Goal: Task Accomplishment & Management: Manage account settings

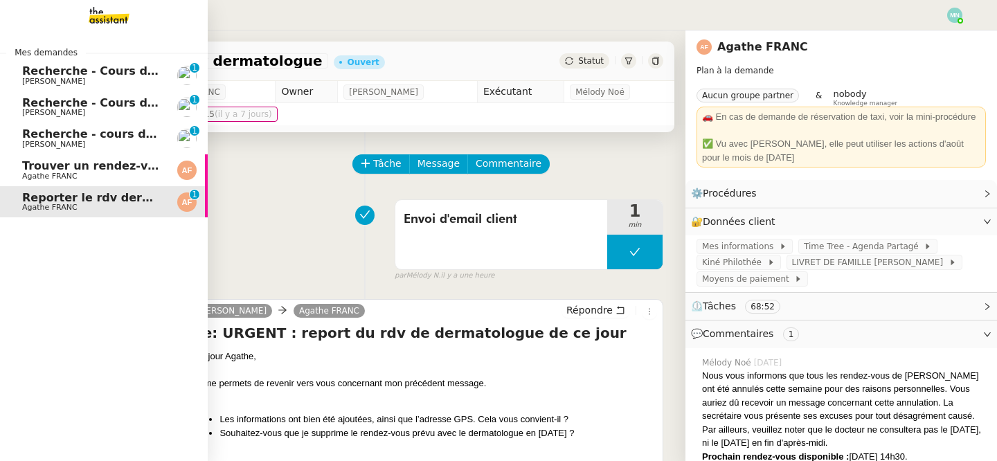
click at [71, 69] on span "Recherche - Cours de tennis" at bounding box center [110, 70] width 176 height 13
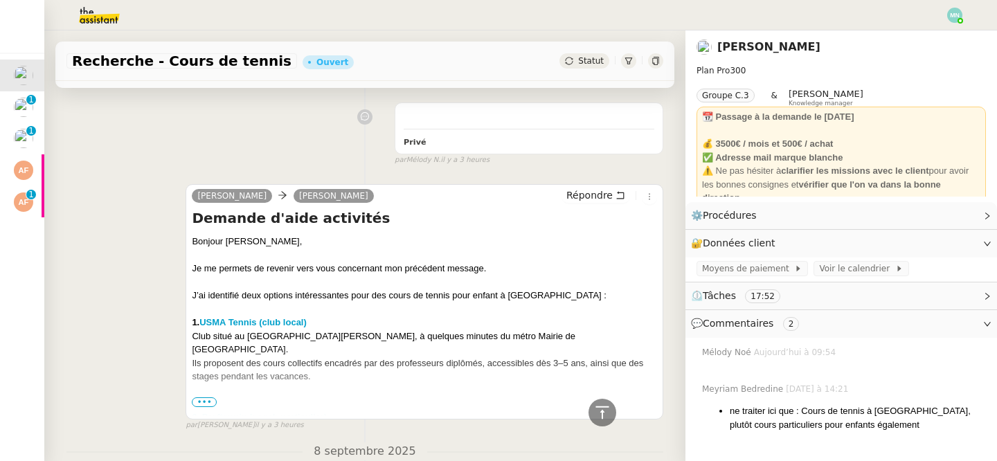
scroll to position [514, 0]
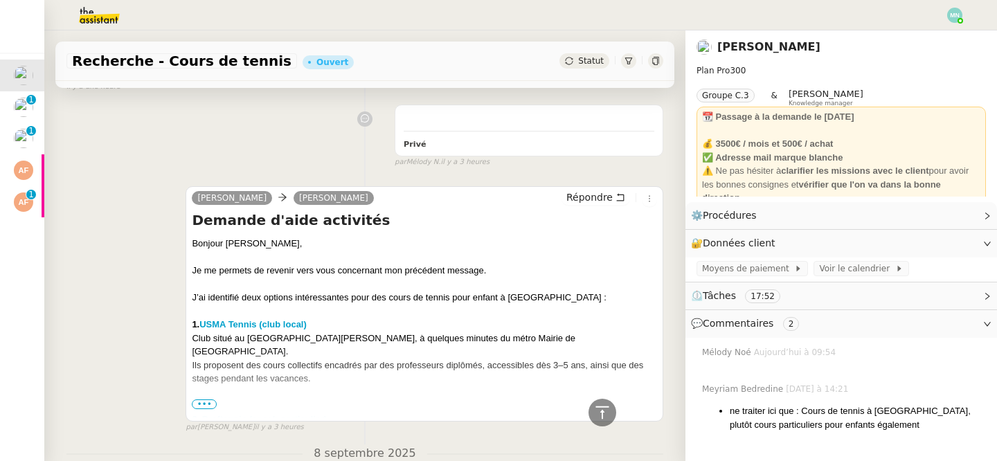
click at [205, 402] on span "•••" at bounding box center [204, 405] width 25 height 10
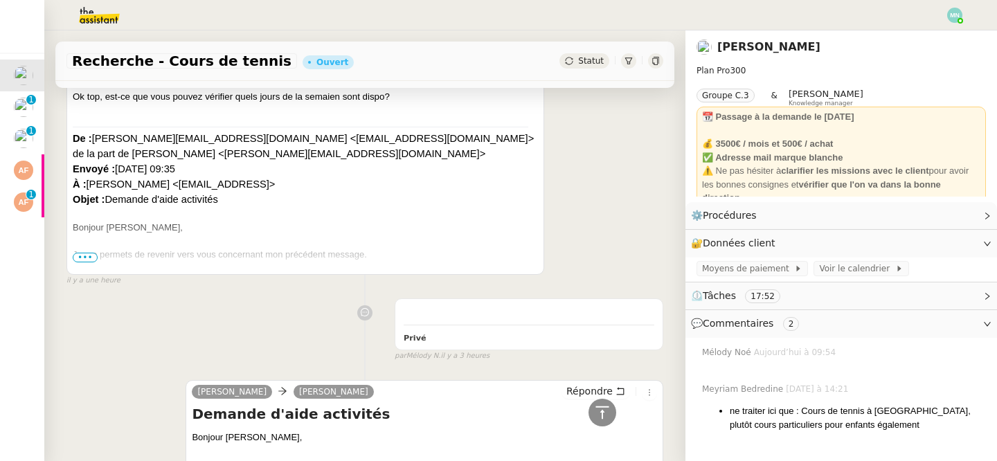
scroll to position [174, 0]
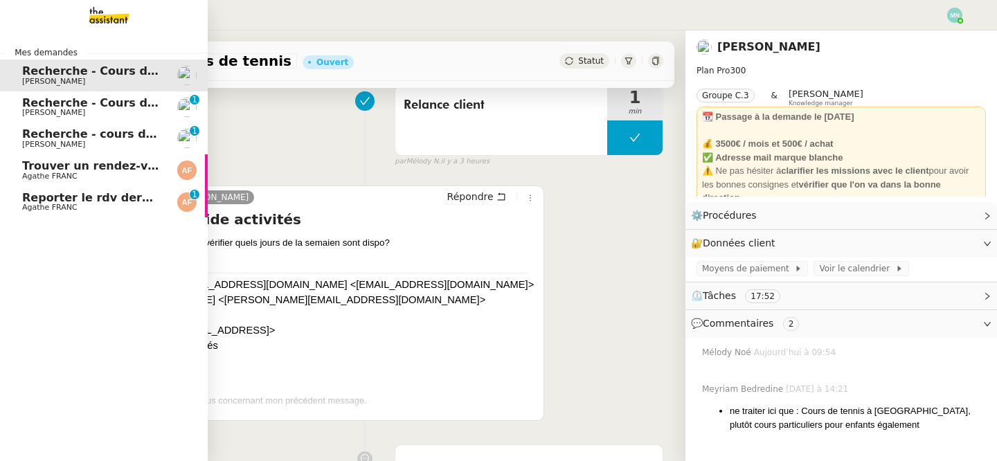
click at [98, 110] on span "[PERSON_NAME]" at bounding box center [92, 113] width 140 height 8
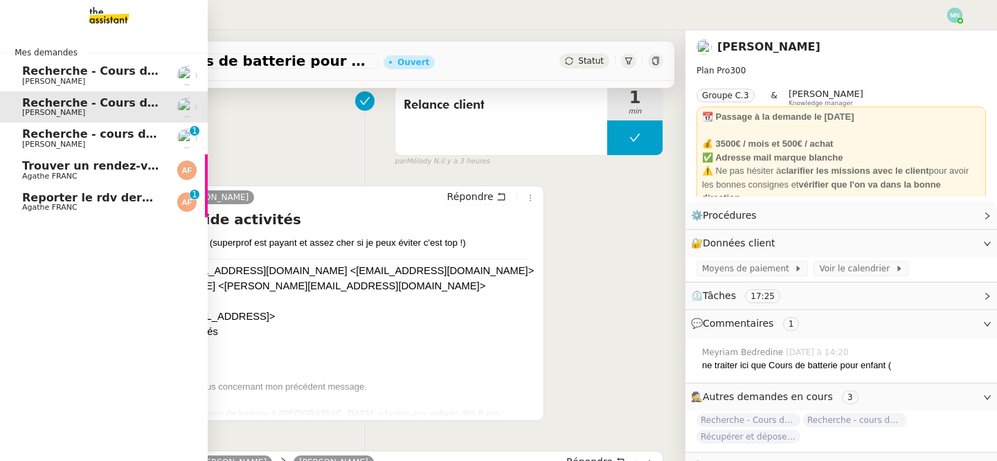
click at [21, 143] on link "Recherche - cours de piano adulte [PERSON_NAME]Diaye 0 1 2 3 4 5 6 7 8 9" at bounding box center [104, 139] width 208 height 32
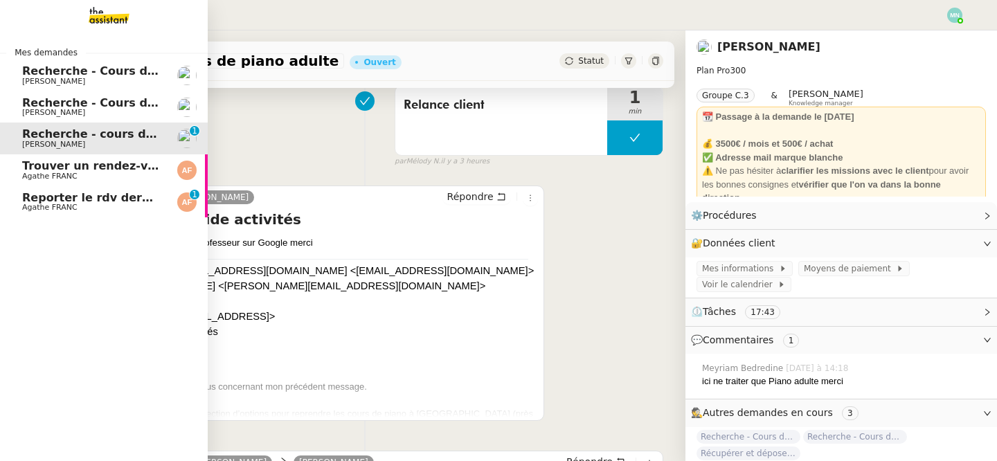
click at [64, 195] on span "Reporter le rdv dermatologue" at bounding box center [115, 197] width 186 height 13
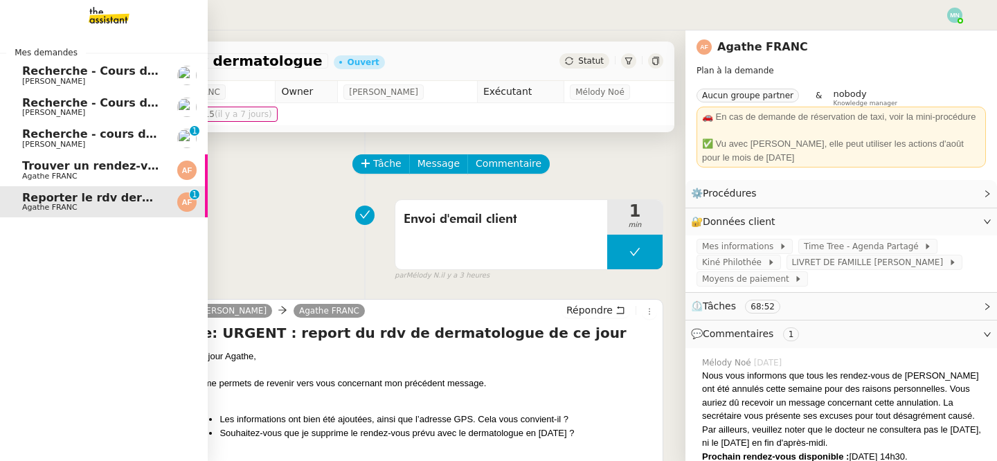
click at [34, 169] on span "Trouver un rendez-vous pour radio EOS" at bounding box center [144, 165] width 245 height 13
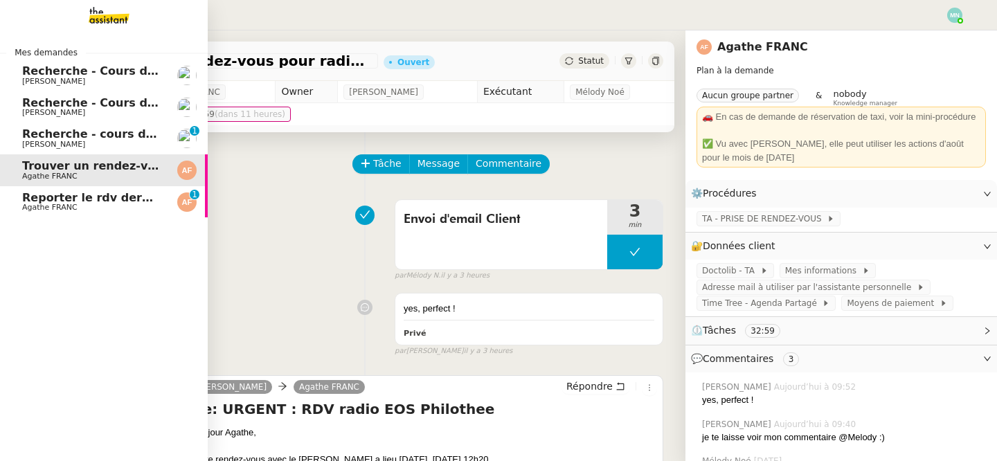
click at [54, 136] on span "Recherche - cours de piano adulte" at bounding box center [128, 133] width 213 height 13
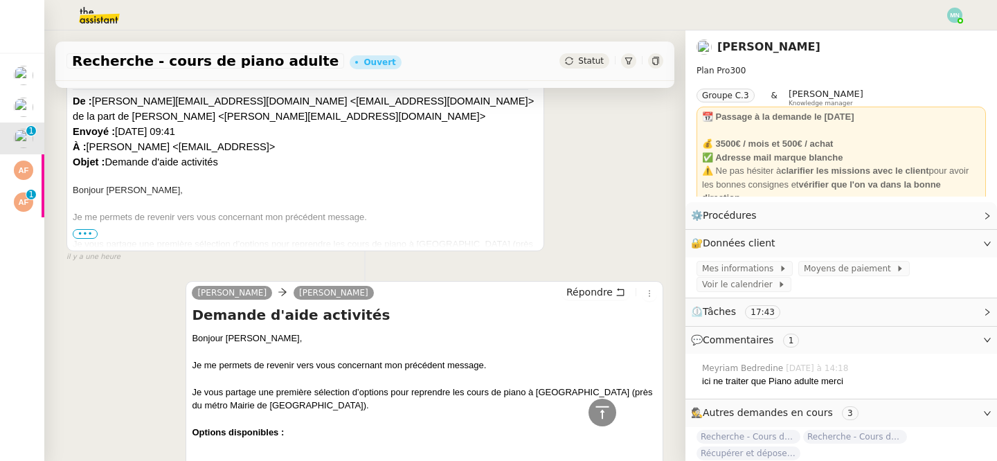
scroll to position [148, 0]
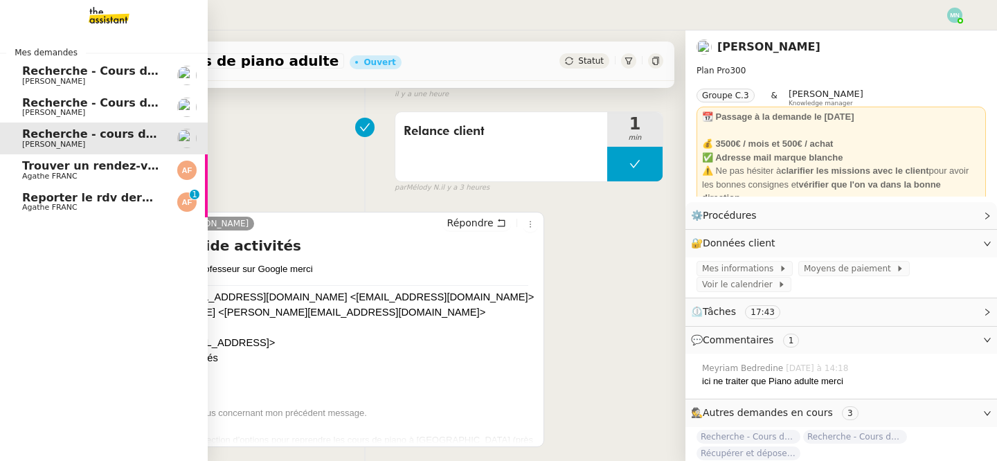
click at [57, 101] on span "Recherche - Cours de batterie pour enfant" at bounding box center [154, 102] width 264 height 13
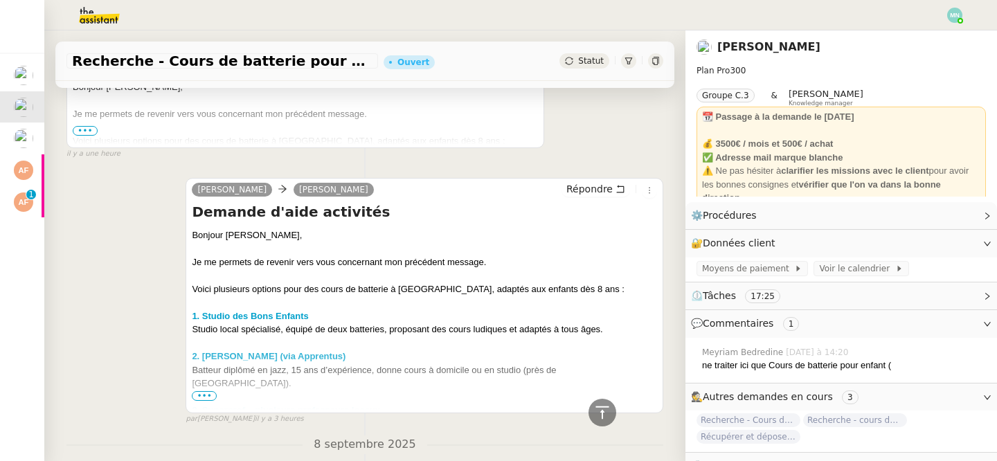
scroll to position [483, 0]
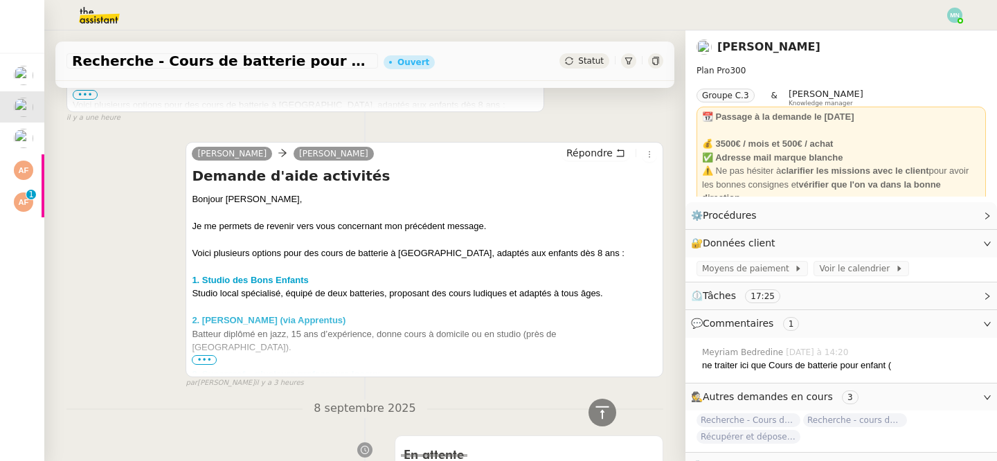
click at [202, 357] on span "•••" at bounding box center [204, 360] width 25 height 10
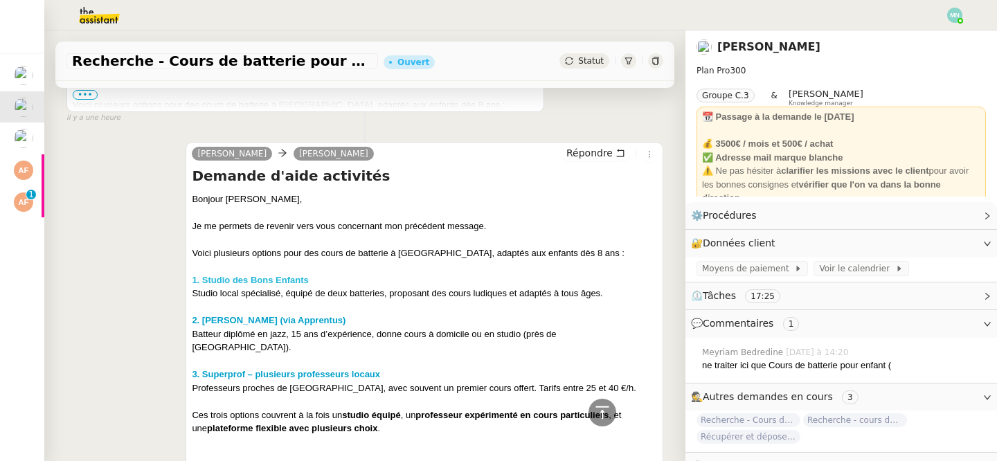
click at [264, 278] on strong "1. Studio des Bons Enfants" at bounding box center [250, 280] width 116 height 10
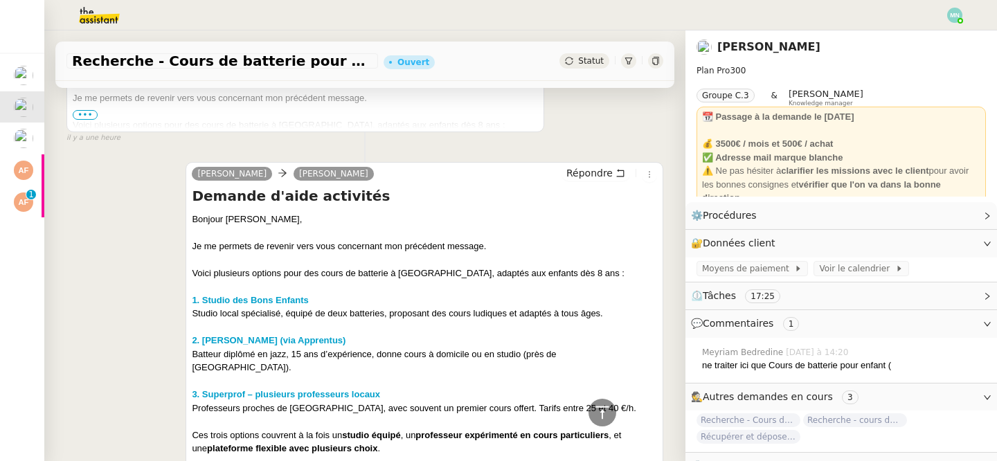
scroll to position [463, 0]
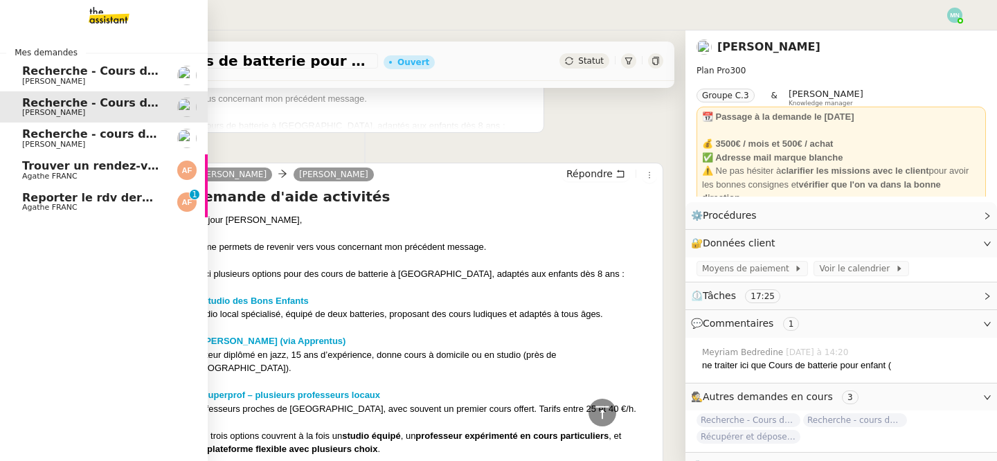
click at [43, 204] on span "Agathe FRANC" at bounding box center [49, 207] width 55 height 9
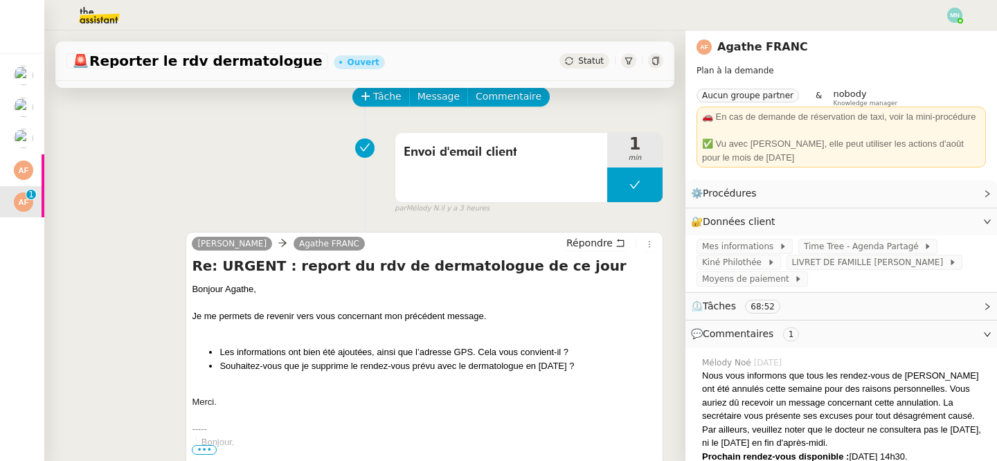
scroll to position [64, 0]
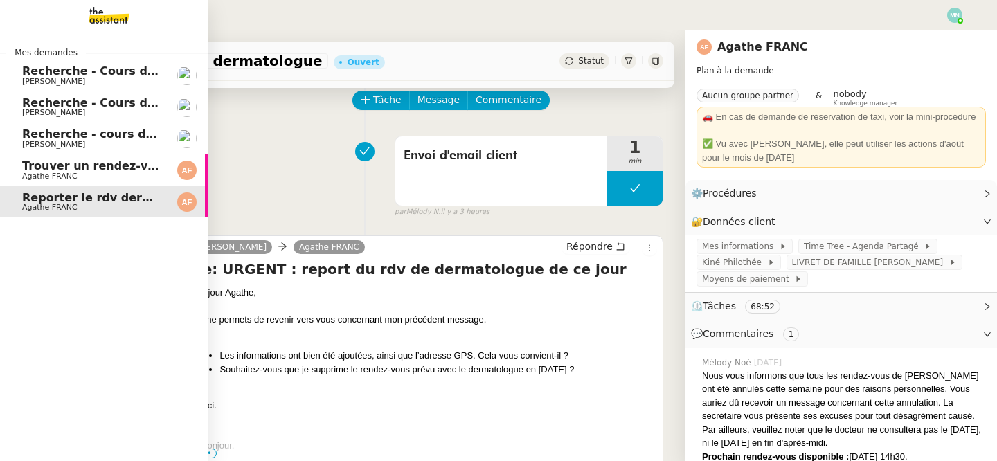
click at [73, 73] on span "Recherche - Cours de tennis" at bounding box center [110, 70] width 176 height 13
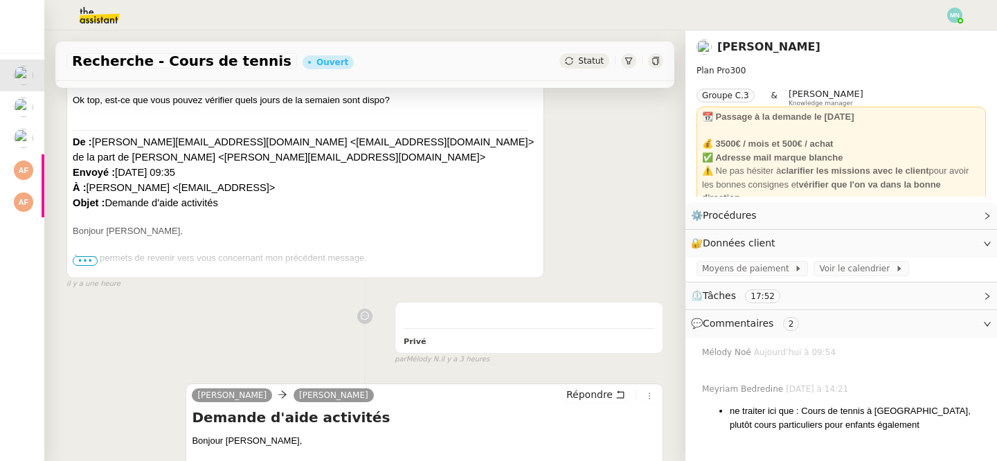
scroll to position [329, 0]
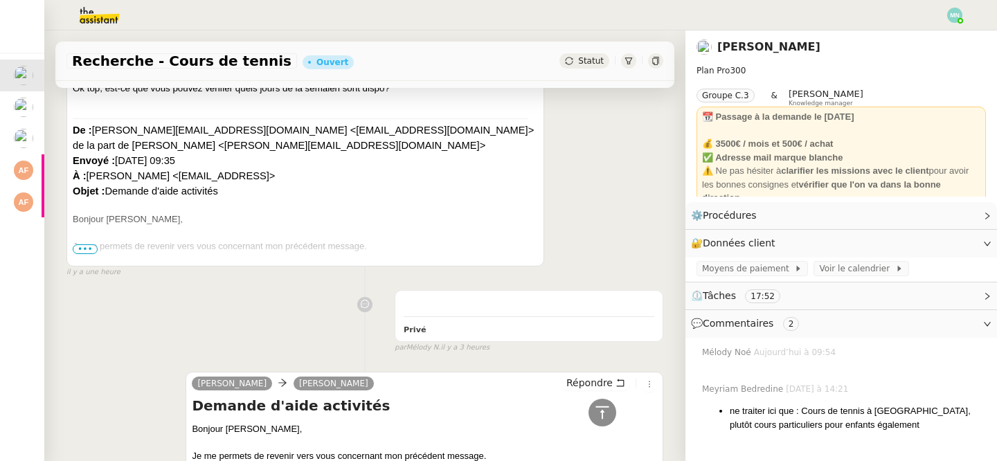
click at [82, 245] on span "•••" at bounding box center [85, 249] width 25 height 10
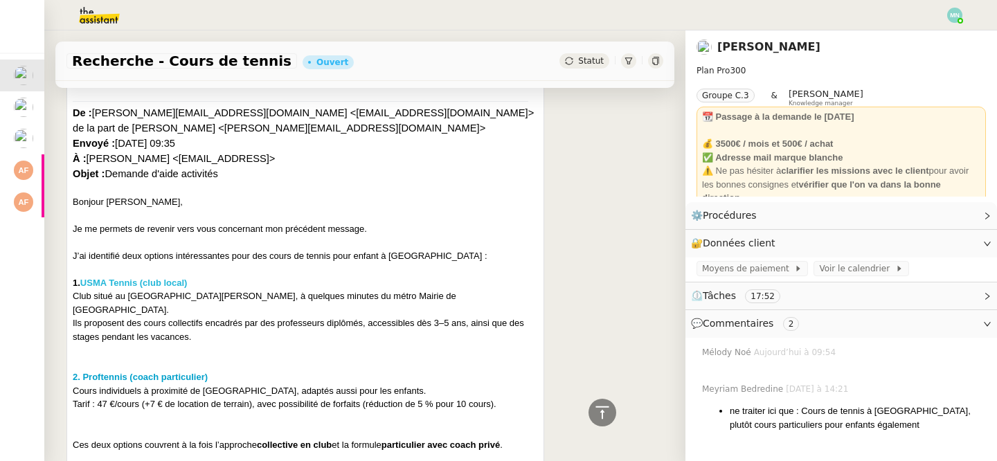
scroll to position [344, 0]
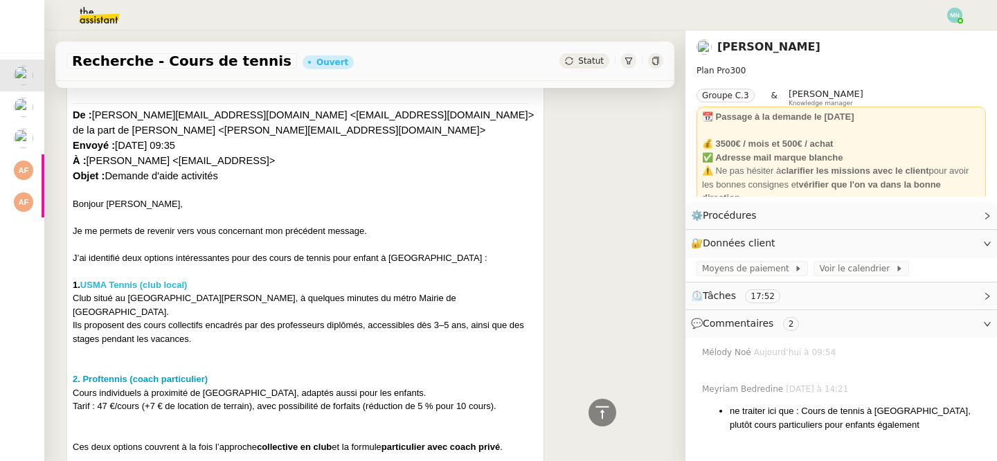
click at [132, 286] on strong "USMA Tennis (club local)" at bounding box center [133, 285] width 107 height 10
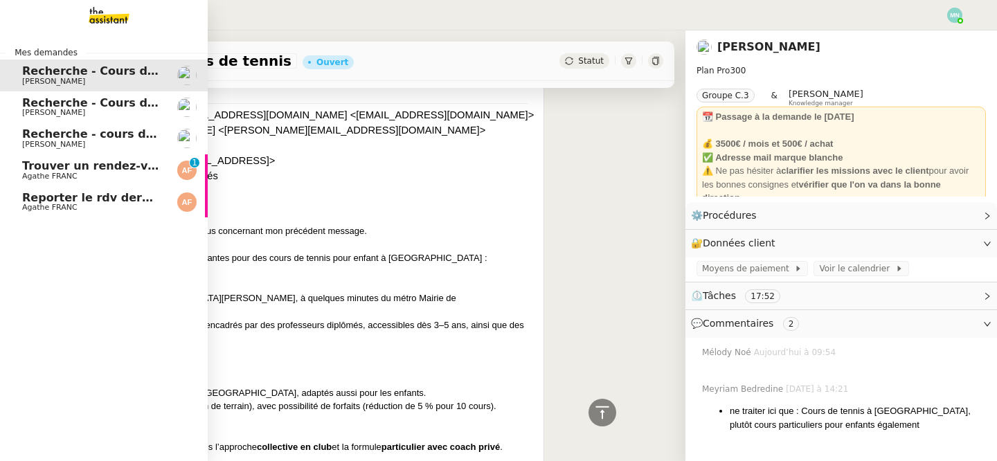
click at [26, 168] on span "Trouver un rendez-vous pour radio EOS" at bounding box center [144, 165] width 245 height 13
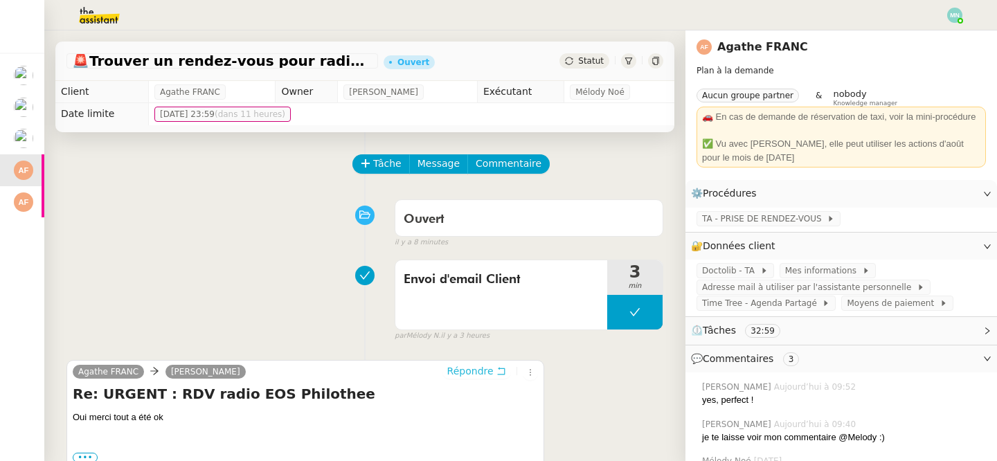
click at [473, 373] on span "Répondre" at bounding box center [470, 371] width 46 height 14
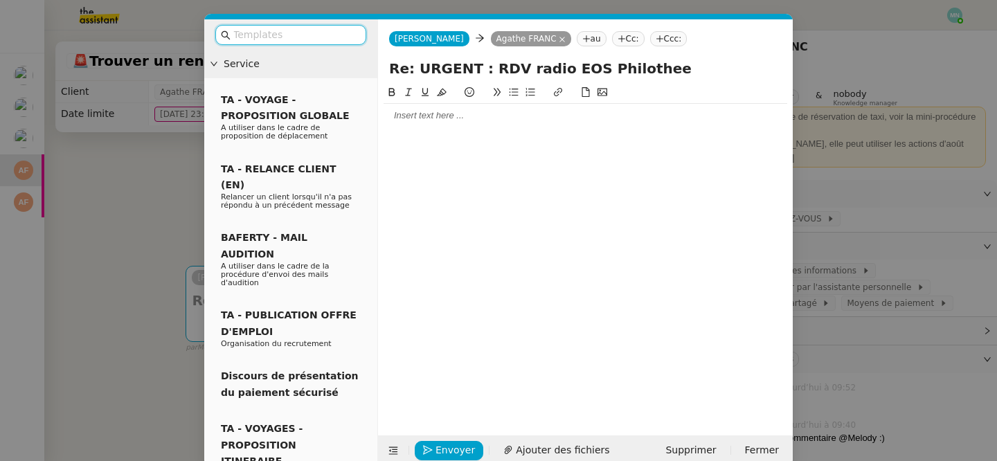
click at [272, 34] on input "text" at bounding box center [295, 35] width 125 height 16
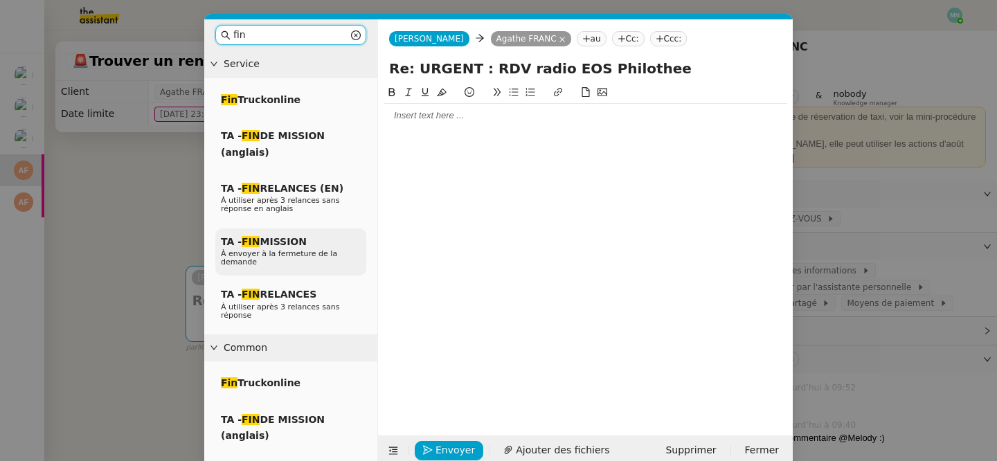
type input "fin"
click at [292, 261] on p "À envoyer à la fermeture de la demande" at bounding box center [291, 258] width 140 height 17
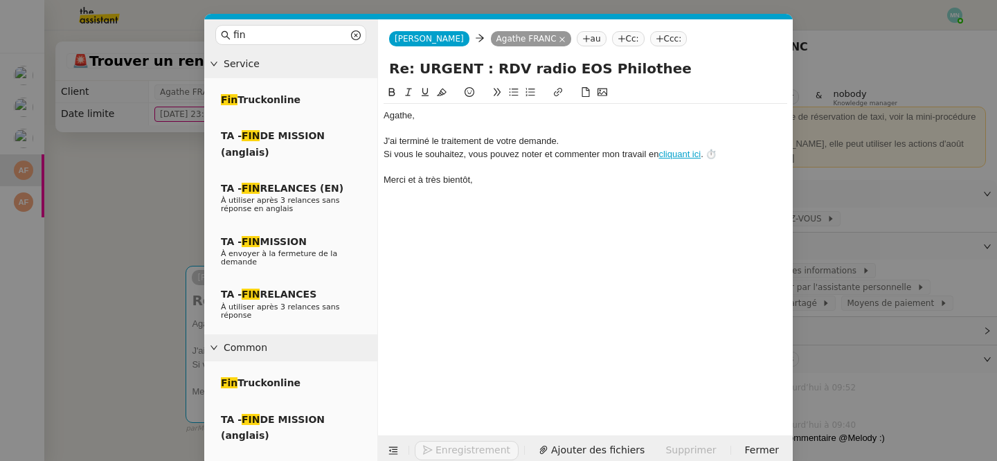
click at [93, 271] on nz-modal-container "fin Service Fin Truckonline TA - FIN DE MISSION (anglais) TA - FIN RELANCES (EN…" at bounding box center [498, 230] width 997 height 461
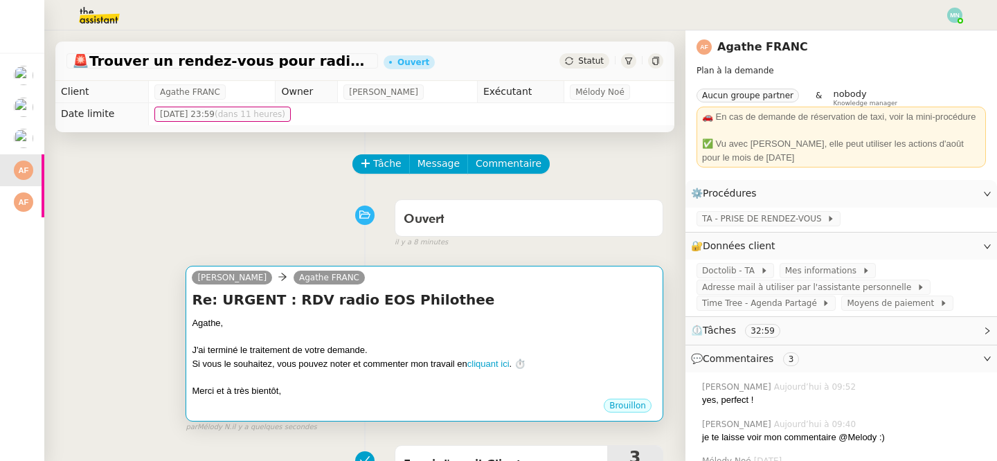
click at [492, 324] on div "﻿Agathe﻿," at bounding box center [424, 323] width 465 height 14
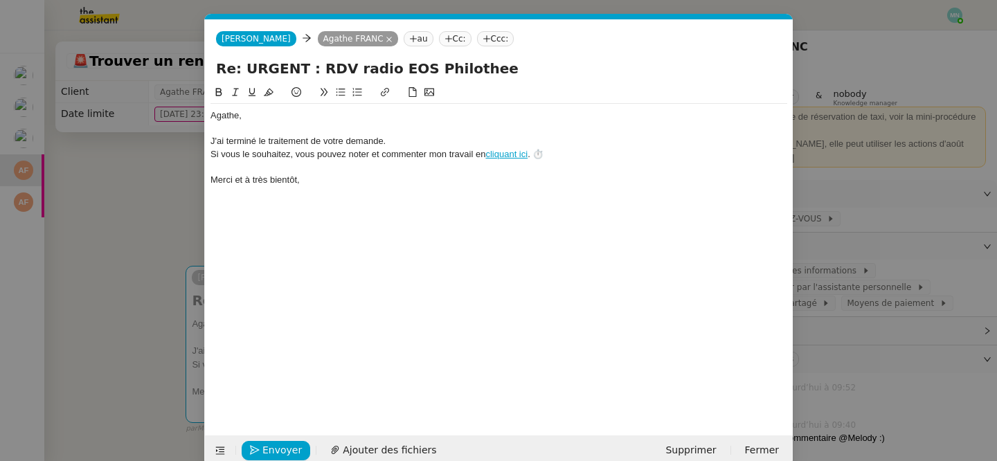
scroll to position [21, 0]
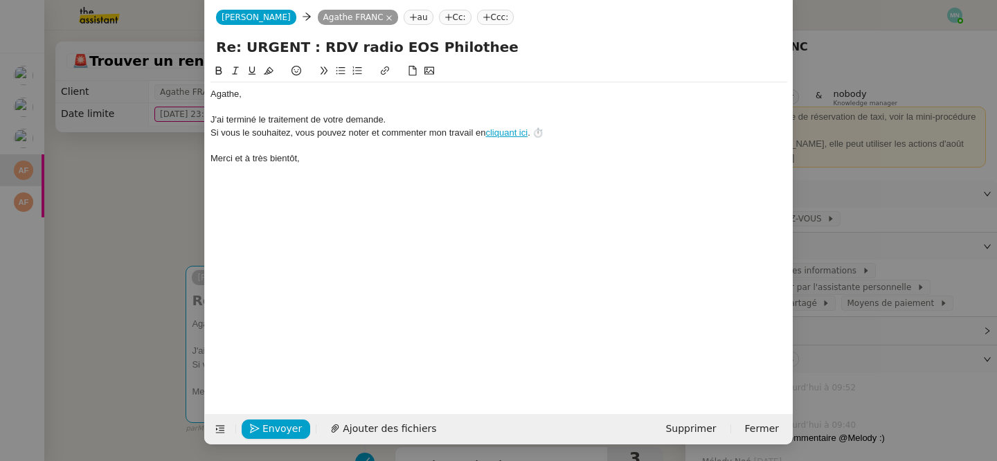
click at [142, 377] on nz-modal-container "fin Service Fin Truckonline TA - FIN DE MISSION (anglais) TA - FIN RELANCES (EN…" at bounding box center [498, 230] width 997 height 461
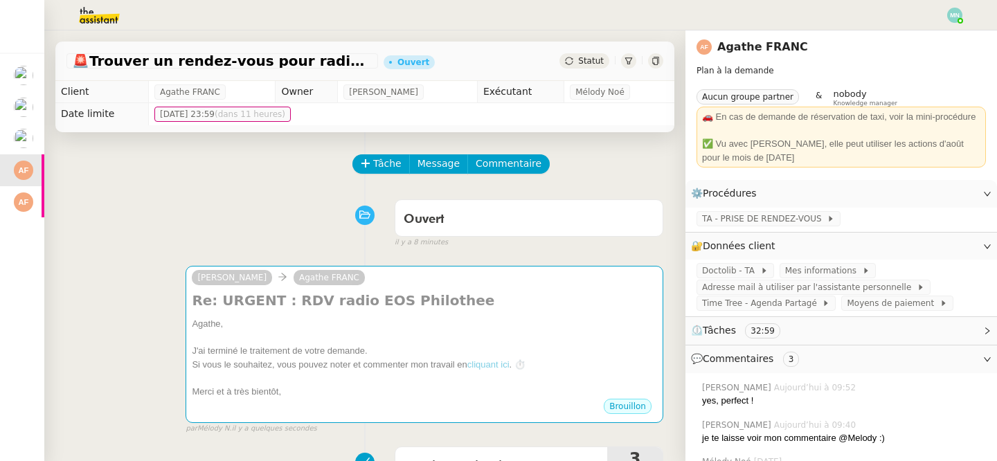
scroll to position [8, 0]
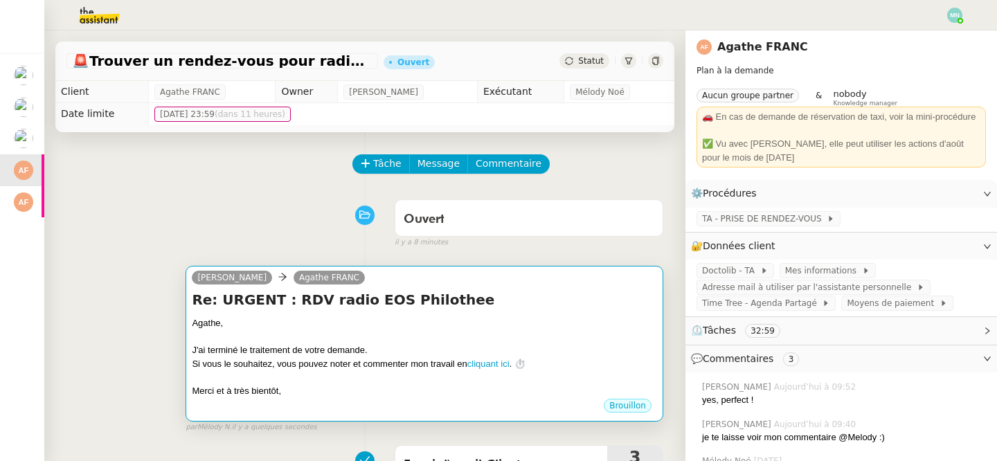
click at [402, 369] on div "Si vous le souhaitez, vous pouvez noter et commenter mon travail en cliquant ic…" at bounding box center [424, 364] width 465 height 14
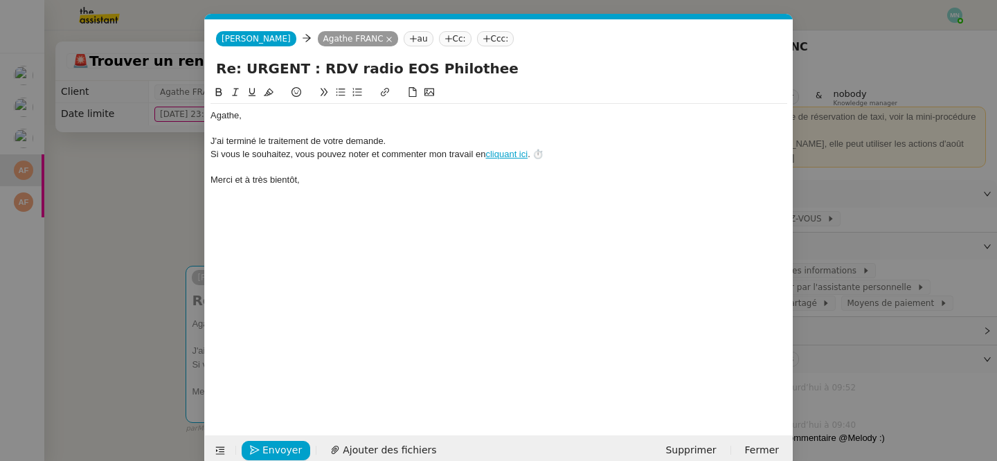
scroll to position [21, 0]
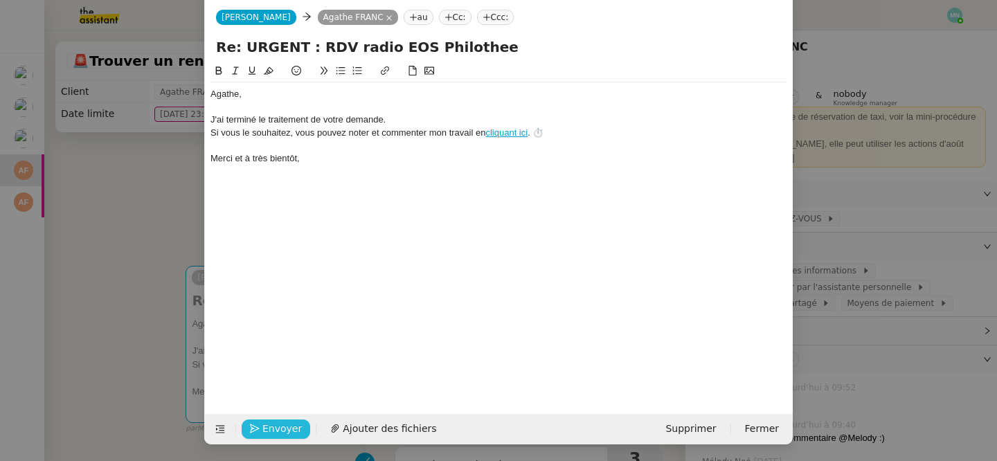
click at [278, 428] on span "Envoyer" at bounding box center [281, 429] width 39 height 16
click at [278, 428] on span "Confirmer l'envoi" at bounding box center [303, 429] width 83 height 16
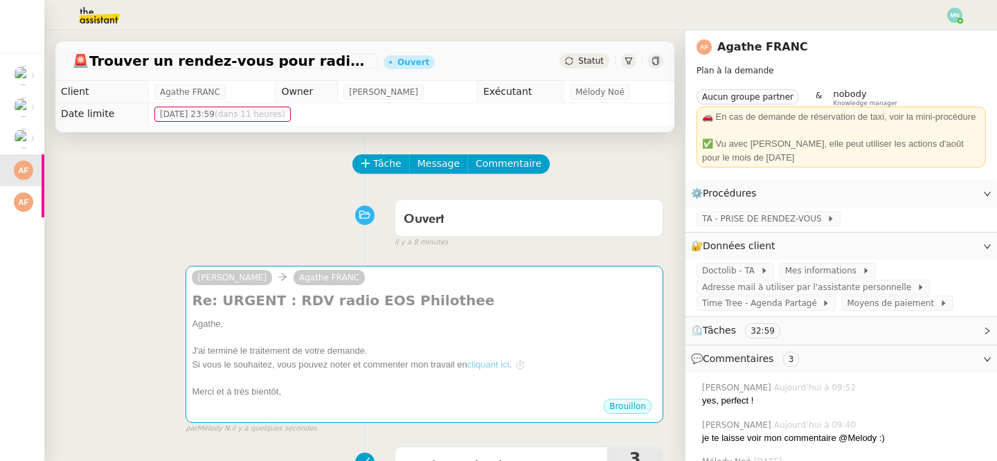
scroll to position [8, 0]
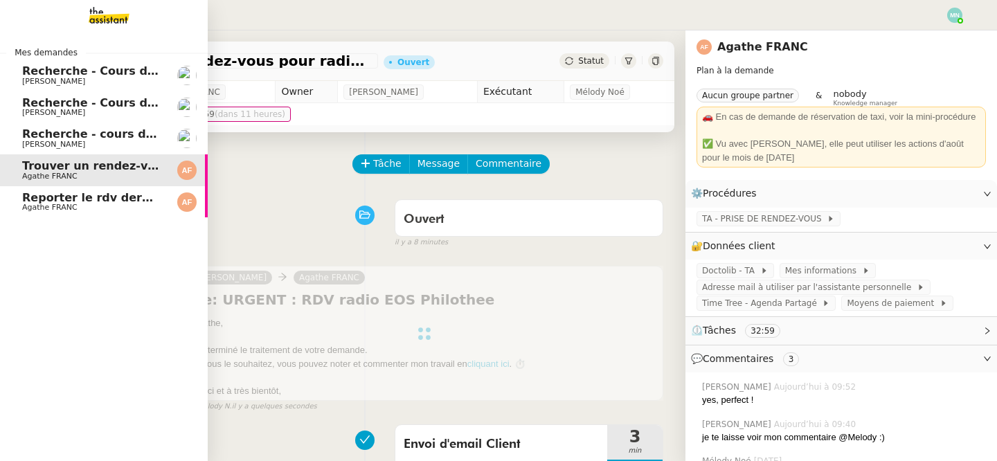
click at [75, 79] on span "[PERSON_NAME]" at bounding box center [53, 81] width 63 height 9
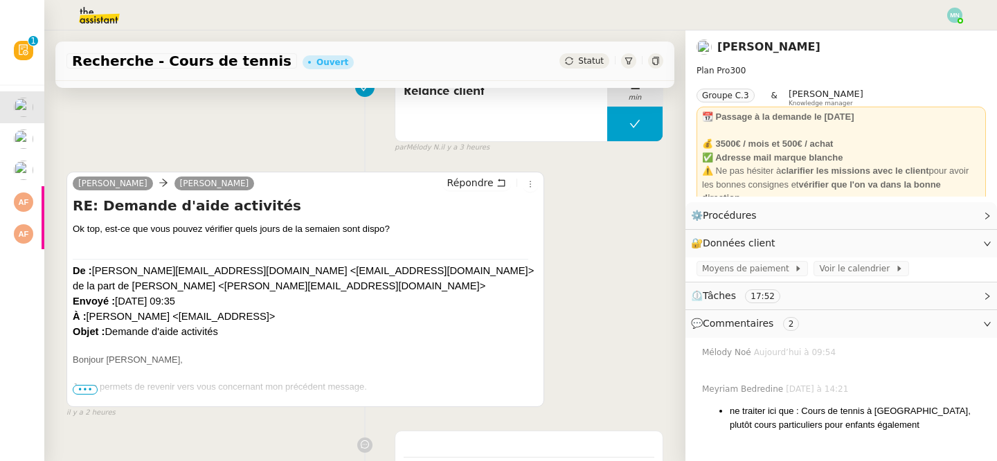
scroll to position [190, 0]
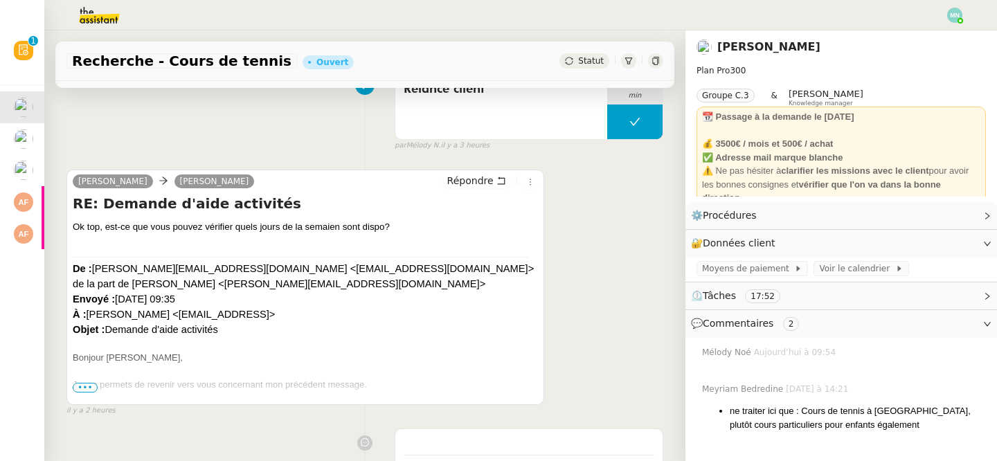
click at [84, 386] on span "•••" at bounding box center [85, 388] width 25 height 10
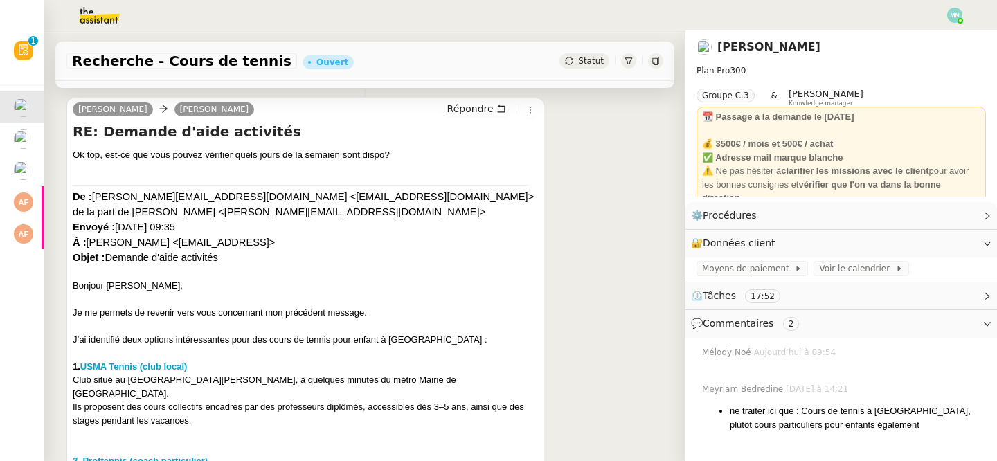
scroll to position [0, 0]
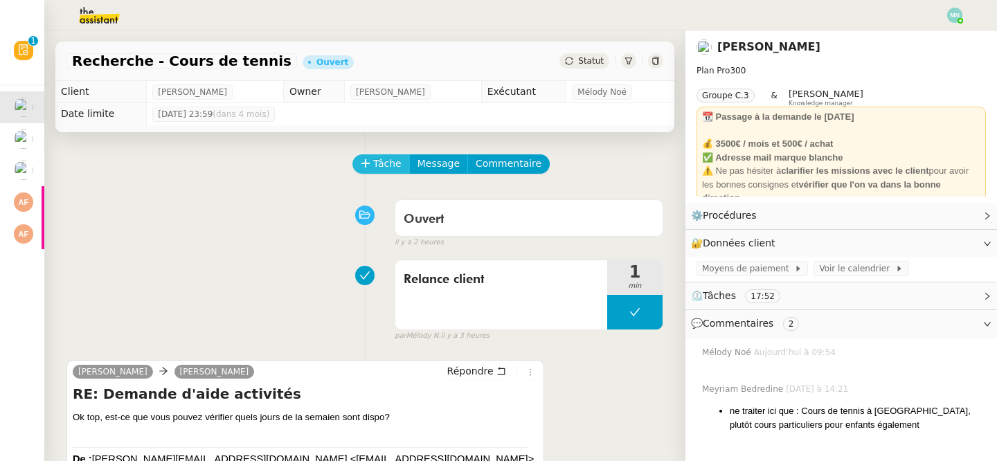
click at [382, 163] on span "Tâche" at bounding box center [387, 164] width 28 height 16
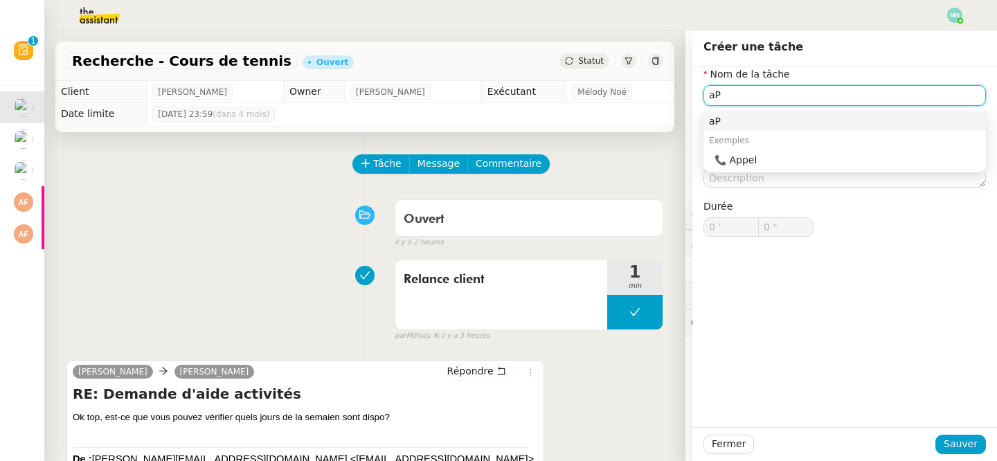
type input "a"
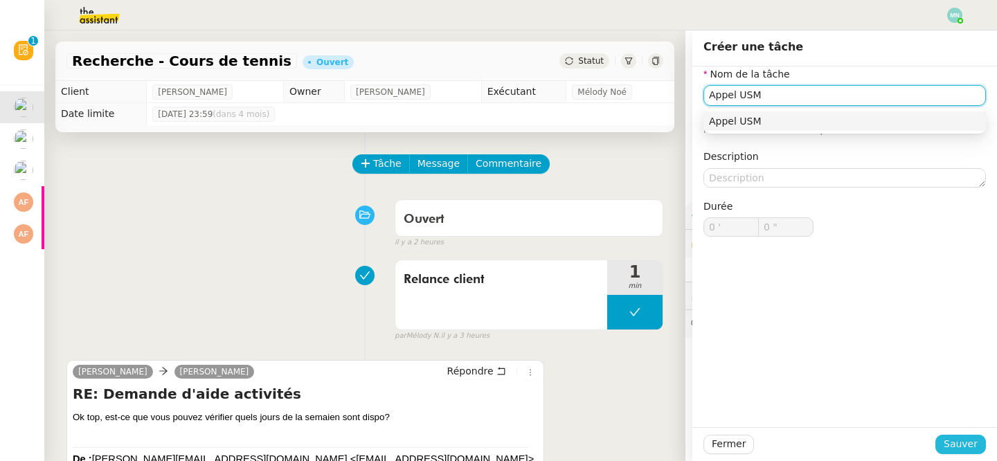
type input "Appel USM"
click at [968, 445] on span "Sauver" at bounding box center [961, 444] width 34 height 16
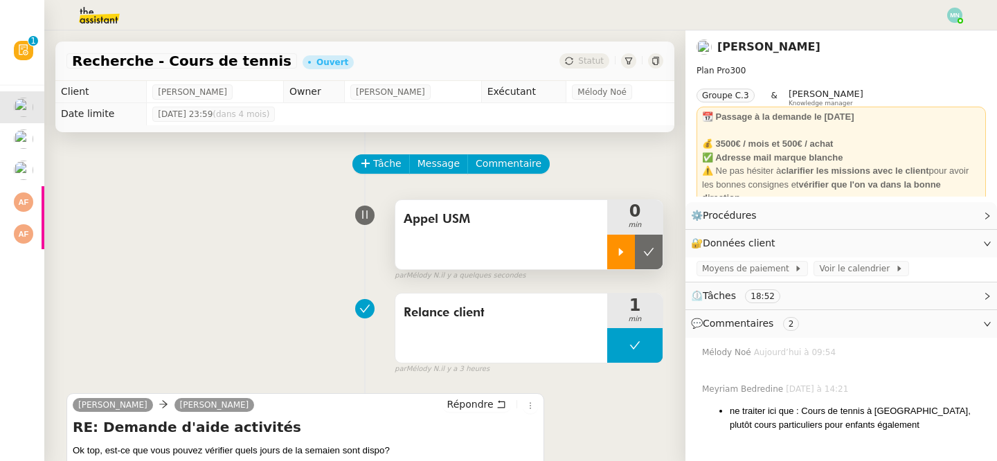
click at [623, 245] on div at bounding box center [621, 252] width 28 height 35
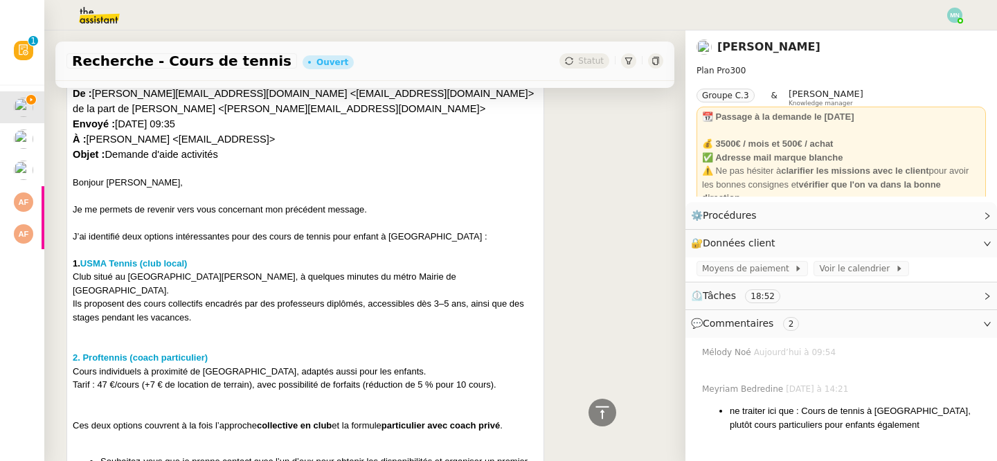
scroll to position [400, 0]
drag, startPoint x: 390, startPoint y: 233, endPoint x: 434, endPoint y: 234, distance: 44.3
click at [434, 234] on div "J’ai identifié deux options intéressantes pour des cours de tennis pour enfant …" at bounding box center [305, 236] width 465 height 14
copy div "[GEOGRAPHIC_DATA]"
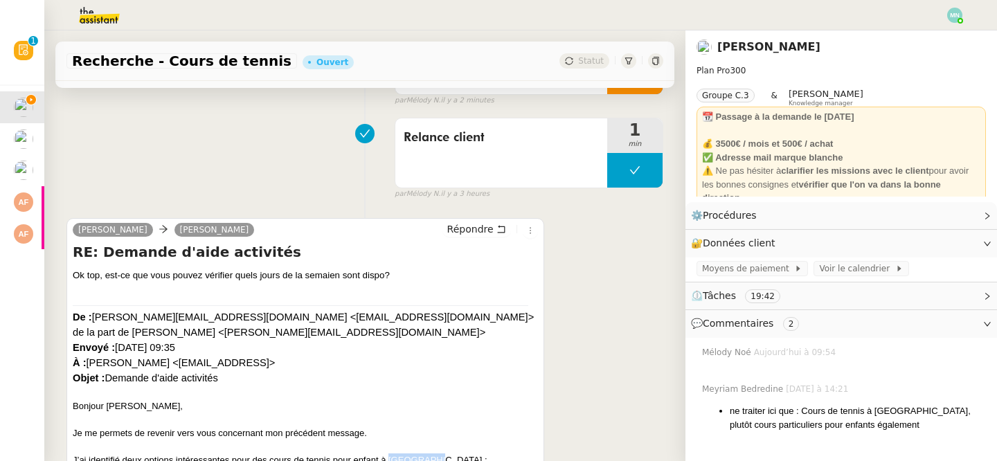
scroll to position [181, 0]
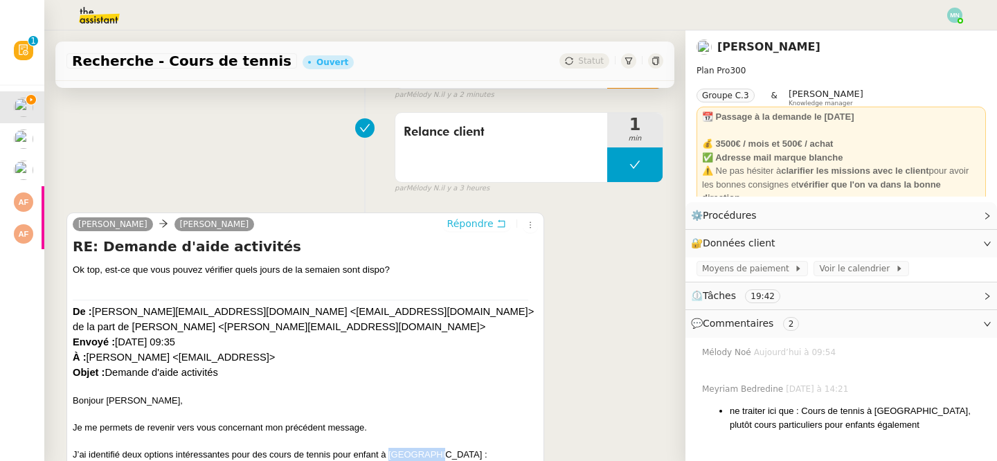
click at [477, 226] on span "Répondre" at bounding box center [470, 224] width 46 height 14
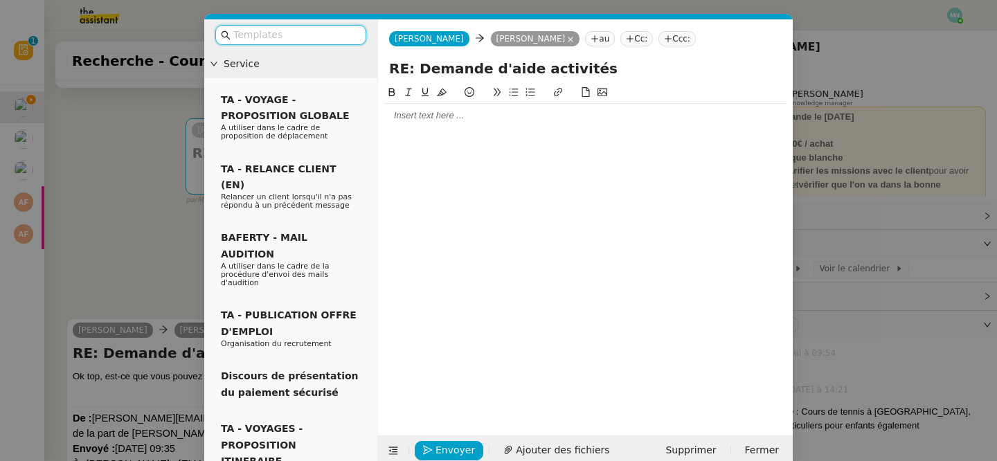
click at [429, 120] on div at bounding box center [586, 115] width 404 height 12
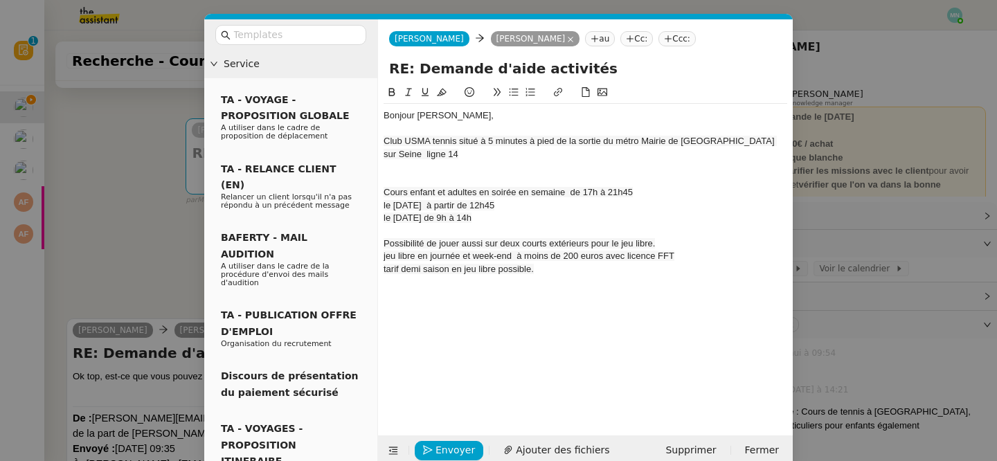
scroll to position [0, 0]
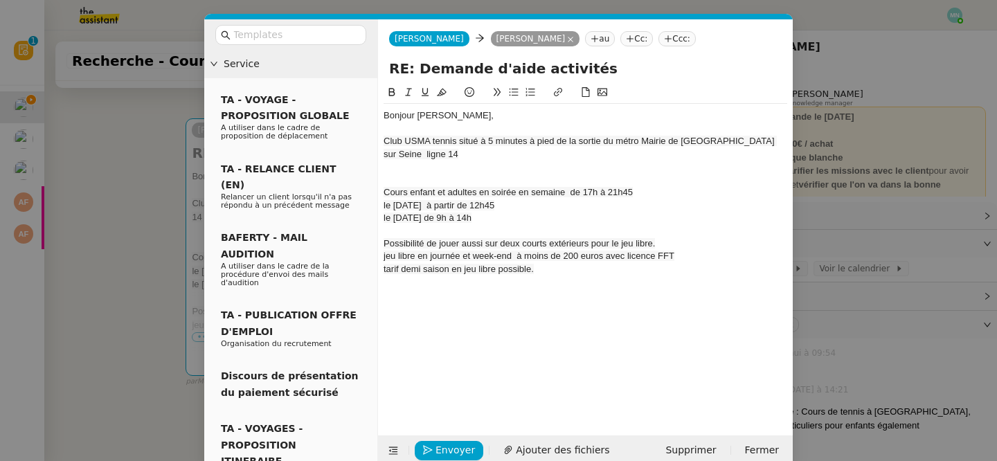
click at [177, 159] on nz-modal-container "Service TA - VOYAGE - PROPOSITION GLOBALE A utiliser dans le cadre de propositi…" at bounding box center [498, 230] width 997 height 461
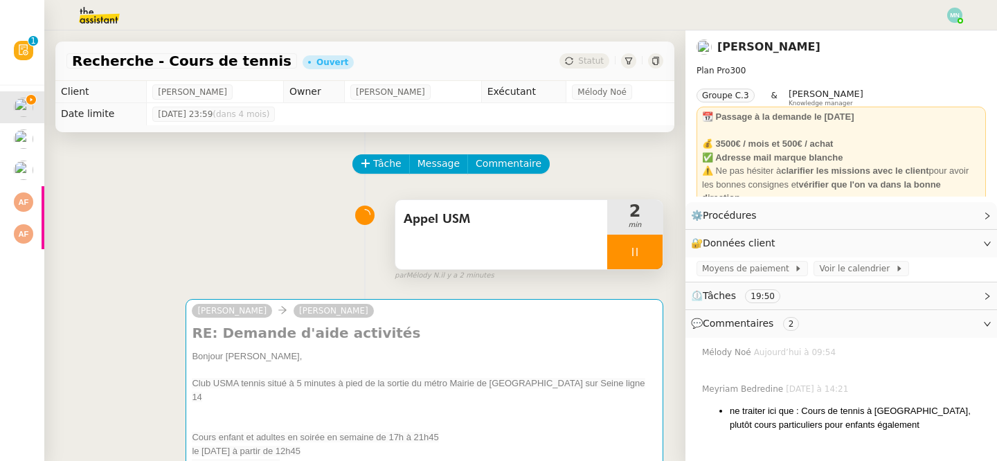
click at [616, 251] on div at bounding box center [634, 252] width 55 height 35
click at [649, 251] on icon at bounding box center [649, 252] width 10 height 8
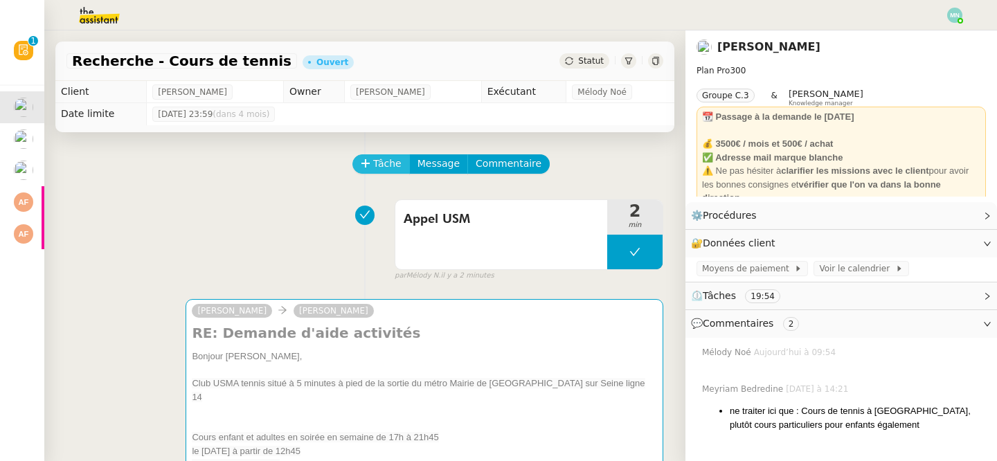
click at [384, 160] on span "Tâche" at bounding box center [387, 164] width 28 height 16
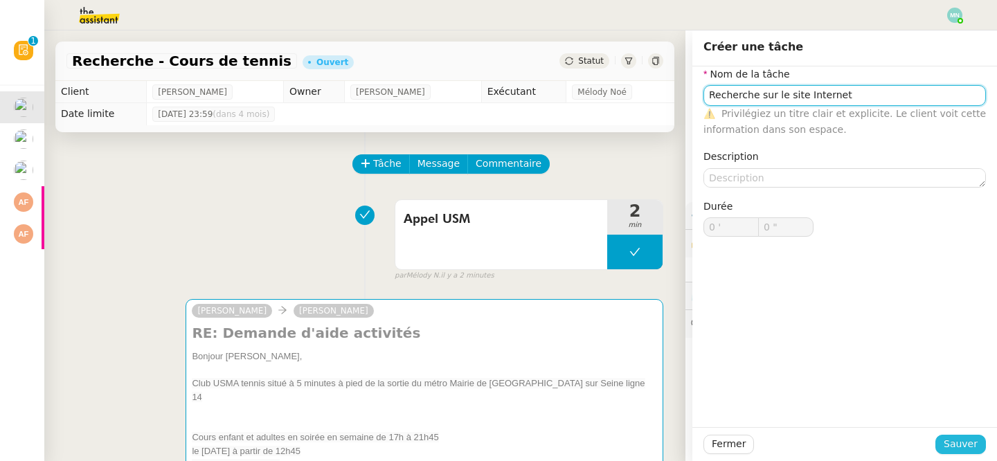
type input "Recherche sur le site Internet"
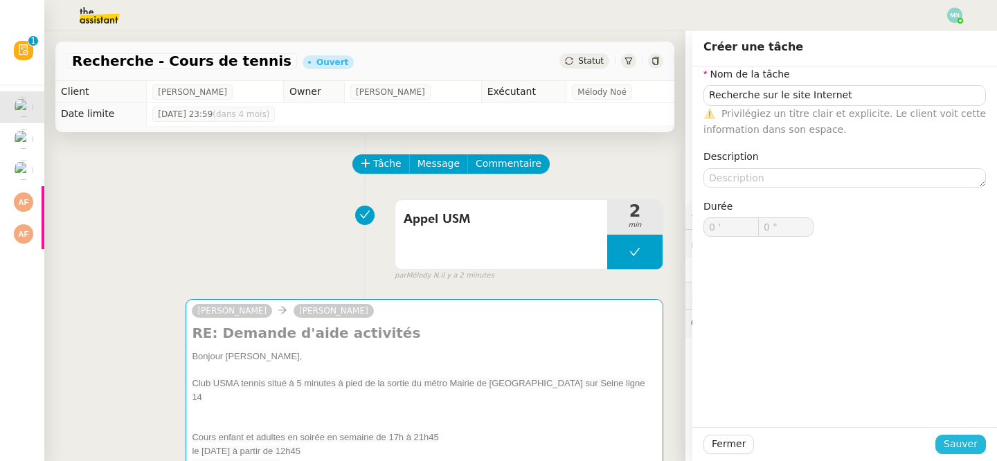
click at [960, 440] on span "Sauver" at bounding box center [961, 444] width 34 height 16
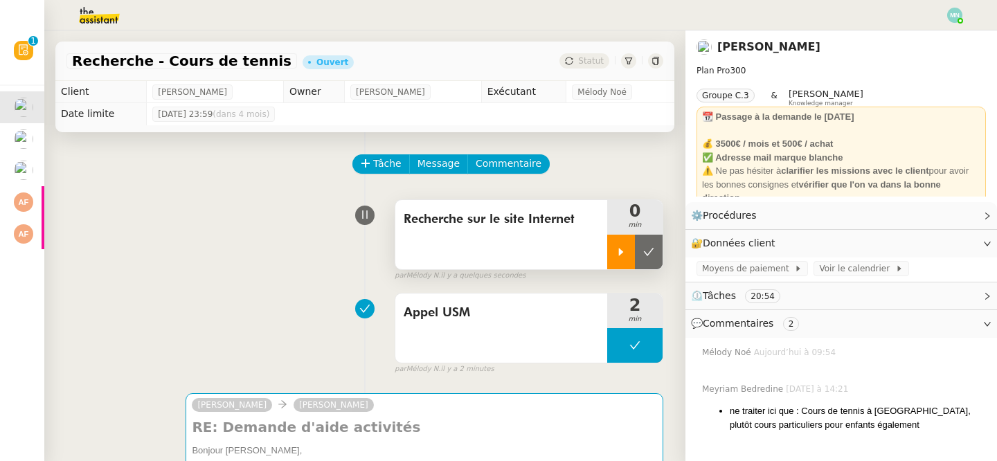
click at [618, 243] on div at bounding box center [621, 252] width 28 height 35
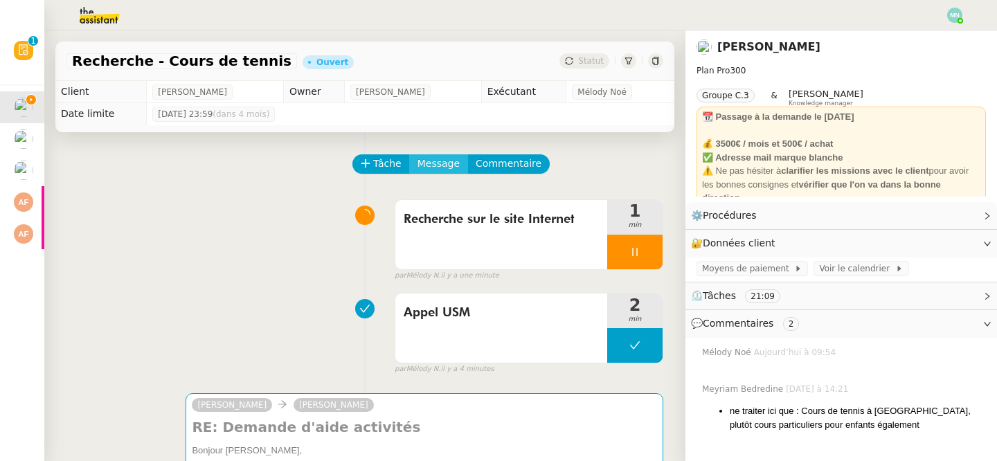
click at [433, 171] on span "Message" at bounding box center [439, 164] width 42 height 16
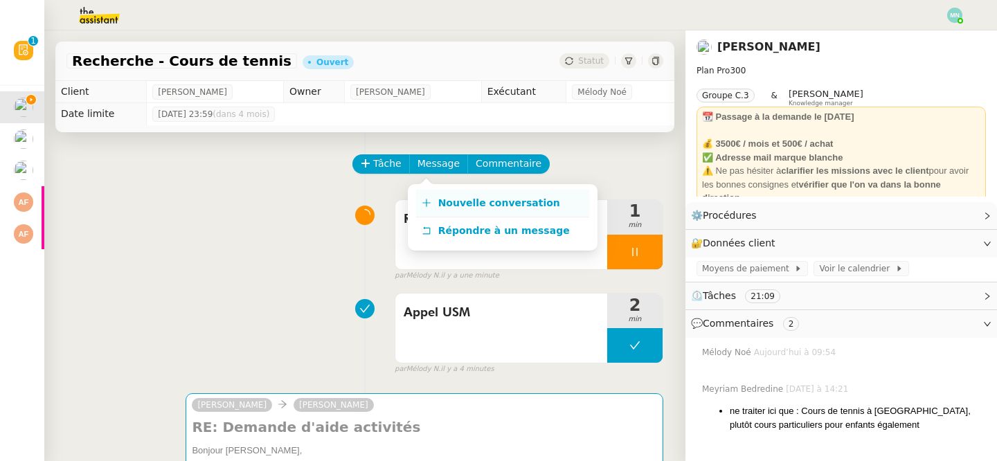
click at [489, 195] on link "Nouvelle conversation" at bounding box center [502, 204] width 173 height 28
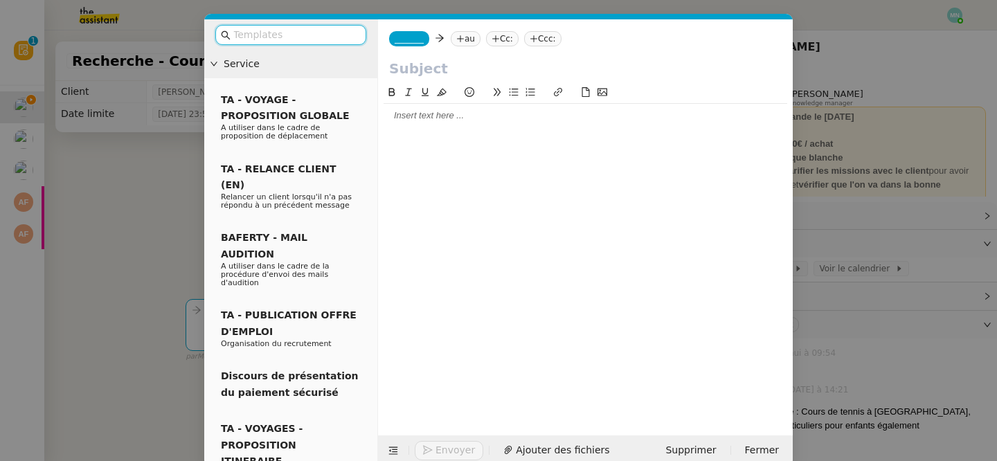
click at [464, 36] on icon at bounding box center [460, 39] width 8 height 8
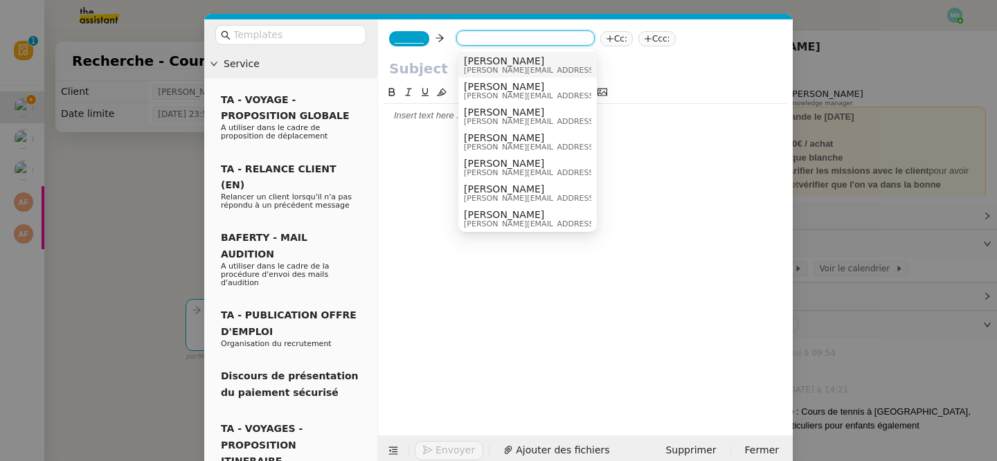
click at [472, 37] on input at bounding box center [525, 40] width 127 height 14
paste input "[EMAIL_ADDRESS][DOMAIN_NAME]"
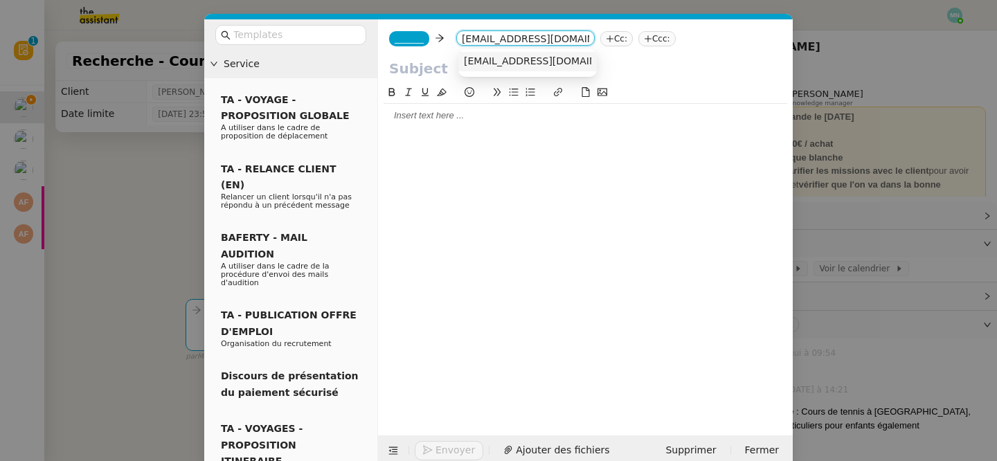
type input "[EMAIL_ADDRESS][DOMAIN_NAME]"
click at [490, 56] on span "[EMAIL_ADDRESS][DOMAIN_NAME]" at bounding box center [549, 60] width 170 height 11
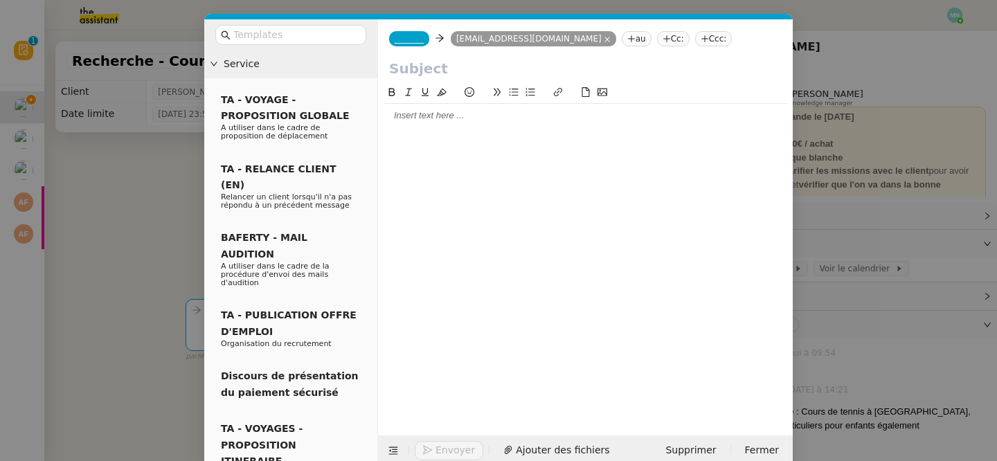
click at [424, 39] on span "_______" at bounding box center [409, 39] width 29 height 10
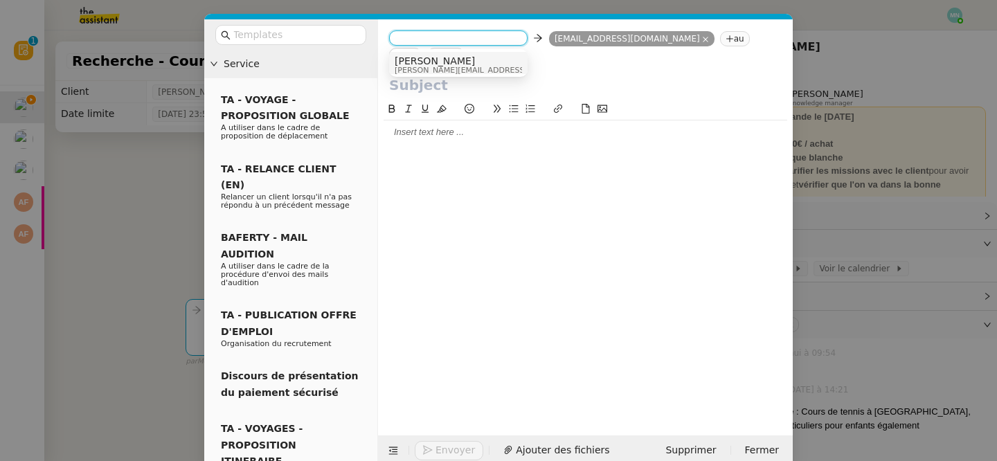
click at [926, 382] on nz-modal-container "Service TA - VOYAGE - PROPOSITION GLOBALE A utiliser dans le cadre de propositi…" at bounding box center [498, 230] width 997 height 461
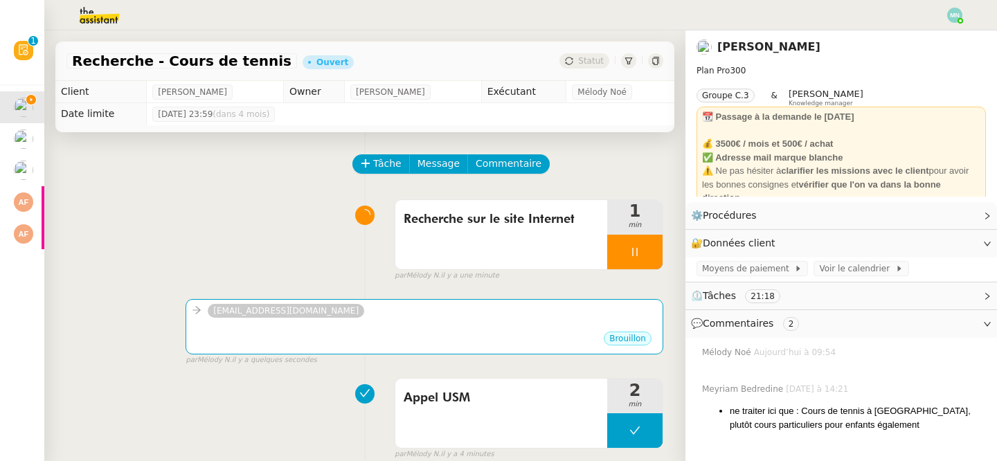
scroll to position [101, 0]
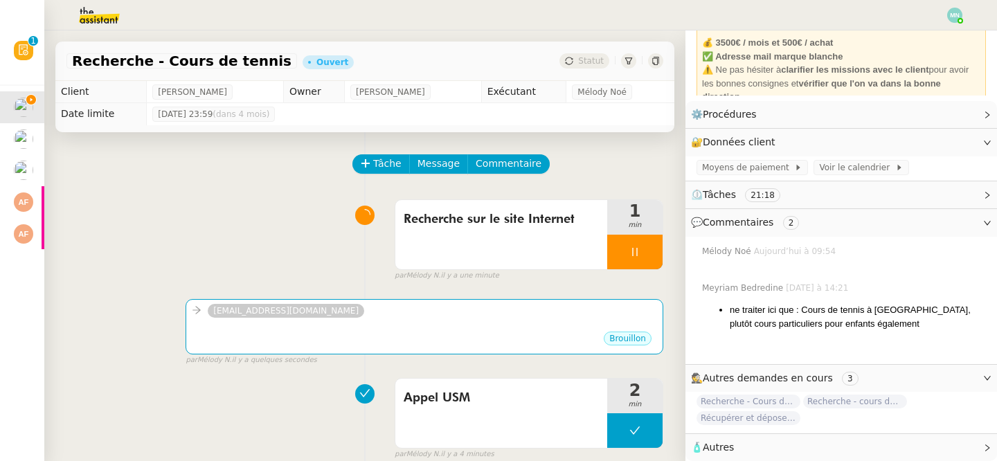
click at [761, 443] on span "🧴 Autres" at bounding box center [830, 448] width 278 height 16
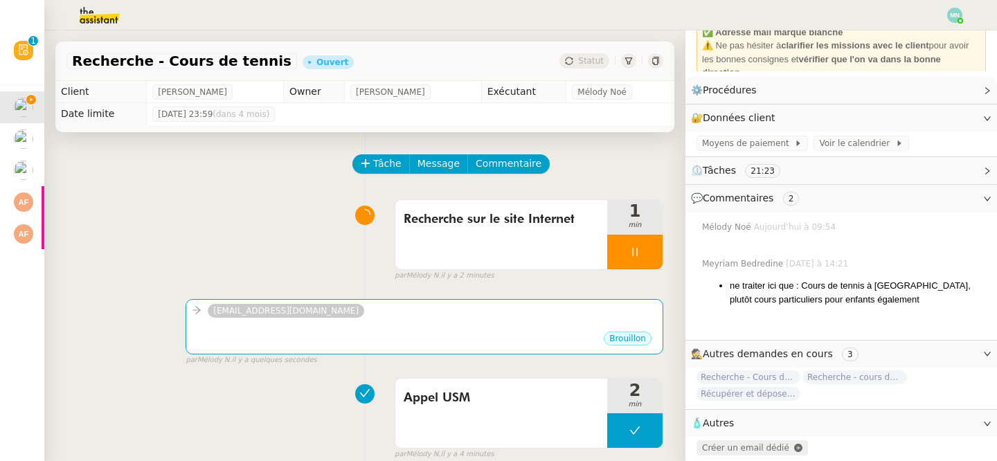
click at [746, 444] on span "Créer un email dédié" at bounding box center [745, 448] width 87 height 10
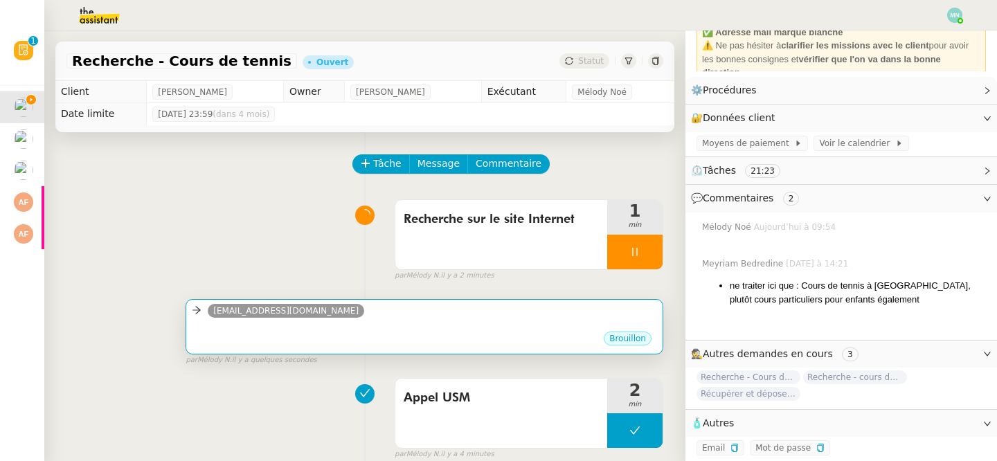
click at [391, 323] on div "•••" at bounding box center [424, 326] width 465 height 7
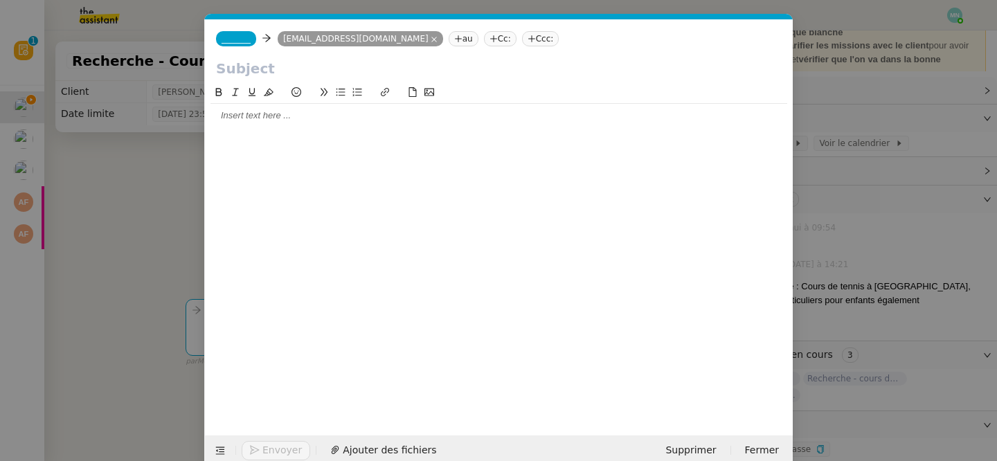
scroll to position [0, 29]
click at [241, 37] on span "_______" at bounding box center [236, 39] width 29 height 10
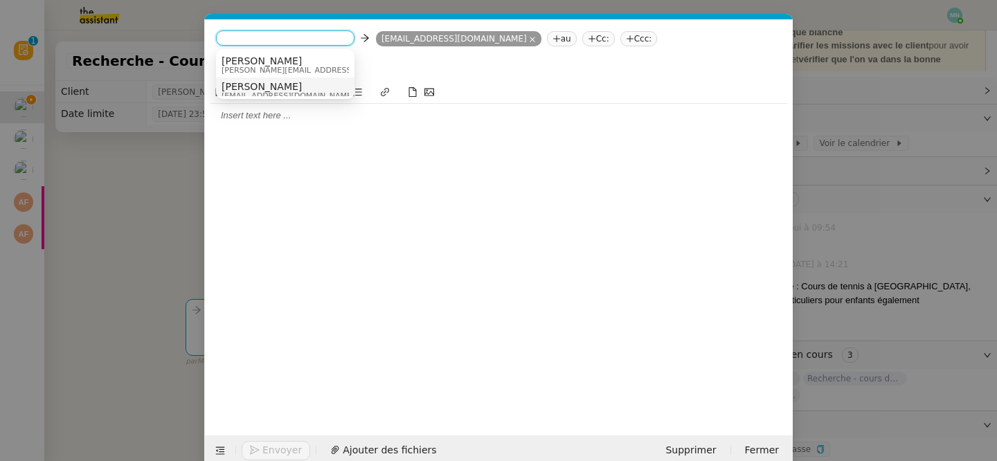
click at [255, 85] on span "[PERSON_NAME]" at bounding box center [288, 86] width 133 height 11
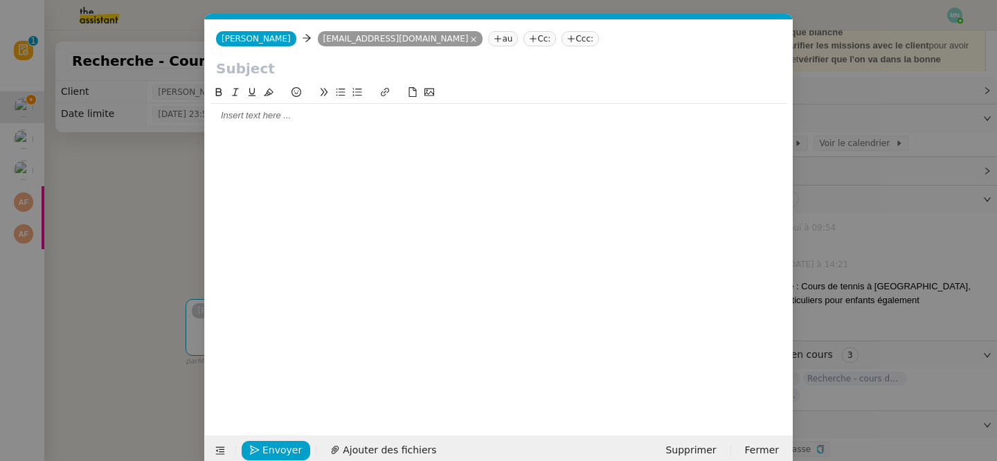
click at [138, 136] on nz-modal-container "Service TA - VOYAGE - PROPOSITION GLOBALE A utiliser dans le cadre de propositi…" at bounding box center [498, 230] width 997 height 461
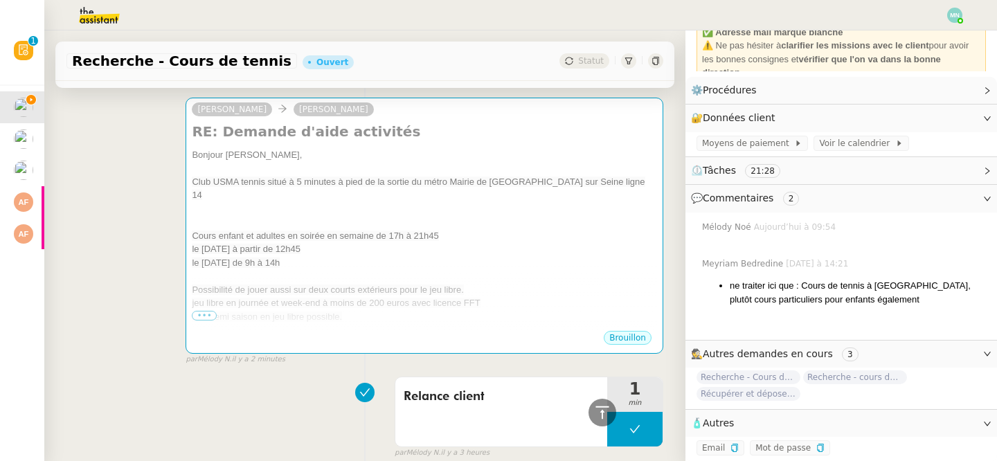
scroll to position [375, 0]
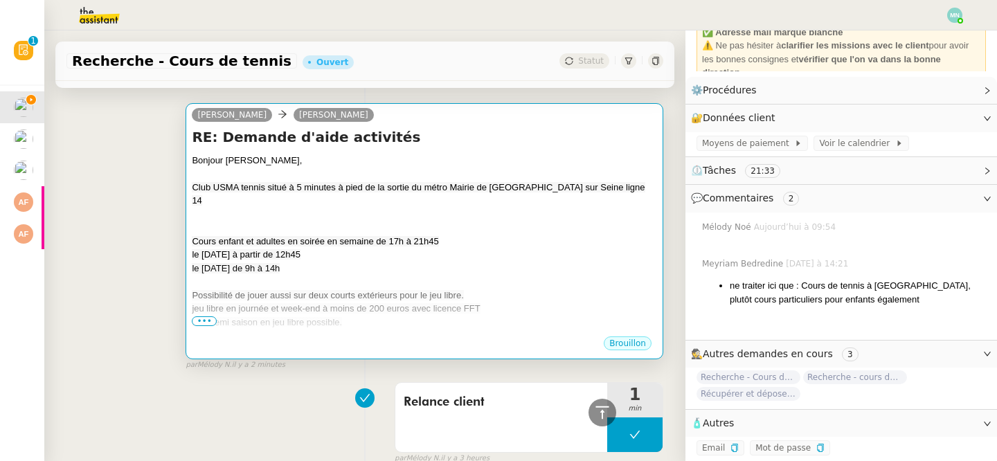
click at [411, 303] on span "jeu libre en journée et week-end à moins de 200 euros avec licence FFT" at bounding box center [336, 308] width 288 height 10
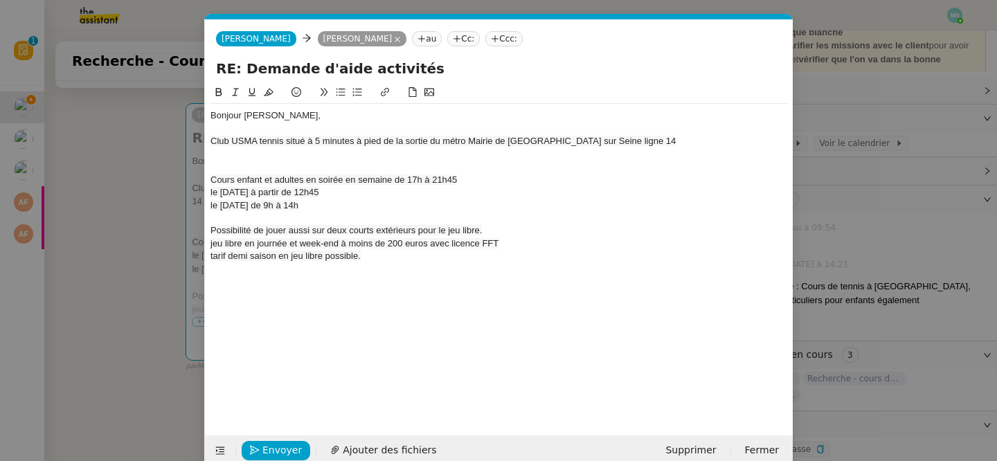
scroll to position [0, 29]
click at [405, 263] on div at bounding box center [498, 269] width 577 height 12
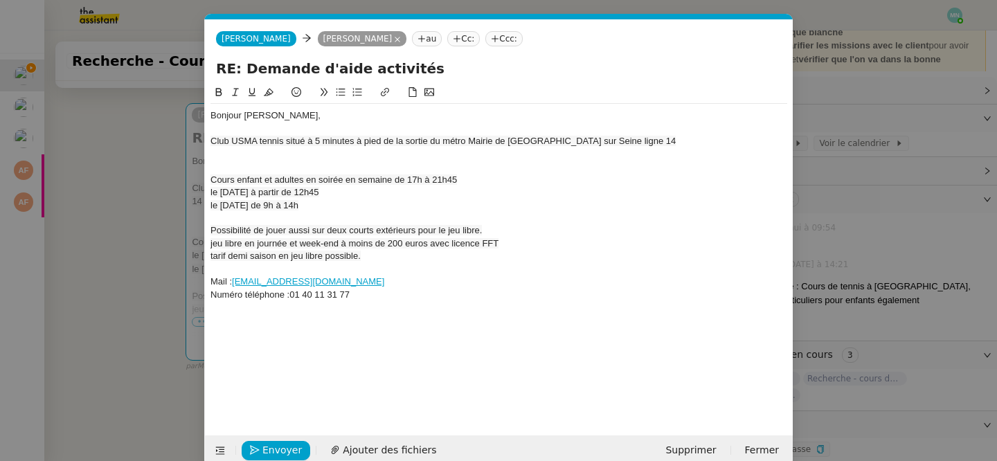
click at [93, 227] on nz-modal-container "Service TA - VOYAGE - PROPOSITION GLOBALE A utiliser dans le cadre de propositi…" at bounding box center [498, 230] width 997 height 461
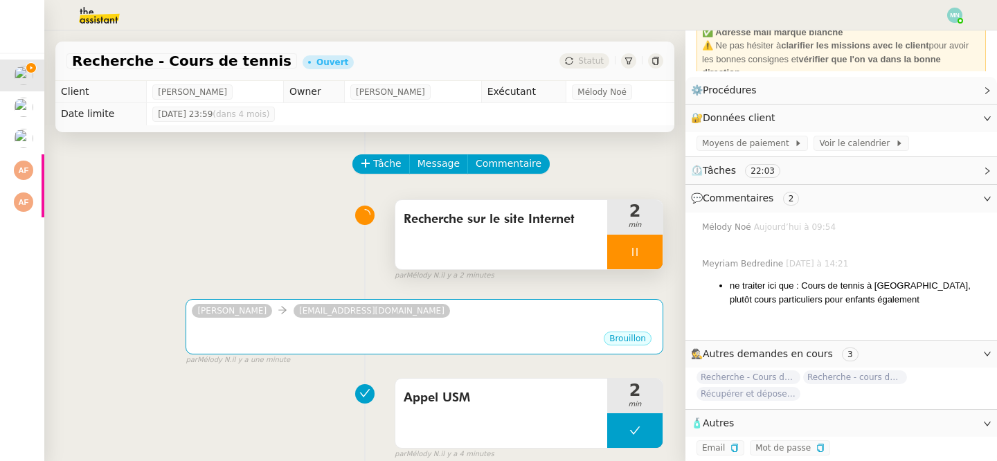
click at [621, 244] on div at bounding box center [634, 252] width 55 height 35
click at [620, 248] on icon at bounding box center [621, 251] width 11 height 11
click at [388, 160] on span "Tâche" at bounding box center [387, 164] width 28 height 16
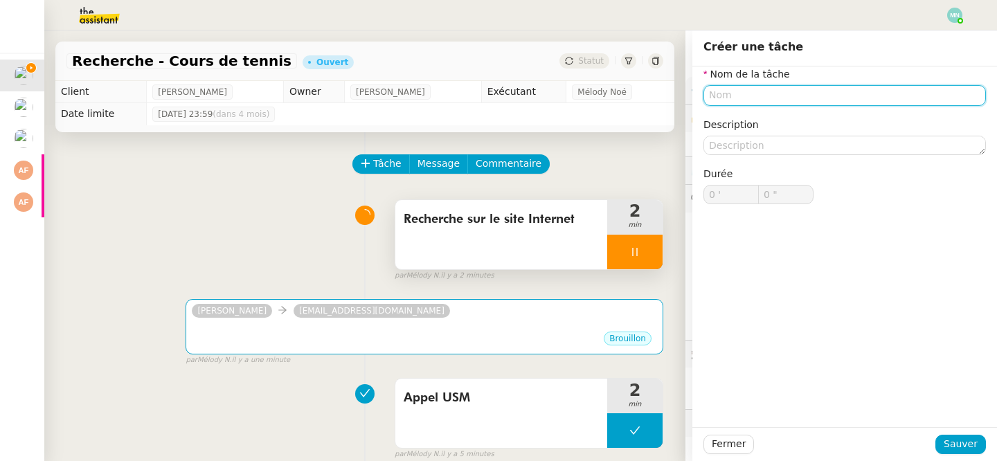
type input "Z"
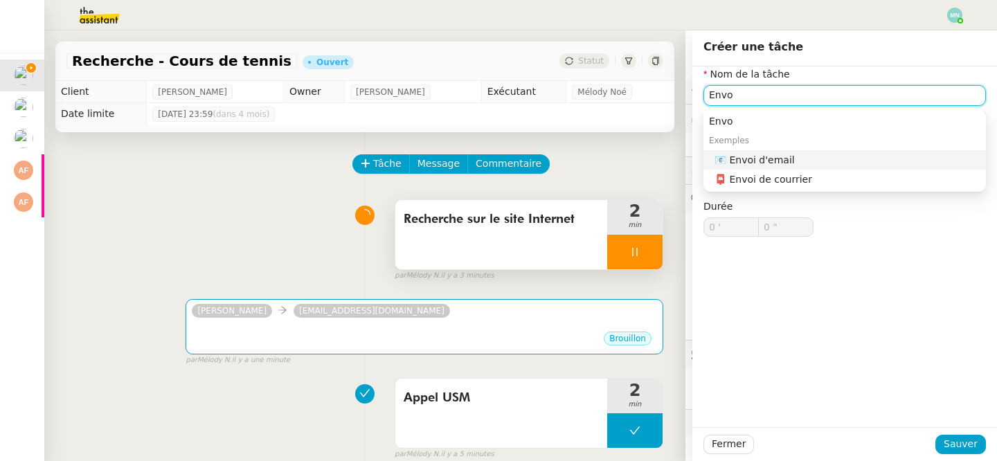
click at [762, 158] on div "📧 Envoi d'email" at bounding box center [848, 160] width 266 height 12
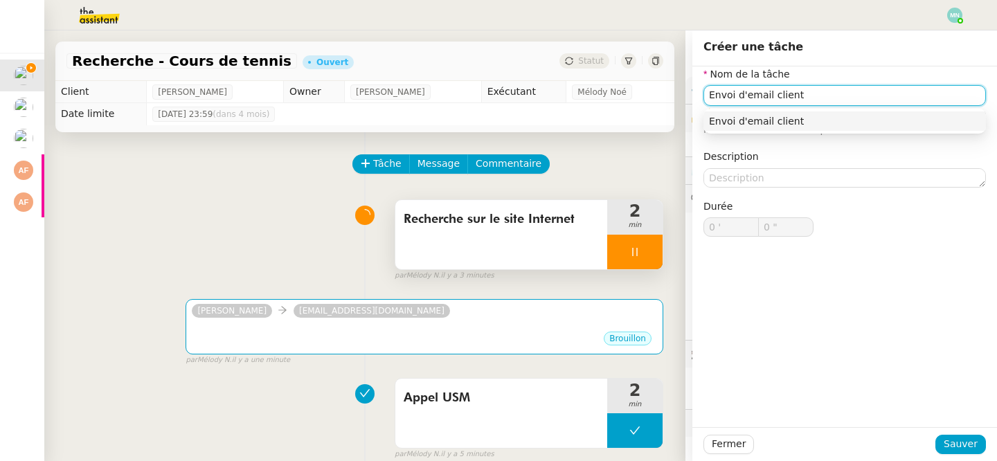
click at [794, 124] on div "Envoi d'email client" at bounding box center [844, 121] width 271 height 12
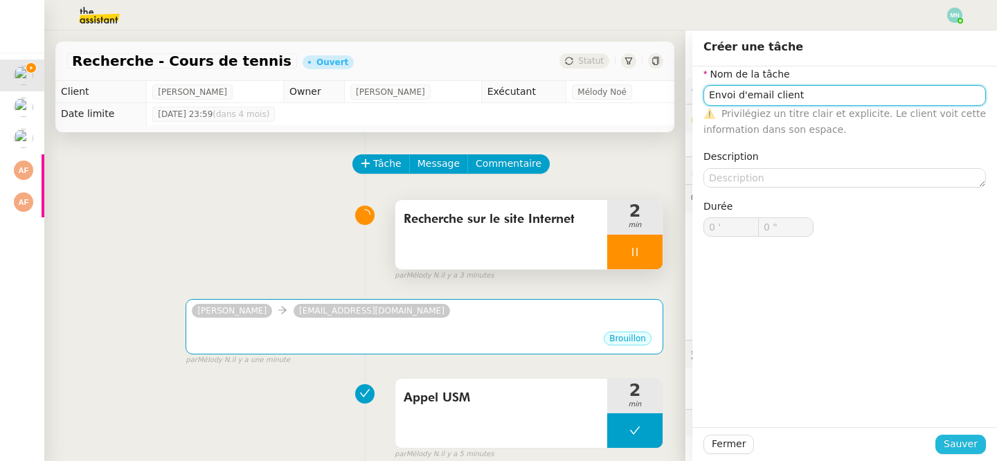
type input "Envoi d'email client"
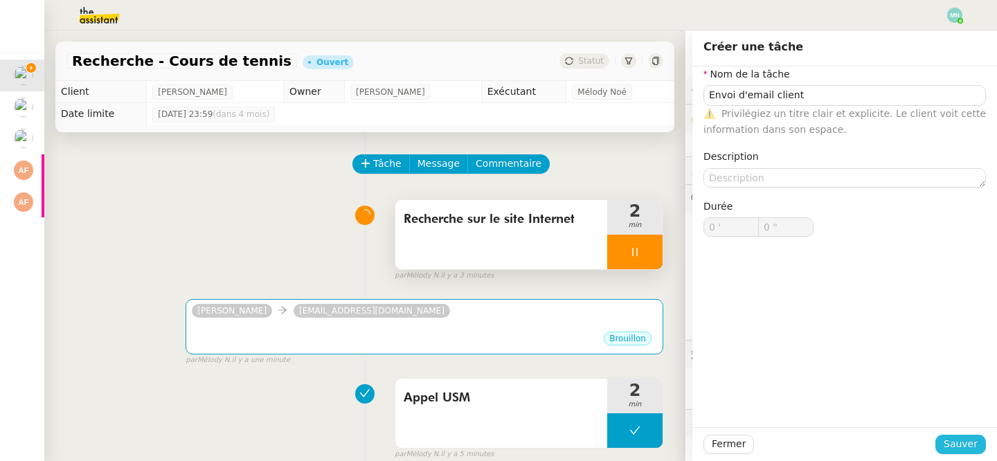
click at [960, 440] on span "Sauver" at bounding box center [961, 444] width 34 height 16
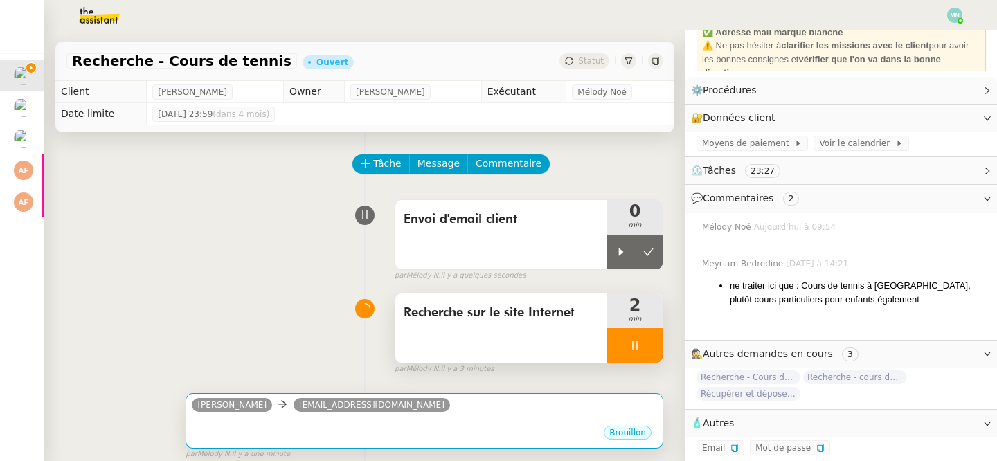
click at [566, 418] on div "•••" at bounding box center [424, 421] width 465 height 7
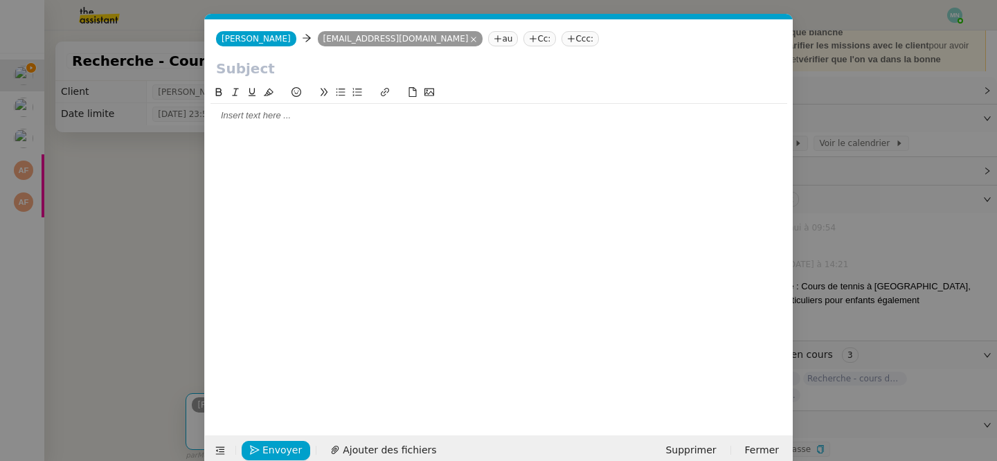
scroll to position [21, 0]
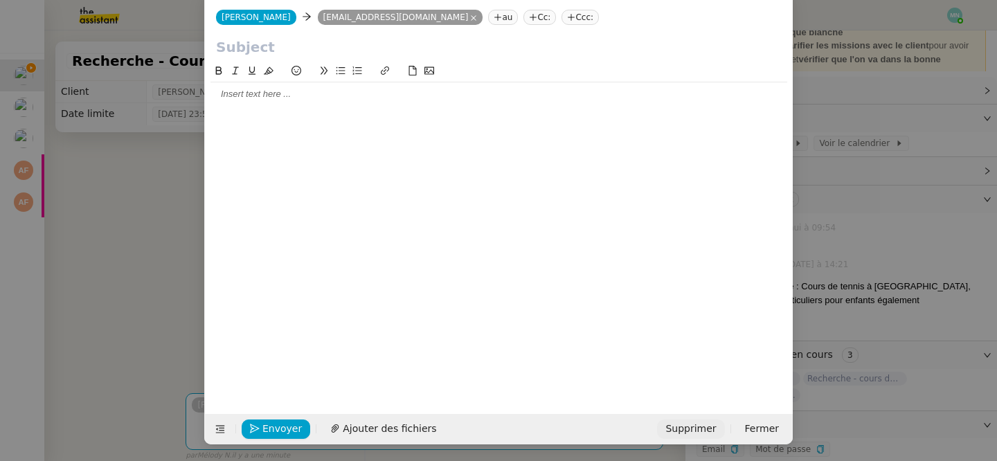
click at [692, 429] on span "Supprimer" at bounding box center [690, 429] width 51 height 16
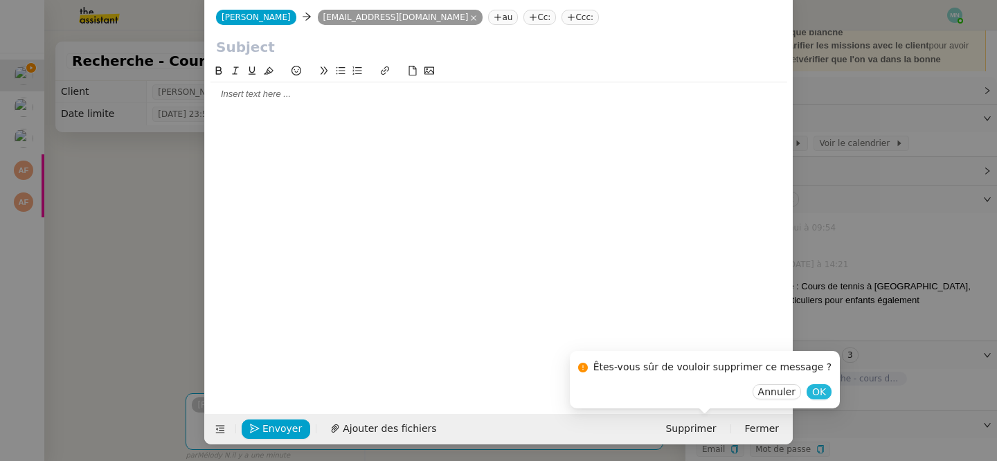
click at [812, 391] on span "OK" at bounding box center [819, 392] width 14 height 14
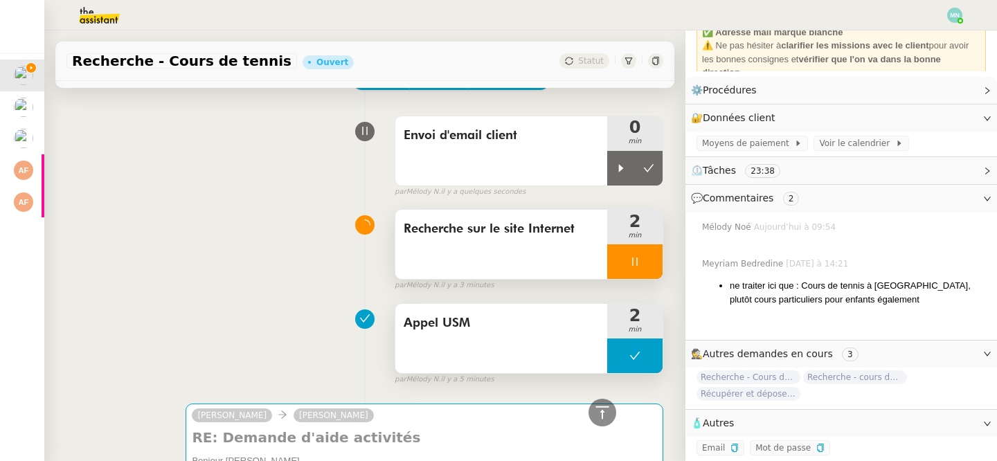
scroll to position [0, 0]
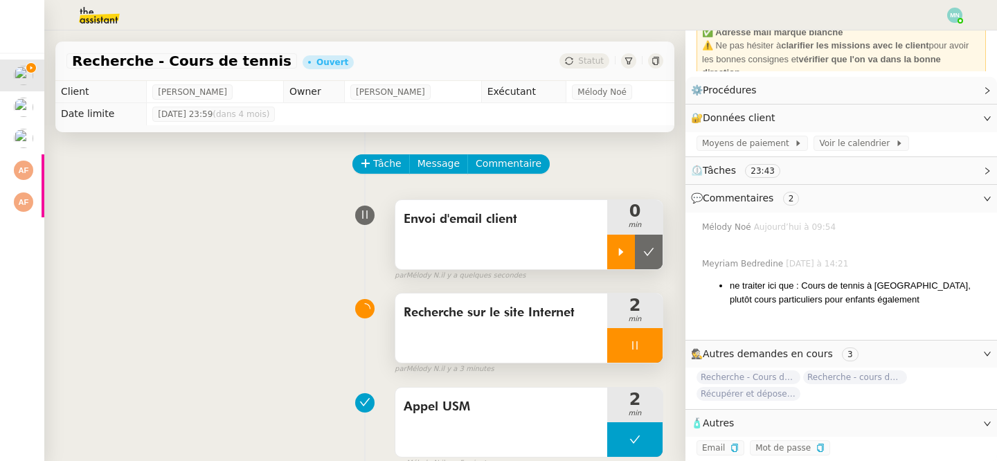
click at [622, 252] on icon at bounding box center [621, 252] width 5 height 8
click at [629, 332] on div at bounding box center [634, 345] width 55 height 35
click at [652, 345] on icon at bounding box center [648, 345] width 11 height 11
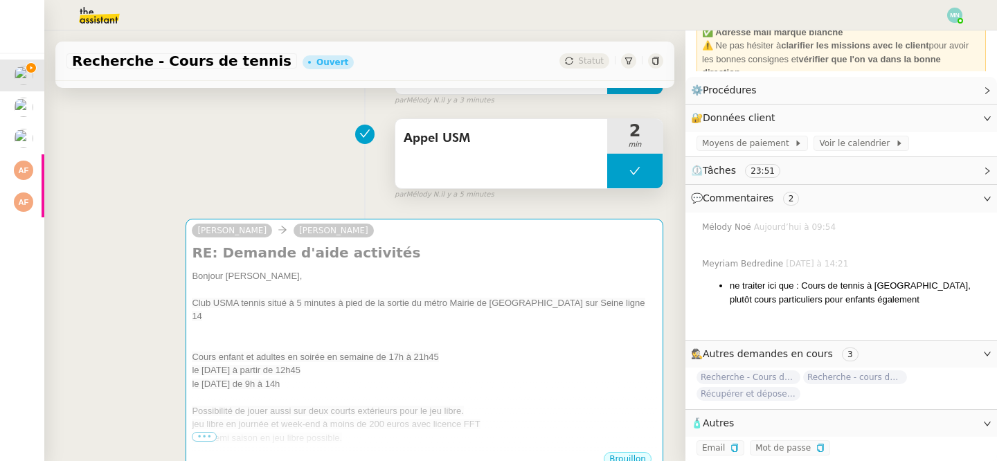
scroll to position [310, 0]
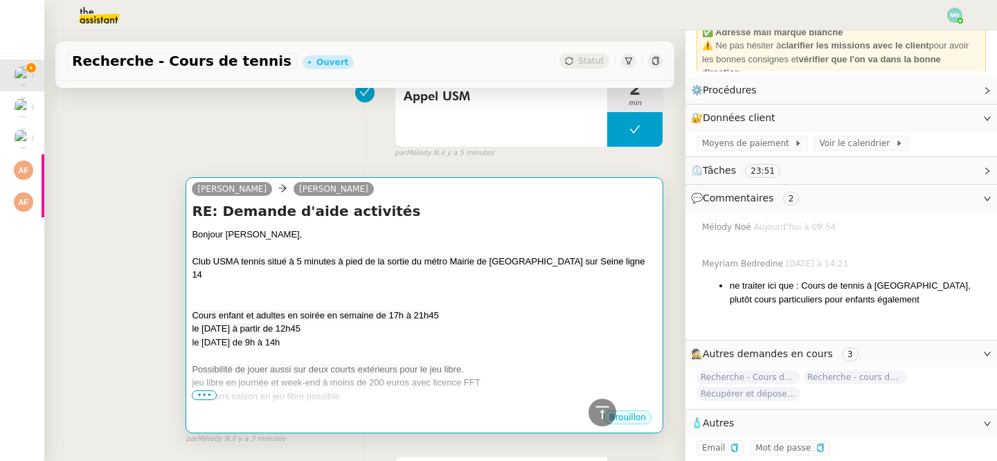
click at [418, 349] on div at bounding box center [424, 356] width 465 height 14
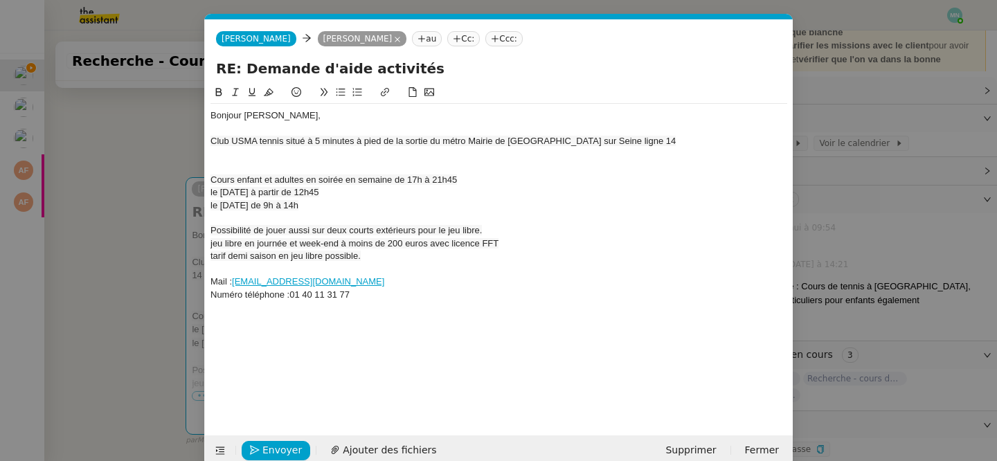
scroll to position [0, 29]
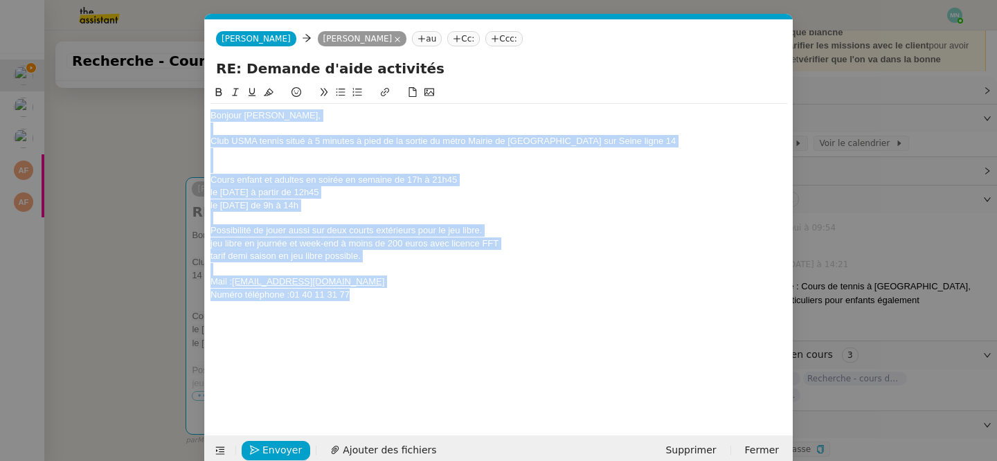
drag, startPoint x: 376, startPoint y: 296, endPoint x: 201, endPoint y: 95, distance: 267.0
click at [201, 95] on nz-modal-container "Service TA - VOYAGE - PROPOSITION GLOBALE A utiliser dans le cadre de propositi…" at bounding box center [498, 230] width 997 height 461
copy div "Bonjour Maurice, Club USMA tennis situé à 5 minutes à pied de la sortie du métr…"
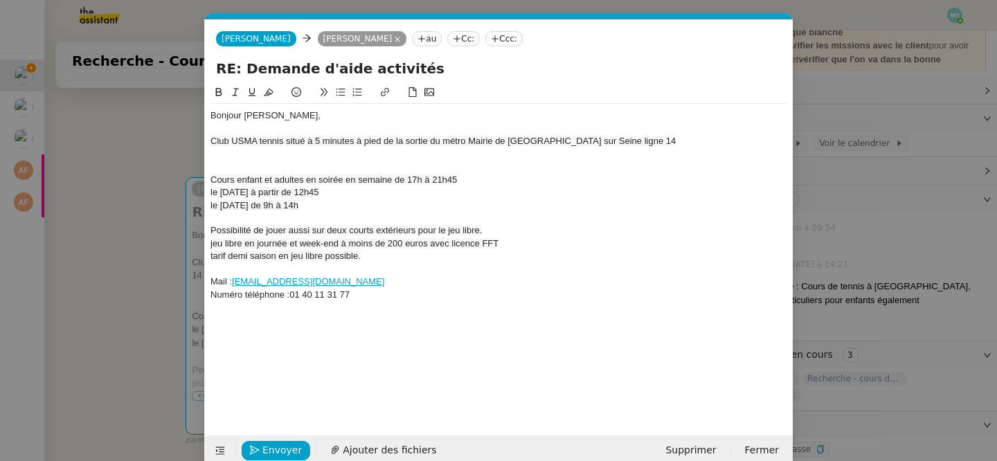
click at [336, 280] on div "Mail : [EMAIL_ADDRESS][DOMAIN_NAME]" at bounding box center [498, 282] width 577 height 12
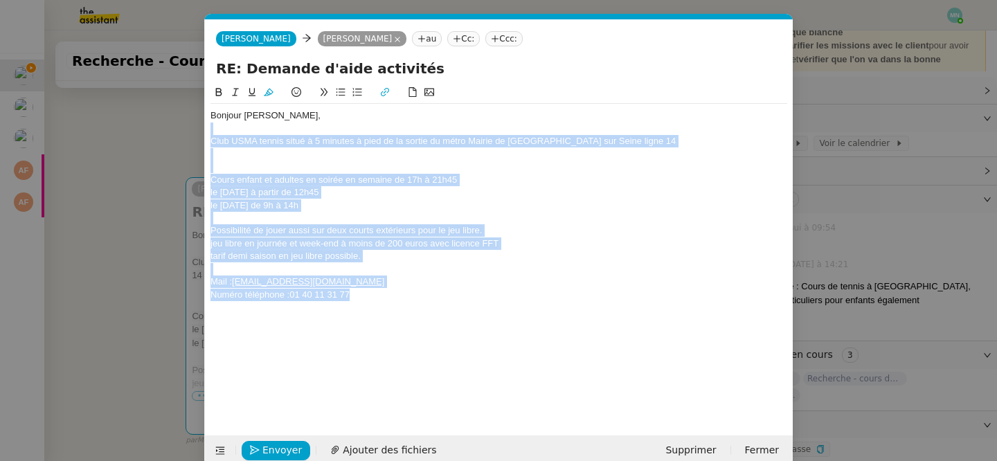
drag, startPoint x: 373, startPoint y: 300, endPoint x: 169, endPoint y: 134, distance: 262.8
click at [169, 134] on nz-modal-container "Service TA - VOYAGE - PROPOSITION GLOBALE A utiliser dans le cadre de propositi…" at bounding box center [498, 230] width 997 height 461
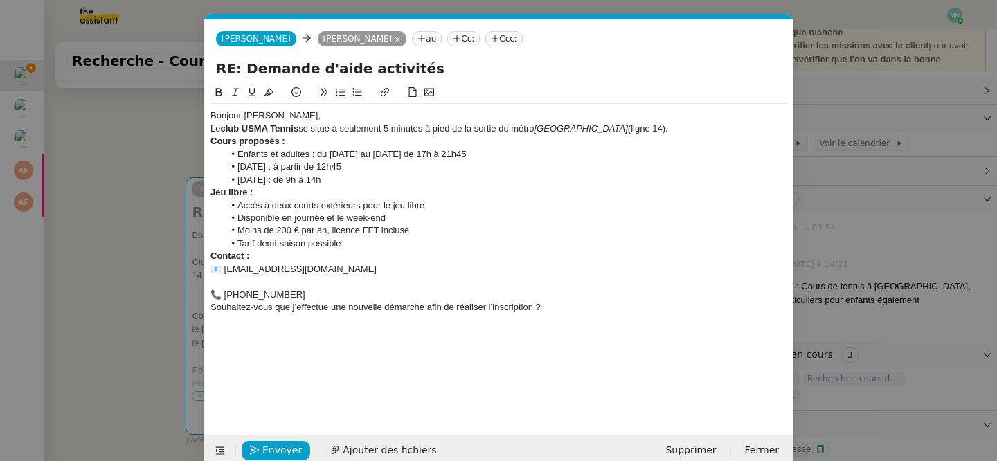
scroll to position [0, 0]
click at [296, 116] on div "Bonjour [PERSON_NAME]," at bounding box center [498, 115] width 577 height 12
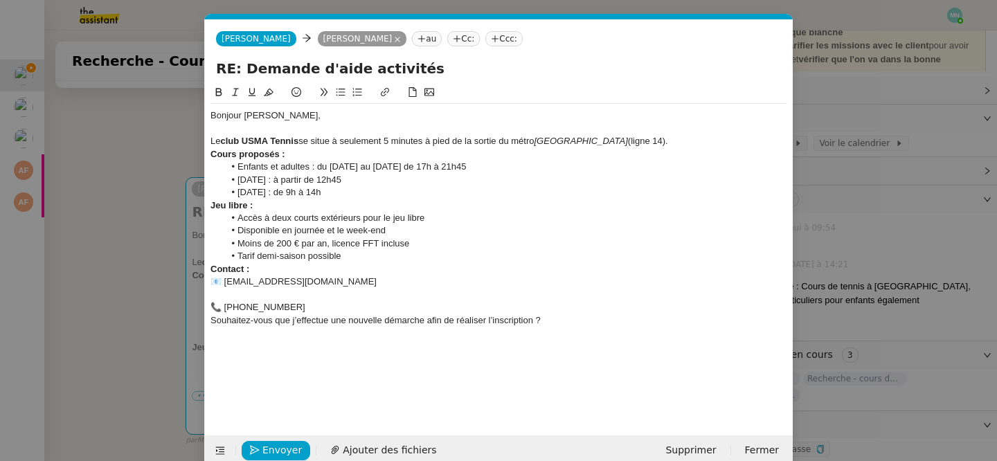
click at [684, 138] on div "Le club USMA Tennis se situe à seulement 5 minutes à pied de la sortie du métro…" at bounding box center [498, 141] width 577 height 12
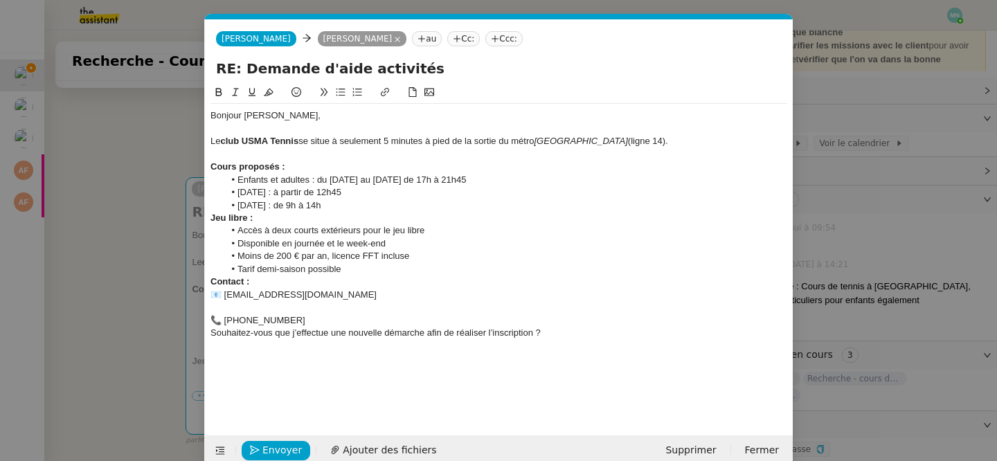
click at [334, 168] on div "Cours proposés :" at bounding box center [498, 167] width 577 height 12
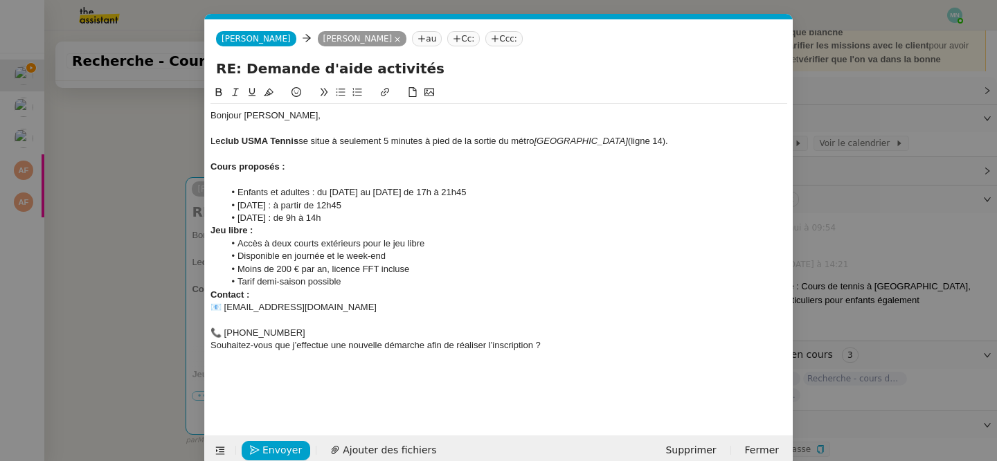
click at [337, 223] on li "[DATE] : de 9h à 14h" at bounding box center [506, 218] width 564 height 12
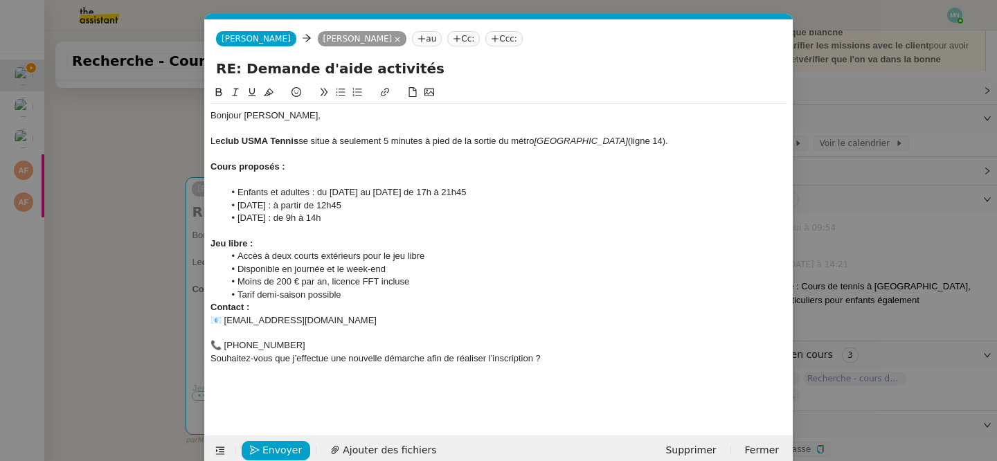
click at [301, 248] on div "Jeu libre :" at bounding box center [498, 243] width 577 height 12
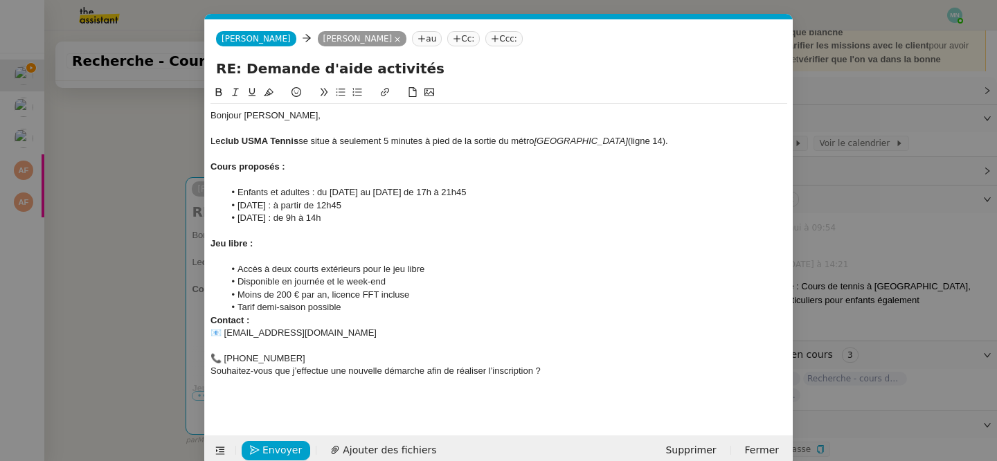
click at [355, 309] on li "Tarif demi-saison possible" at bounding box center [506, 307] width 564 height 12
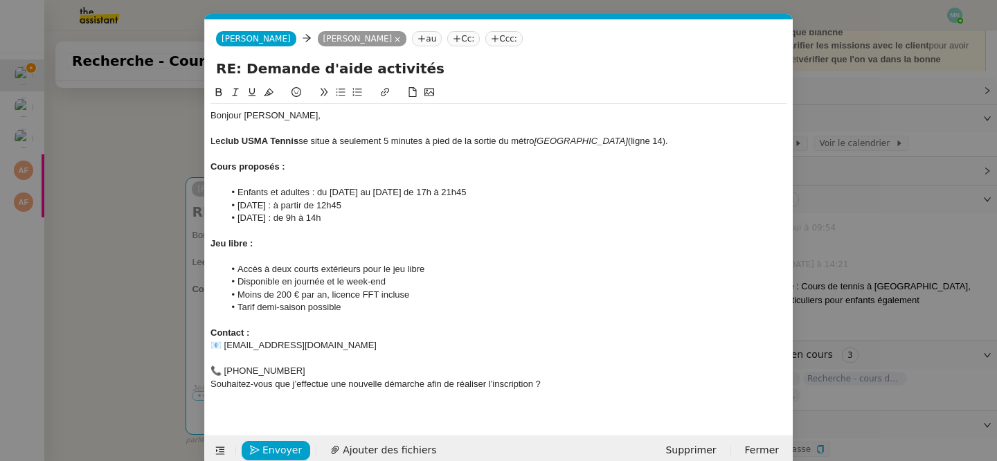
click at [289, 361] on div at bounding box center [498, 358] width 577 height 12
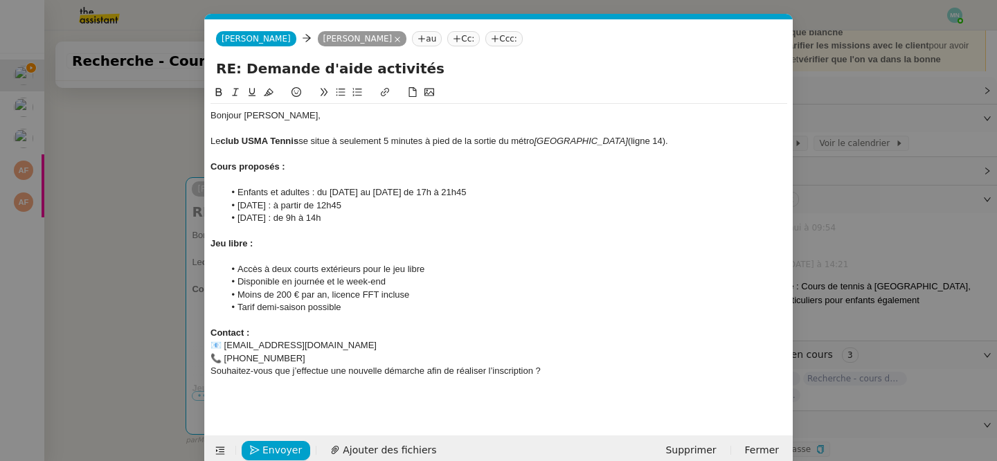
click at [300, 355] on div "📞 [PHONE_NUMBER]" at bounding box center [498, 358] width 577 height 12
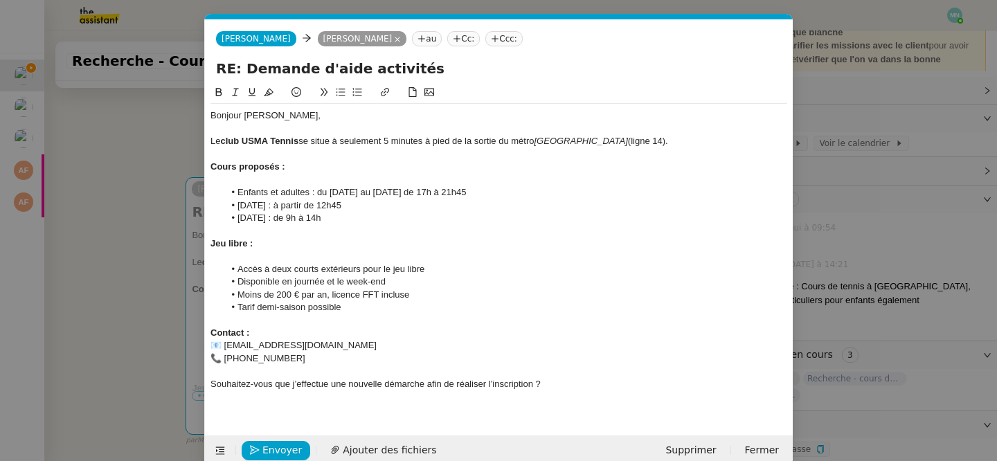
click at [224, 346] on div "📧 [EMAIL_ADDRESS][DOMAIN_NAME]" at bounding box center [498, 345] width 577 height 12
click at [224, 355] on div "📞 [PHONE_NUMBER]" at bounding box center [498, 358] width 577 height 12
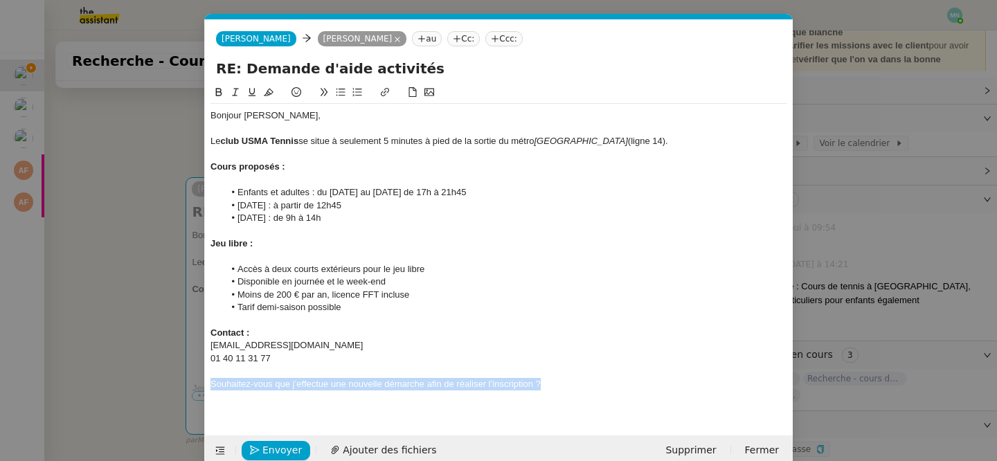
drag, startPoint x: 556, startPoint y: 385, endPoint x: 205, endPoint y: 386, distance: 351.0
click at [205, 386] on nz-spin "Bonjour Maurice, Le club USMA Tennis se situe à seulement 5 minutes à pied de l…" at bounding box center [499, 251] width 588 height 335
click at [342, 88] on icon at bounding box center [341, 92] width 10 height 10
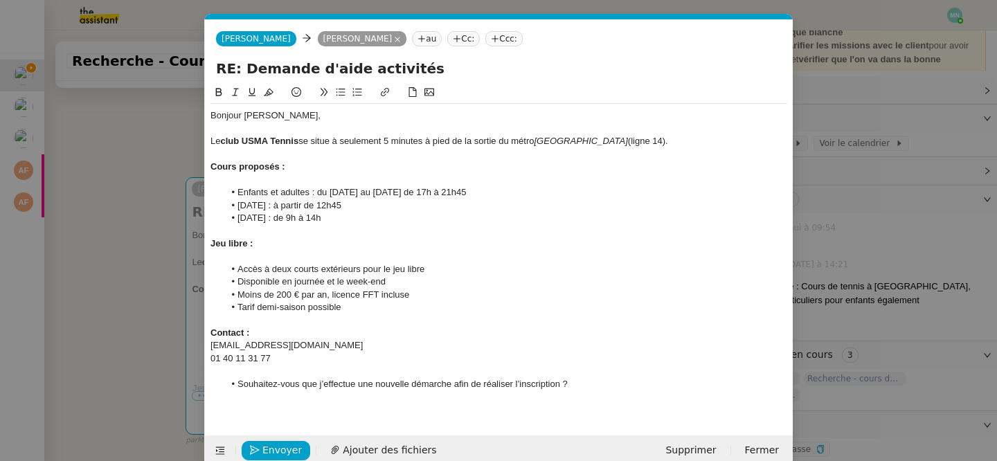
click at [591, 386] on li "Souhaitez-vous que j’effectue une nouvelle démarche afin de réaliser l’inscript…" at bounding box center [506, 384] width 564 height 12
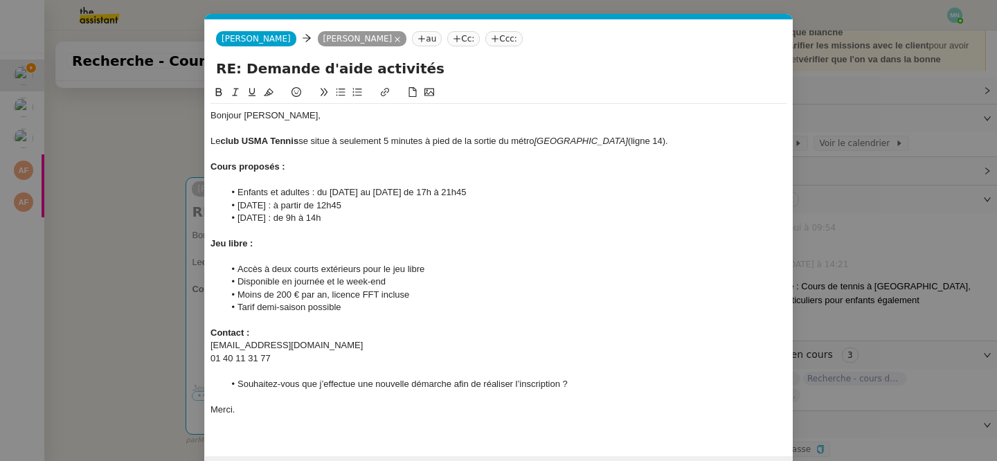
click at [159, 305] on nz-modal-container "Service TA - VOYAGE - PROPOSITION GLOBALE A utiliser dans le cadre de propositi…" at bounding box center [498, 230] width 997 height 461
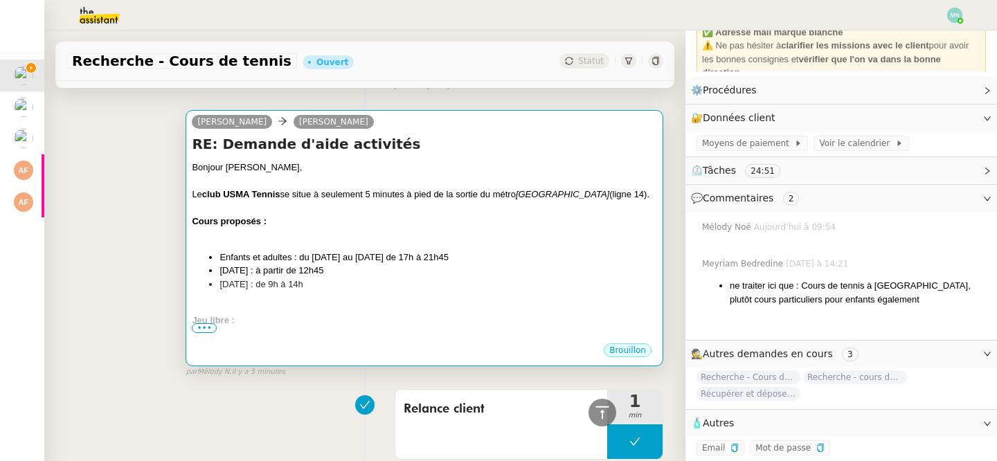
scroll to position [386, 0]
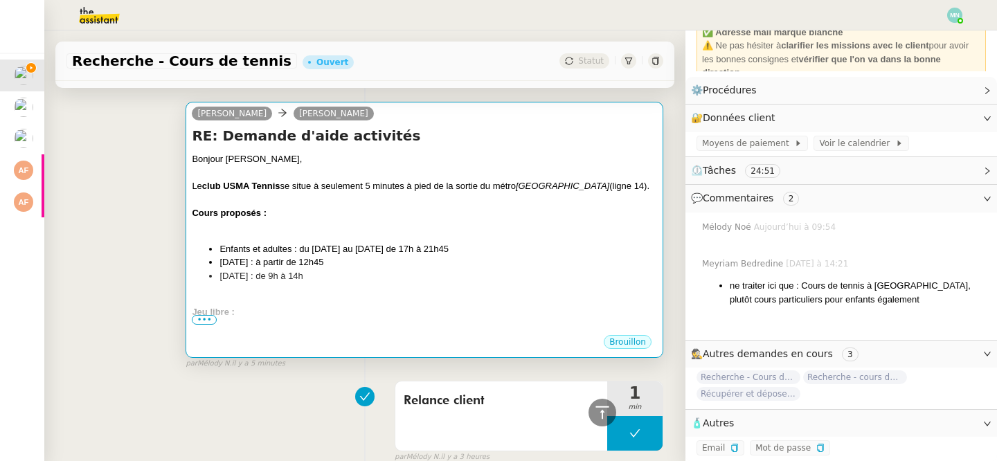
click at [474, 271] on ul "Enfants et adultes : du [DATE] au [DATE] de 17h à 21h45 [DATE] : à partir de 12…" at bounding box center [424, 262] width 465 height 41
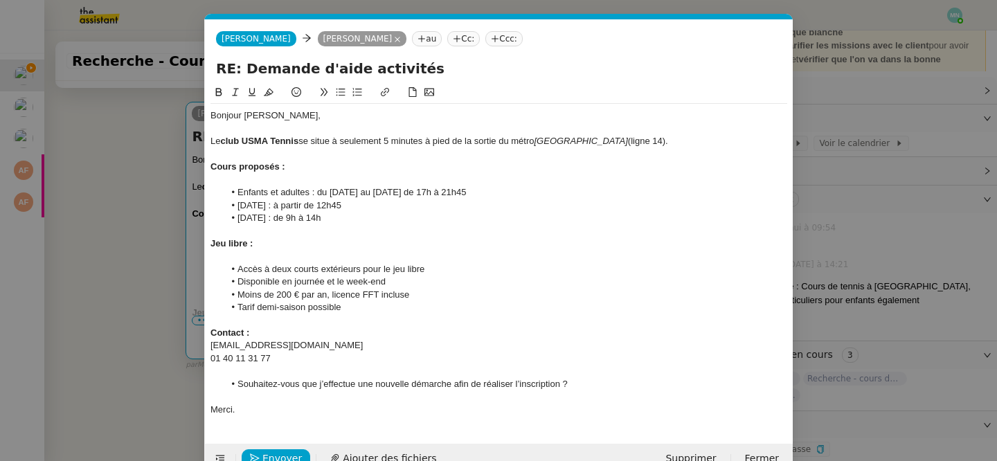
click at [474, 271] on nz-modal-container "Service TA - VOYAGE - PROPOSITION GLOBALE A utiliser dans le cadre de propositi…" at bounding box center [498, 230] width 997 height 461
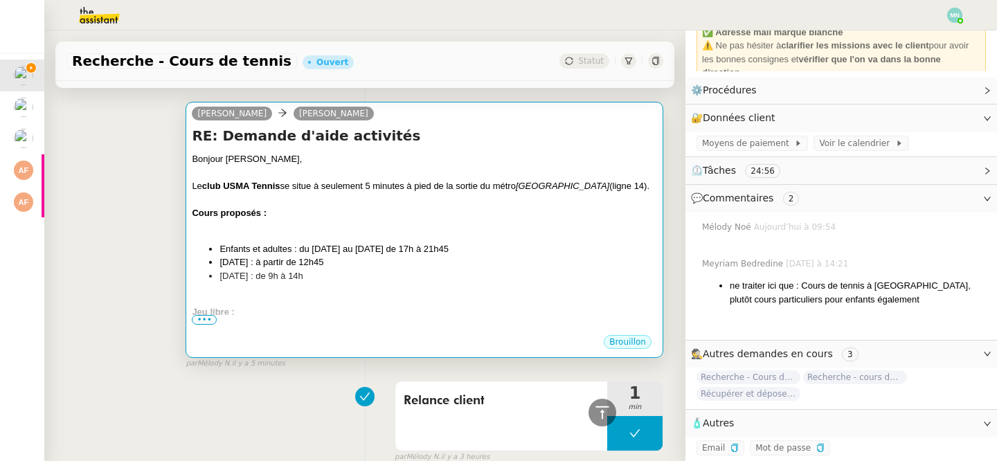
click at [474, 271] on li "[DATE] : de 9h à 14h" at bounding box center [438, 276] width 438 height 14
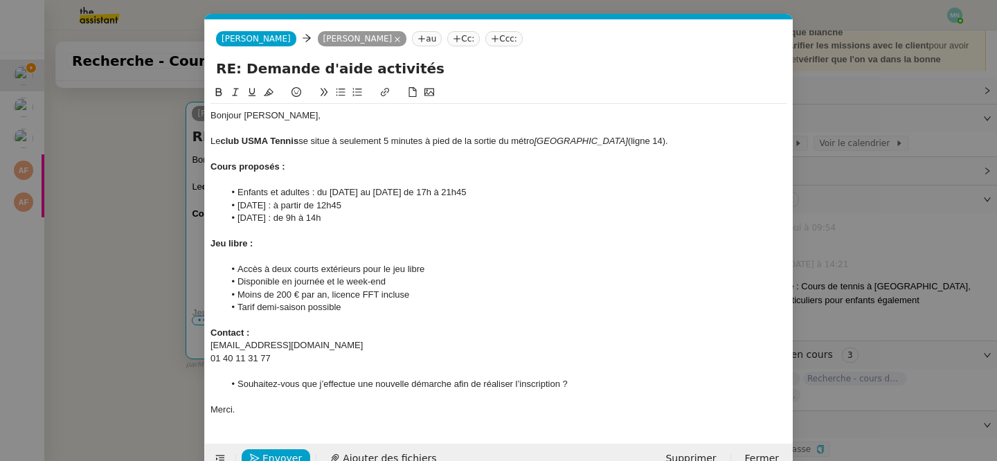
scroll to position [30, 0]
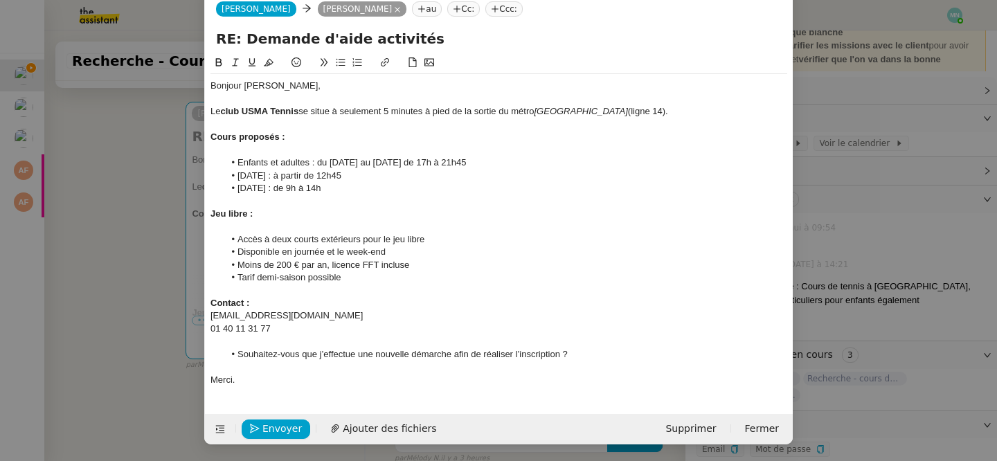
click at [136, 300] on nz-modal-container "Service TA - VOYAGE - PROPOSITION GLOBALE A utiliser dans le cadre de propositi…" at bounding box center [498, 230] width 997 height 461
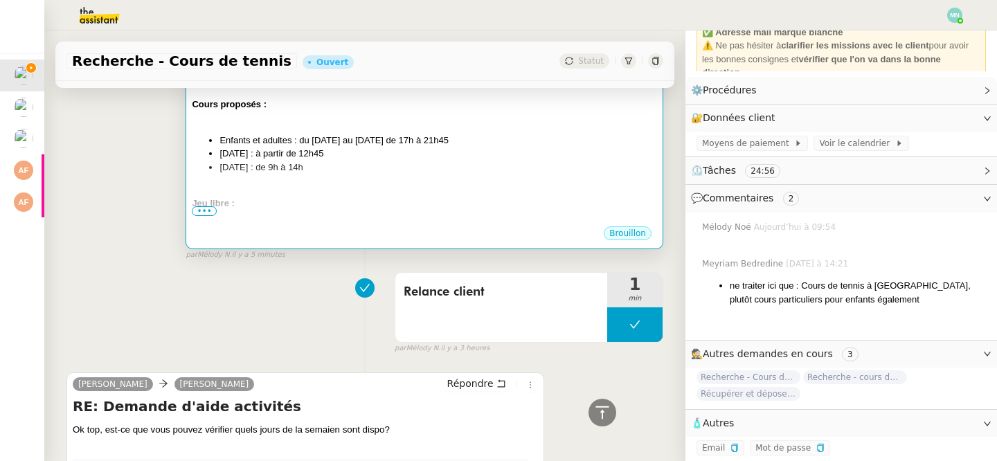
scroll to position [389, 0]
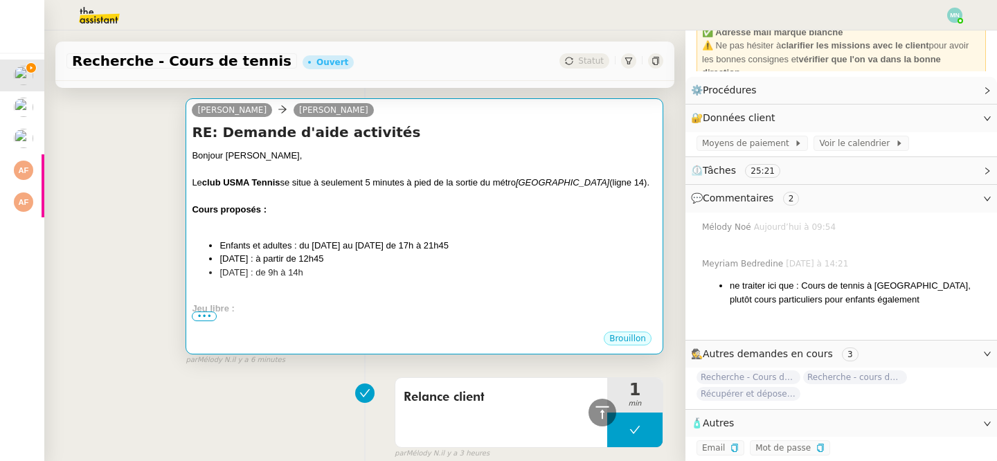
click at [294, 284] on div "Bonjour Maurice, Le club USMA Tennis se situe à seulement 5 minutes à pied de l…" at bounding box center [424, 345] width 465 height 392
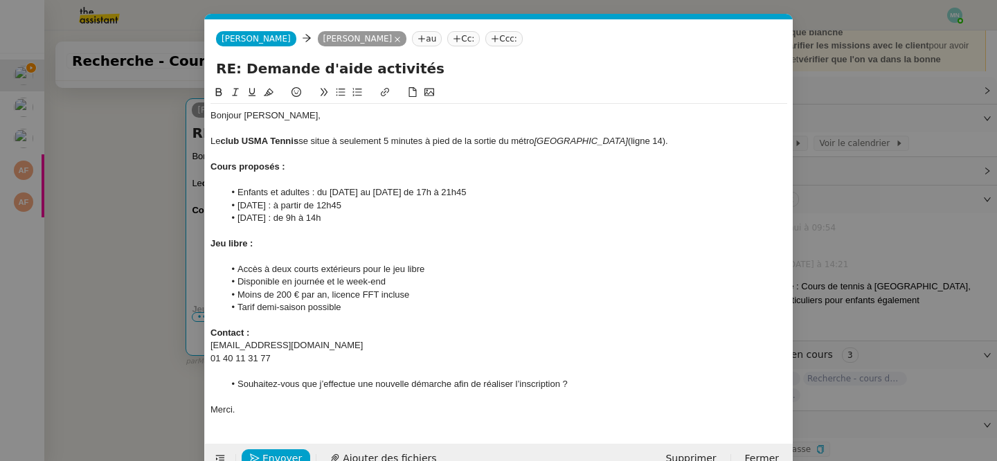
scroll to position [0, 29]
click at [83, 304] on nz-modal-container "Service TA - VOYAGE - PROPOSITION GLOBALE A utiliser dans le cadre de propositi…" at bounding box center [498, 230] width 997 height 461
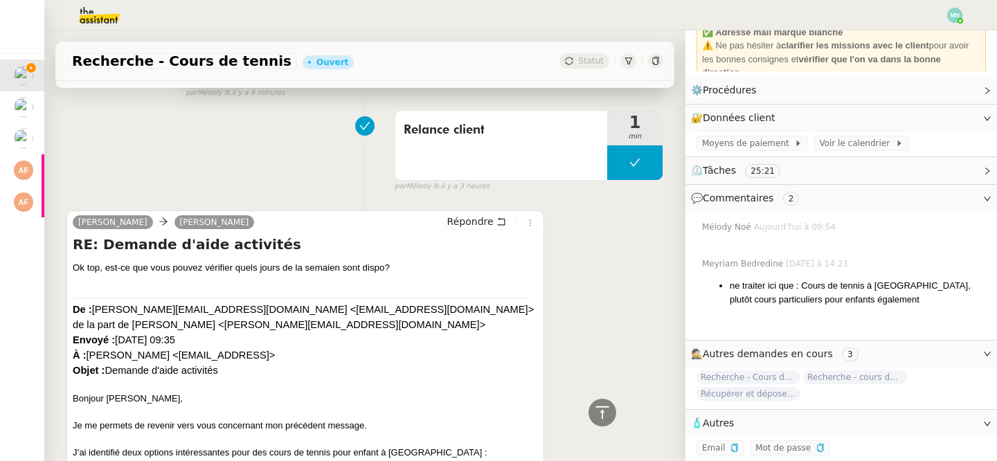
scroll to position [868, 0]
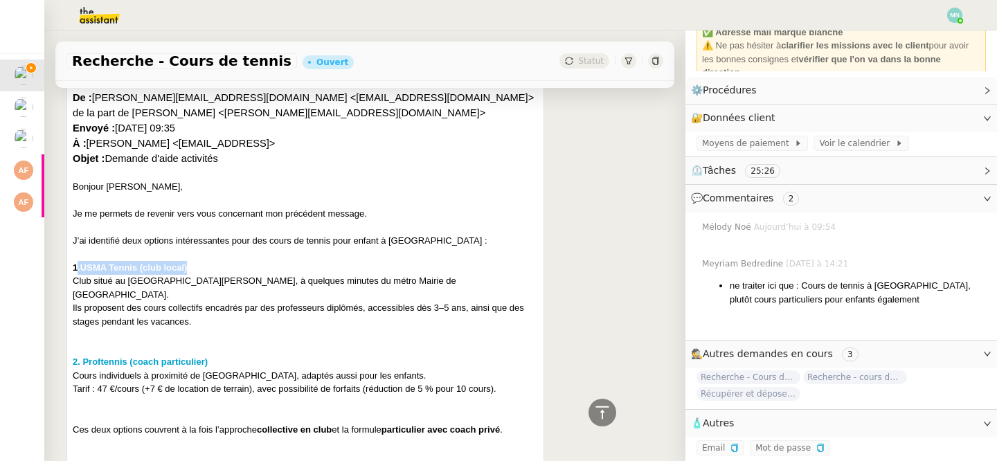
drag, startPoint x: 204, startPoint y: 264, endPoint x: 80, endPoint y: 270, distance: 124.1
click at [79, 270] on div "1. USMA Tennis (club local)" at bounding box center [305, 268] width 465 height 14
click at [129, 268] on strong "USMA Tennis (club local)" at bounding box center [133, 267] width 107 height 10
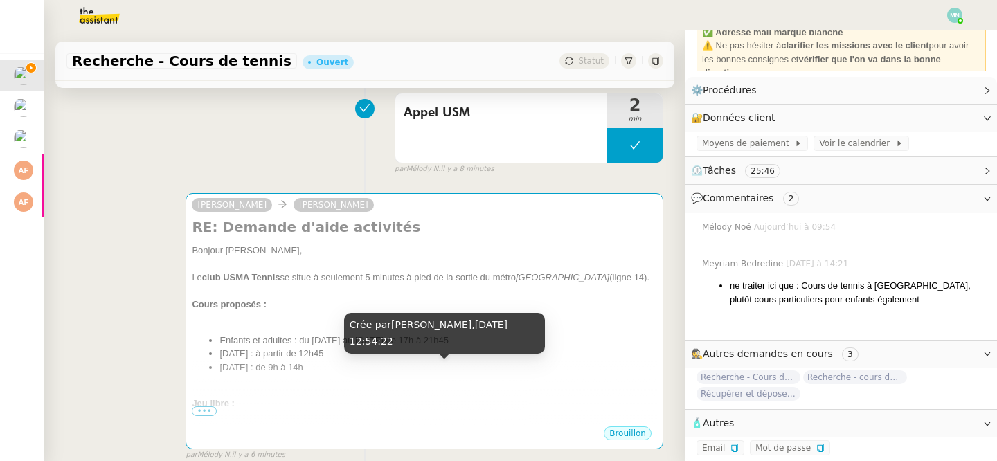
scroll to position [363, 0]
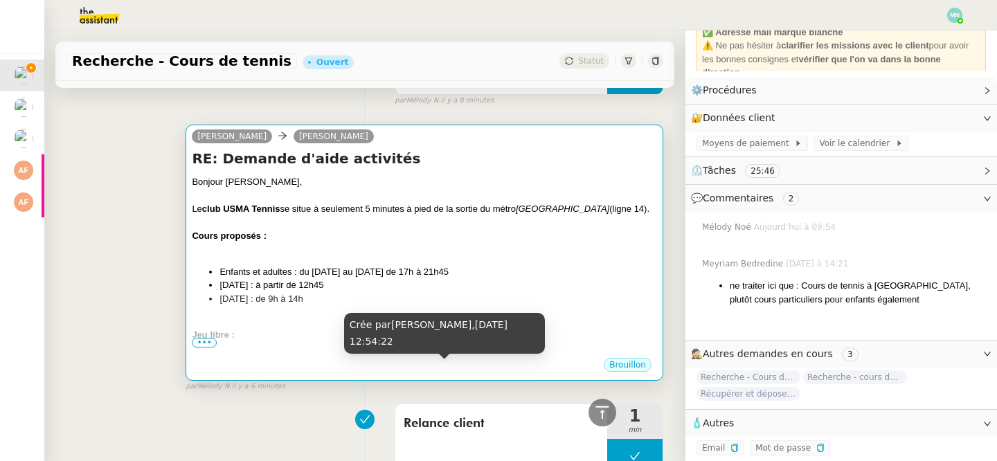
click at [365, 293] on li "[DATE] : de 9h à 14h" at bounding box center [438, 299] width 438 height 14
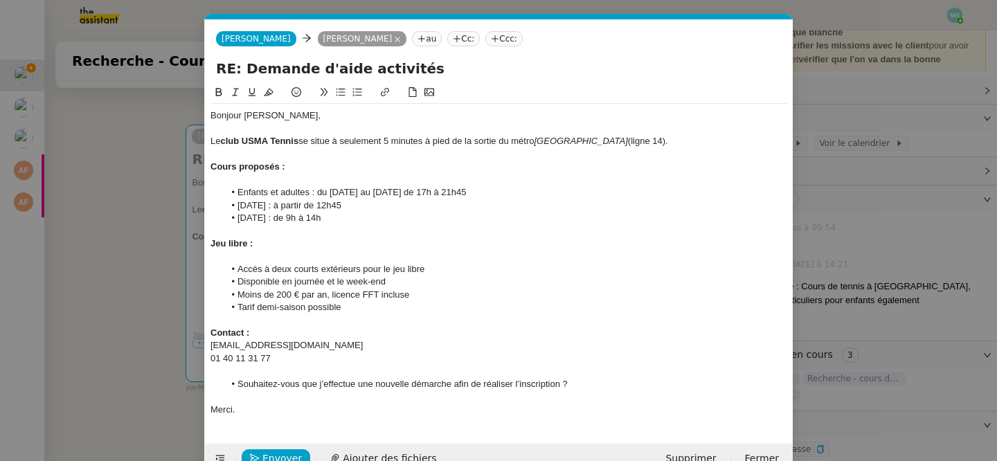
scroll to position [0, 29]
drag, startPoint x: 304, startPoint y: 138, endPoint x: 208, endPoint y: 141, distance: 96.3
click at [208, 141] on nz-spin "Bonjour Maurice, Le club USMA Tennis se situe à seulement 5 minutes à pied de l…" at bounding box center [499, 255] width 588 height 343
click at [382, 89] on icon at bounding box center [385, 92] width 10 height 10
type input "Le club USMA Tennis"
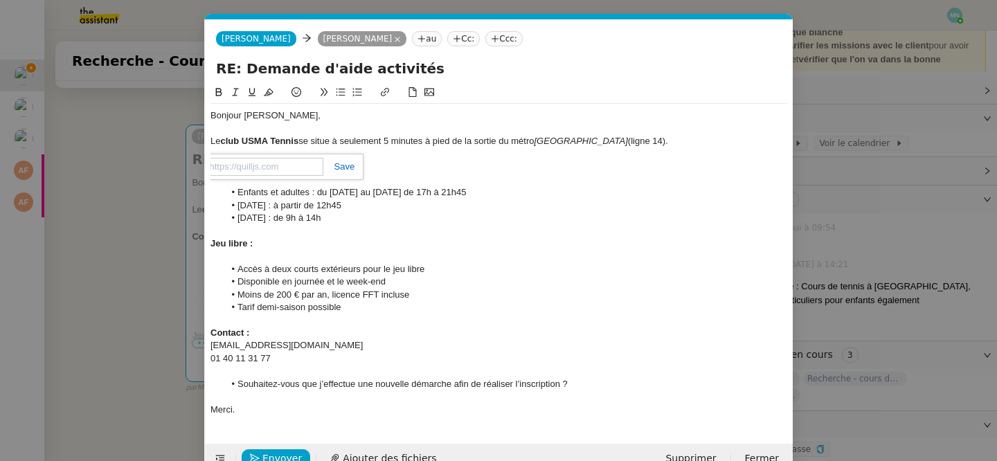
paste input "[URL][DOMAIN_NAME]"
type input "[URL][DOMAIN_NAME]"
click at [348, 164] on link at bounding box center [339, 166] width 32 height 10
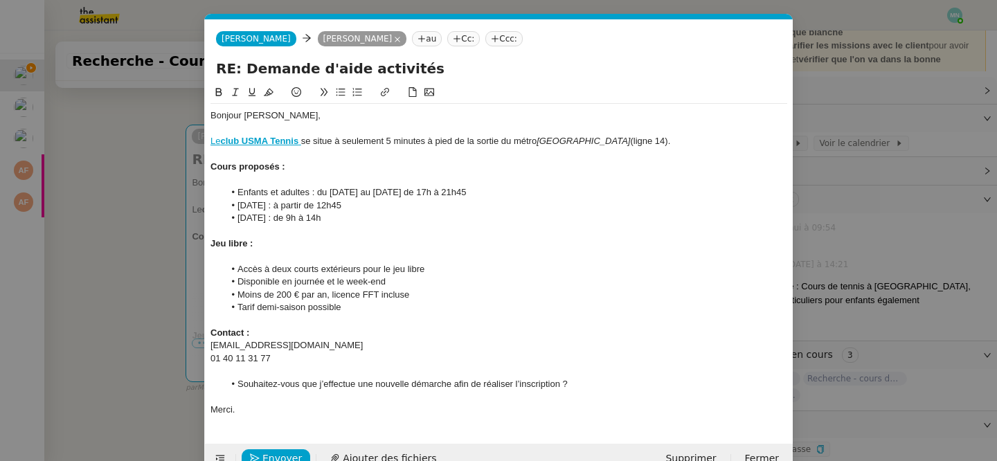
click at [553, 276] on li "Disponible en journée et le week-end" at bounding box center [506, 282] width 564 height 12
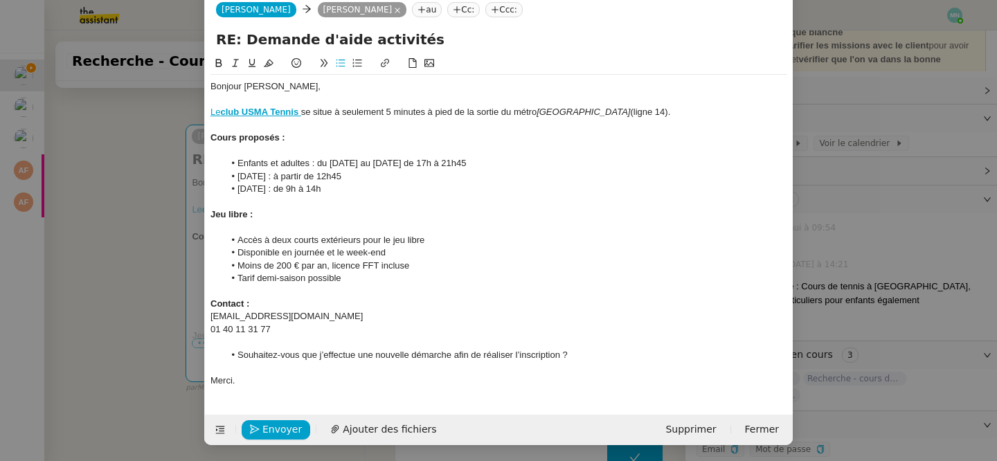
scroll to position [30, 0]
click at [272, 432] on span "Envoyer" at bounding box center [281, 429] width 39 height 16
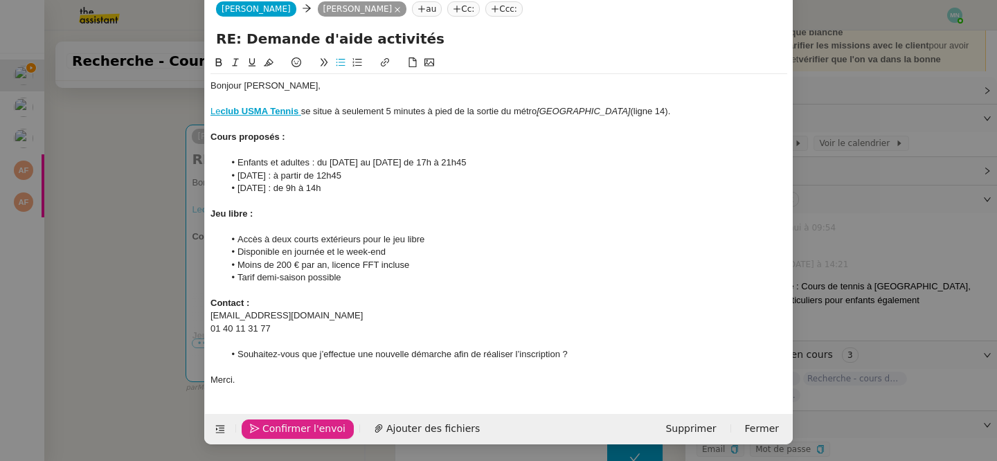
click at [272, 433] on span "Confirmer l'envoi" at bounding box center [303, 429] width 83 height 16
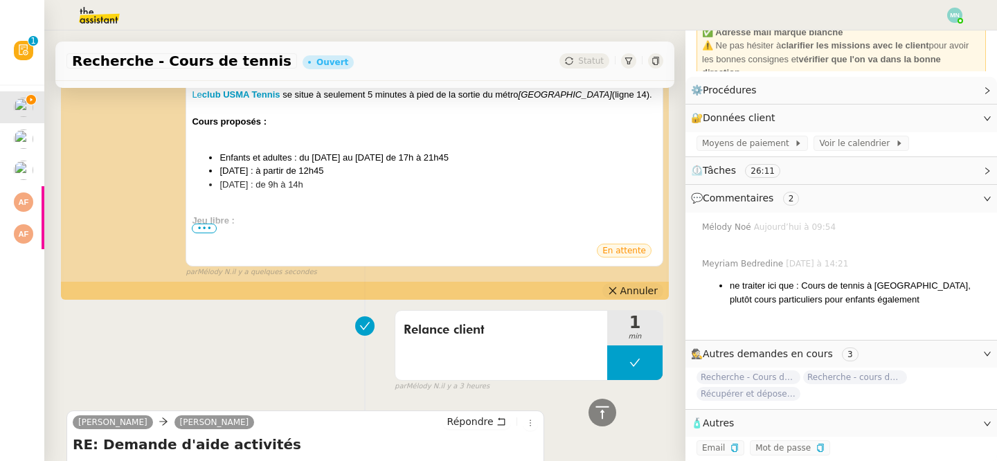
scroll to position [460, 0]
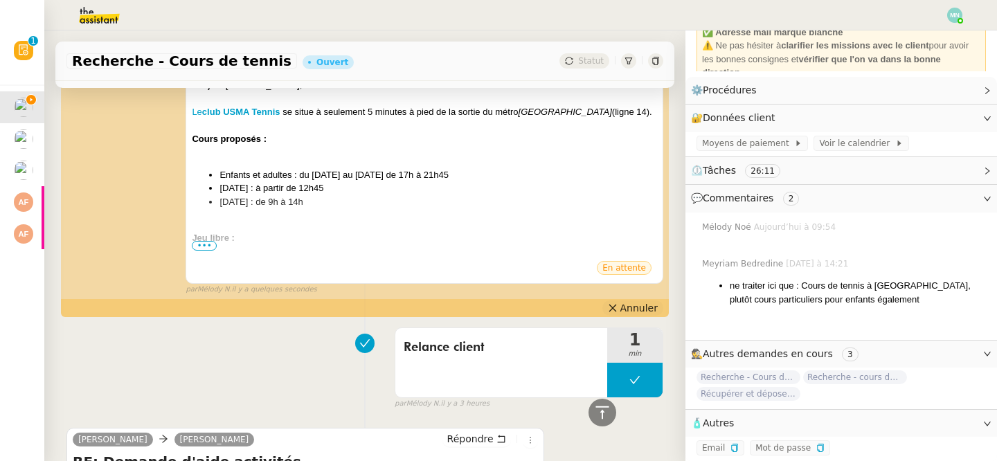
click at [622, 304] on button "Annuler" at bounding box center [632, 307] width 61 height 15
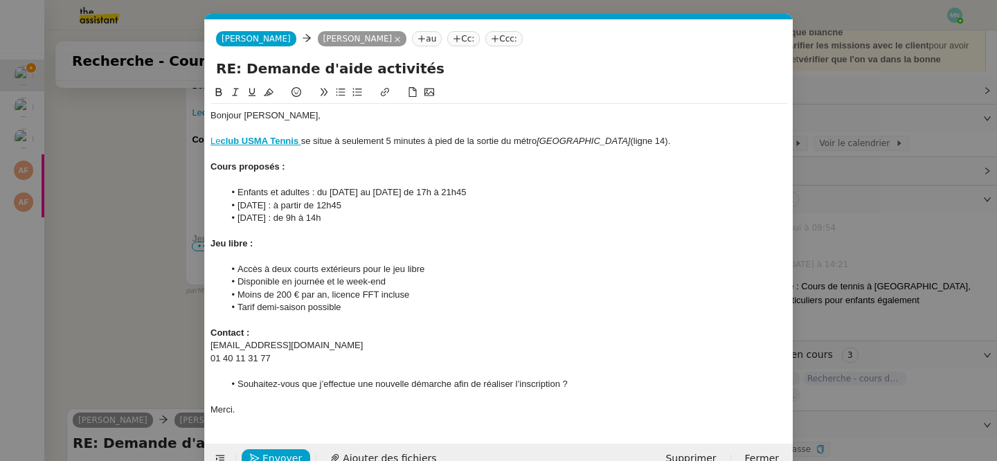
scroll to position [30, 0]
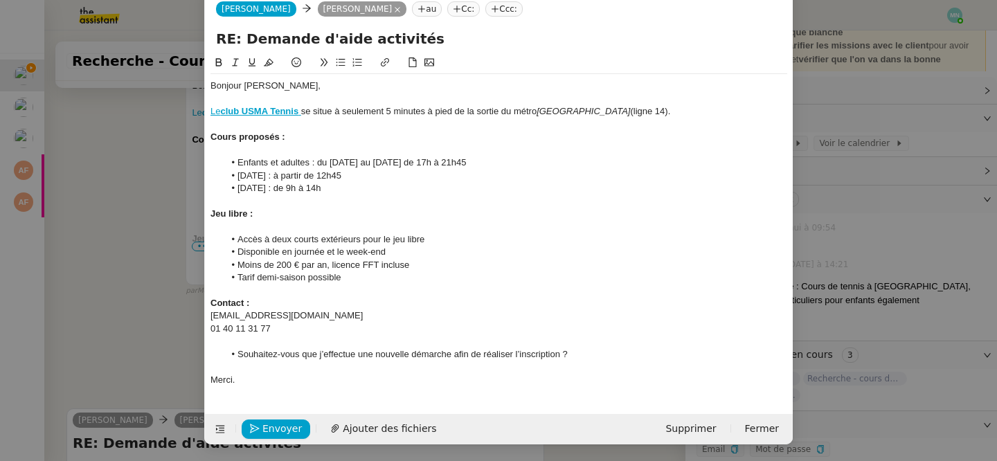
click at [255, 305] on div "Contact :" at bounding box center [498, 303] width 577 height 12
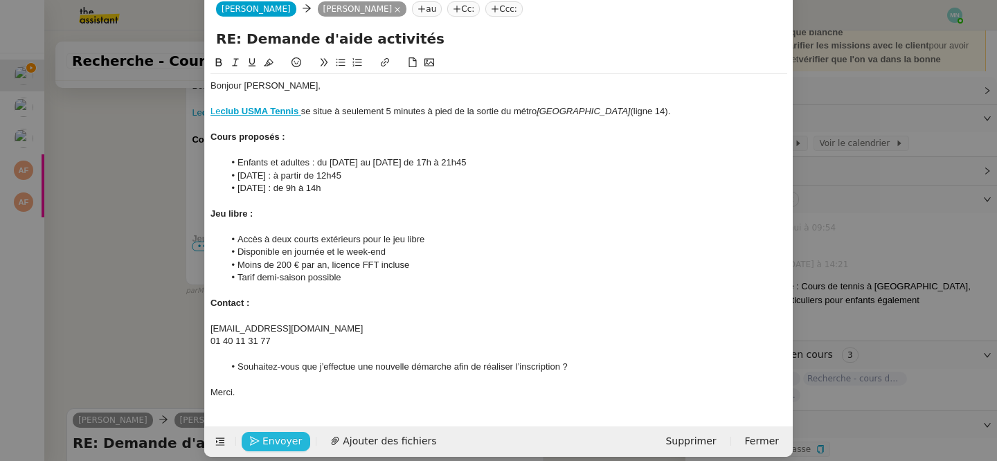
click at [276, 437] on span "Envoyer" at bounding box center [281, 441] width 39 height 16
click at [276, 437] on span "Confirmer l'envoi" at bounding box center [303, 441] width 83 height 16
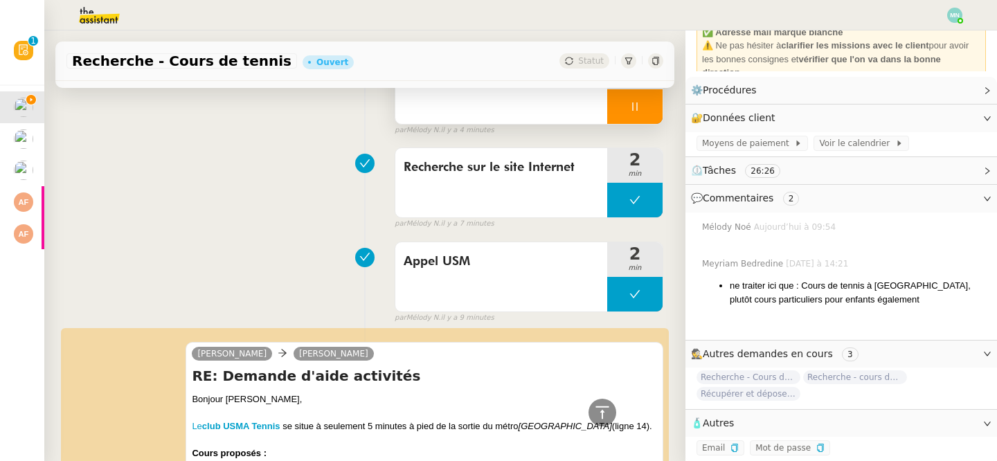
scroll to position [26, 0]
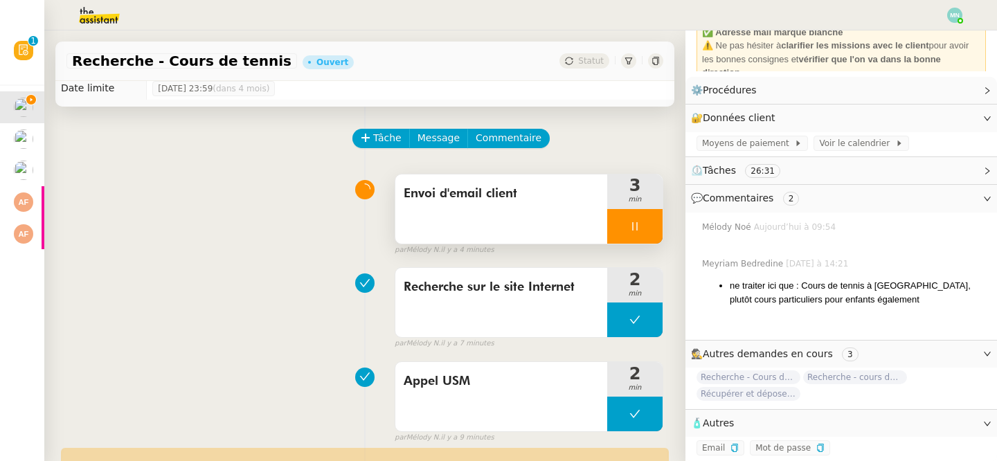
click at [627, 210] on div at bounding box center [634, 226] width 55 height 35
click at [643, 219] on button at bounding box center [649, 226] width 28 height 35
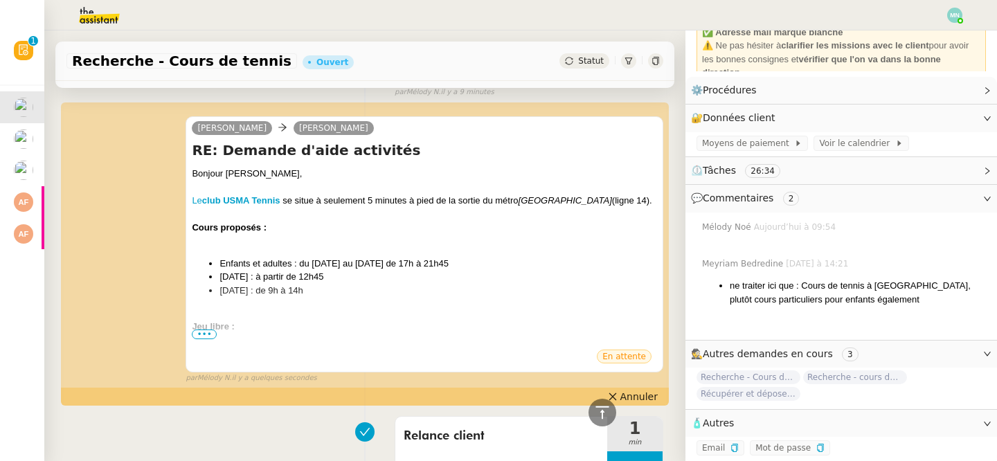
scroll to position [0, 0]
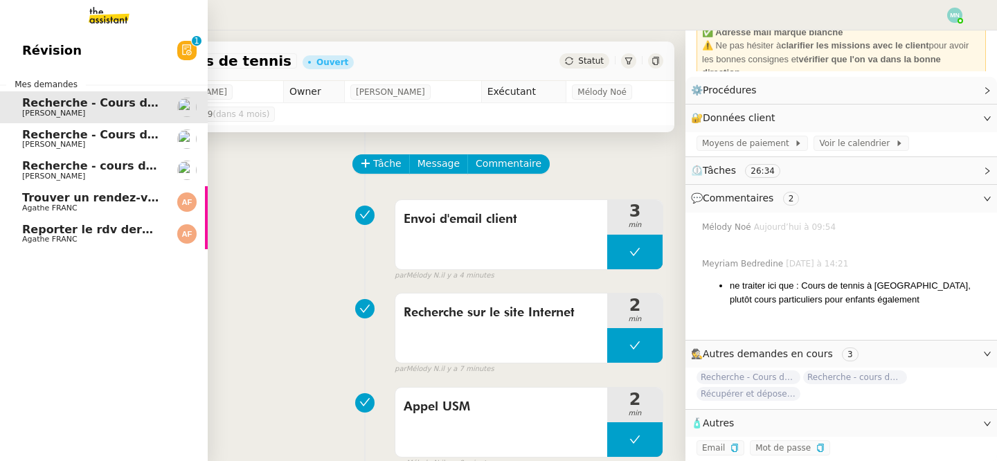
click at [63, 138] on span "Recherche - Cours de batterie pour enfant" at bounding box center [154, 134] width 264 height 13
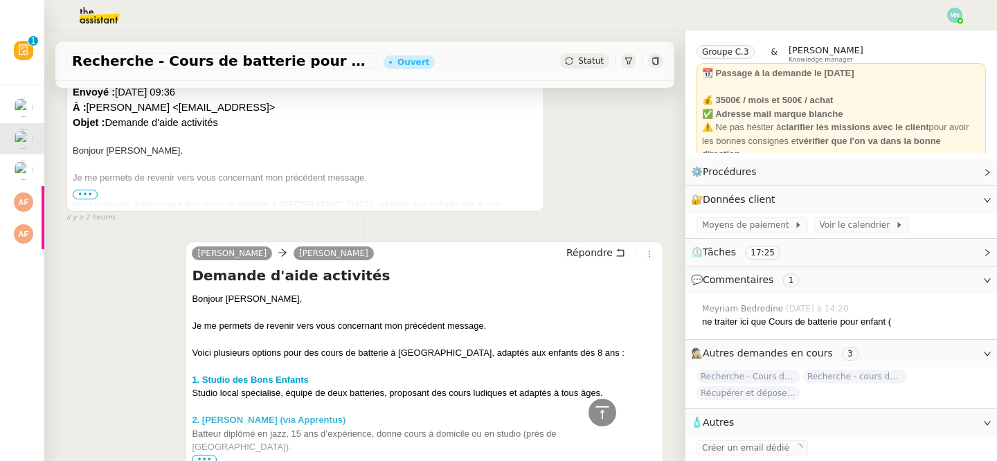
scroll to position [375, 0]
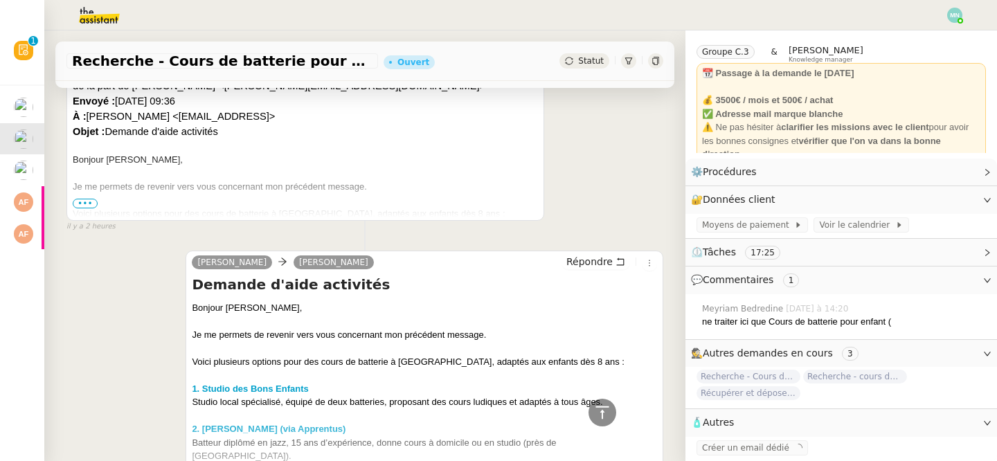
click at [90, 204] on span "•••" at bounding box center [85, 204] width 25 height 10
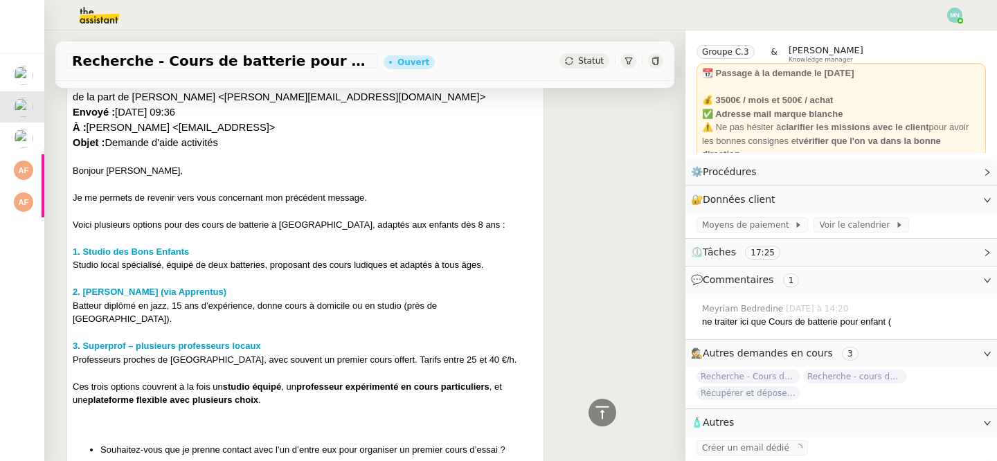
scroll to position [0, 0]
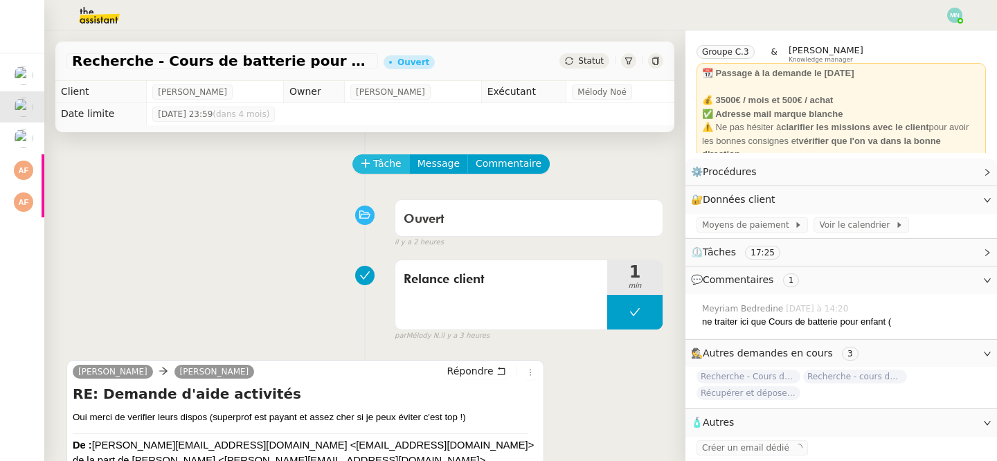
click at [386, 163] on span "Tâche" at bounding box center [387, 164] width 28 height 16
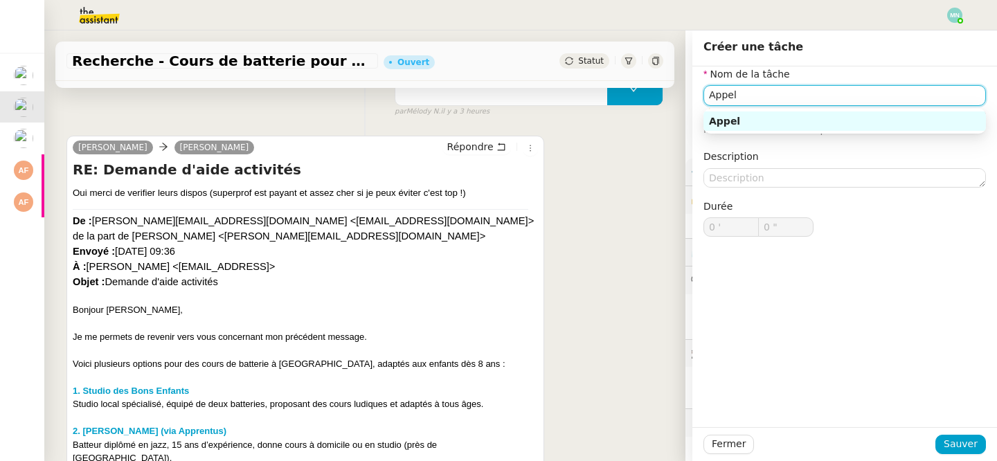
scroll to position [235, 0]
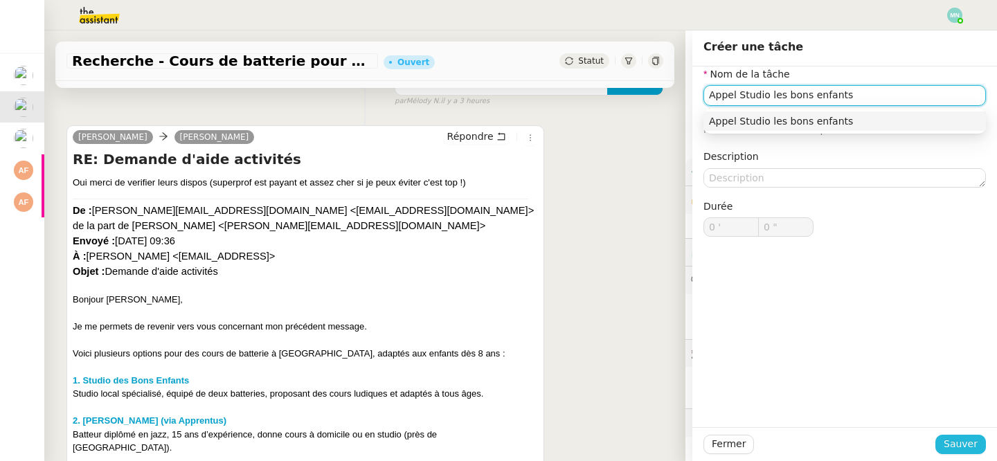
type input "Appel Studio les bons enfants"
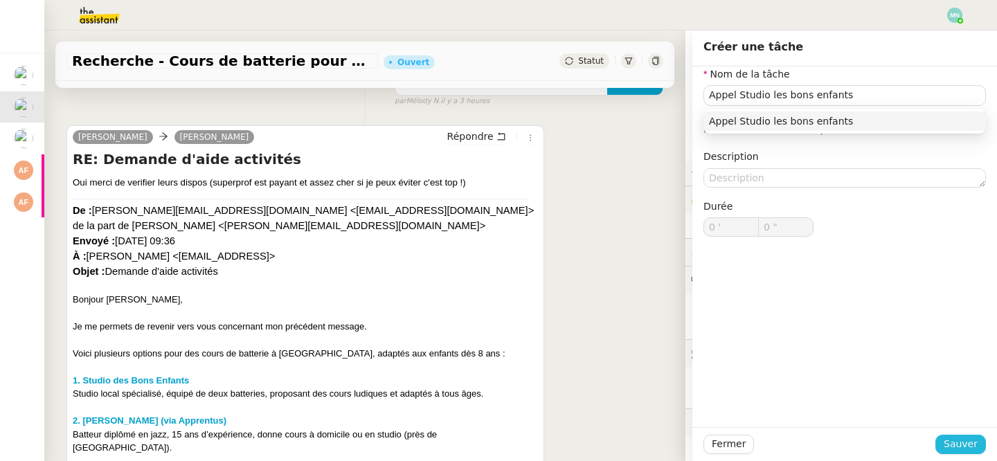
click at [975, 445] on span "Sauver" at bounding box center [961, 444] width 34 height 16
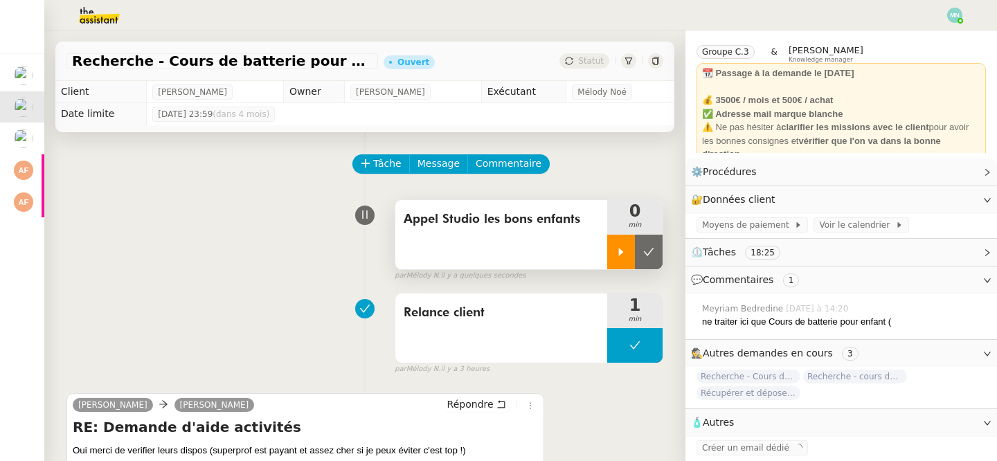
click at [628, 257] on div at bounding box center [621, 252] width 28 height 35
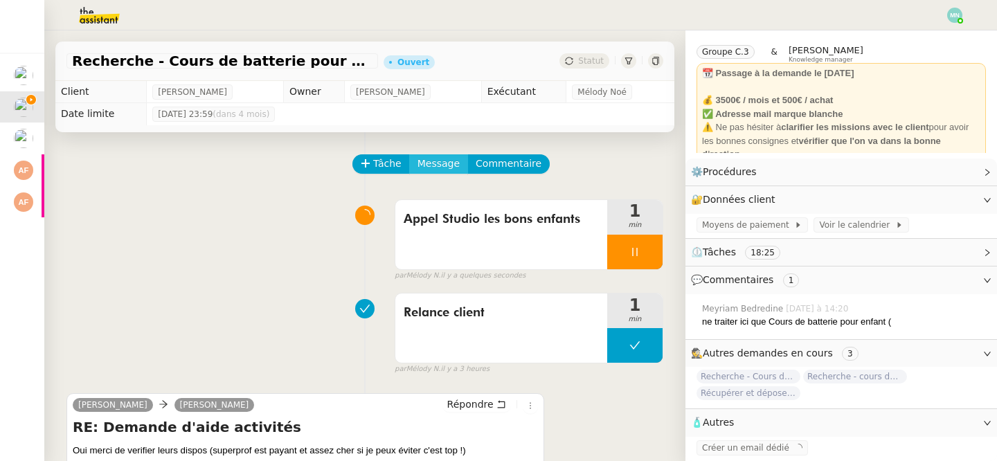
click at [445, 162] on span "Message" at bounding box center [439, 164] width 42 height 16
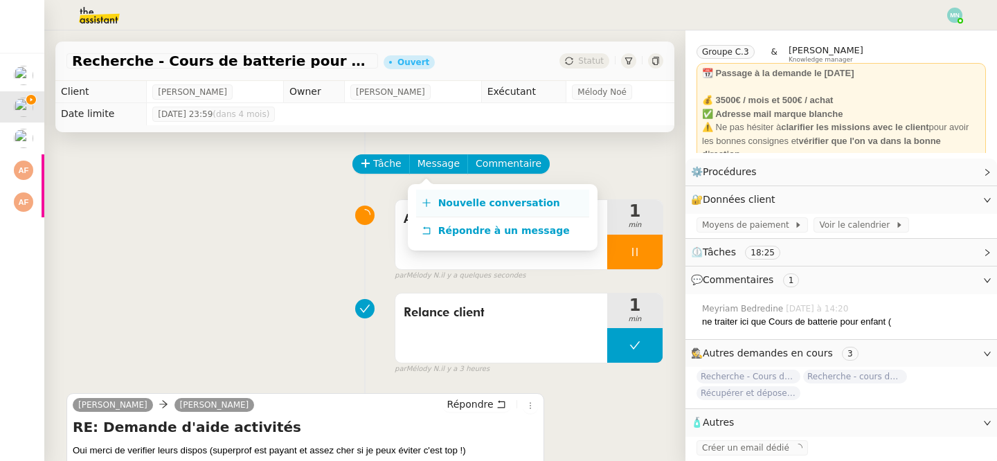
click at [460, 204] on span "Nouvelle conversation" at bounding box center [499, 202] width 122 height 11
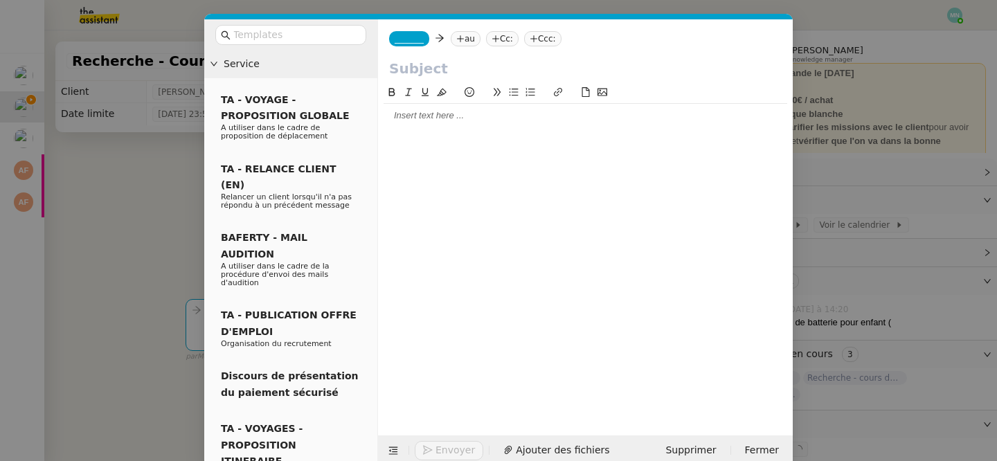
scroll to position [45, 0]
click at [460, 35] on icon at bounding box center [460, 39] width 8 height 8
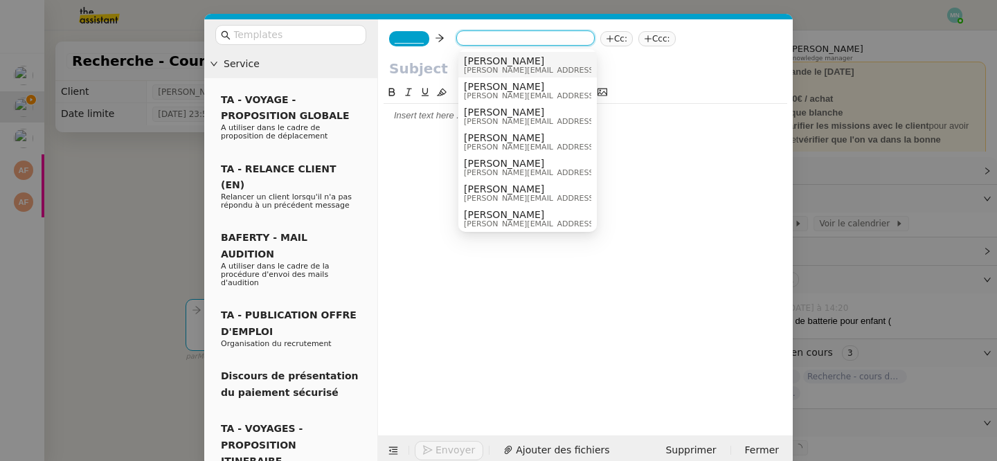
paste input "​[EMAIL_ADDRESS][DOMAIN_NAME]"
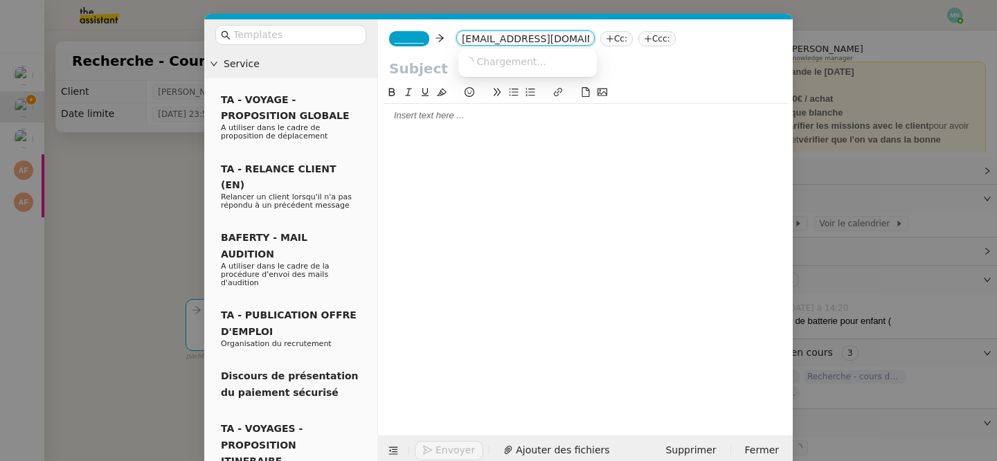
scroll to position [0, 27]
type input "​[EMAIL_ADDRESS][DOMAIN_NAME]"
click at [497, 58] on span "​[EMAIL_ADDRESS][DOMAIN_NAME]" at bounding box center [549, 60] width 170 height 11
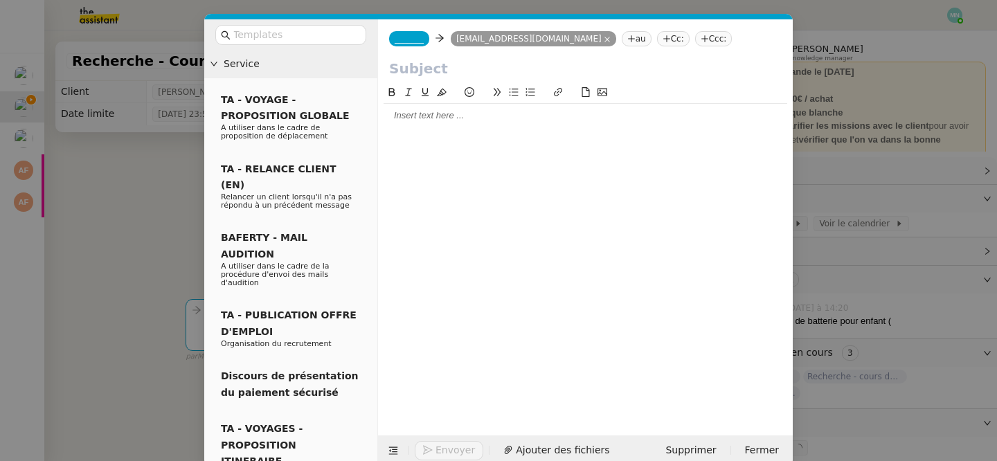
click at [408, 32] on nz-tag "_______" at bounding box center [409, 38] width 40 height 15
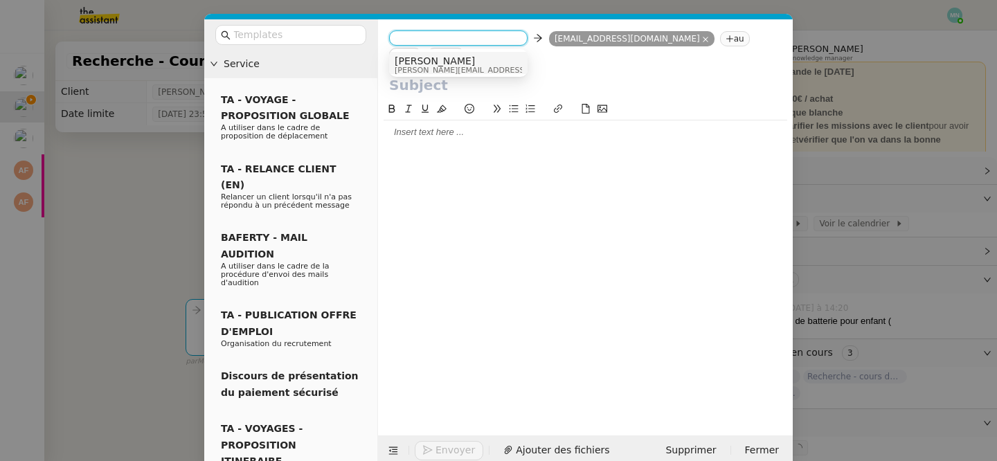
click at [147, 168] on nz-modal-container "Service TA - VOYAGE - PROPOSITION GLOBALE A utiliser dans le cadre de propositi…" at bounding box center [498, 230] width 997 height 461
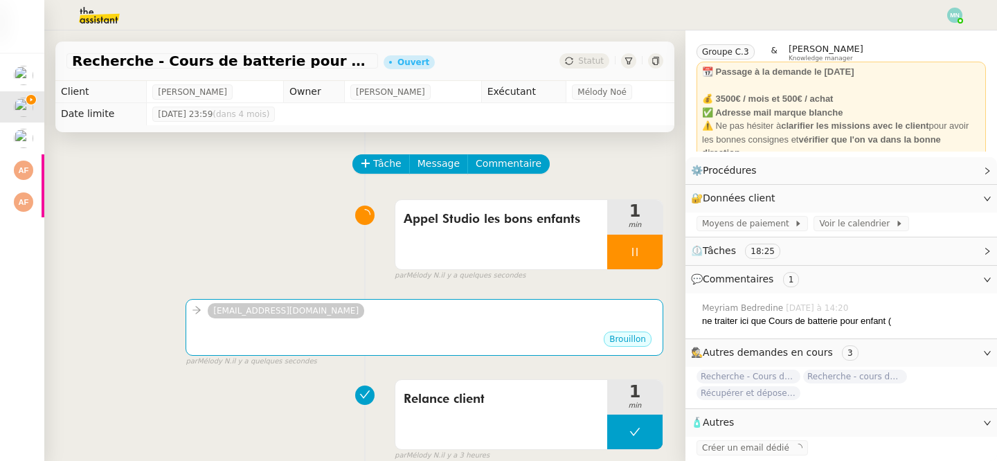
scroll to position [44, 0]
click at [758, 454] on span "Créer un email dédié" at bounding box center [748, 448] width 92 height 14
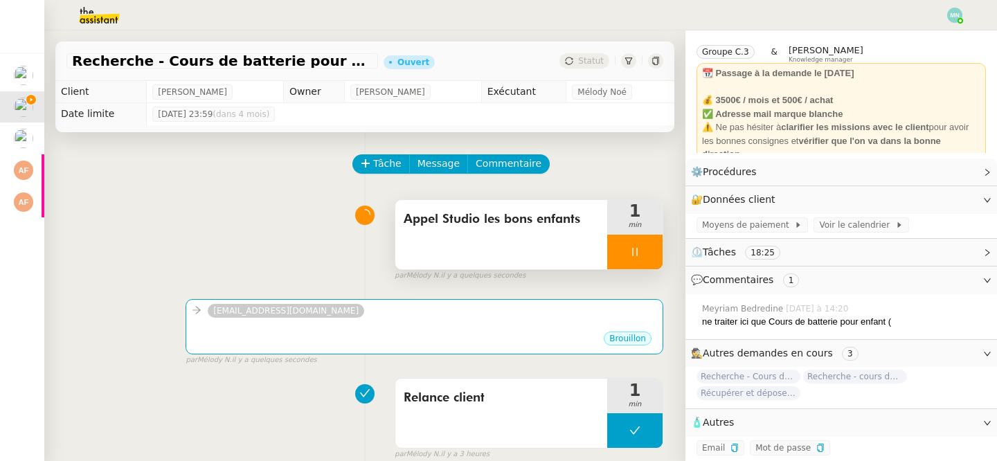
click at [625, 251] on div at bounding box center [634, 252] width 55 height 35
click at [647, 251] on icon at bounding box center [648, 251] width 11 height 11
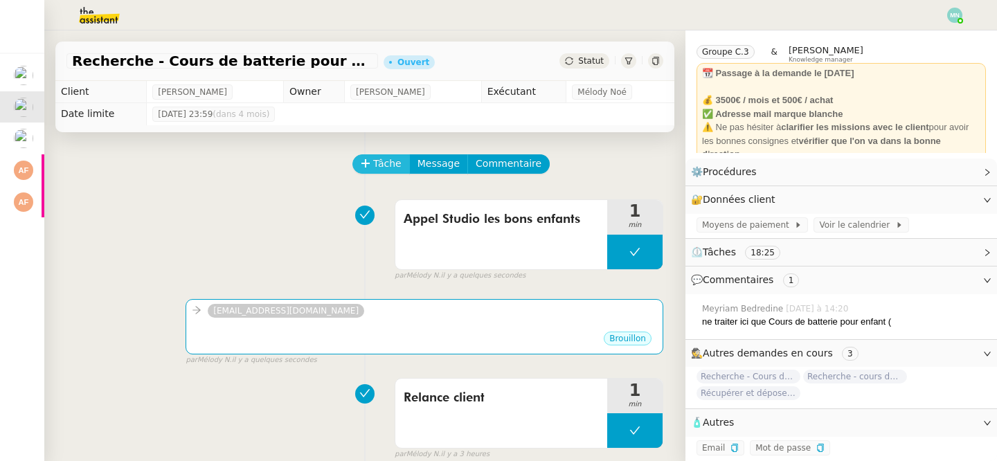
click at [383, 163] on span "Tâche" at bounding box center [387, 164] width 28 height 16
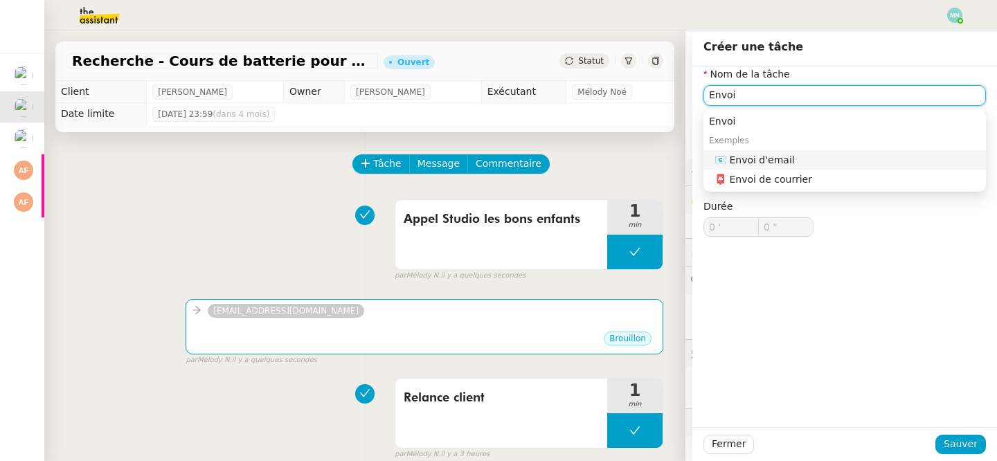
click at [751, 159] on div "📧 Envoi d'email" at bounding box center [848, 160] width 266 height 12
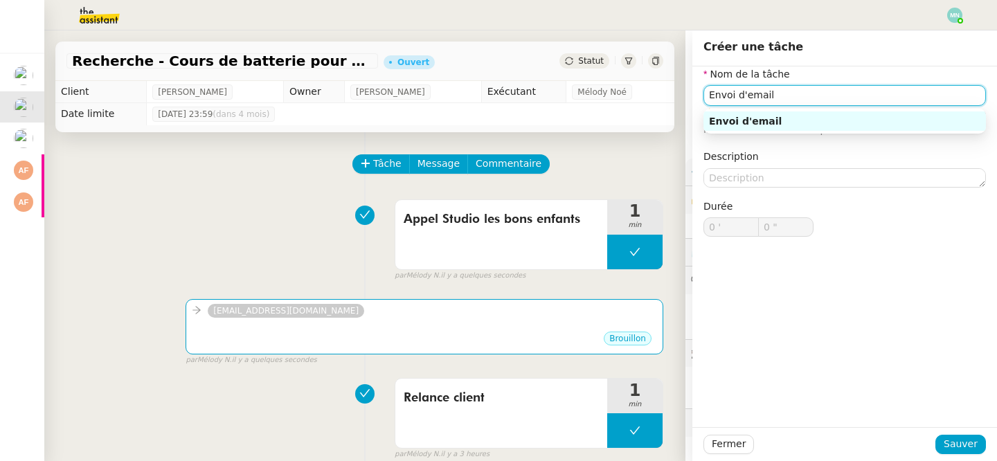
paste input "​[EMAIL_ADDRESS][DOMAIN_NAME]"
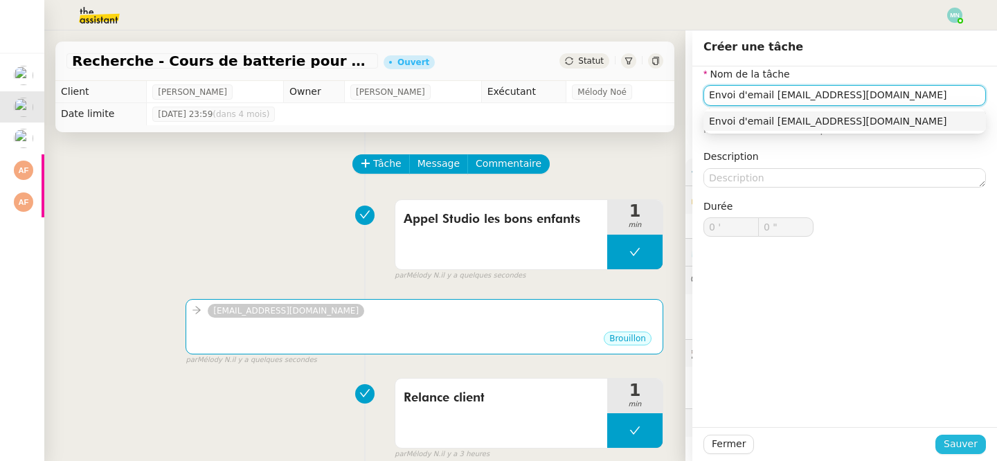
type input "Envoi d'email ​[EMAIL_ADDRESS][DOMAIN_NAME]"
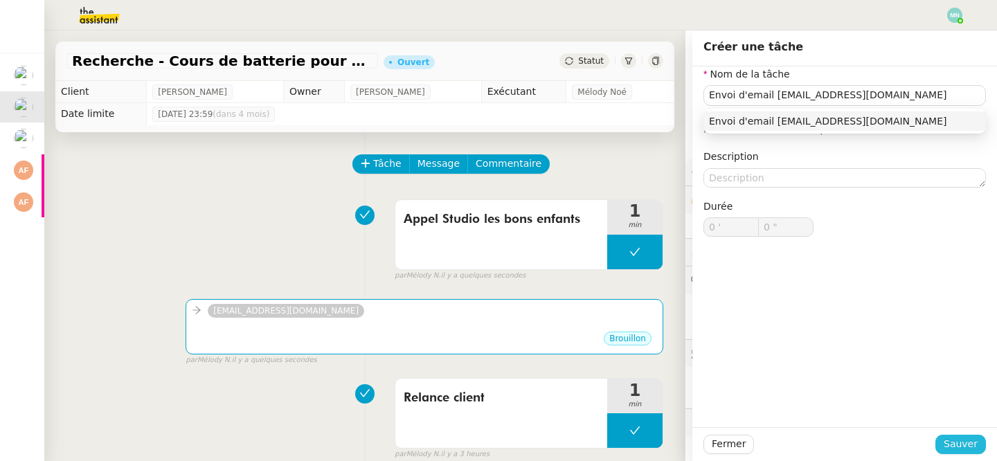
click at [958, 443] on span "Sauver" at bounding box center [961, 444] width 34 height 16
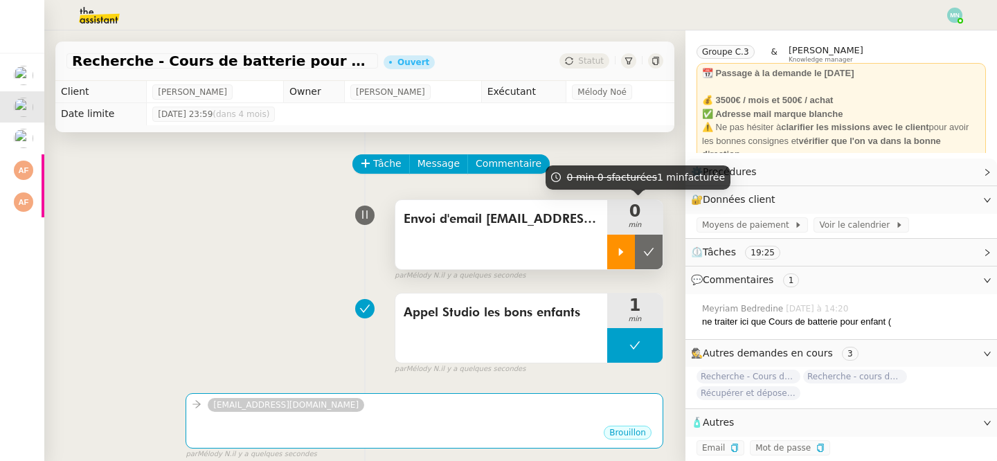
click at [627, 248] on div at bounding box center [621, 252] width 28 height 35
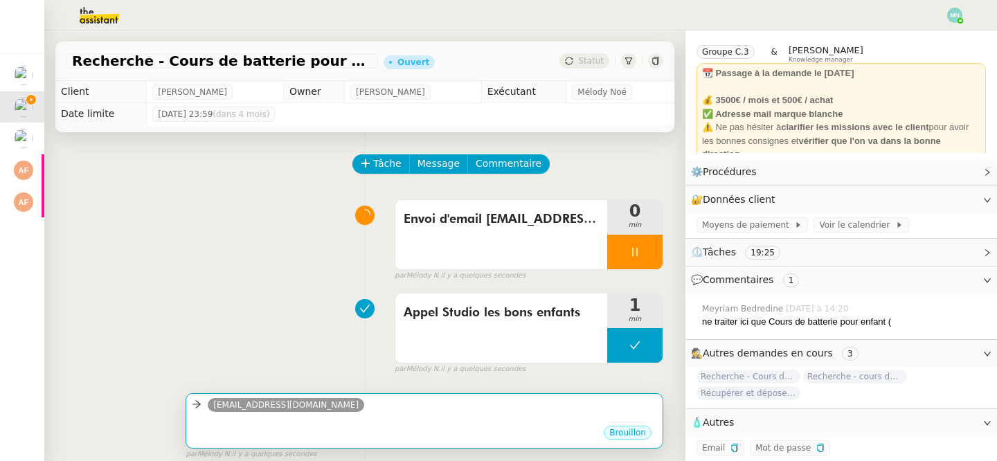
click at [420, 429] on div "Brouillon" at bounding box center [424, 434] width 465 height 21
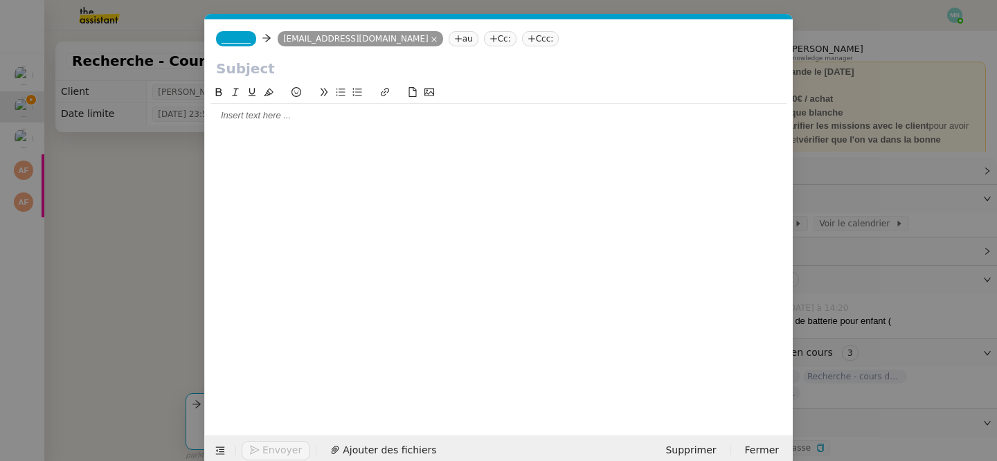
scroll to position [0, 29]
click at [245, 41] on span "_______" at bounding box center [236, 39] width 29 height 10
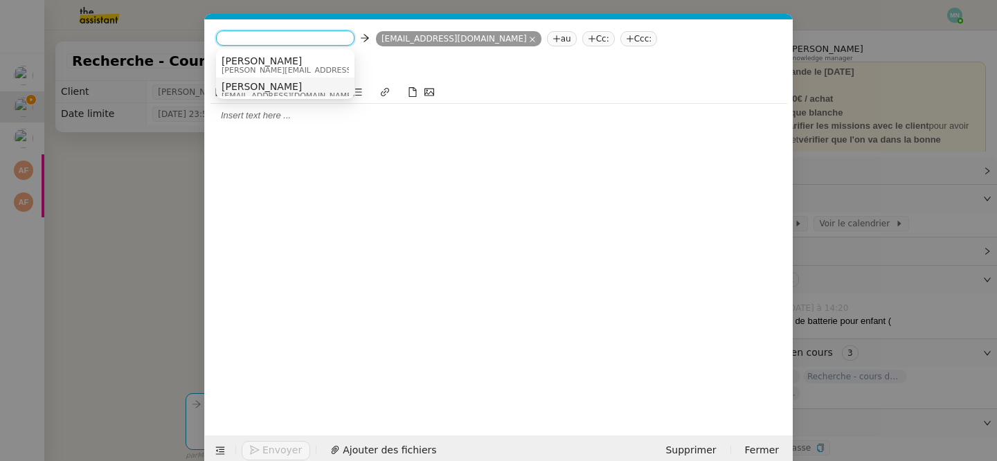
click at [260, 83] on span "[PERSON_NAME]" at bounding box center [288, 86] width 133 height 11
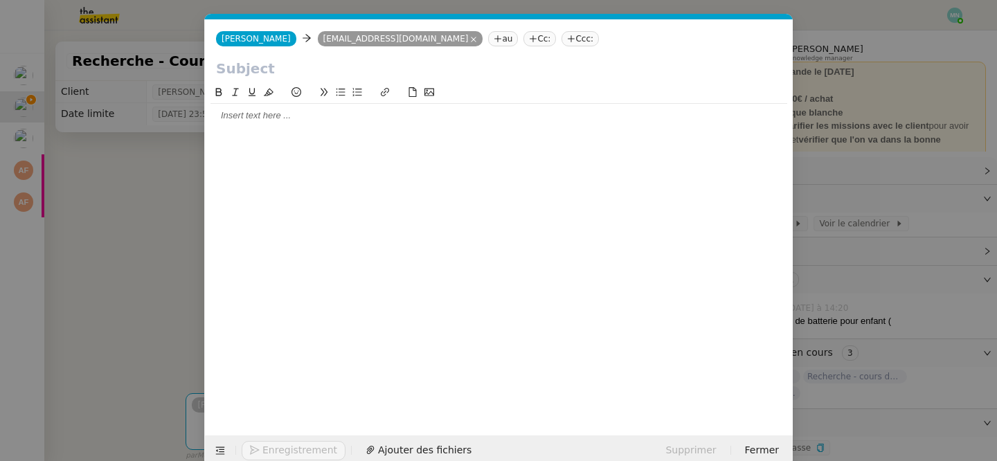
click at [116, 159] on nz-modal-container "Service TA - VOYAGE - PROPOSITION GLOBALE A utiliser dans le cadre de propositi…" at bounding box center [498, 230] width 997 height 461
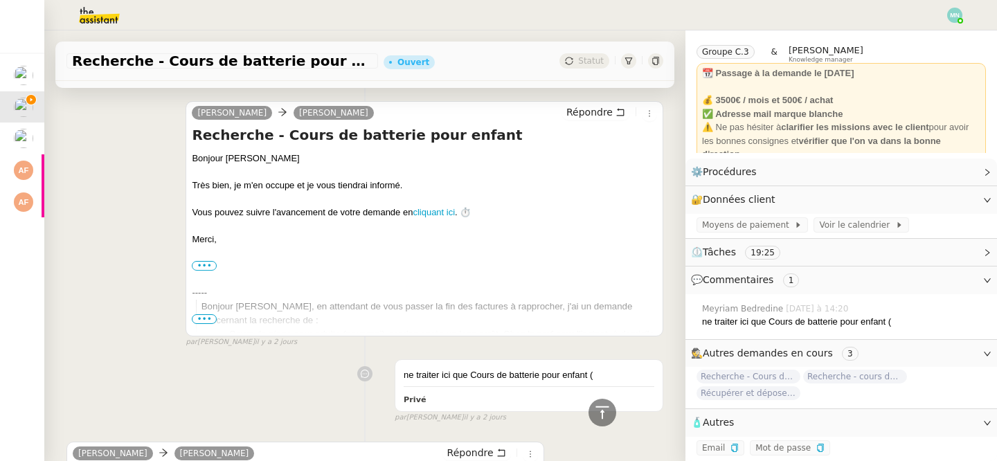
scroll to position [2723, 0]
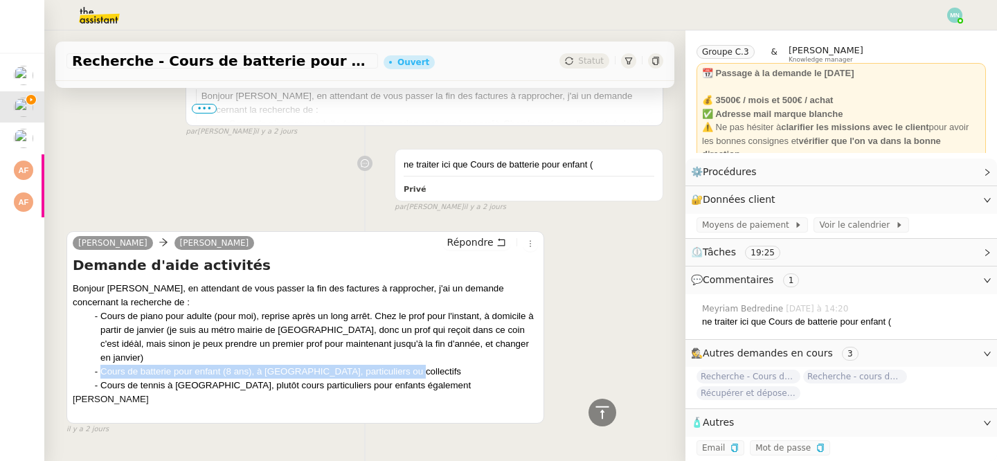
drag, startPoint x: 92, startPoint y: 330, endPoint x: 404, endPoint y: 331, distance: 311.6
click at [404, 331] on ul "Cours de piano pour adulte (pour moi), reprise après un long arrêt. Chez le pro…" at bounding box center [305, 350] width 465 height 83
copy div "Cours de batterie pour enfant (8 ans), à [GEOGRAPHIC_DATA], particuliers ou col…"
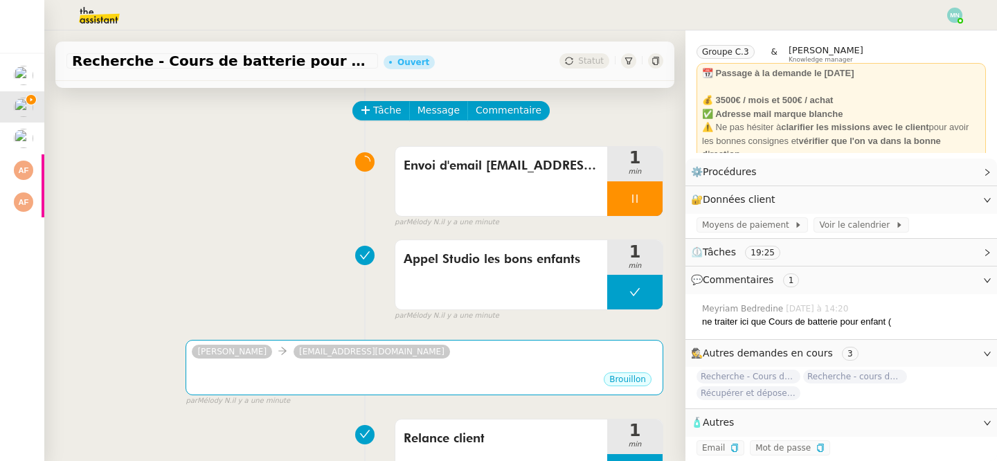
scroll to position [0, 0]
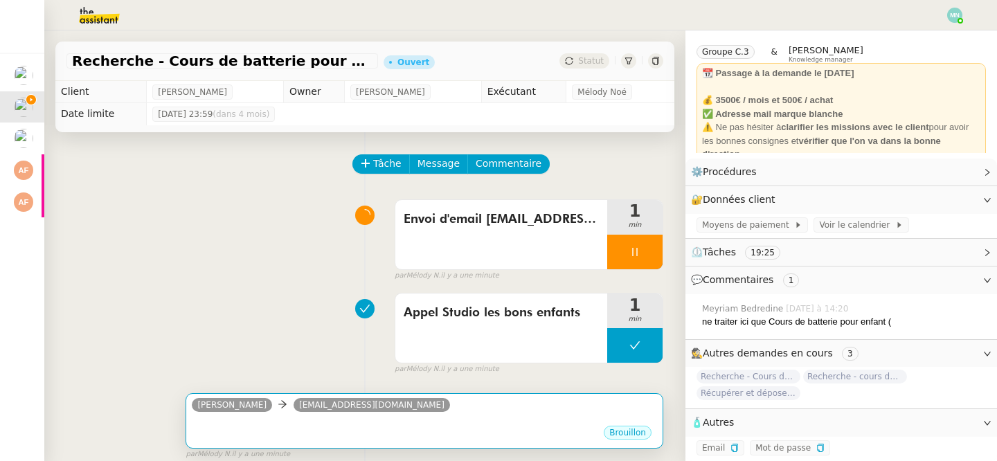
click at [440, 431] on div "Brouillon" at bounding box center [424, 434] width 465 height 21
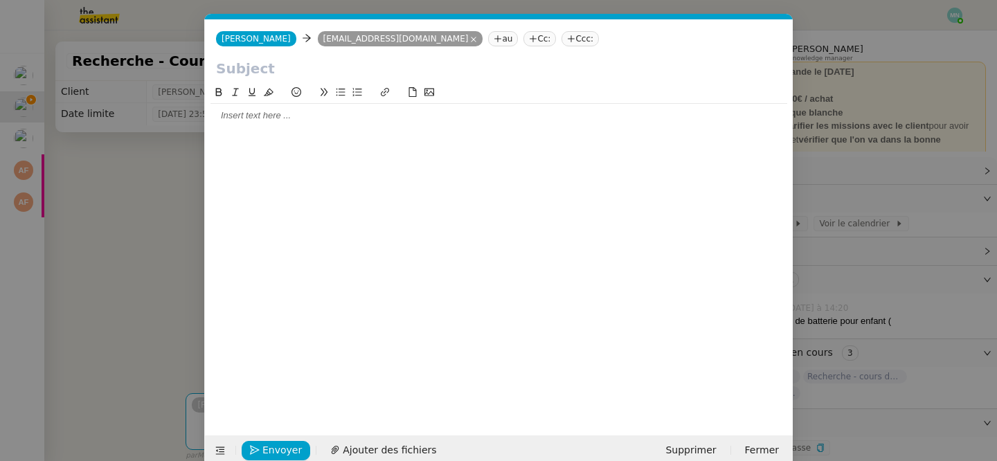
scroll to position [0, 29]
click at [258, 141] on div at bounding box center [498, 249] width 577 height 330
click at [243, 122] on div at bounding box center [498, 115] width 577 height 12
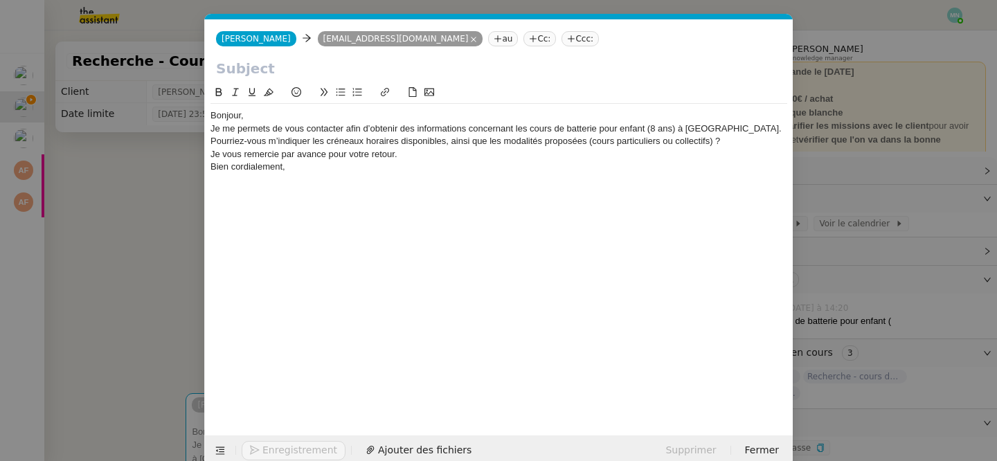
click at [261, 117] on div "Bonjour," at bounding box center [498, 115] width 577 height 12
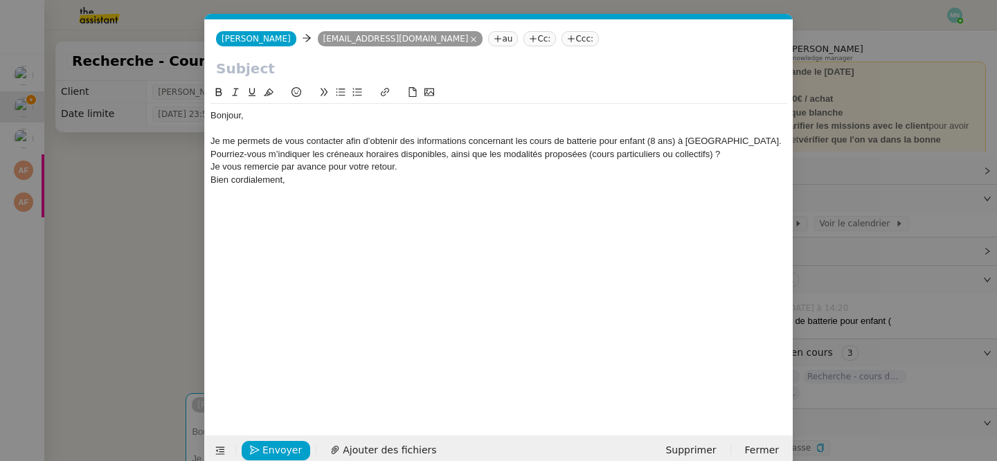
click at [737, 143] on div "Je me permets de vous contacter afin d’obtenir des informations concernant les …" at bounding box center [498, 141] width 577 height 12
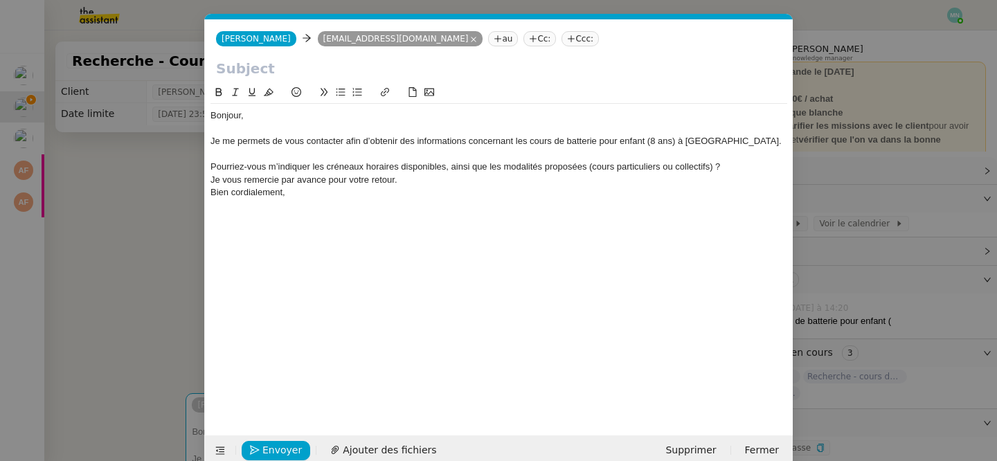
click at [725, 166] on div "Pourriez-vous m’indiquer les créneaux horaires disponibles, ainsi que les modal…" at bounding box center [498, 167] width 577 height 12
click at [427, 195] on div "Je vous remercie par avance pour votre retour." at bounding box center [498, 192] width 577 height 12
drag, startPoint x: 746, startPoint y: 168, endPoint x: 177, endPoint y: 171, distance: 569.2
click at [177, 171] on nz-modal-container "Service TA - VOYAGE - PROPOSITION GLOBALE A utiliser dans le cadre de propositi…" at bounding box center [498, 230] width 997 height 461
click at [340, 89] on icon at bounding box center [341, 92] width 10 height 10
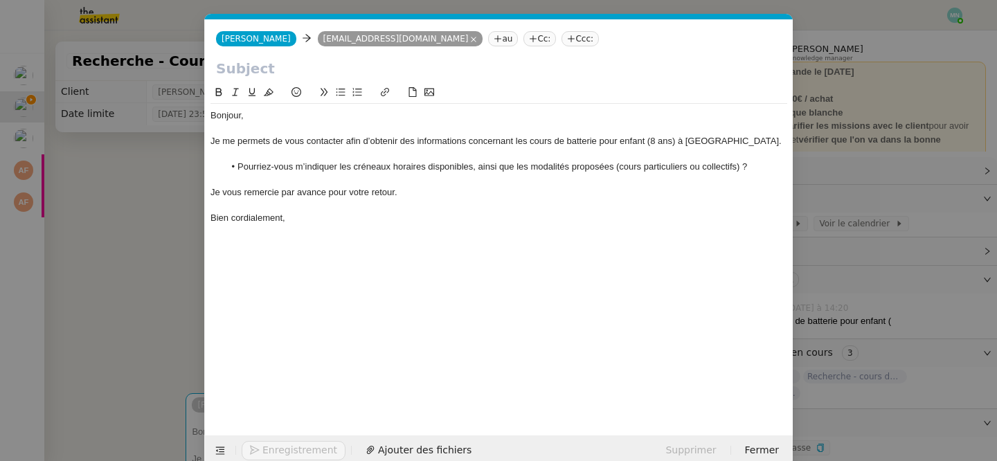
click at [573, 186] on div at bounding box center [498, 180] width 577 height 12
click at [622, 165] on li "Pourriez-vous m’indiquer les créneaux horaires disponibles, ainsi que les modal…" at bounding box center [506, 167] width 564 height 12
drag, startPoint x: 661, startPoint y: 167, endPoint x: 755, endPoint y: 165, distance: 94.2
click at [755, 165] on li "Pourriez-vous m’indiquer les créneaux horaires disponibles, ainsi que les modal…" at bounding box center [506, 167] width 564 height 12
click at [666, 183] on div at bounding box center [498, 180] width 577 height 12
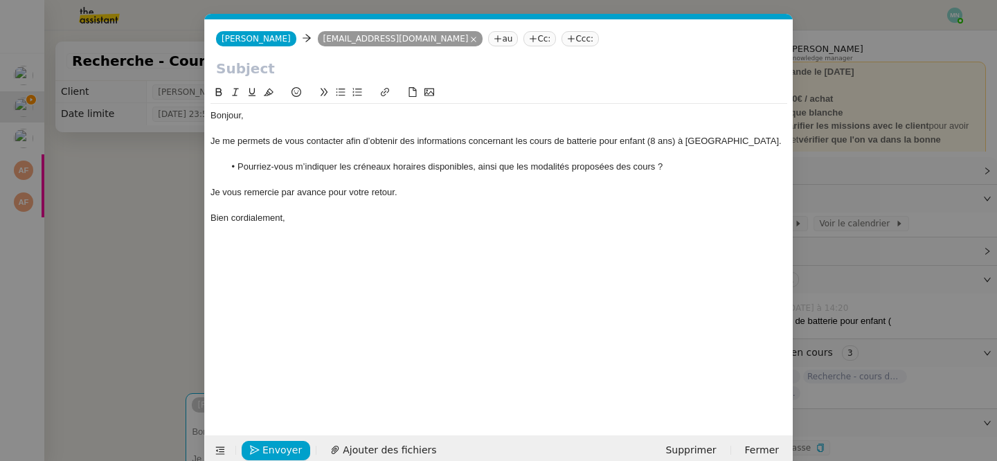
click at [259, 69] on input "text" at bounding box center [499, 68] width 566 height 21
paste input "Renseignements sur les cours de batterie pour enfant (8 ans)"
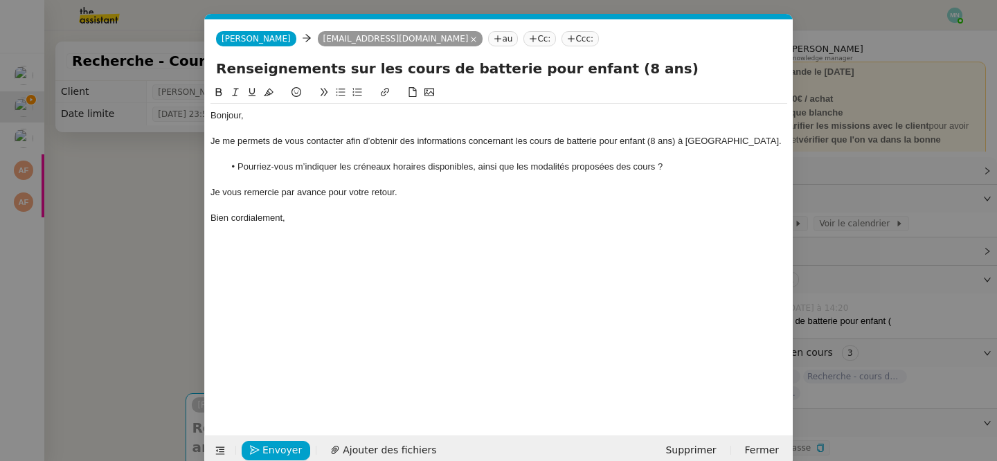
type input "Renseignements sur les cours de batterie pour enfant (8 ans)"
click at [366, 293] on div "Bonjour, Je me permets de vous contacter afin d’obtenir des informations concer…" at bounding box center [498, 249] width 577 height 330
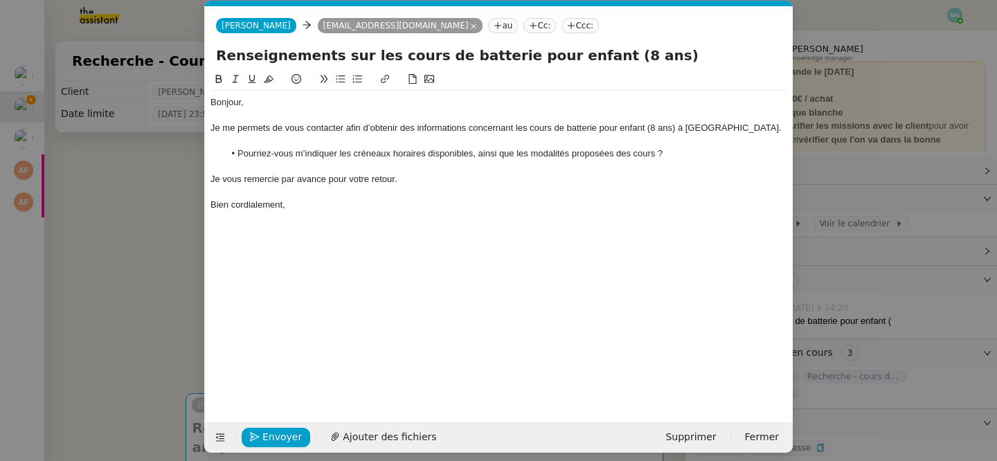
scroll to position [14, 0]
click at [661, 152] on li "Pourriez-vous m’indiquer les créneaux horaires disponibles, ainsi que les modal…" at bounding box center [506, 153] width 564 height 12
drag, startPoint x: 656, startPoint y: 152, endPoint x: 630, endPoint y: 150, distance: 26.5
click at [630, 150] on li "Pourriez-vous m’indiquer les créneaux horaires disponibles, ainsi que les modal…" at bounding box center [506, 153] width 564 height 12
click at [680, 153] on li "Pourriez-vous m’indiquer les créneaux horaires disponibles, ainsi que les modal…" at bounding box center [506, 153] width 564 height 12
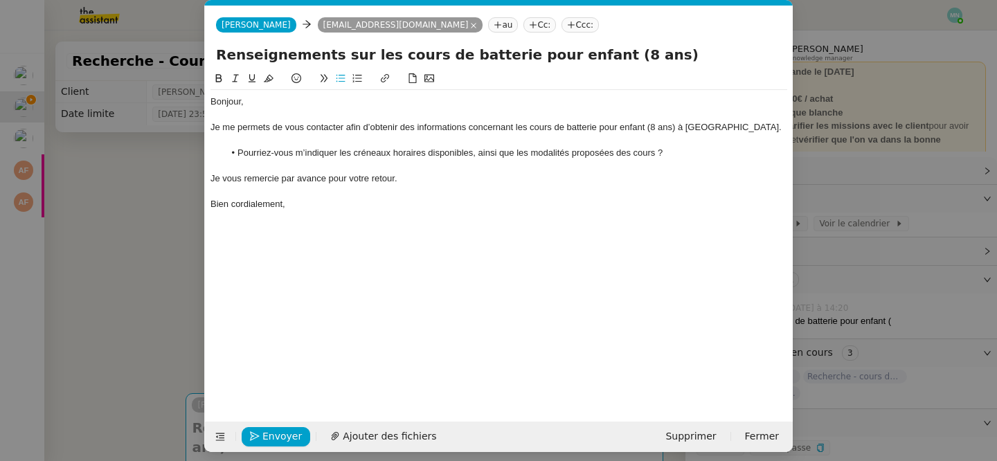
drag, startPoint x: 678, startPoint y: 154, endPoint x: 370, endPoint y: 136, distance: 308.0
click at [370, 136] on div "Bonjour, Je me permets de vous contacter afin d’obtenir des informations concer…" at bounding box center [498, 159] width 577 height 139
click at [357, 177] on div "Je vous remercie par avance pour votre retour." at bounding box center [498, 178] width 577 height 12
click at [327, 217] on div at bounding box center [498, 216] width 577 height 12
drag, startPoint x: 304, startPoint y: 203, endPoint x: 141, endPoint y: 203, distance: 163.4
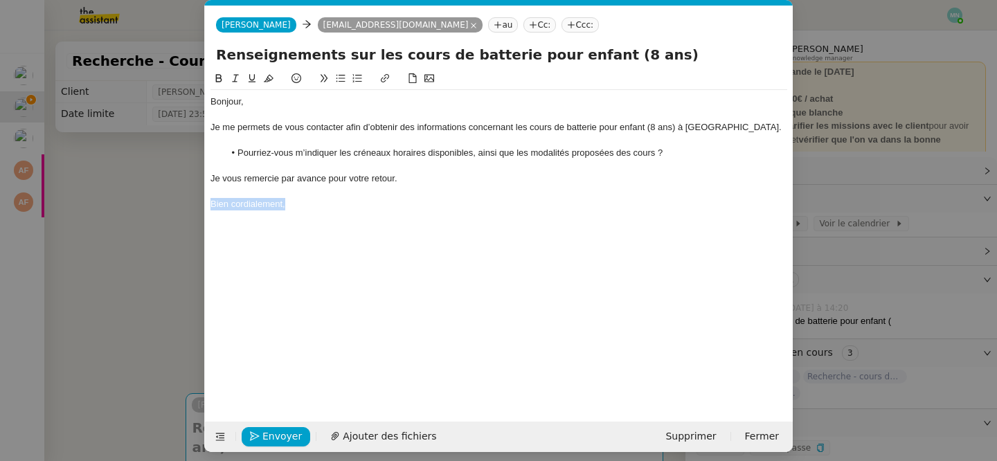
click at [141, 203] on nz-modal-container "Service TA - VOYAGE - PROPOSITION GLOBALE A utiliser dans le cadre de propositi…" at bounding box center [498, 230] width 997 height 461
drag, startPoint x: 454, startPoint y: 185, endPoint x: 136, endPoint y: 183, distance: 318.5
click at [136, 183] on nz-modal-container "Service TA - VOYAGE - PROPOSITION GLOBALE A utiliser dans le cadre de propositi…" at bounding box center [498, 230] width 997 height 461
drag, startPoint x: 661, startPoint y: 152, endPoint x: 623, endPoint y: 152, distance: 38.1
click at [623, 152] on li "Pourriez-vous m’indiquer les créneaux horaires disponibles, ainsi que les modal…" at bounding box center [506, 153] width 564 height 12
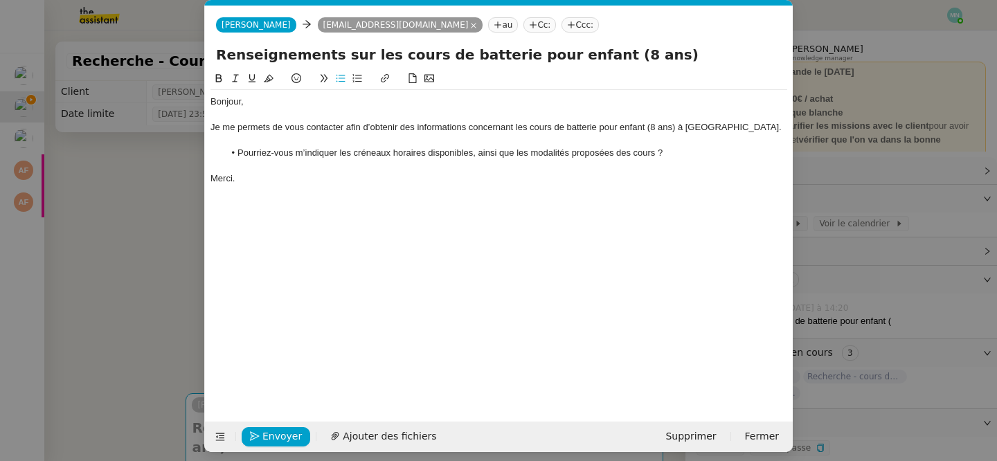
click at [684, 167] on div at bounding box center [498, 166] width 577 height 12
drag, startPoint x: 658, startPoint y: 151, endPoint x: 620, endPoint y: 151, distance: 37.4
click at [620, 151] on li "Pourriez-vous m’indiquer les créneaux horaires disponibles, ainsi que les modal…" at bounding box center [506, 153] width 564 height 12
click at [535, 267] on div "Bonjour, Je me permets de vous contacter afin d’obtenir des informations concer…" at bounding box center [498, 236] width 577 height 330
click at [287, 433] on span "Envoyer" at bounding box center [281, 437] width 39 height 16
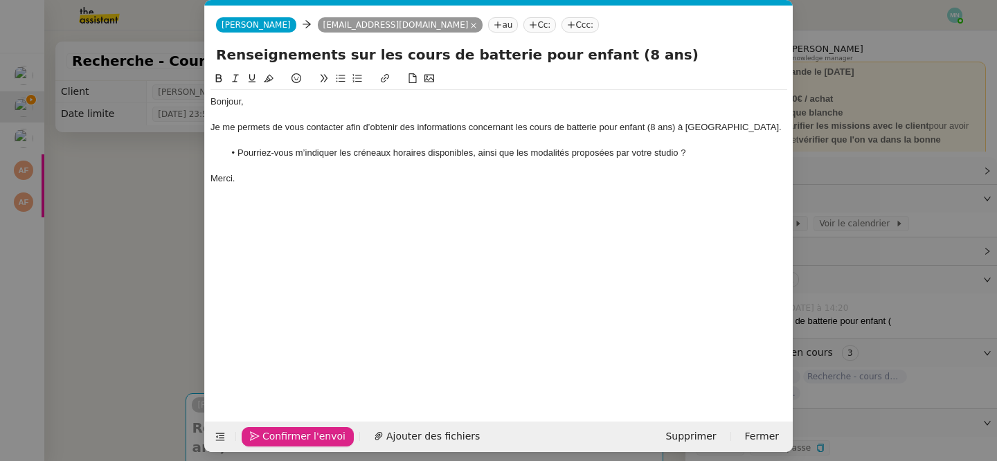
click at [287, 433] on span "Confirmer l'envoi" at bounding box center [303, 437] width 83 height 16
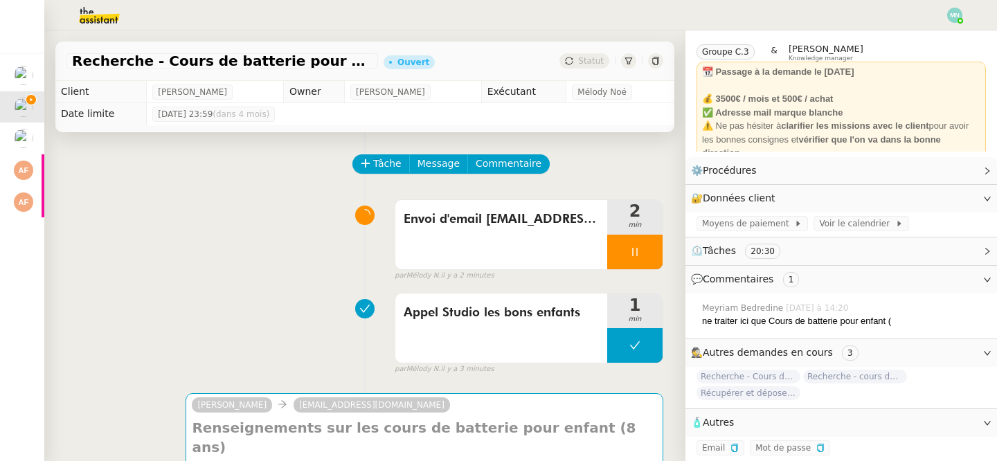
scroll to position [44, 0]
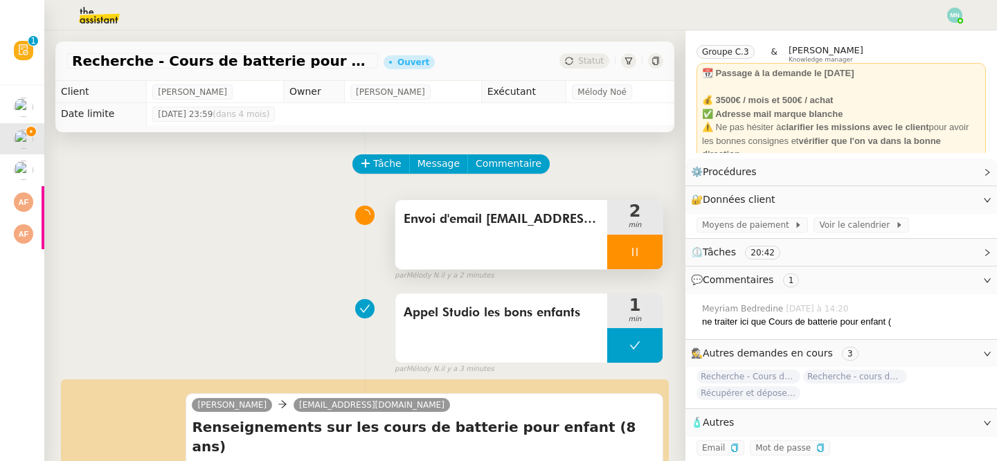
click at [625, 245] on div at bounding box center [634, 252] width 55 height 35
click at [654, 252] on icon at bounding box center [648, 251] width 11 height 11
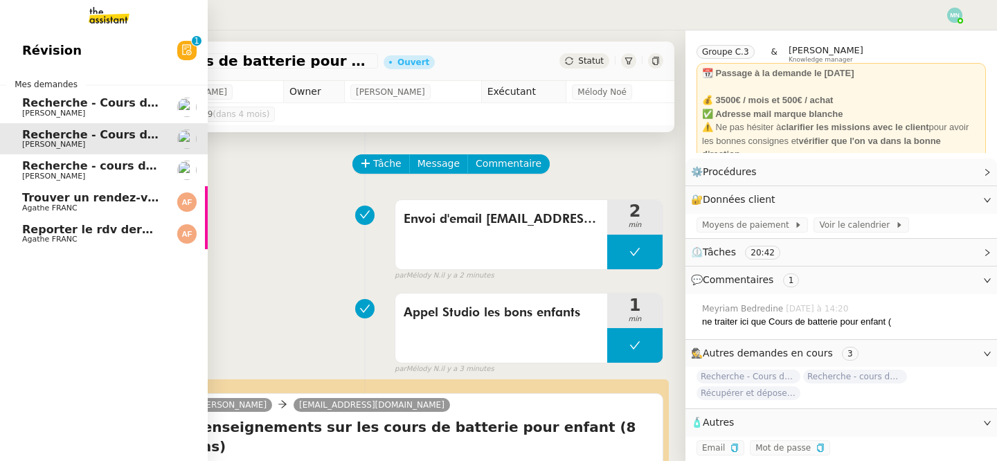
click at [31, 107] on span "Recherche - Cours de tennis" at bounding box center [110, 102] width 176 height 13
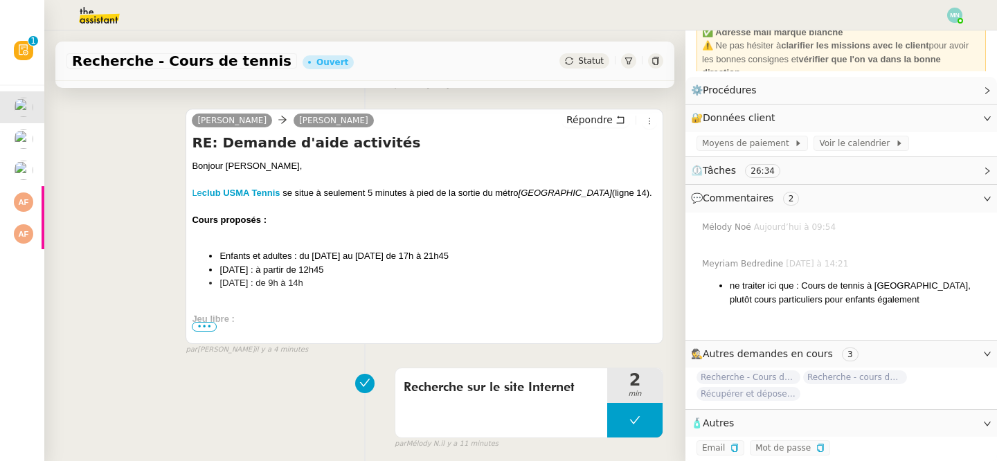
scroll to position [241, 0]
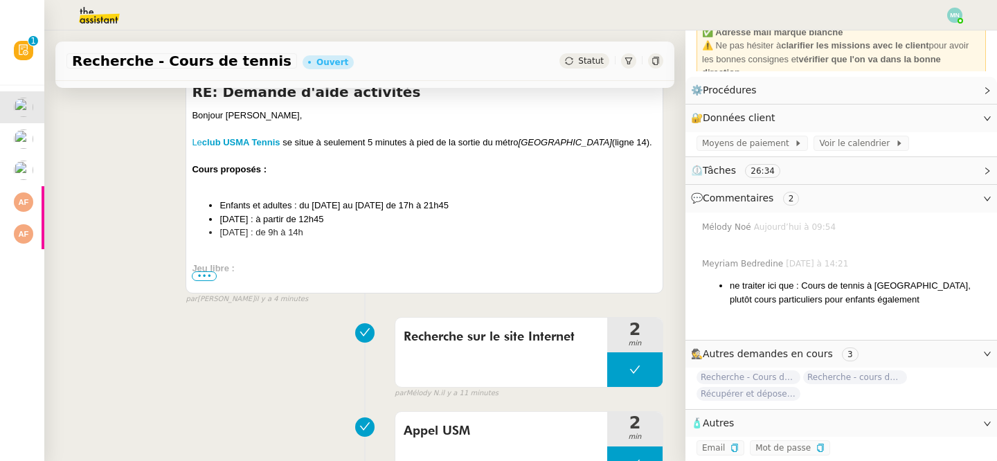
click at [211, 279] on span "•••" at bounding box center [204, 276] width 25 height 10
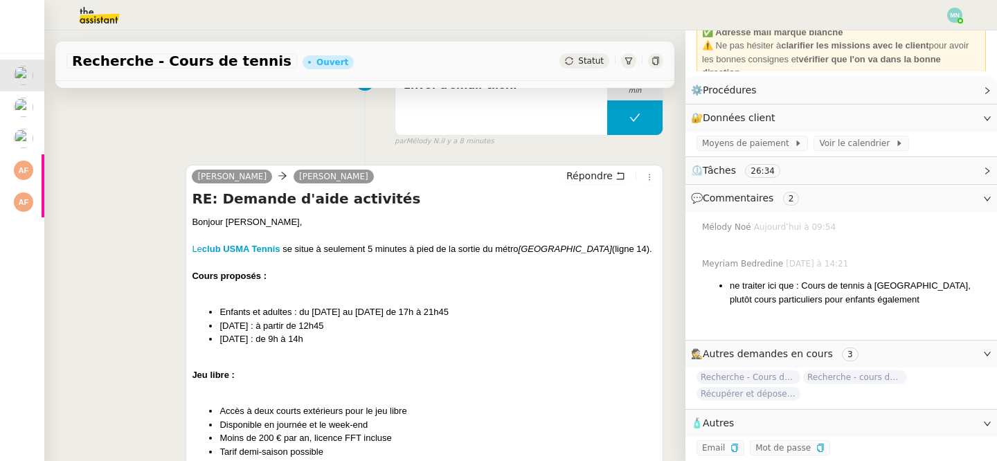
scroll to position [0, 0]
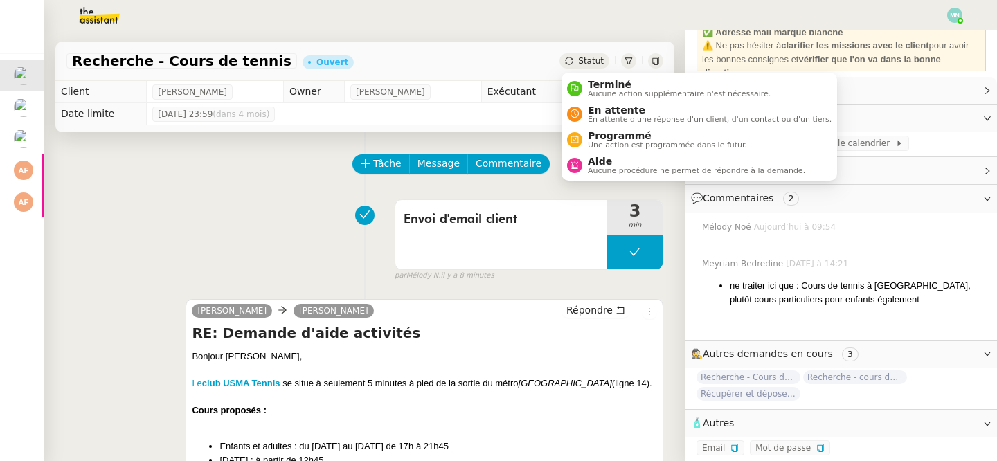
click at [590, 57] on span "Statut" at bounding box center [591, 61] width 26 height 10
click at [614, 106] on span "En attente" at bounding box center [710, 110] width 244 height 11
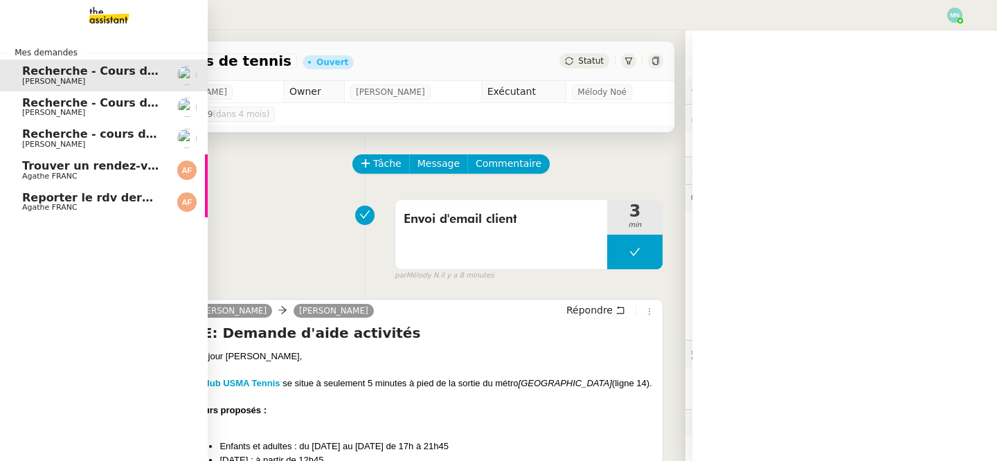
click at [55, 131] on span "Recherche - cours de piano adulte" at bounding box center [128, 133] width 213 height 13
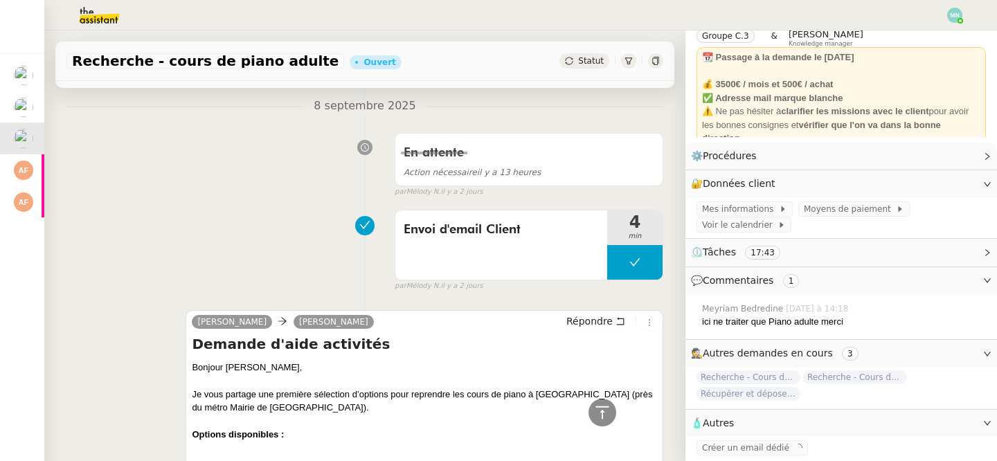
scroll to position [633, 0]
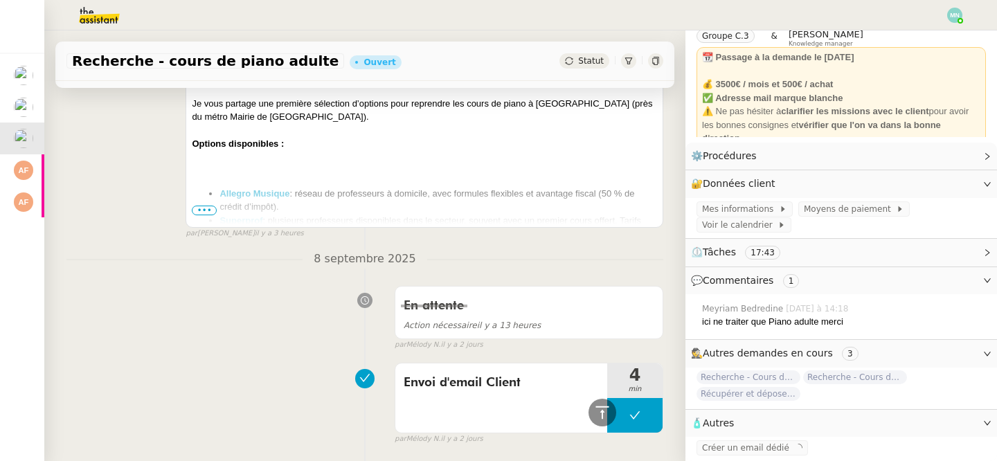
click at [219, 206] on ul "Allegro Musique : réseau de professeurs à domicile, avec formules flexibles et …" at bounding box center [424, 227] width 465 height 81
click at [207, 209] on span "•••" at bounding box center [204, 211] width 25 height 10
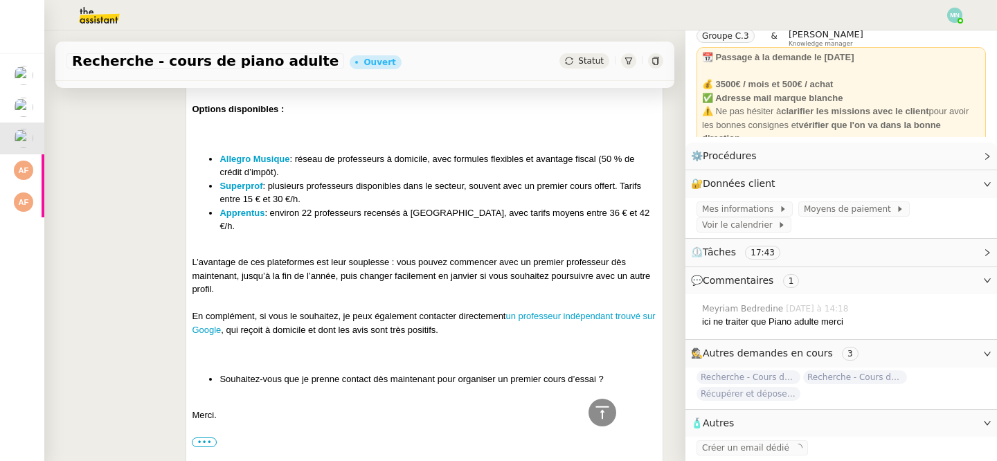
scroll to position [672, 0]
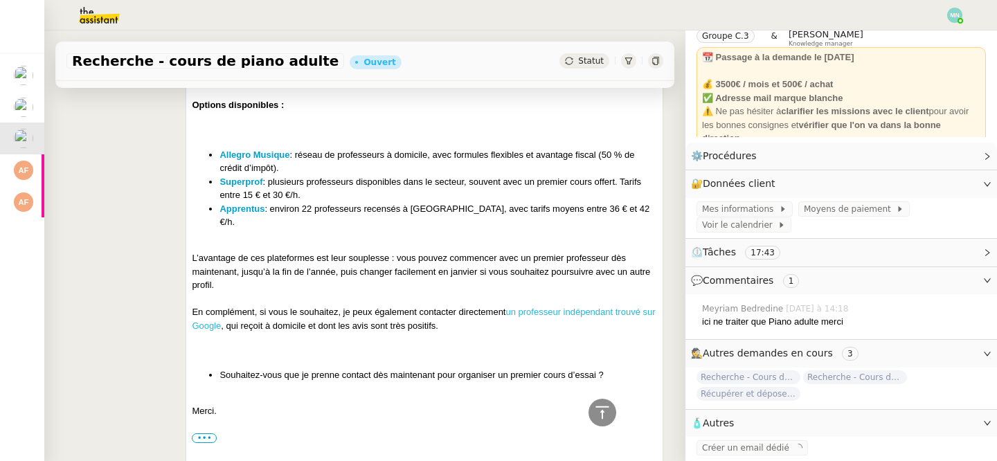
click at [576, 307] on link "un professeur indépendant trouvé sur Google" at bounding box center [423, 319] width 463 height 24
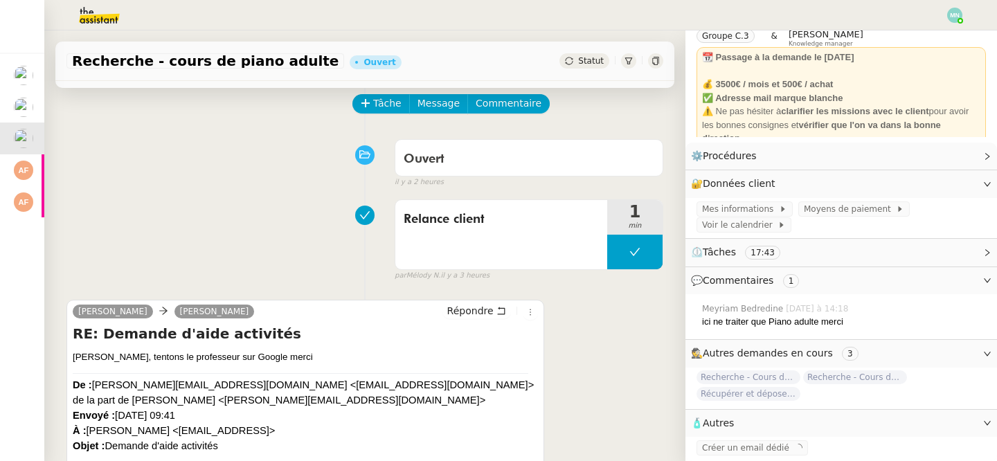
scroll to position [0, 0]
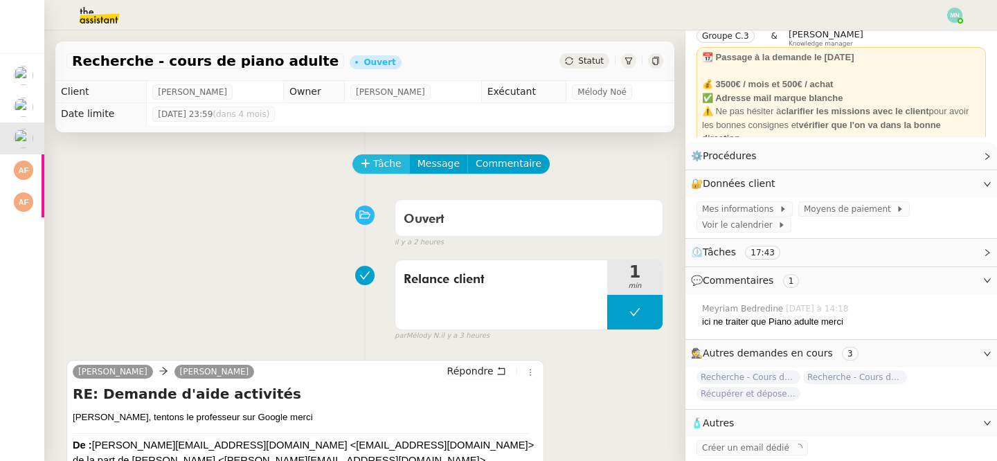
click at [390, 170] on span "Tâche" at bounding box center [387, 164] width 28 height 16
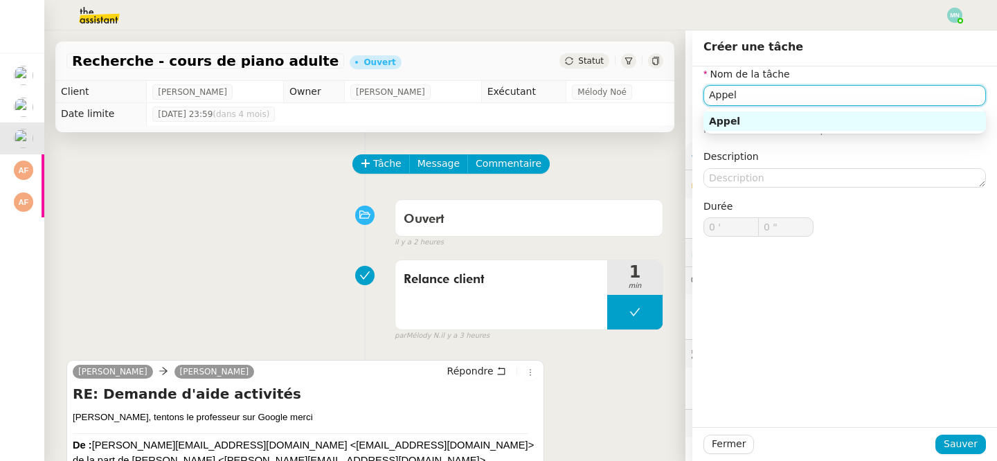
paste input "Professeur de Piano à Domicile ou sur place"
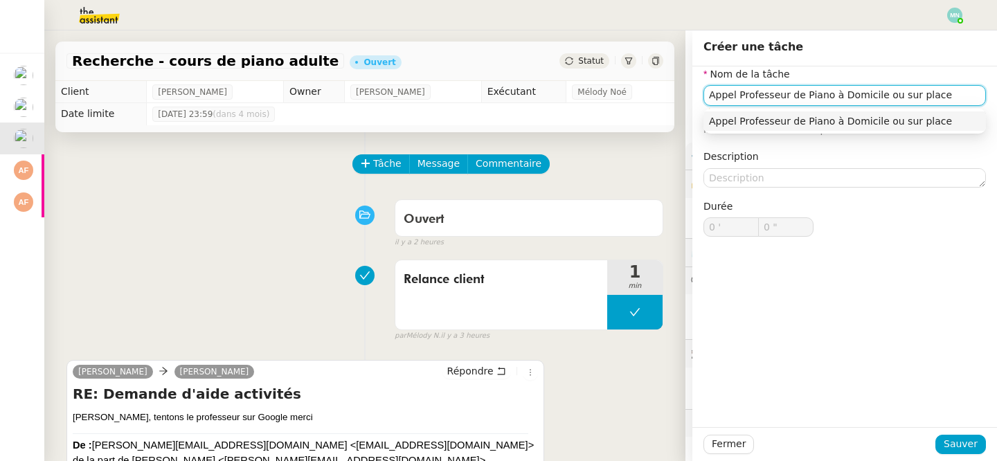
drag, startPoint x: 944, startPoint y: 99, endPoint x: 879, endPoint y: 96, distance: 64.5
click at [879, 96] on input "Appel Professeur de Piano à Domicile ou sur place" at bounding box center [844, 95] width 282 height 20
type input "Appel Professeur de Piano à Domicile google"
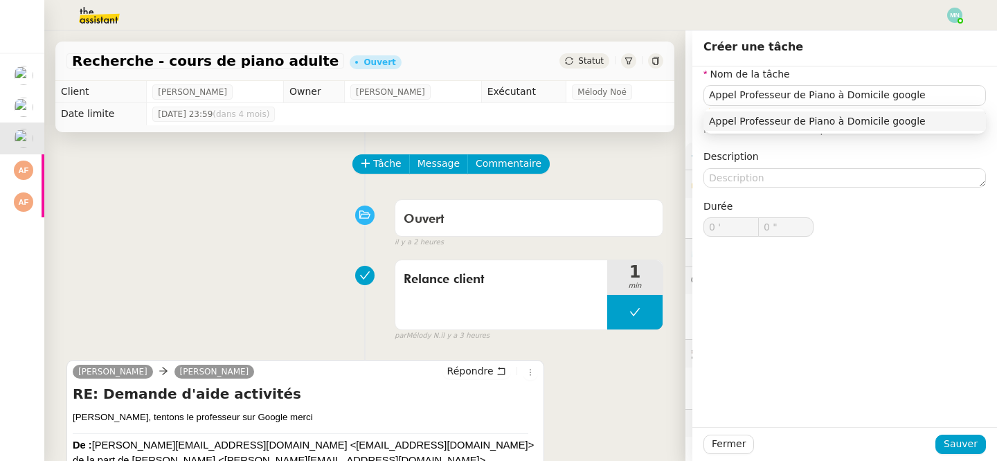
click at [925, 111] on div "Appel Professeur de Piano à Domicile google" at bounding box center [844, 121] width 282 height 25
click at [971, 442] on span "Sauver" at bounding box center [961, 444] width 34 height 16
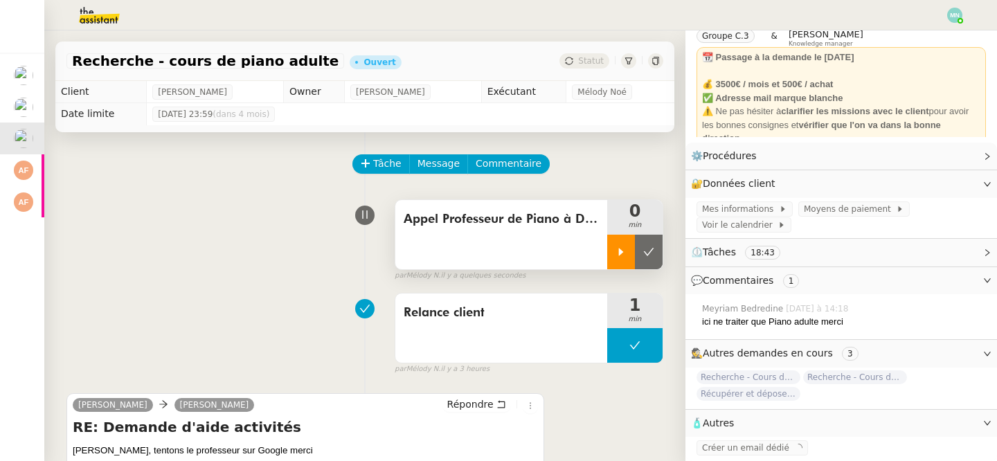
click at [618, 244] on div at bounding box center [621, 252] width 28 height 35
click at [631, 253] on icon at bounding box center [634, 251] width 11 height 11
click at [651, 254] on icon at bounding box center [648, 251] width 11 height 11
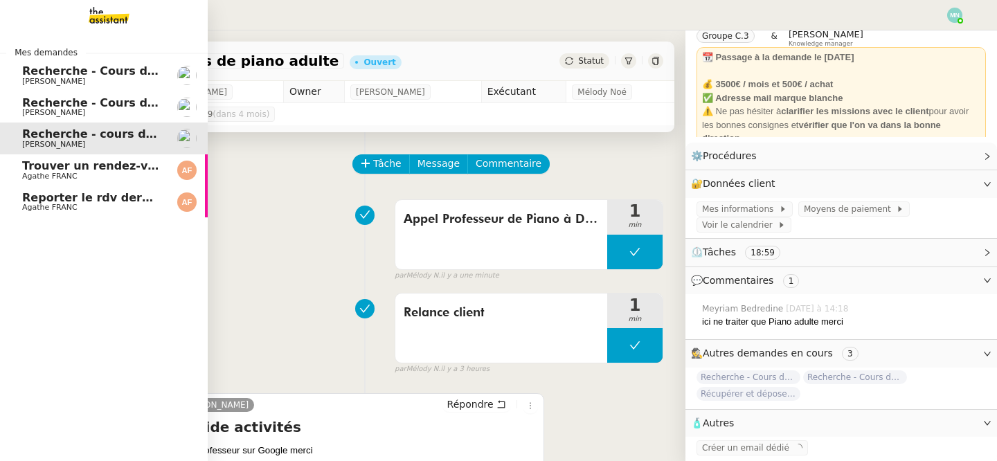
click at [35, 177] on span "Agathe FRANC" at bounding box center [49, 176] width 55 height 9
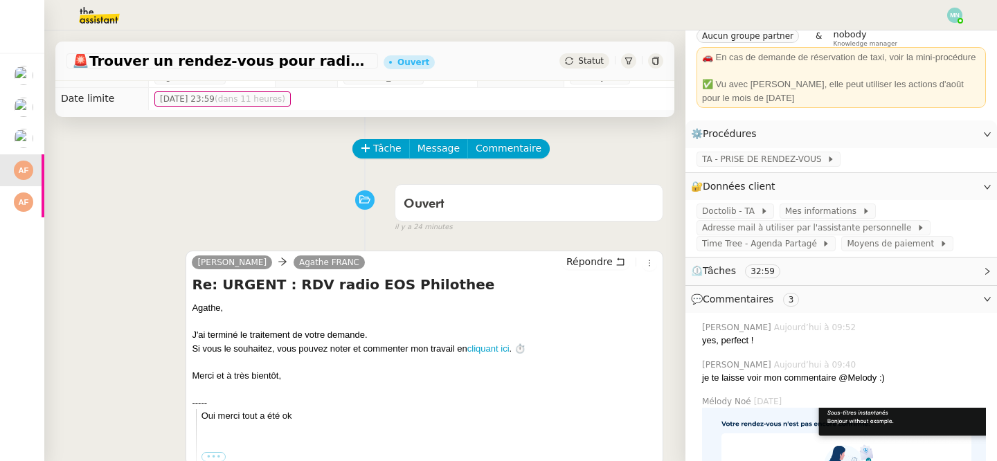
scroll to position [19, 0]
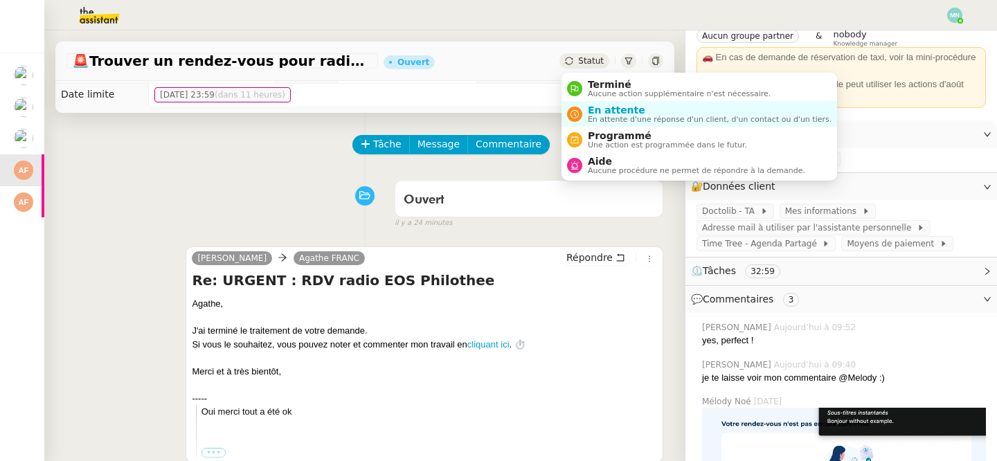
click at [582, 57] on span "Statut" at bounding box center [591, 61] width 26 height 10
click at [604, 96] on span "Aucune action supplémentaire n'est nécessaire." at bounding box center [679, 94] width 183 height 8
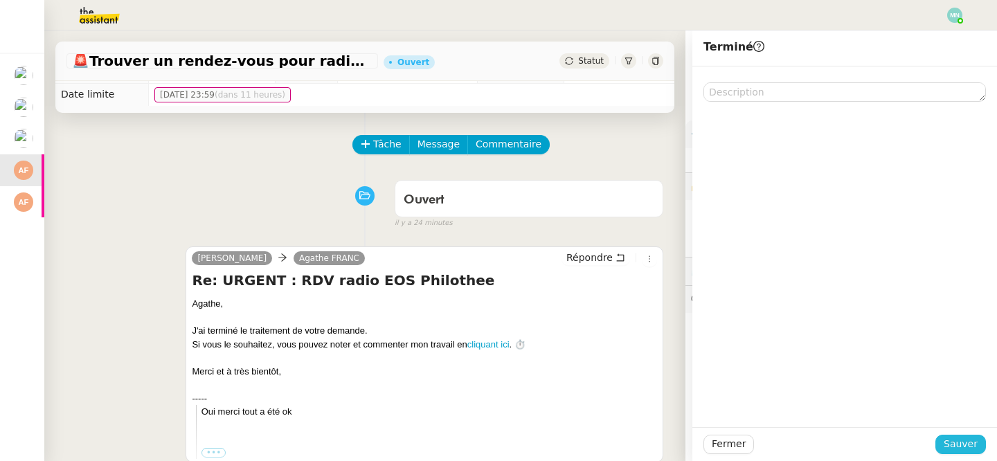
click at [960, 436] on span "Sauver" at bounding box center [961, 444] width 34 height 16
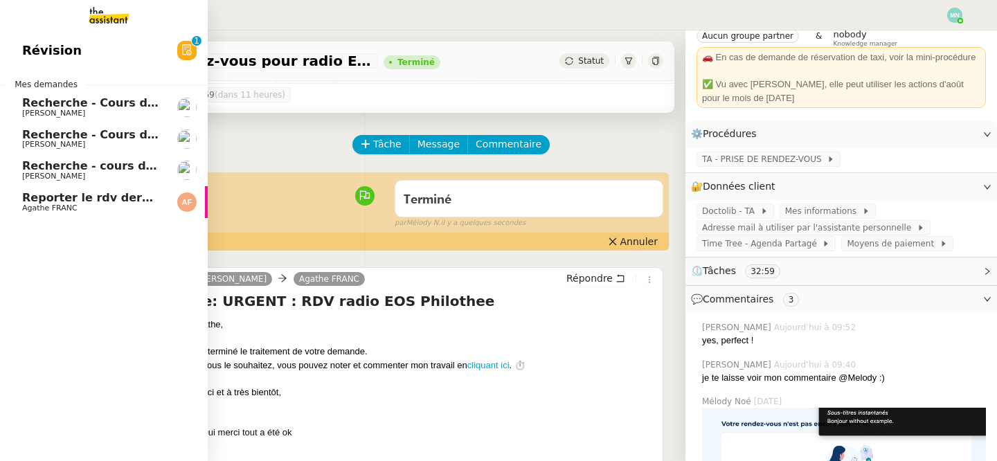
click at [57, 200] on span "Reporter le rdv dermatologue" at bounding box center [115, 197] width 186 height 13
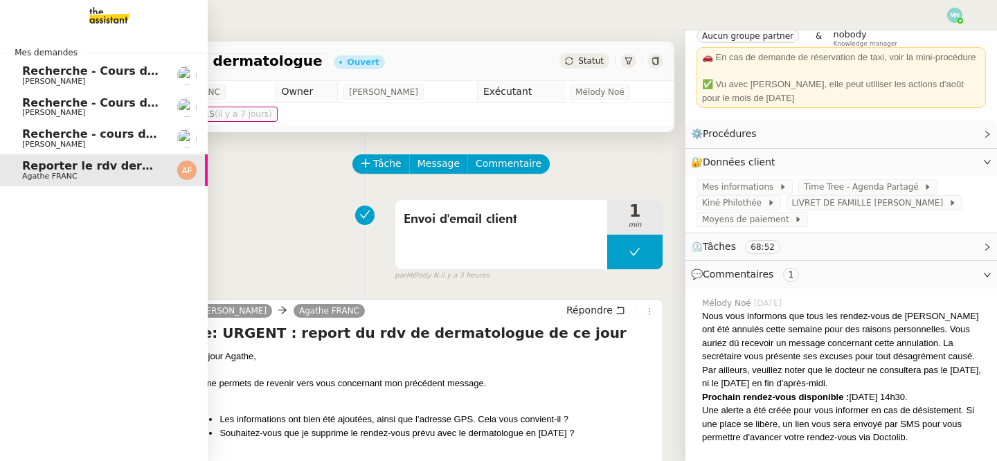
click at [49, 132] on span "Recherche - cours de piano adulte" at bounding box center [128, 133] width 213 height 13
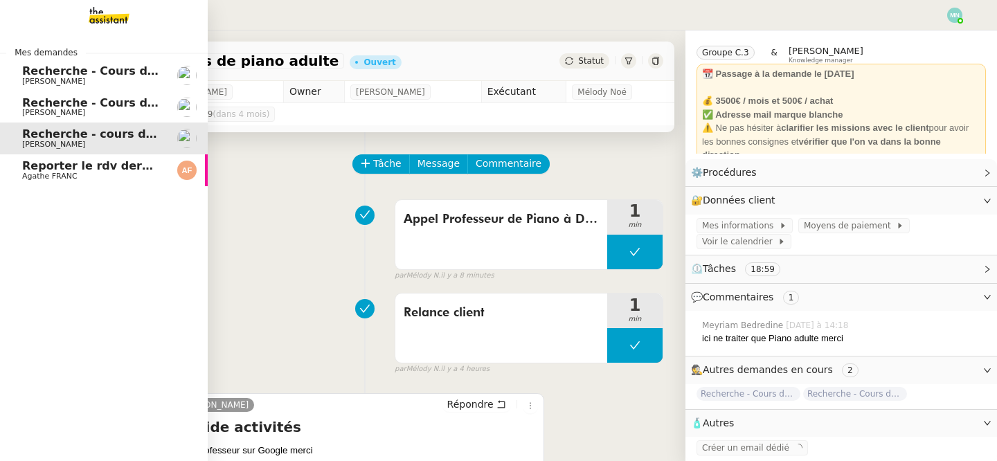
scroll to position [60, 0]
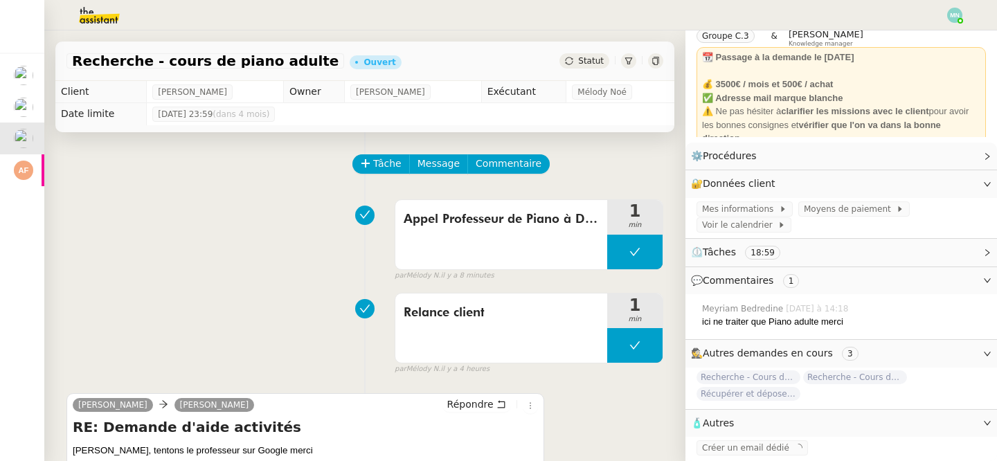
click at [278, 23] on div at bounding box center [499, 15] width 928 height 30
click at [117, 17] on img at bounding box center [88, 15] width 107 height 30
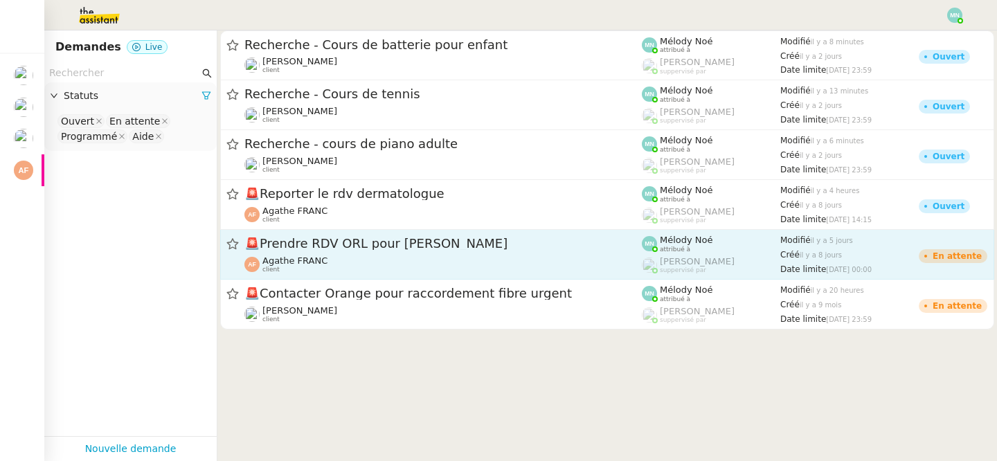
click at [354, 248] on span "🚨 Prendre RDV ORL pour [PERSON_NAME]" at bounding box center [442, 243] width 397 height 12
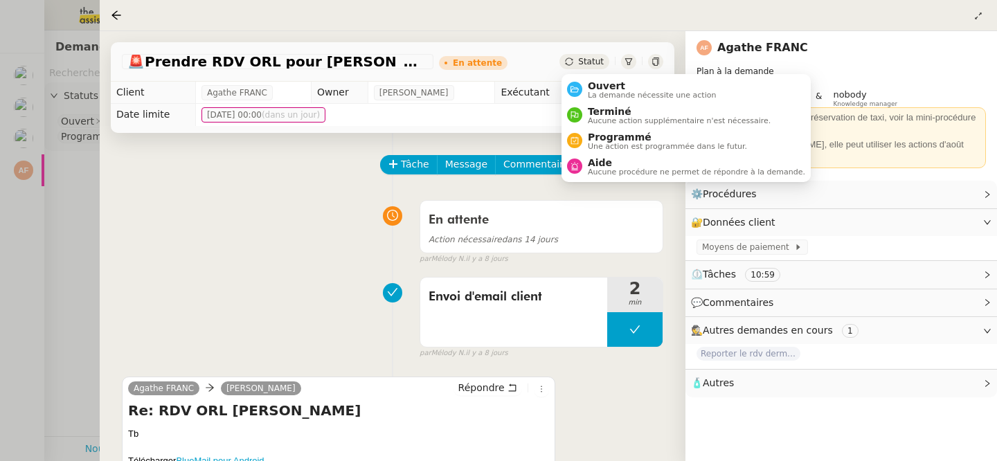
click at [586, 56] on div "Statut" at bounding box center [584, 61] width 50 height 15
click at [611, 117] on span "Aucune action supplémentaire n'est nécessaire." at bounding box center [679, 121] width 183 height 8
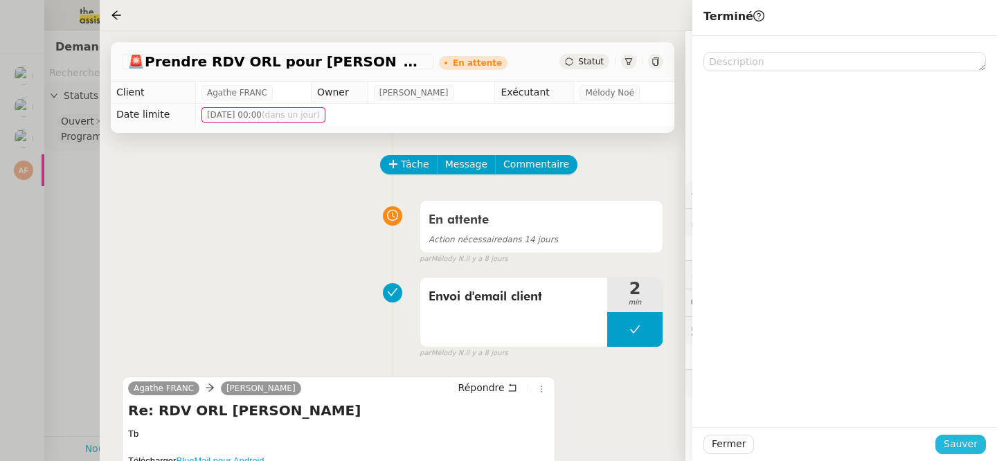
click at [976, 440] on span "Sauver" at bounding box center [961, 444] width 34 height 16
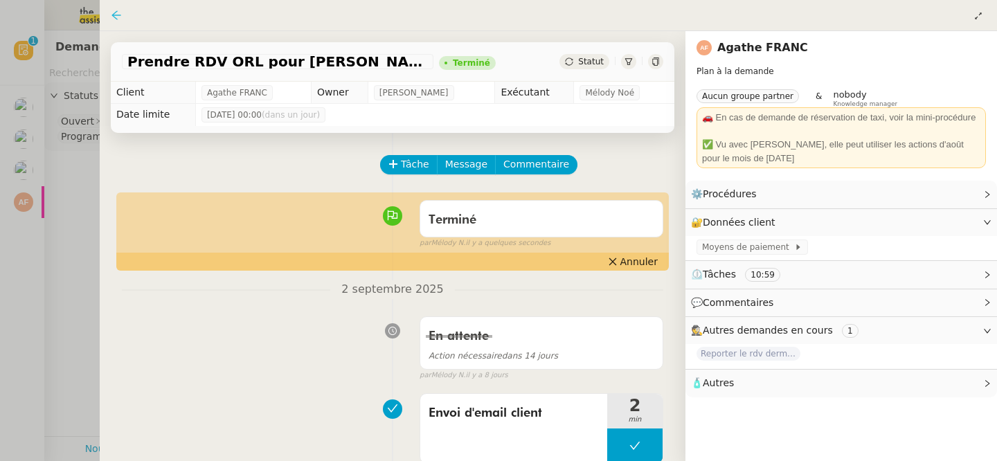
click at [118, 13] on icon at bounding box center [116, 15] width 11 height 11
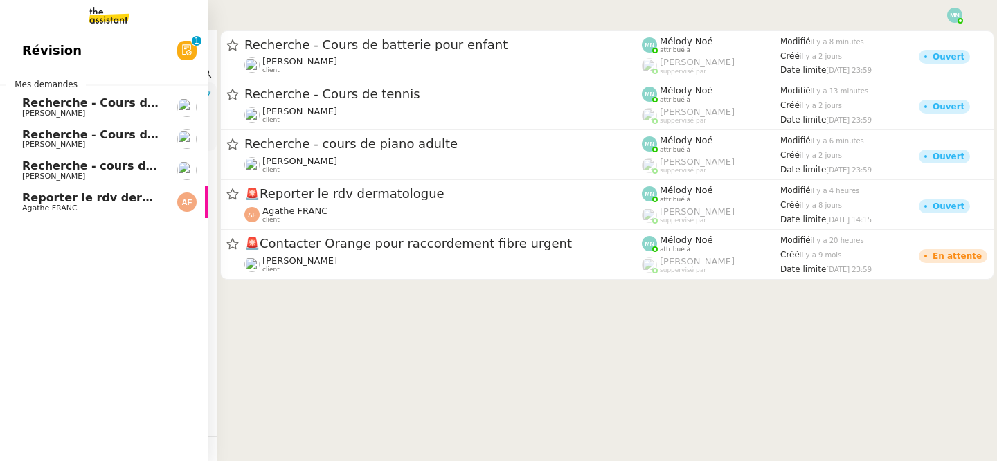
click at [53, 193] on span "Reporter le rdv dermatologue" at bounding box center [115, 197] width 186 height 13
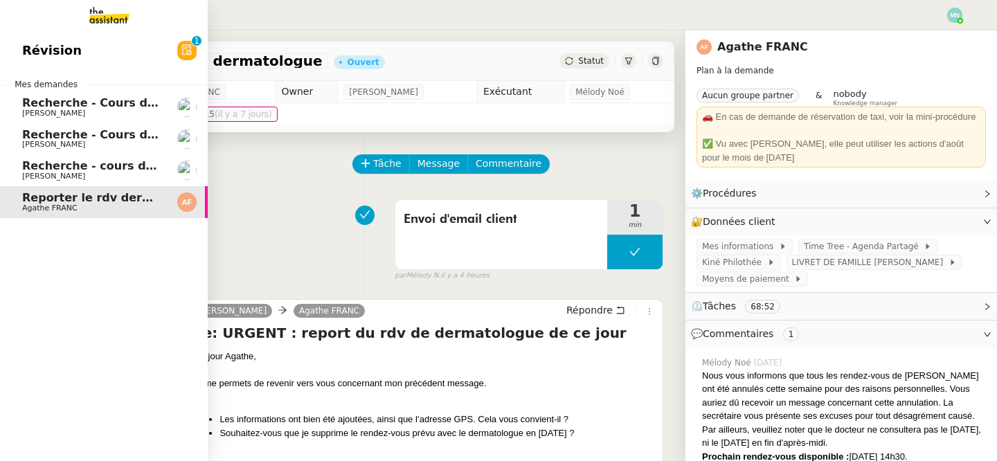
click at [64, 162] on span "Recherche - cours de piano adulte" at bounding box center [128, 165] width 213 height 13
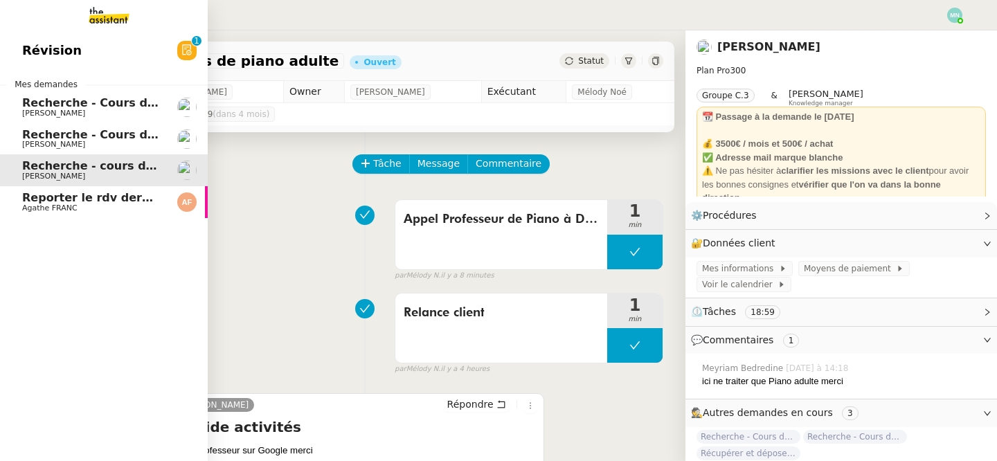
click at [64, 140] on span "Recherche - Cours de batterie pour enfant" at bounding box center [154, 134] width 264 height 13
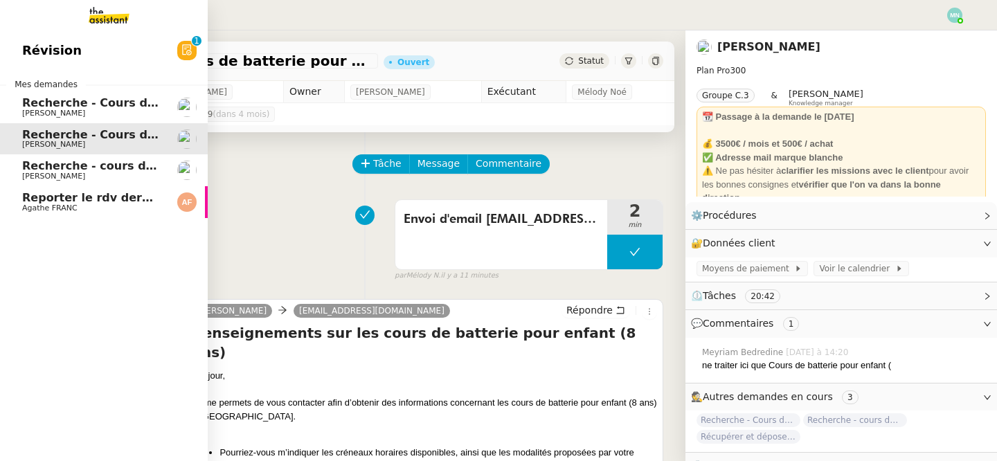
click at [65, 96] on link "Recherche - Cours de tennis [PERSON_NAME]" at bounding box center [104, 107] width 208 height 32
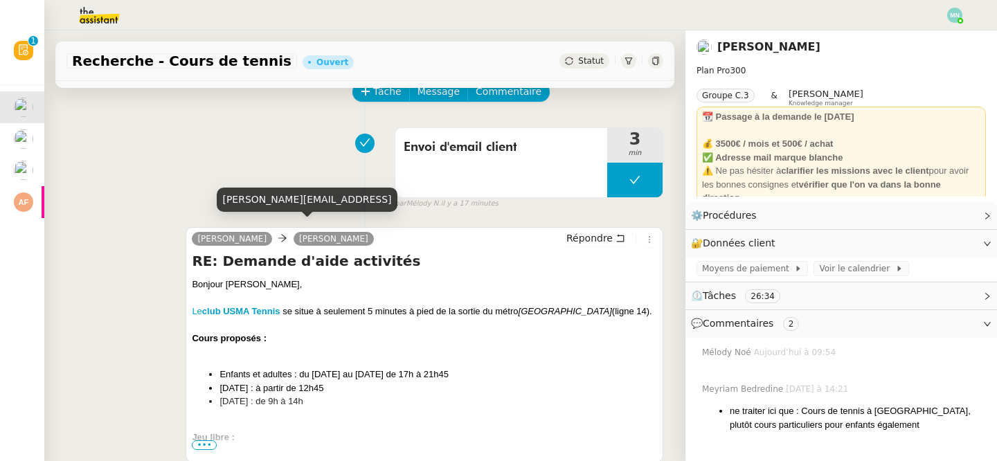
scroll to position [78, 0]
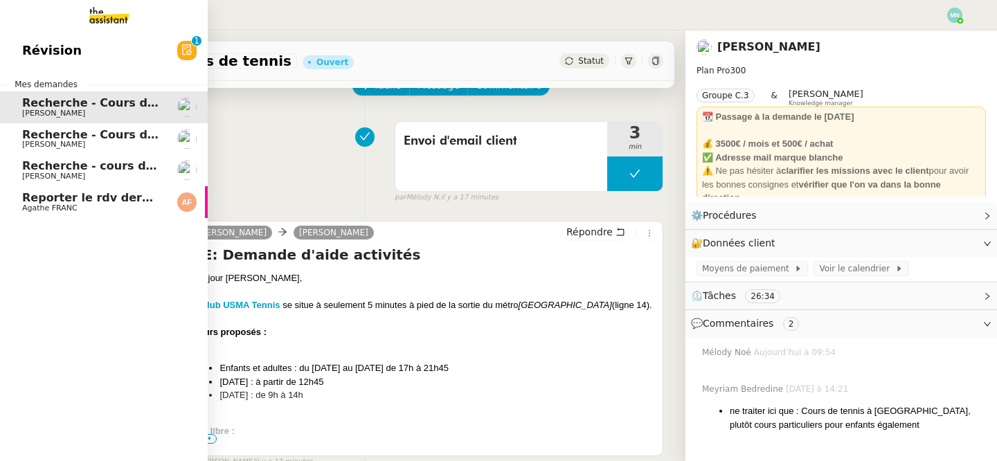
click at [25, 167] on span "Recherche - cours de piano adulte" at bounding box center [128, 165] width 213 height 13
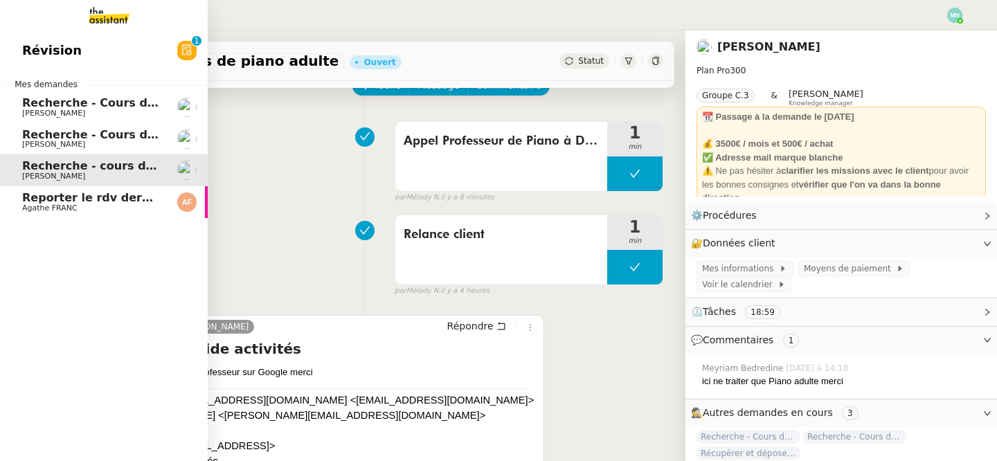
click at [28, 132] on span "Recherche - Cours de batterie pour enfant" at bounding box center [154, 134] width 264 height 13
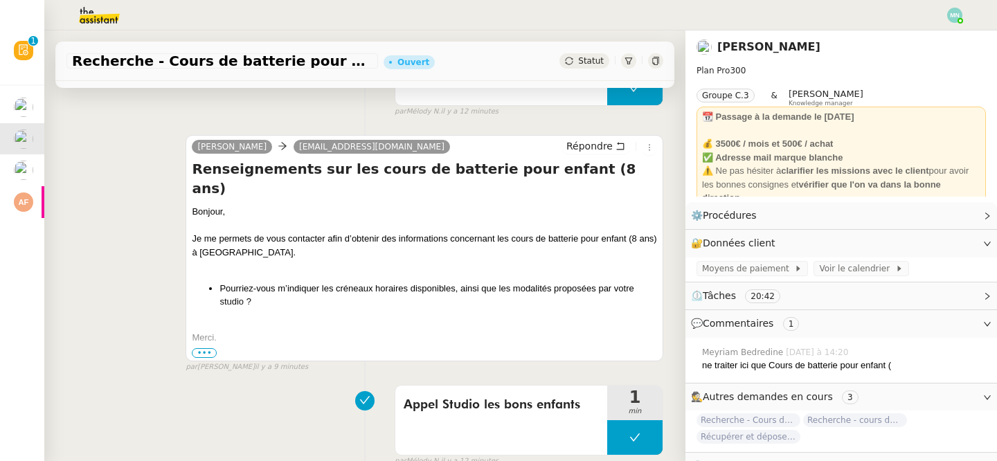
scroll to position [159, 0]
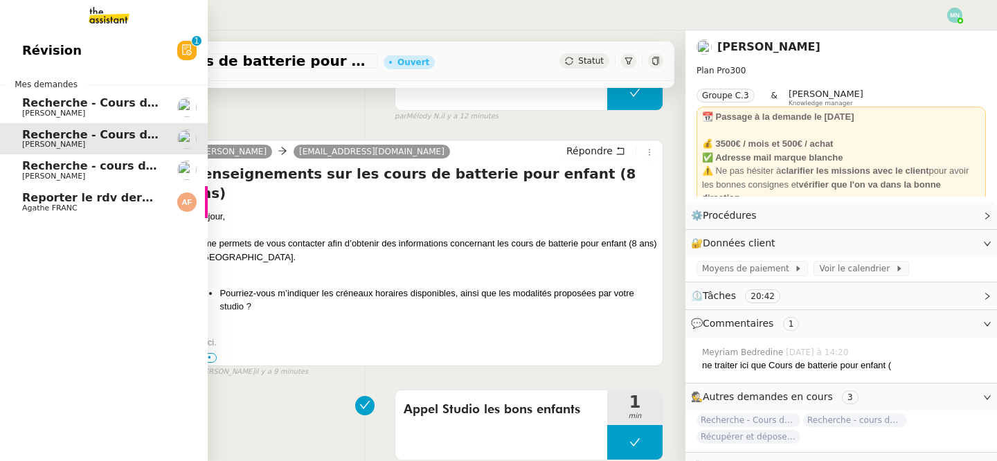
click at [28, 104] on span "Recherche - Cours de tennis" at bounding box center [110, 102] width 176 height 13
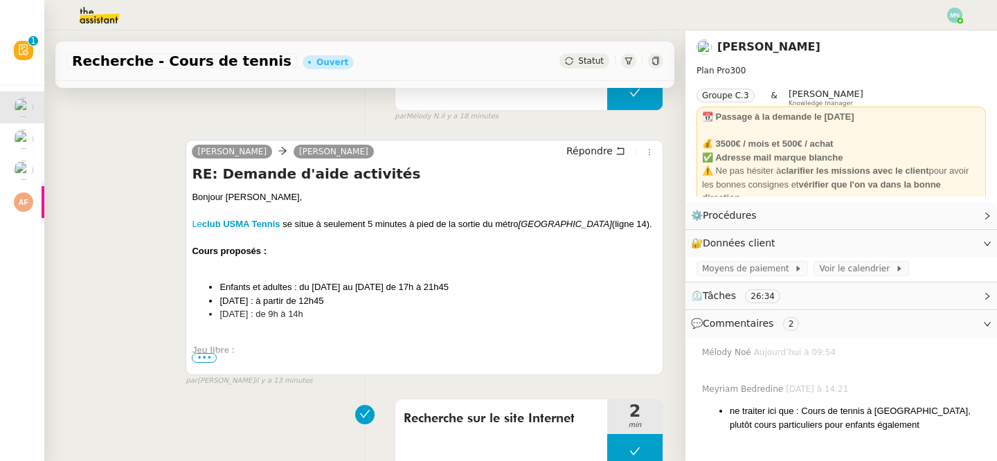
click at [202, 359] on span "•••" at bounding box center [204, 358] width 25 height 10
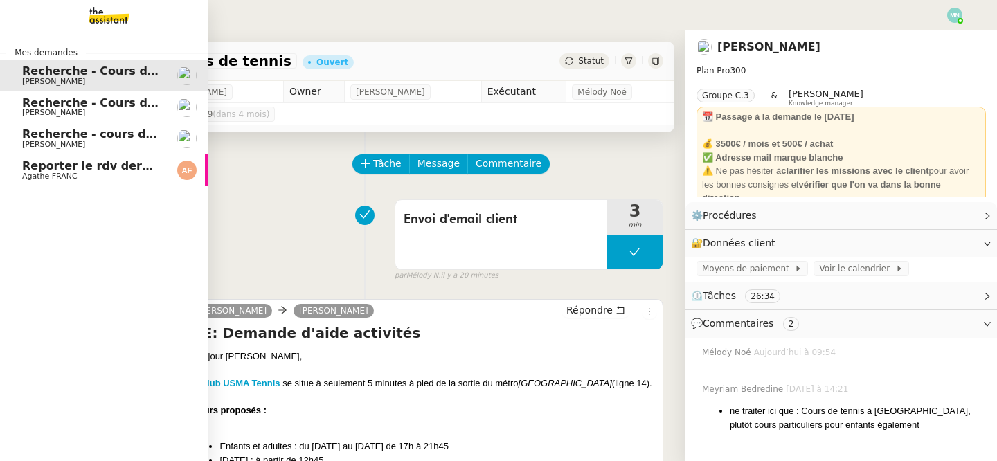
click at [23, 168] on span "Reporter le rdv dermatologue" at bounding box center [115, 165] width 186 height 13
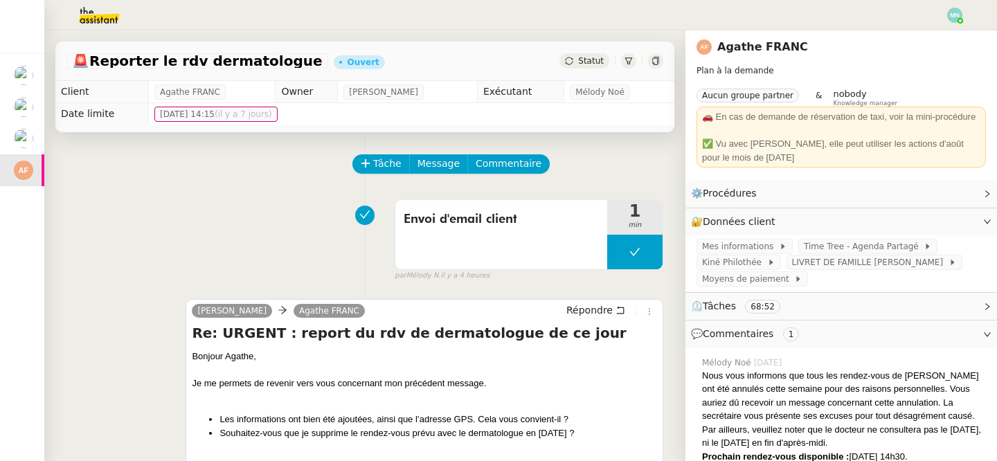
click at [80, 12] on img at bounding box center [88, 15] width 107 height 30
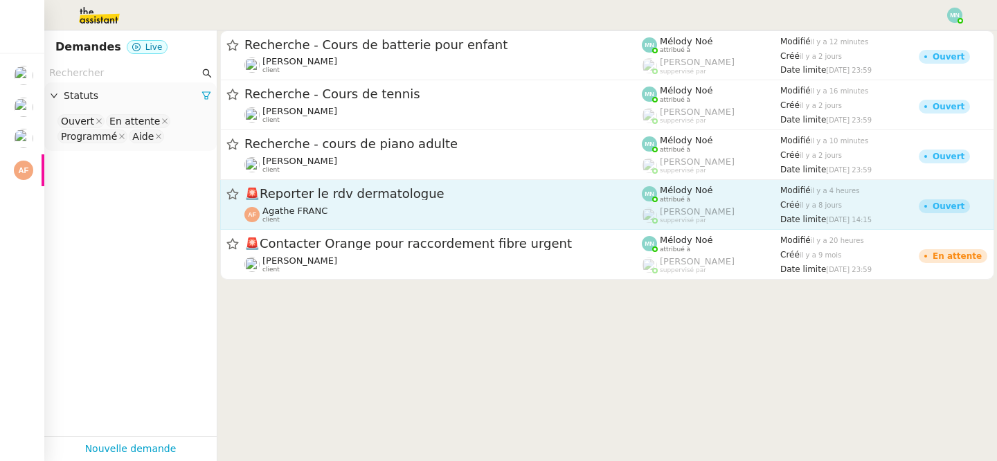
click at [290, 194] on span "🚨 Reporter le rdv dermatologue" at bounding box center [442, 194] width 397 height 12
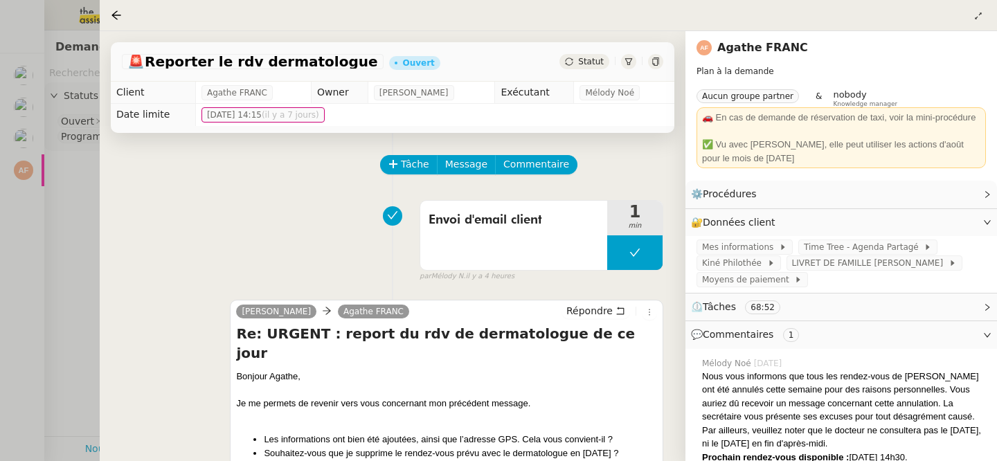
scroll to position [124, 0]
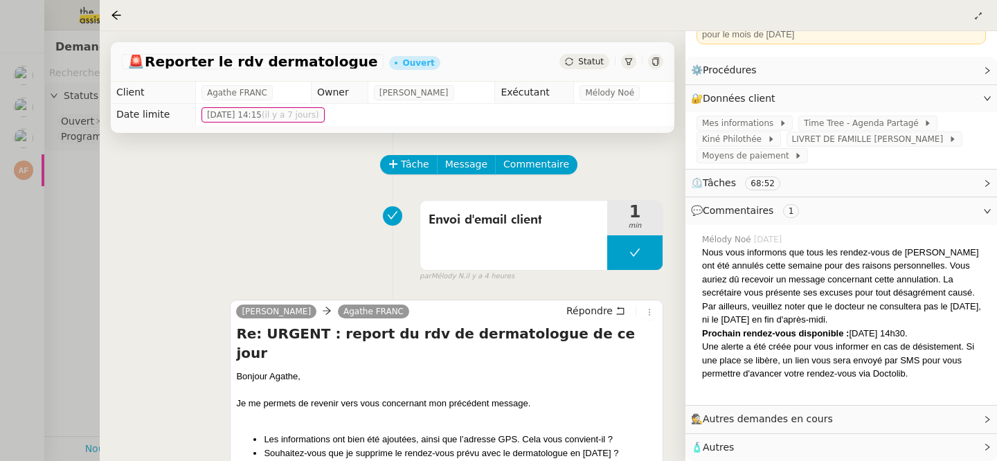
click at [786, 424] on span "Autres demandes en cours" at bounding box center [768, 418] width 130 height 11
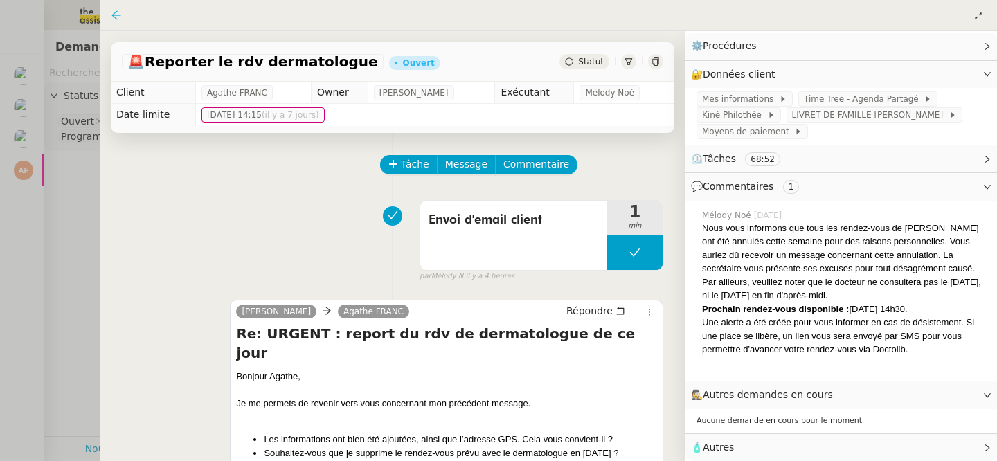
click at [116, 12] on icon at bounding box center [116, 15] width 11 height 11
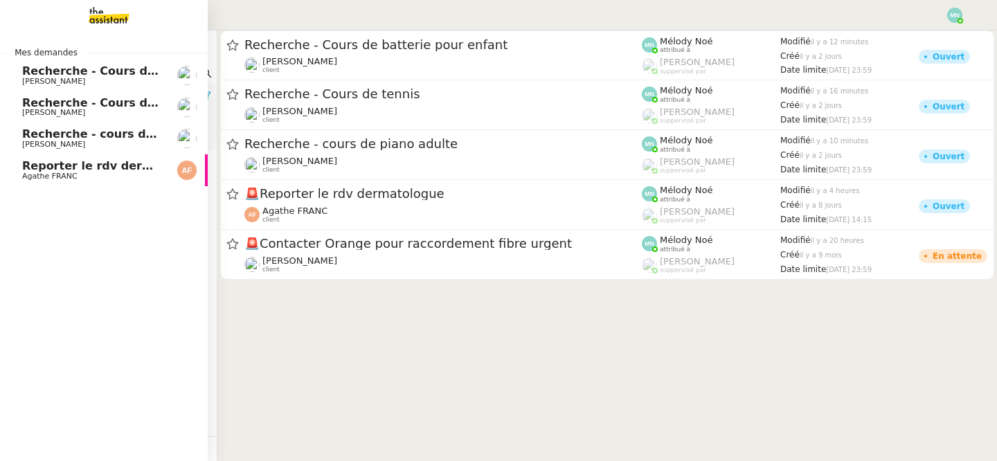
click at [30, 161] on span "Reporter le rdv dermatologue" at bounding box center [115, 165] width 186 height 13
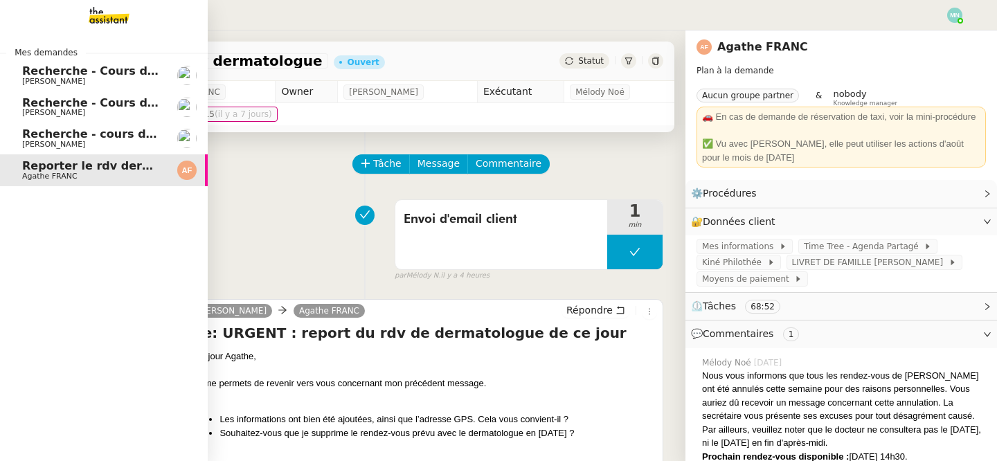
click at [49, 134] on span "Recherche - cours de piano adulte" at bounding box center [128, 133] width 213 height 13
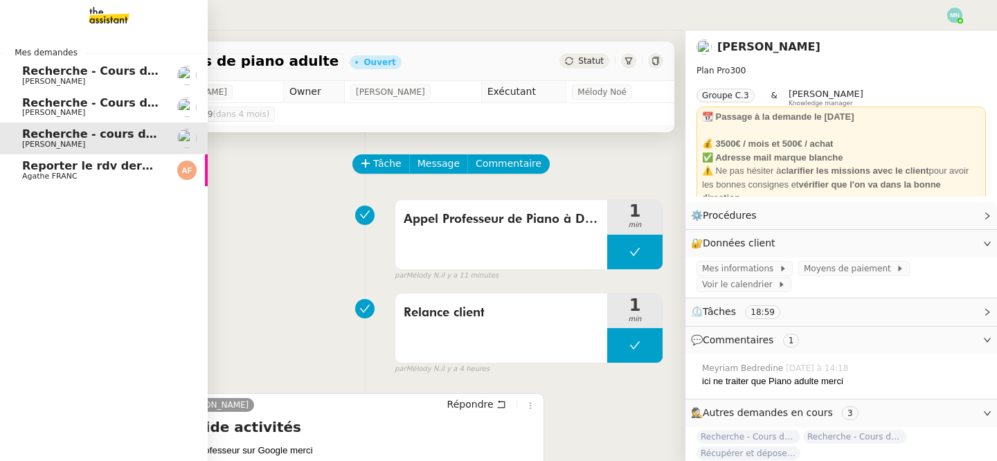
click at [61, 107] on span "Recherche - Cours de batterie pour enfant" at bounding box center [154, 102] width 264 height 13
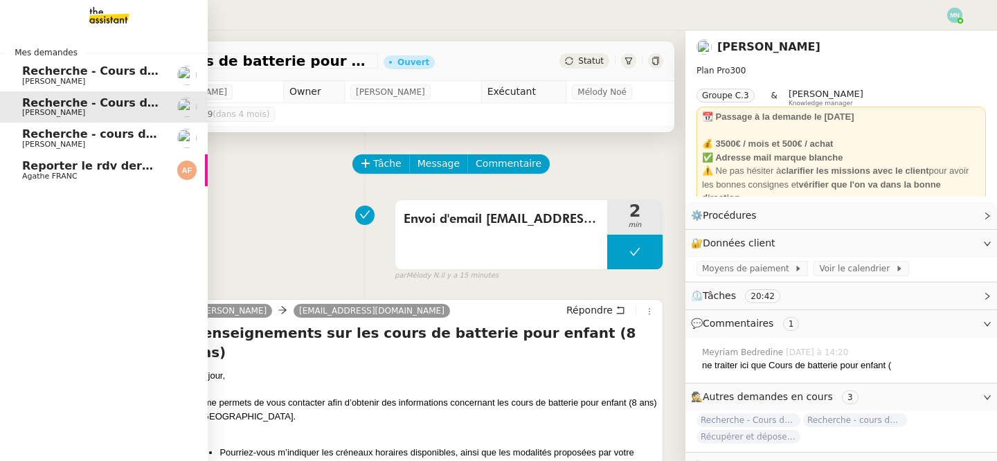
click at [73, 74] on span "Recherche - Cours de tennis" at bounding box center [110, 70] width 176 height 13
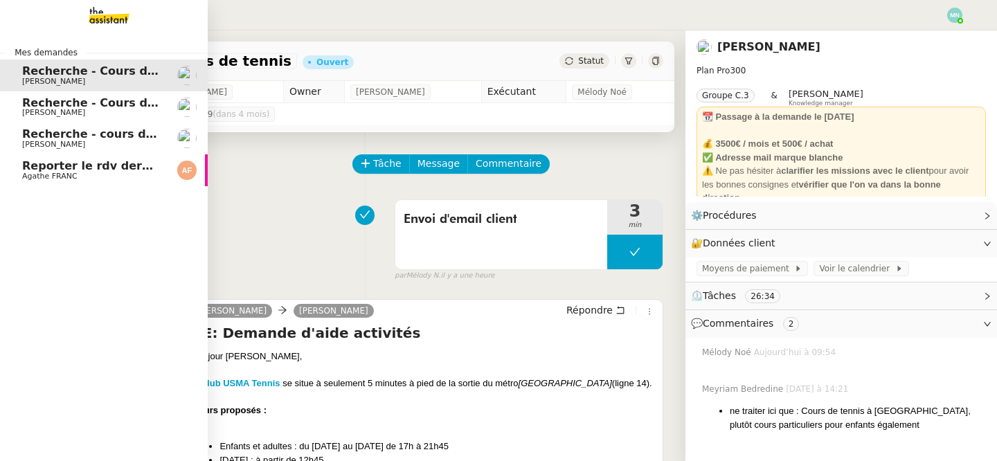
click at [37, 107] on span "Recherche - Cours de batterie pour enfant" at bounding box center [154, 102] width 264 height 13
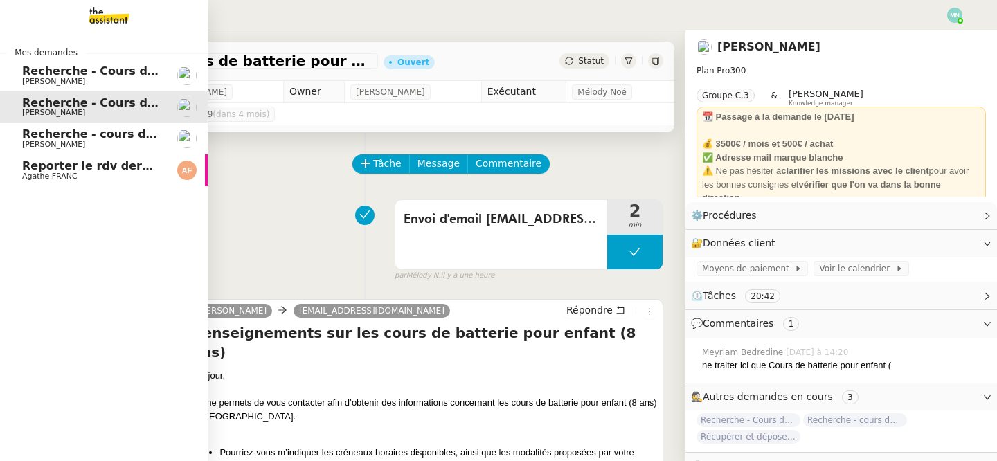
click at [68, 75] on span "Recherche - Cours de tennis" at bounding box center [110, 70] width 176 height 13
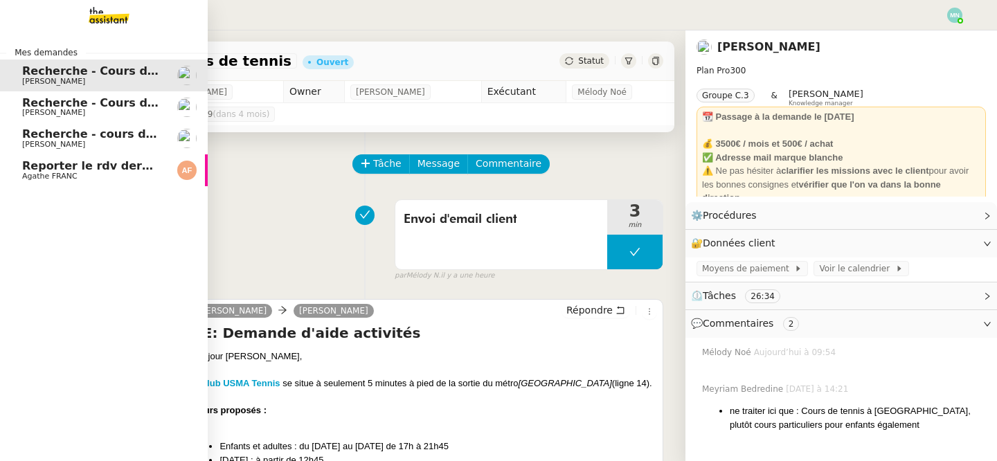
click at [73, 119] on link "Recherche - Cours de batterie pour enfant [PERSON_NAME]" at bounding box center [104, 107] width 208 height 32
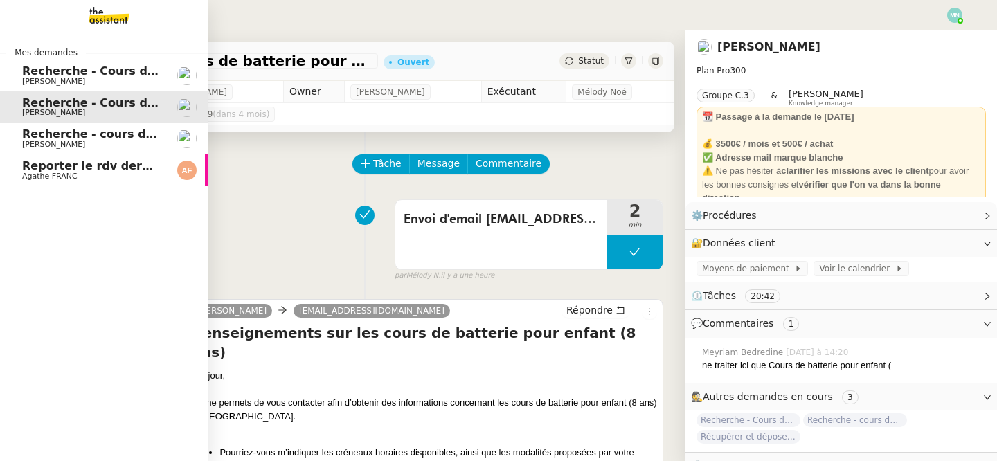
click at [73, 136] on span "Recherche - cours de piano adulte" at bounding box center [128, 133] width 213 height 13
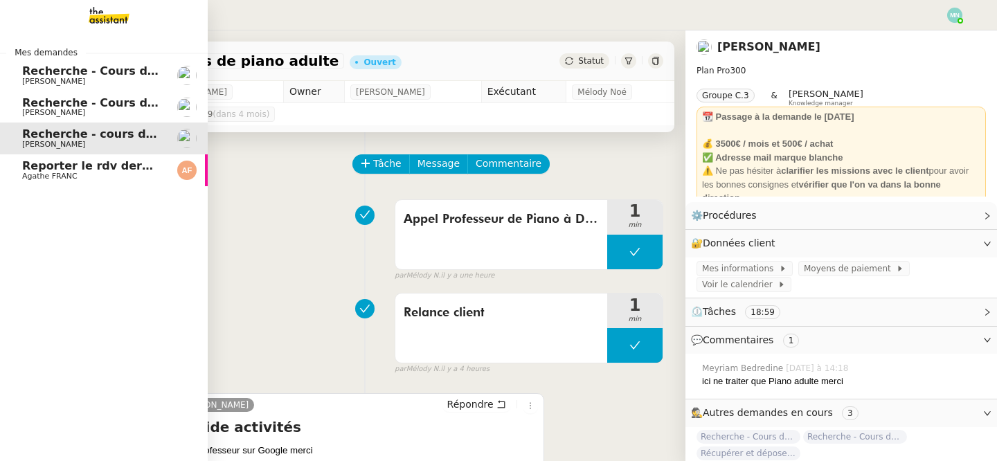
click at [72, 88] on link "Recherche - Cours de tennis [PERSON_NAME]" at bounding box center [104, 76] width 208 height 32
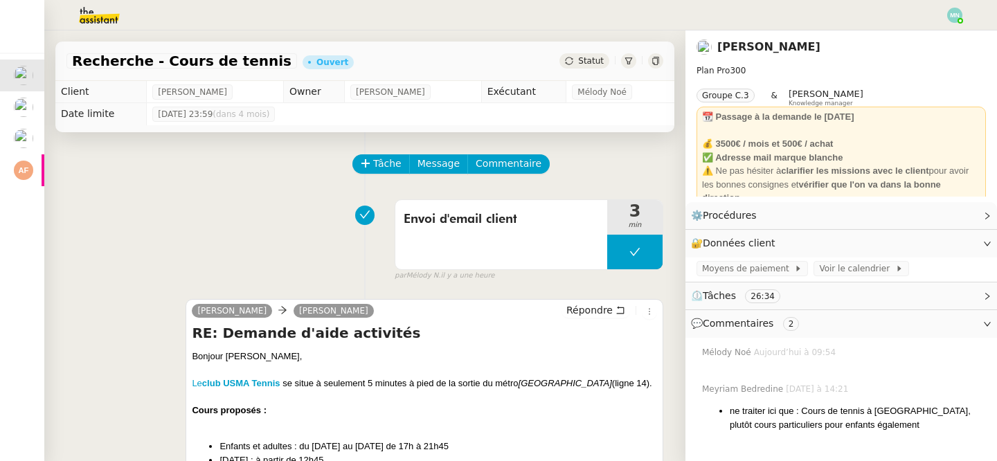
click at [581, 60] on span "Statut" at bounding box center [591, 61] width 26 height 10
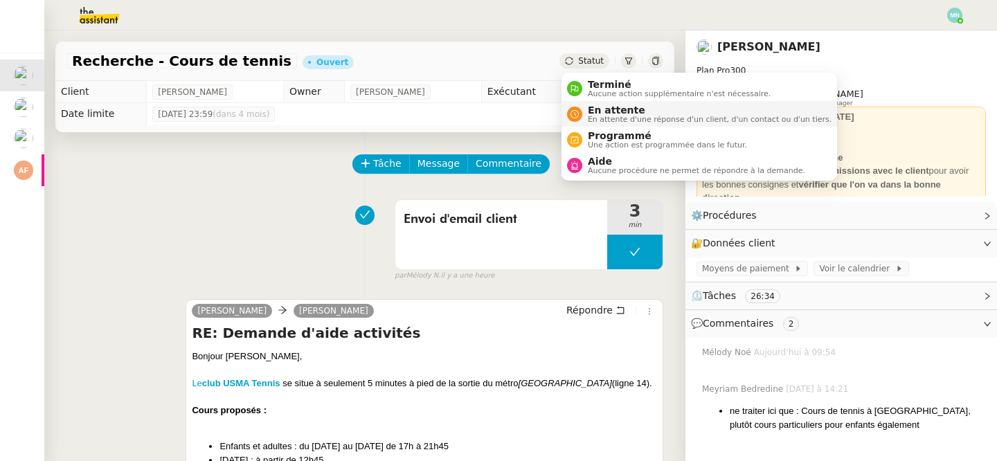
click at [611, 109] on span "En attente" at bounding box center [710, 110] width 244 height 11
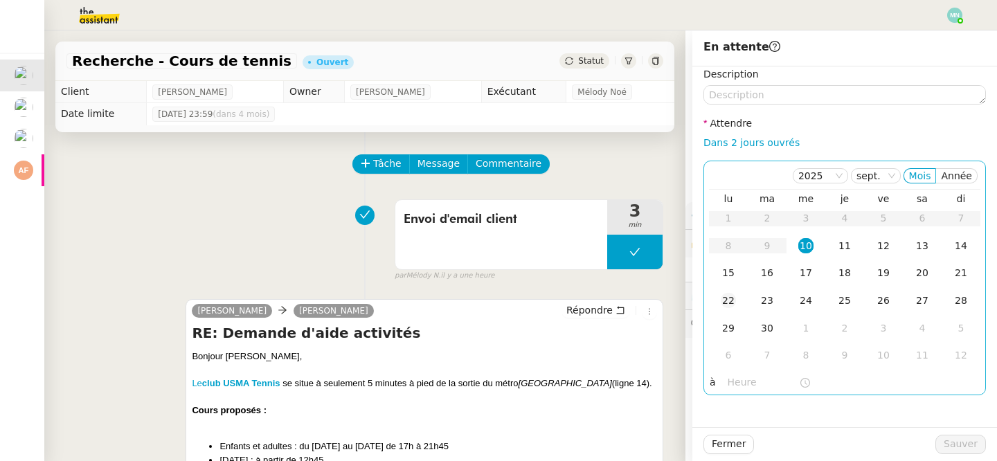
click at [729, 300] on div "22" at bounding box center [728, 300] width 15 height 15
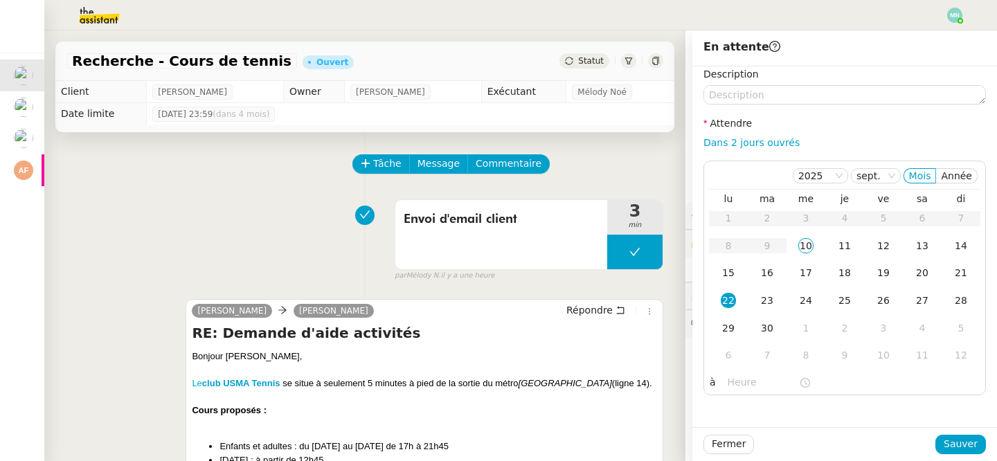
click at [233, 207] on div "Envoi d'email client 3 min false par Mélody N. il y a une heure" at bounding box center [364, 237] width 597 height 89
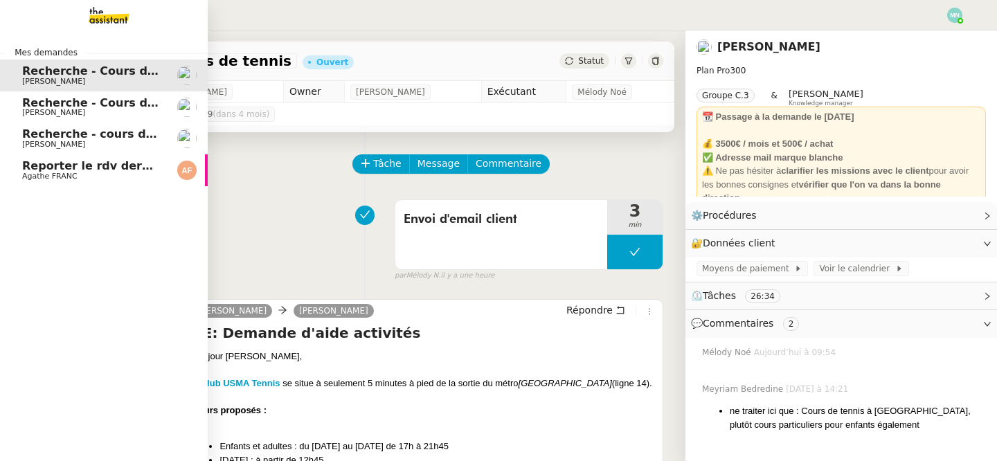
click at [41, 171] on span "Reporter le rdv dermatologue" at bounding box center [115, 165] width 186 height 13
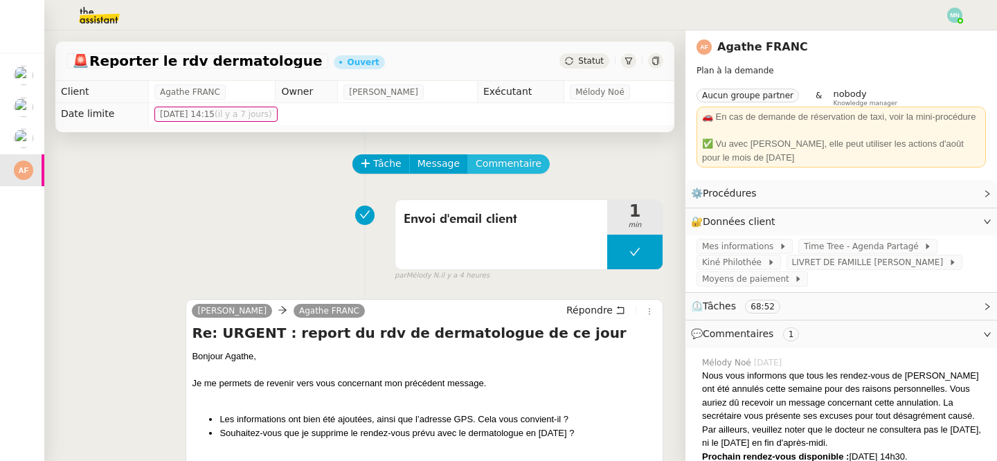
click at [501, 157] on span "Commentaire" at bounding box center [509, 164] width 66 height 16
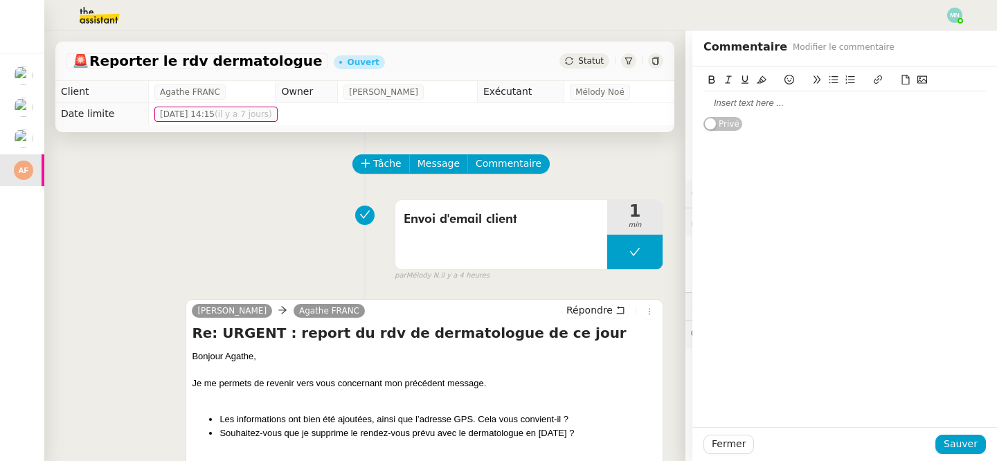
click at [741, 108] on div at bounding box center [844, 103] width 282 height 12
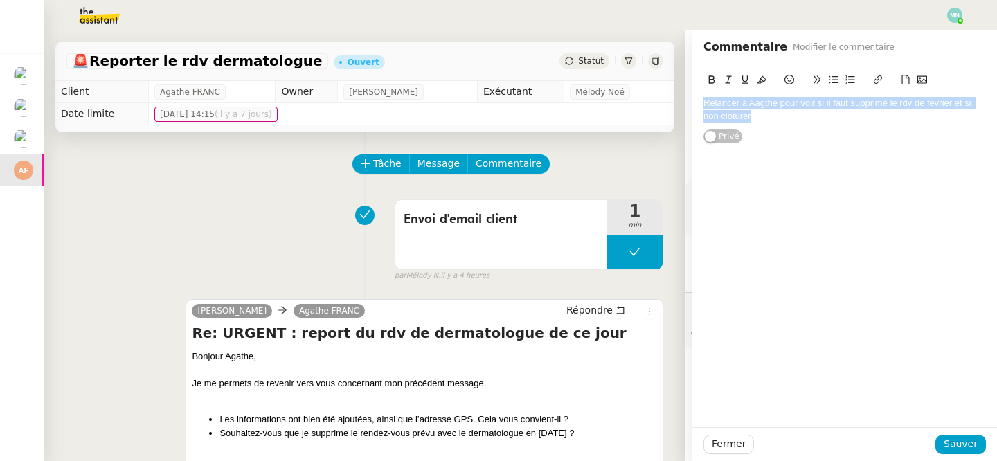
drag, startPoint x: 760, startPoint y: 112, endPoint x: 688, endPoint y: 94, distance: 74.2
click at [688, 94] on app-ticket "🚨 Reporter le rdv dermatologue Ouvert Statut Client Agathe FRANC Owner [PERSON_…" at bounding box center [520, 245] width 953 height 431
copy div "Relancer à Aagthe pour voir si il faut supprimé le rdv de fevrier et si non clo…"
drag, startPoint x: 920, startPoint y: 116, endPoint x: 674, endPoint y: 87, distance: 248.2
click at [673, 86] on app-ticket "🚨 Reporter le rdv dermatologue Ouvert Statut Client Agathe FRANC Owner [PERSON_…" at bounding box center [520, 245] width 953 height 431
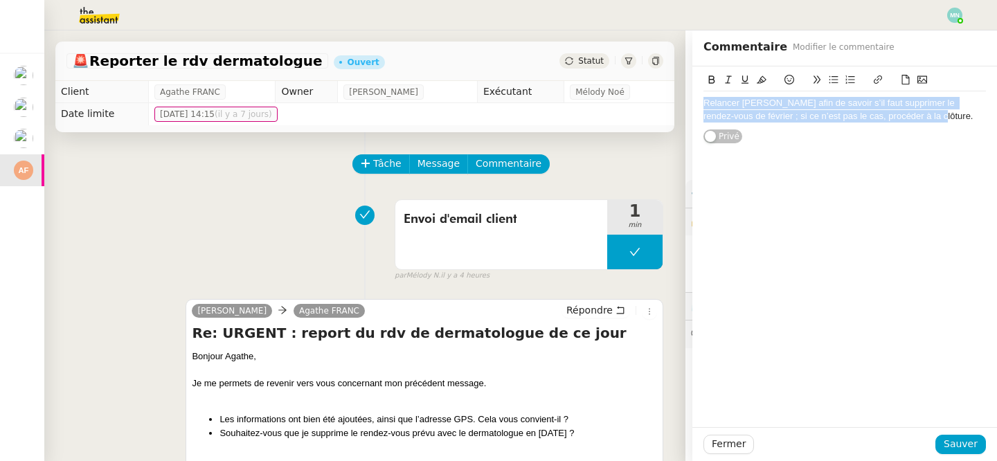
click at [761, 76] on icon at bounding box center [762, 80] width 10 height 10
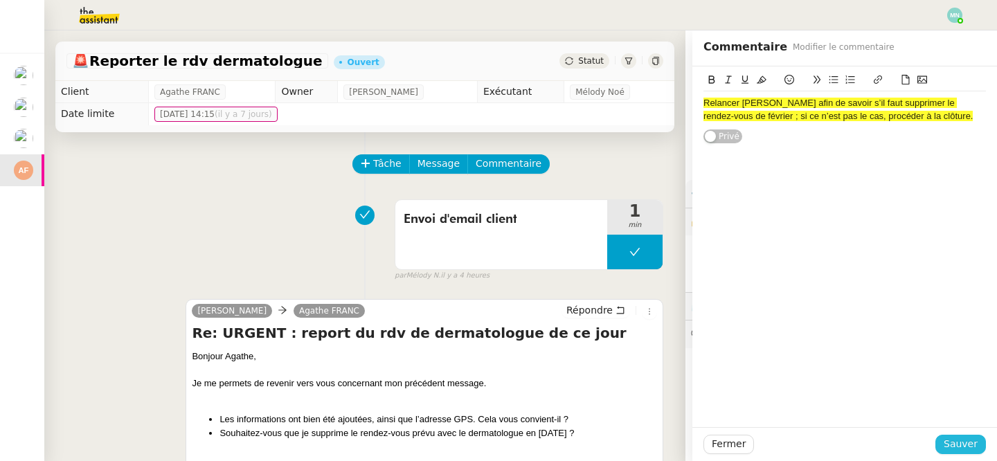
click at [967, 446] on span "Sauver" at bounding box center [961, 444] width 34 height 16
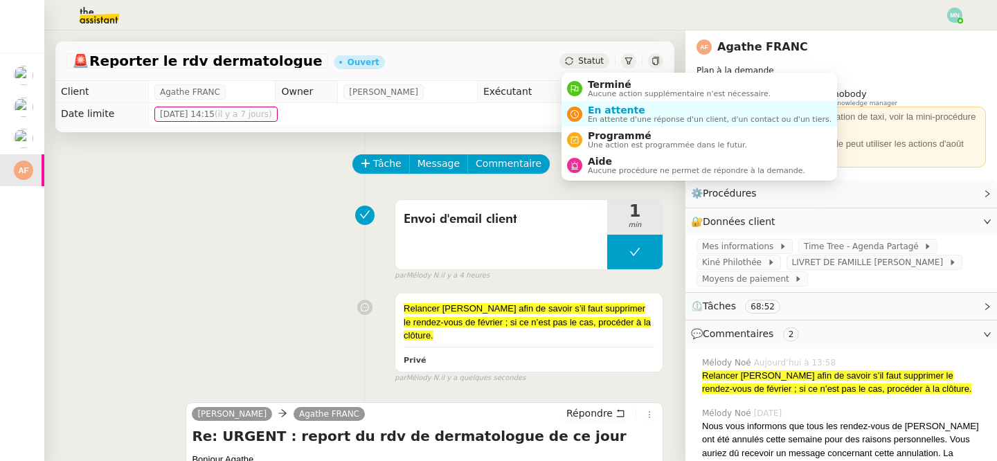
click at [577, 65] on div "Statut" at bounding box center [584, 60] width 50 height 15
click at [594, 114] on span "En attente" at bounding box center [710, 110] width 244 height 11
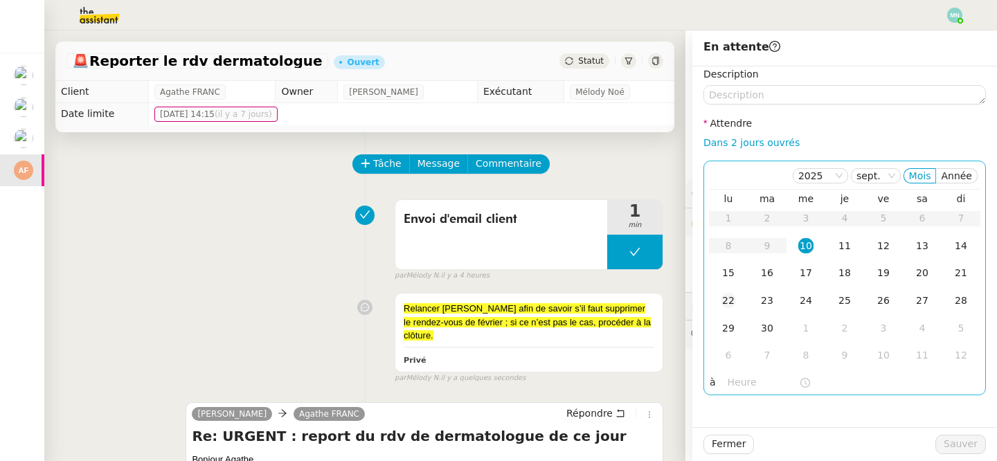
click at [733, 300] on div "22" at bounding box center [728, 300] width 15 height 15
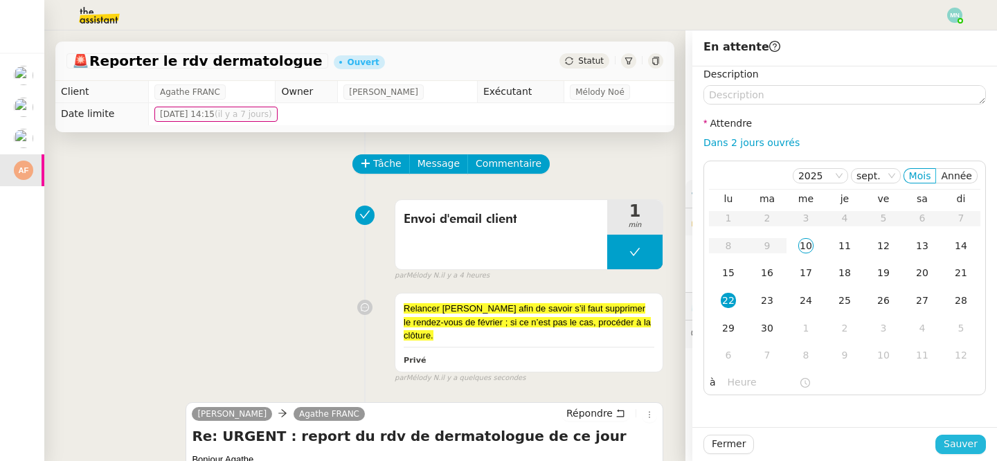
click at [962, 444] on span "Sauver" at bounding box center [961, 444] width 34 height 16
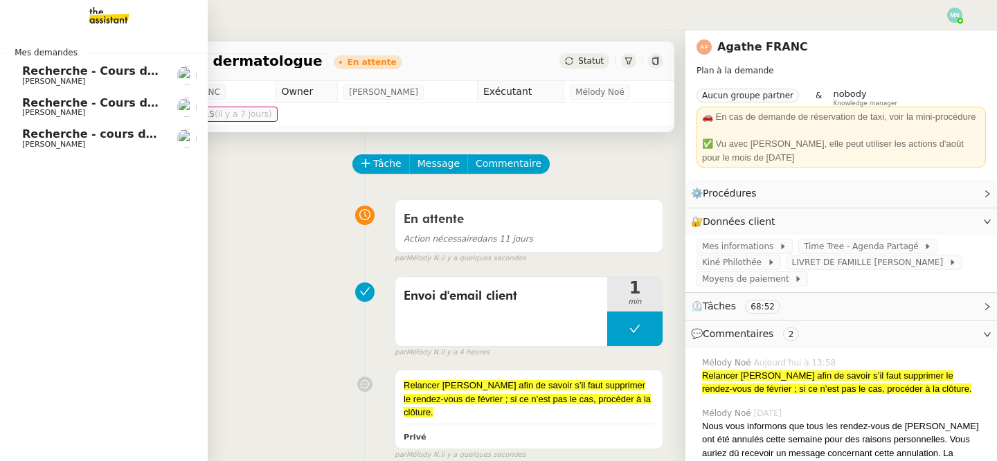
click at [84, 75] on span "Recherche - Cours de tennis" at bounding box center [110, 70] width 176 height 13
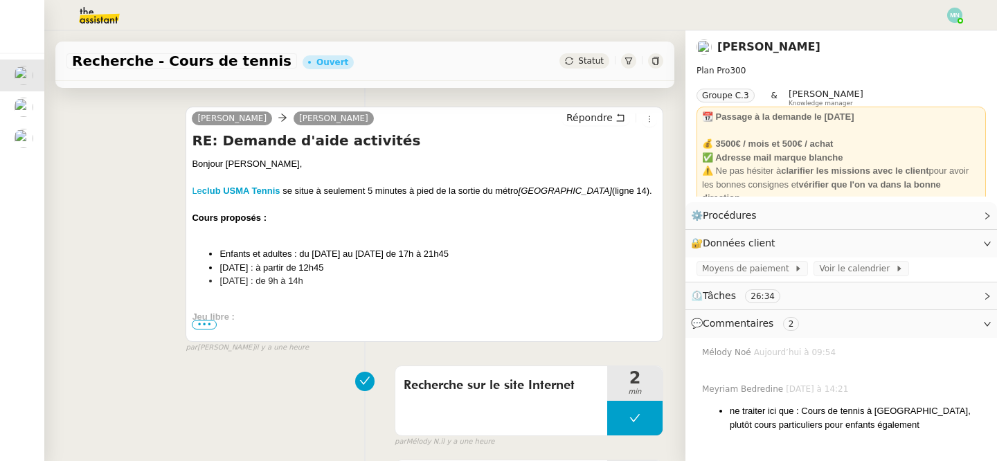
scroll to position [191, 0]
click at [208, 325] on span "•••" at bounding box center [204, 326] width 25 height 10
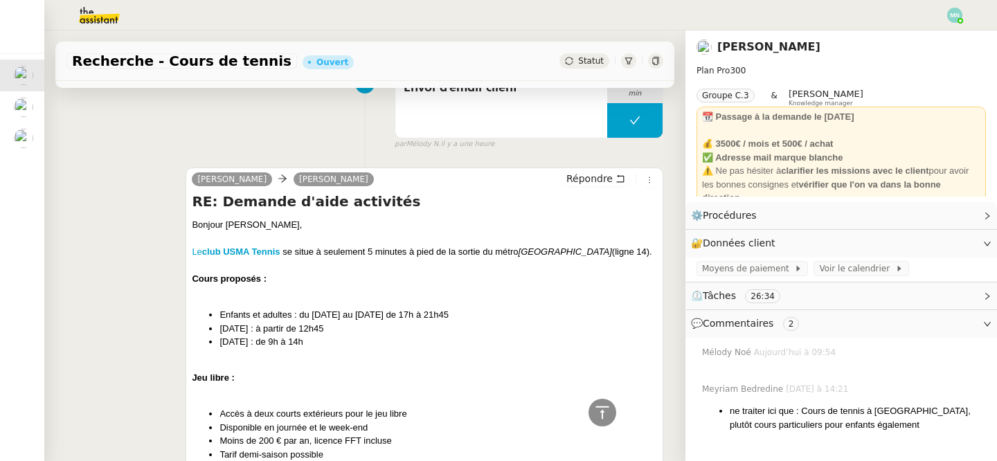
scroll to position [0, 0]
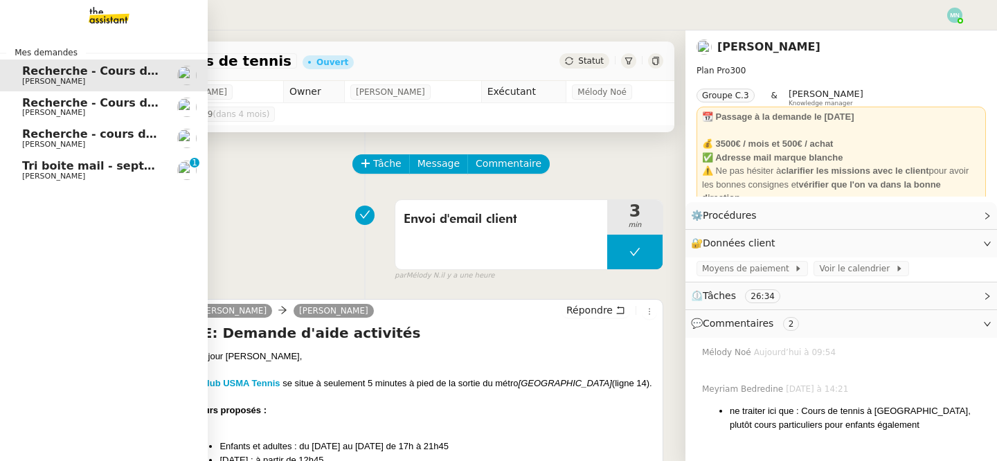
click at [85, 177] on span "[PERSON_NAME]" at bounding box center [53, 176] width 63 height 9
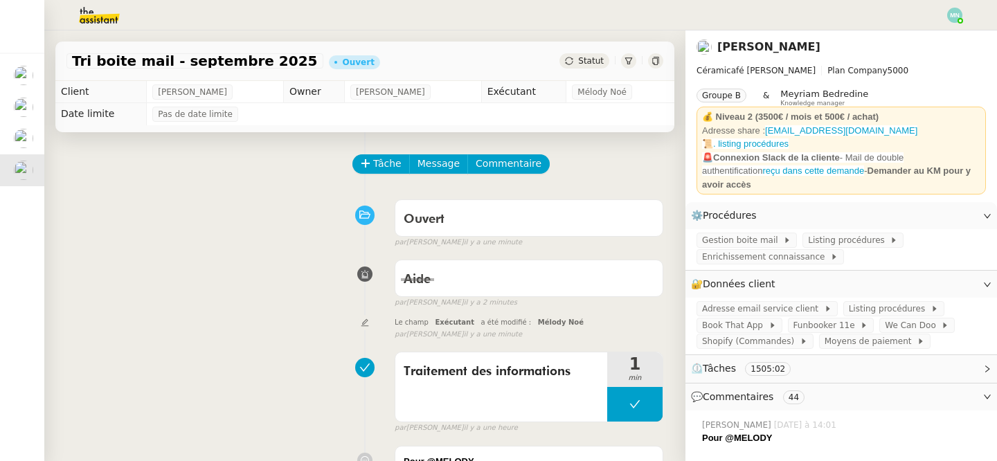
click at [378, 162] on span "Tâche" at bounding box center [387, 164] width 28 height 16
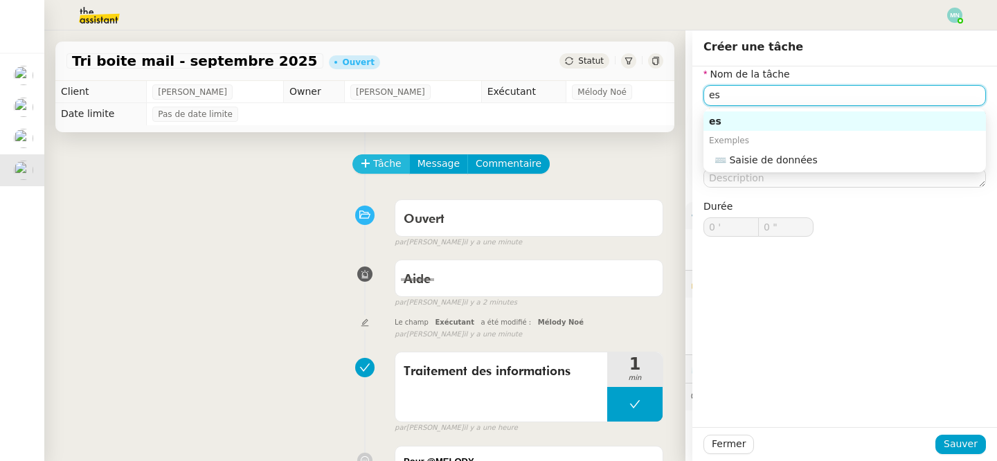
type input "e"
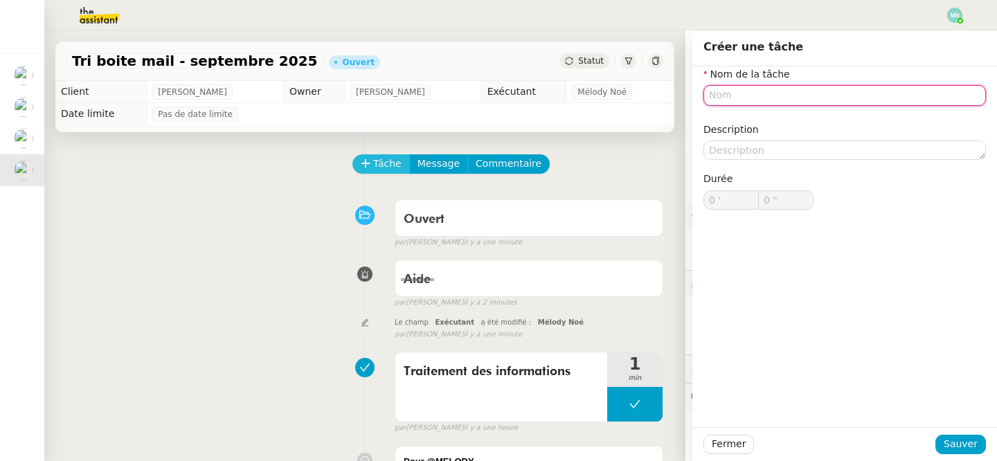
type input "g"
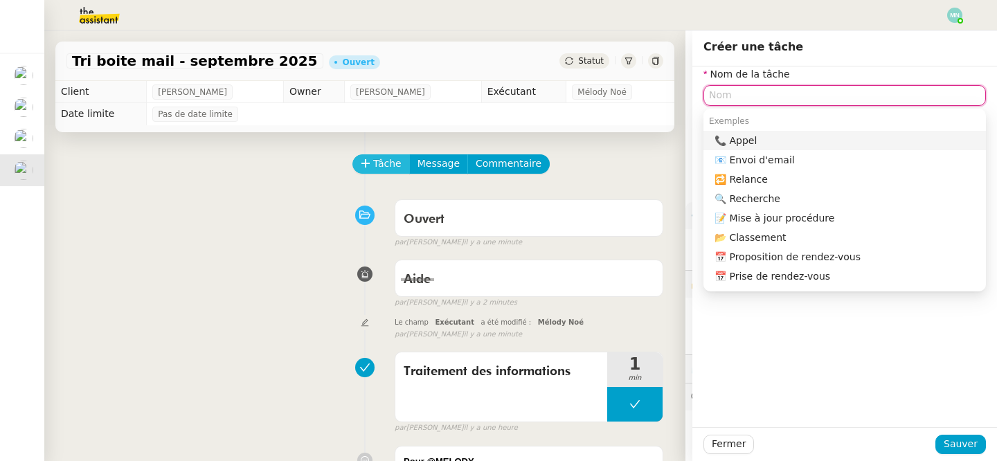
type input "g"
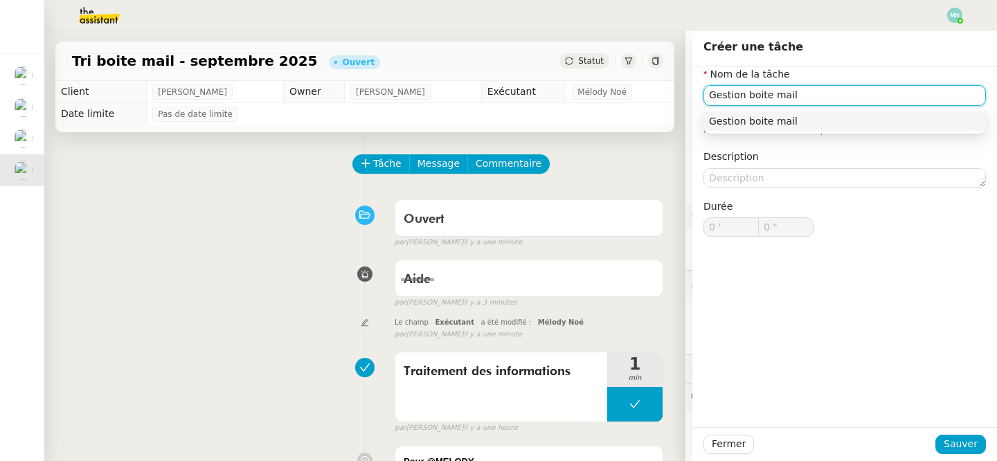
click at [782, 117] on div "Gestion boite mail" at bounding box center [844, 121] width 271 height 12
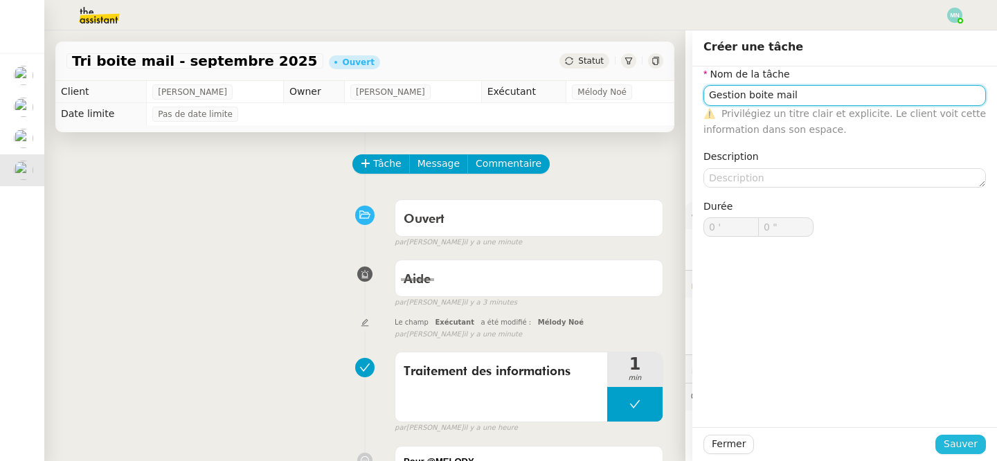
type input "Gestion boite mail"
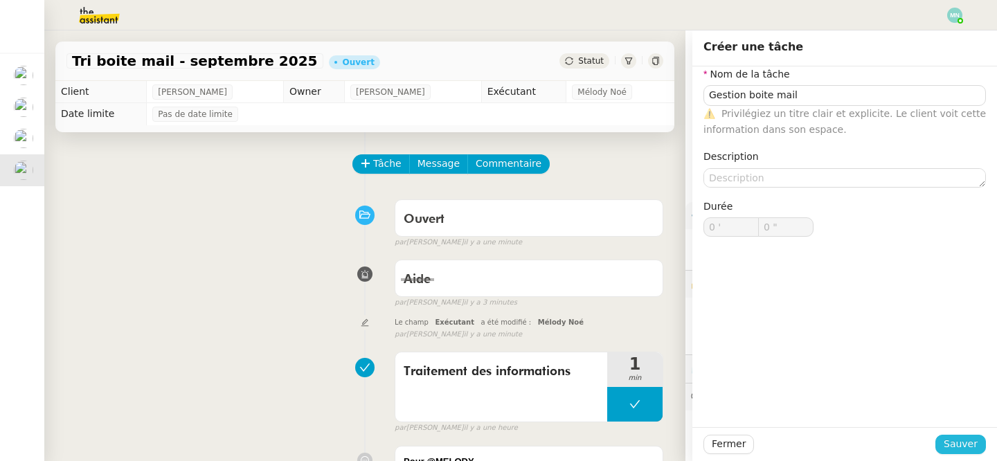
click at [964, 436] on span "Sauver" at bounding box center [961, 444] width 34 height 16
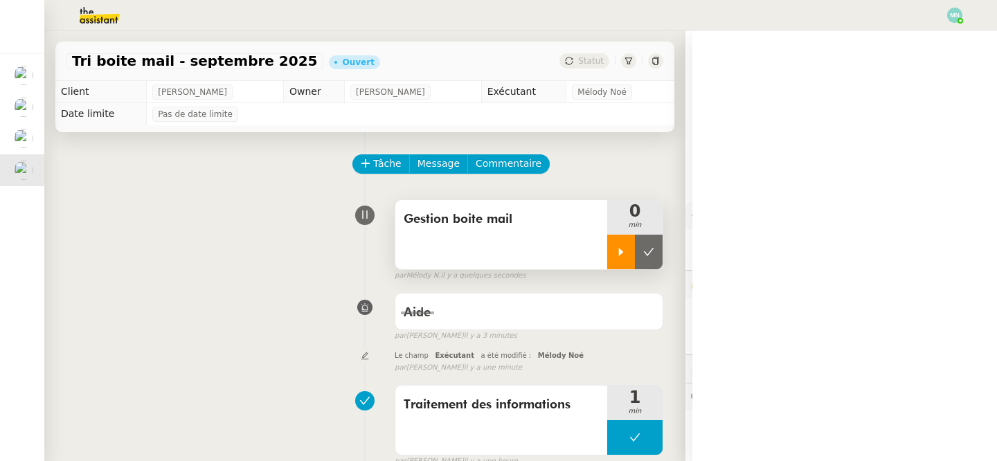
click at [622, 253] on icon at bounding box center [621, 252] width 5 height 8
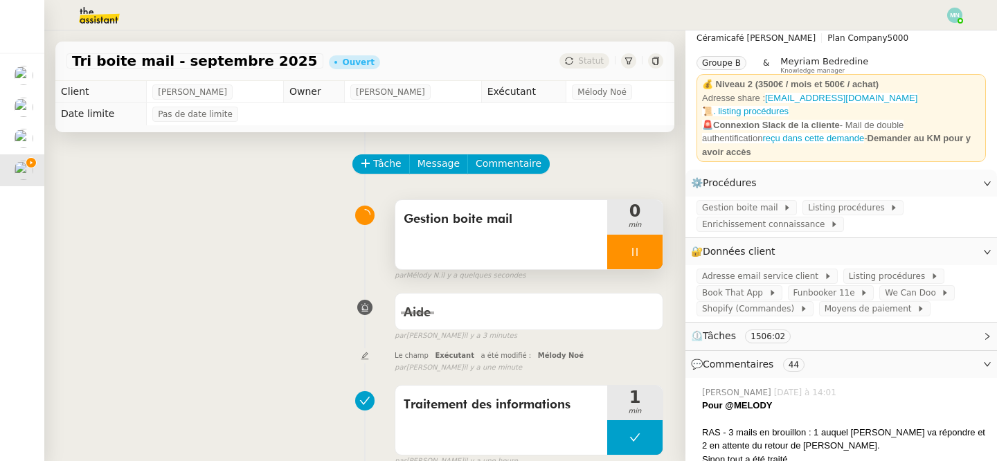
scroll to position [34, 0]
click at [754, 199] on span "Gestion boite mail" at bounding box center [742, 206] width 81 height 14
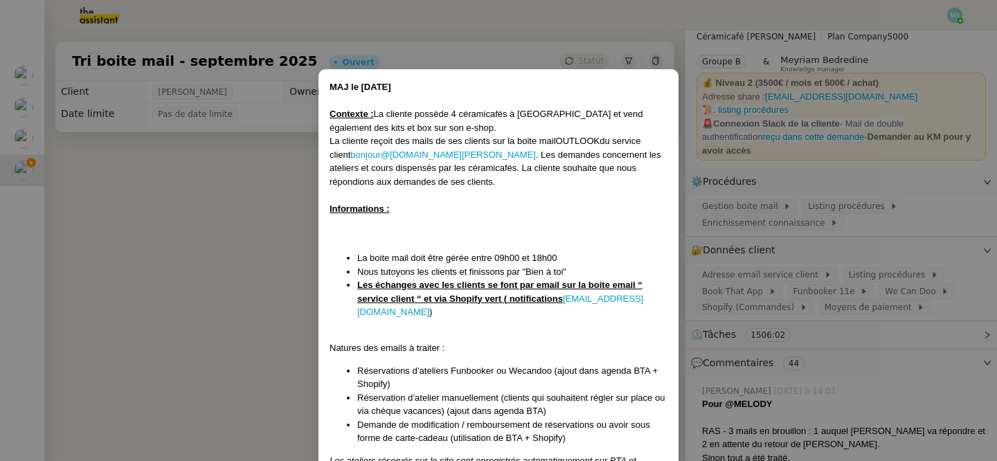
click at [849, 309] on nz-modal-container "MAJ le [DATE] Contexte : La cliente possède 4 céramicafés à [GEOGRAPHIC_DATA] e…" at bounding box center [498, 230] width 997 height 461
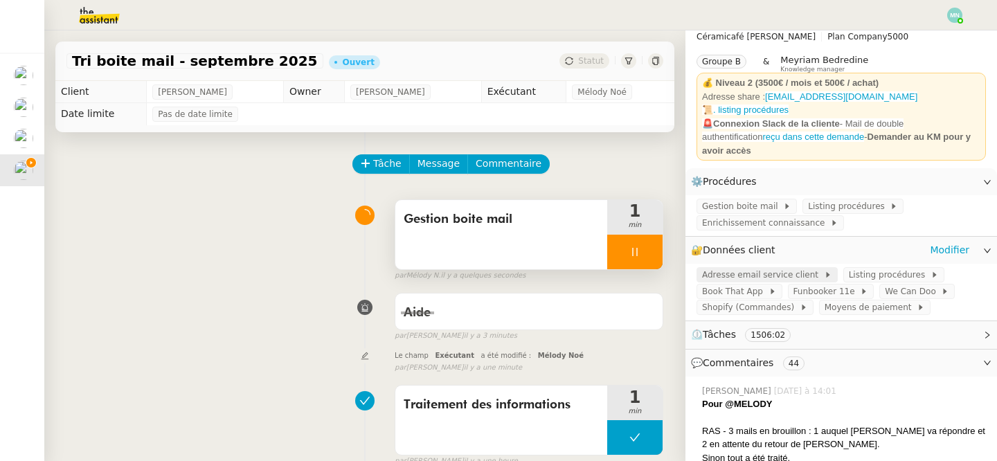
click at [784, 269] on span "Adresse email service client" at bounding box center [763, 275] width 122 height 14
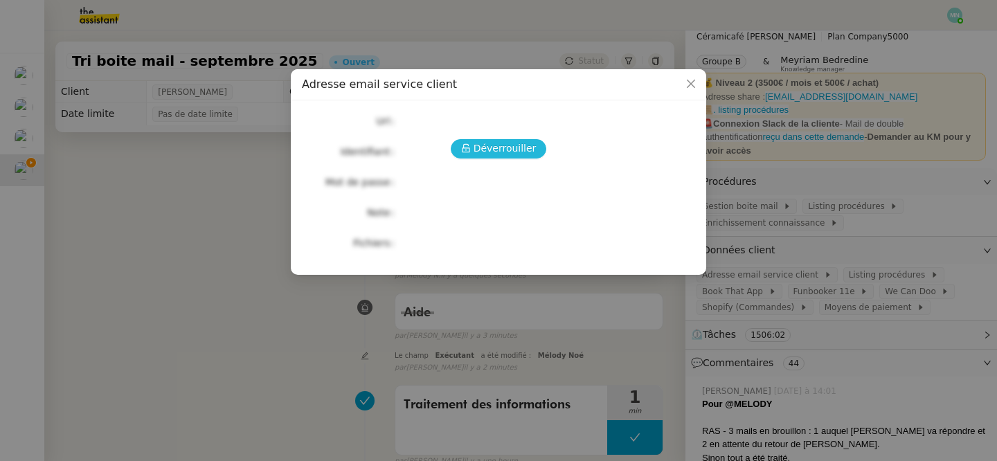
click at [493, 141] on span "Déverrouiller" at bounding box center [505, 149] width 63 height 16
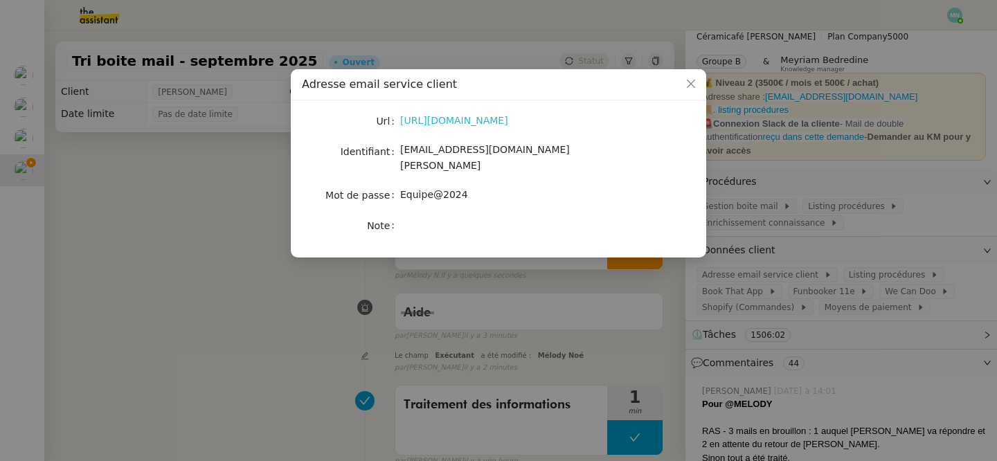
click at [501, 116] on link "[URL][DOMAIN_NAME]" at bounding box center [454, 120] width 108 height 11
click at [129, 291] on nz-modal-container "Adresse email service client Url [URL][DOMAIN_NAME] Identifiant [EMAIL_ADDRESS]…" at bounding box center [498, 230] width 997 height 461
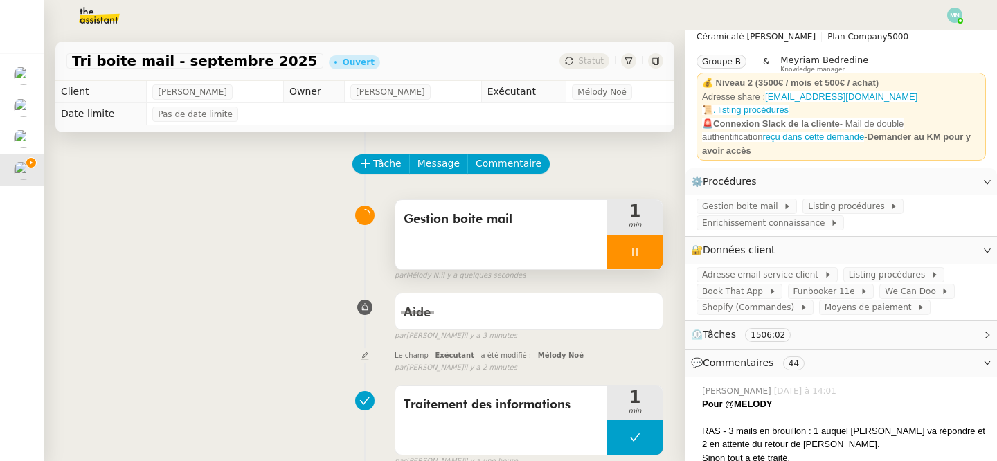
click at [623, 258] on div at bounding box center [634, 252] width 55 height 35
click at [638, 257] on button at bounding box center [649, 252] width 28 height 35
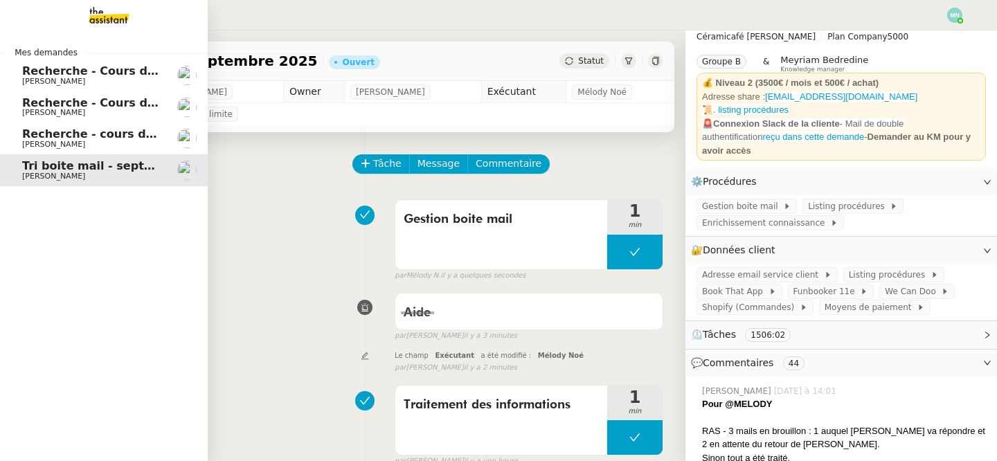
click at [67, 75] on span "Recherche - Cours de tennis" at bounding box center [110, 70] width 176 height 13
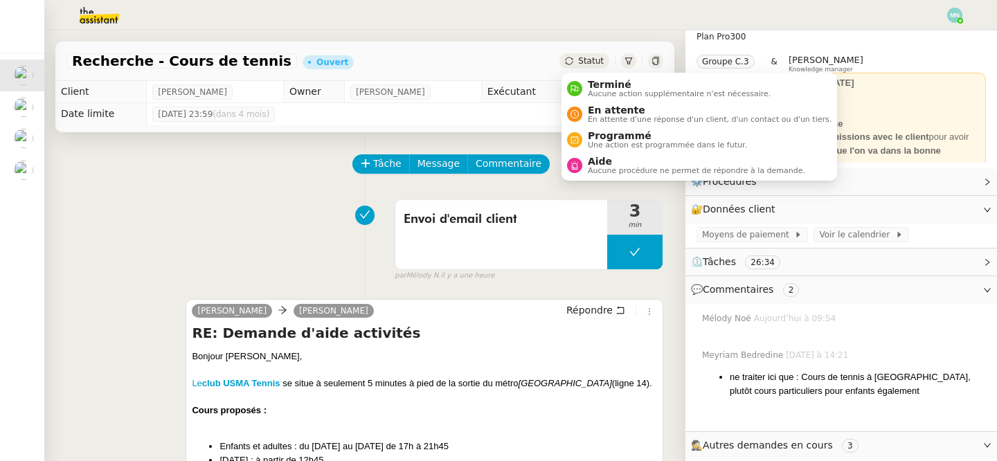
click at [589, 60] on span "Statut" at bounding box center [591, 61] width 26 height 10
click at [628, 113] on span "En attente" at bounding box center [710, 110] width 244 height 11
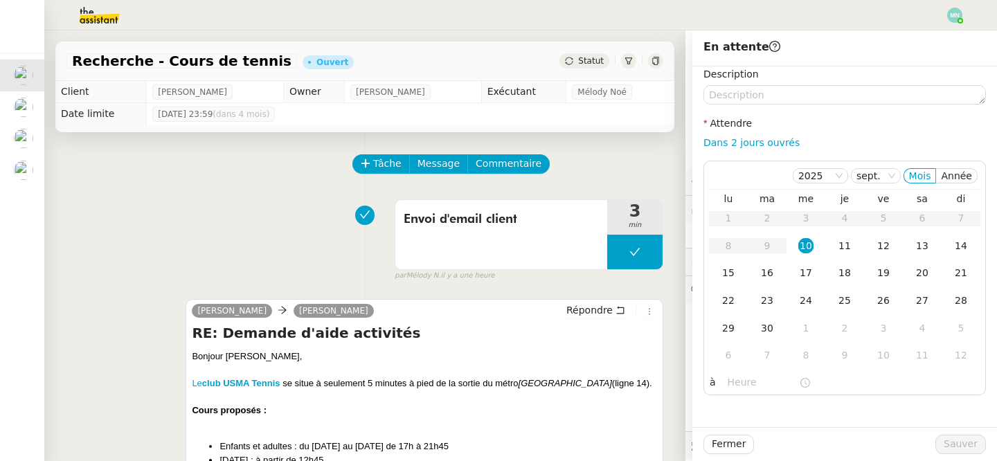
click at [242, 194] on div "Envoi d'email client 3 min false par Mélody N. il y a une heure" at bounding box center [364, 237] width 597 height 89
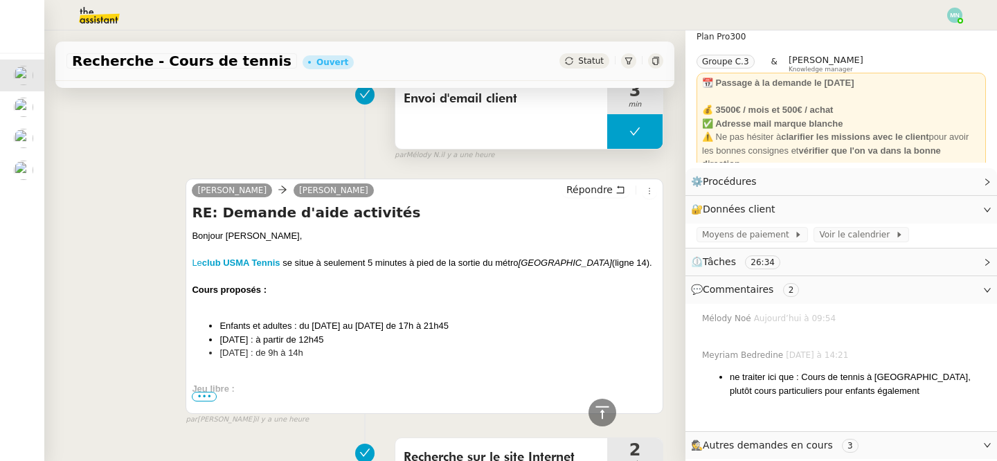
scroll to position [22, 0]
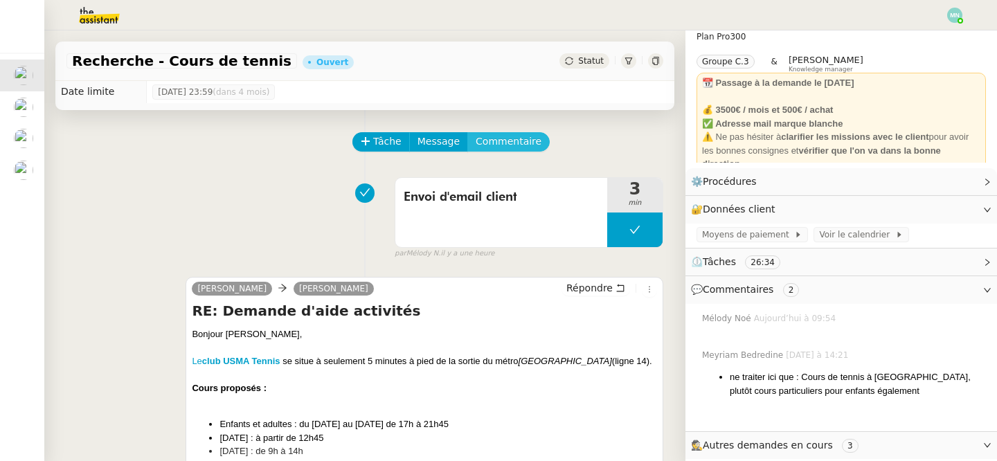
click at [518, 142] on span "Commentaire" at bounding box center [509, 142] width 66 height 16
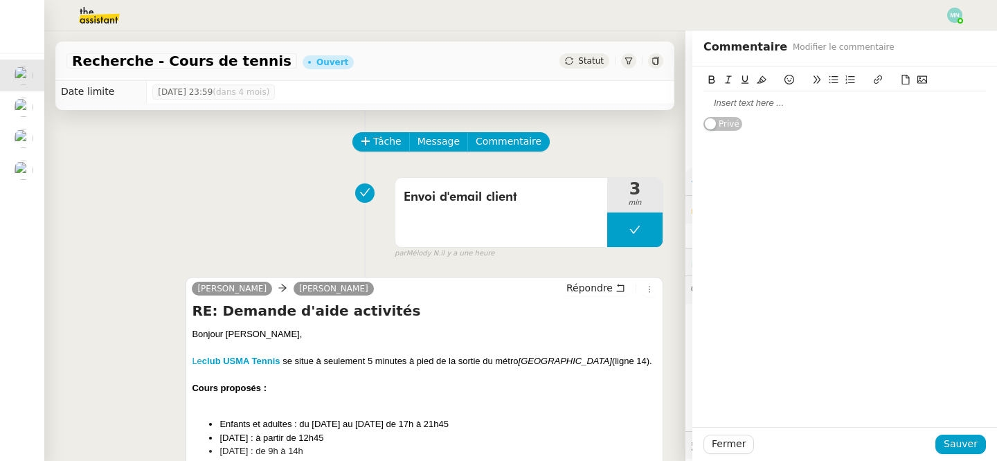
click at [762, 100] on div at bounding box center [844, 103] width 282 height 12
click at [372, 138] on button "Tâche" at bounding box center [380, 141] width 57 height 19
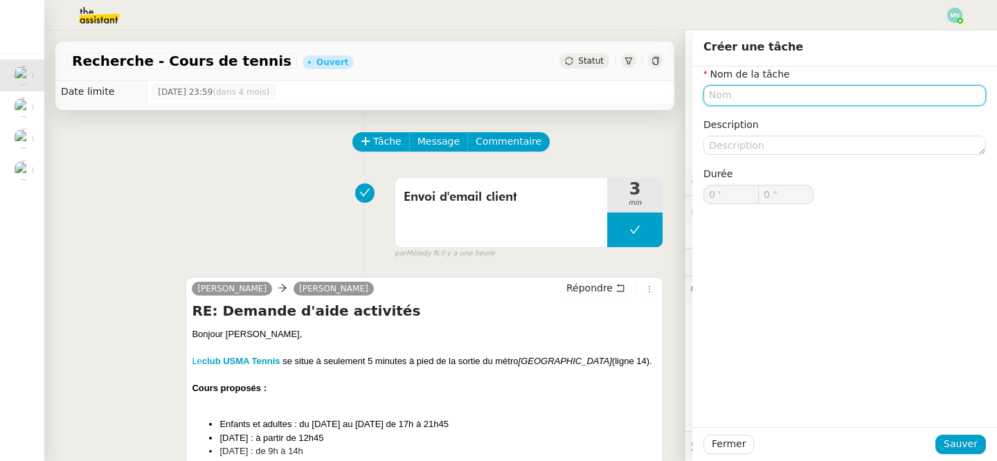
click at [757, 100] on input "text" at bounding box center [844, 95] width 282 height 20
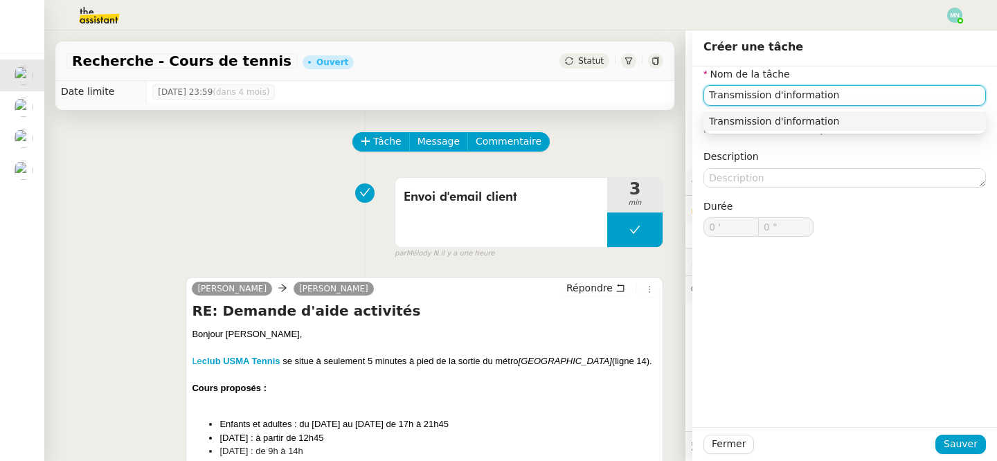
click at [843, 123] on div "Transmission d'information" at bounding box center [844, 121] width 271 height 12
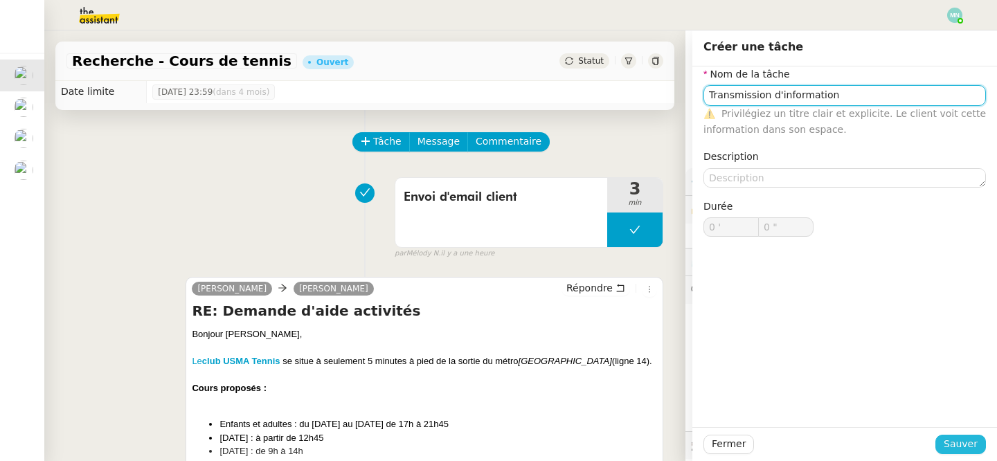
type input "Transmission d'information"
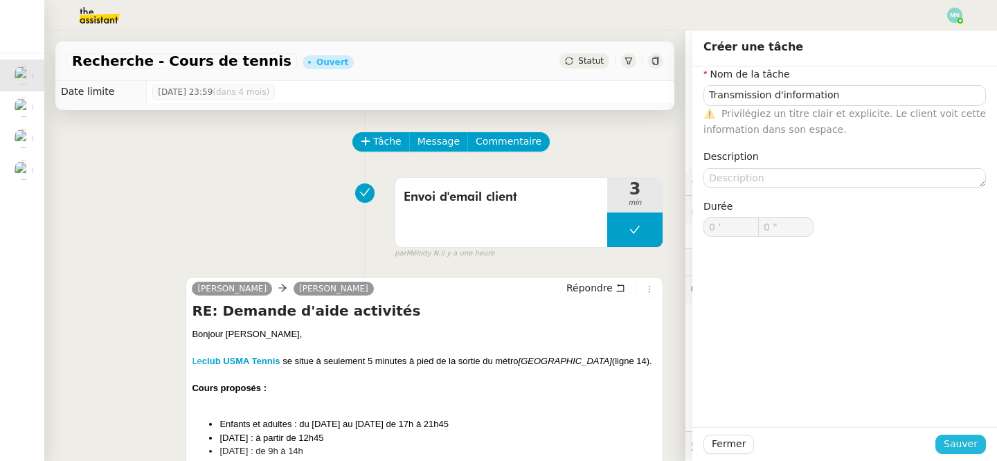
click at [962, 440] on span "Sauver" at bounding box center [961, 444] width 34 height 16
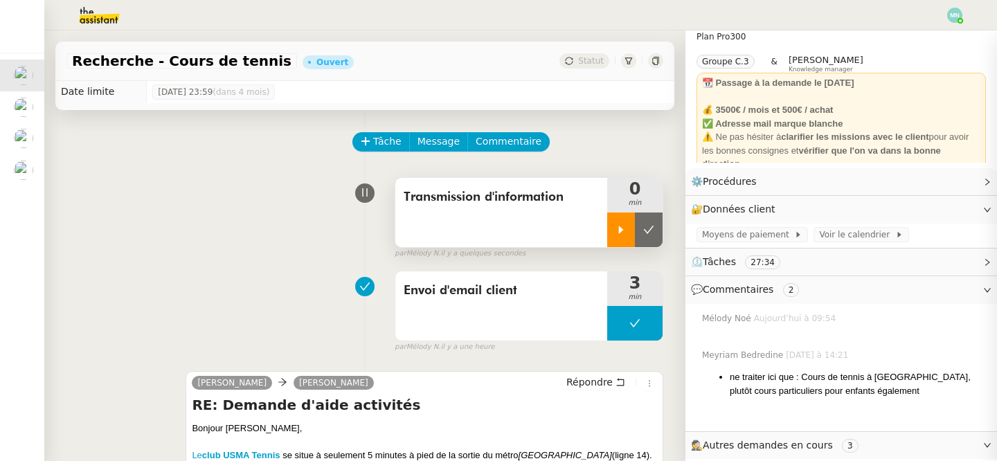
click at [618, 214] on div at bounding box center [621, 230] width 28 height 35
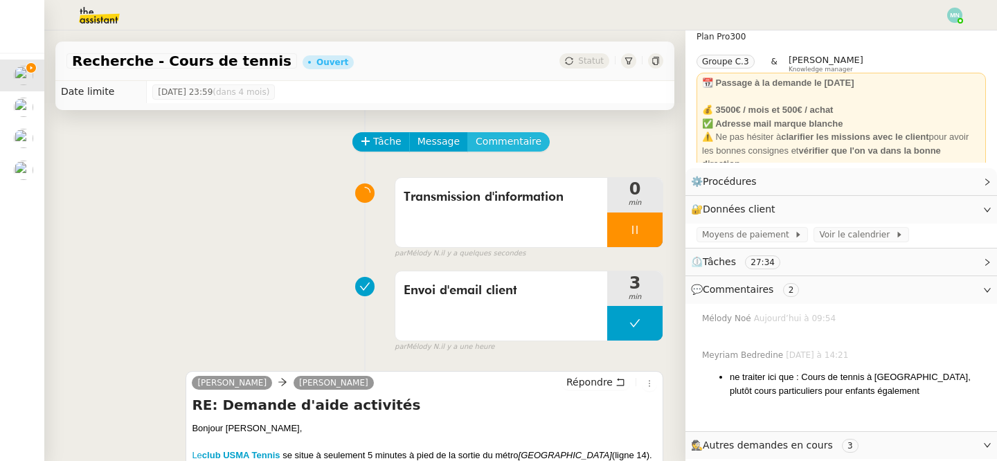
click at [517, 132] on button "Commentaire" at bounding box center [508, 141] width 82 height 19
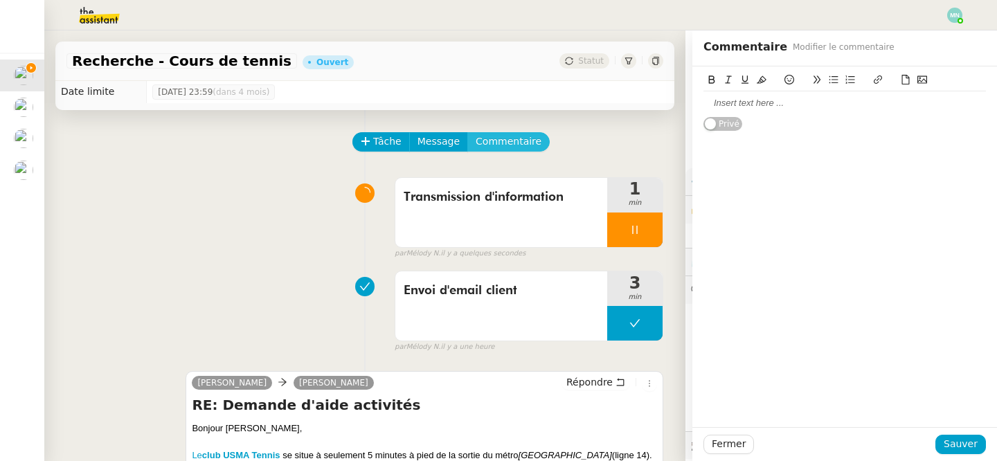
click at [467, 132] on button "Commentaire" at bounding box center [508, 141] width 82 height 19
click at [771, 104] on div at bounding box center [844, 103] width 282 height 12
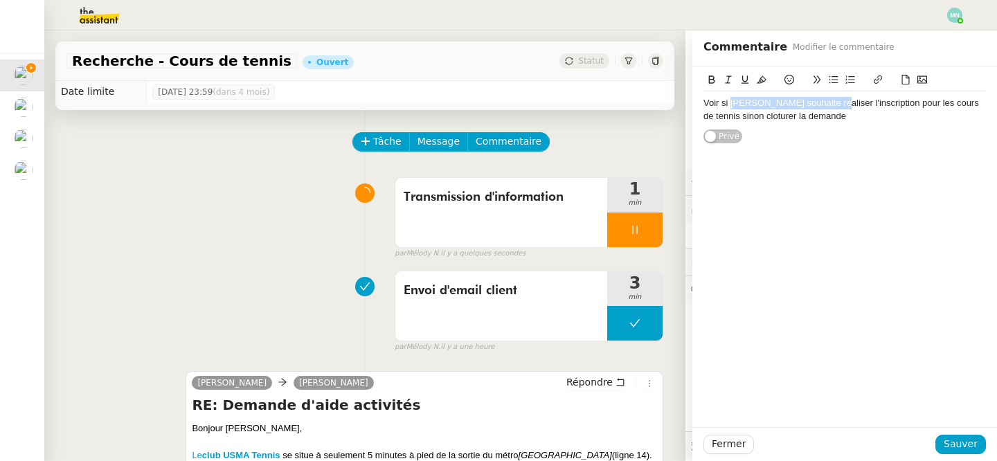
drag, startPoint x: 830, startPoint y: 108, endPoint x: 730, endPoint y: 104, distance: 100.5
click at [730, 104] on div "Voir si [PERSON_NAME] souhaite réaliser l'inscription pour les cours de tennis …" at bounding box center [844, 110] width 282 height 26
drag, startPoint x: 825, startPoint y: 119, endPoint x: 696, endPoint y: 99, distance: 130.3
click at [696, 99] on div "Voir si [PERSON_NAME] souhaite réaliser l'inscription pour les cours de tennis …" at bounding box center [844, 105] width 305 height 78
copy div "Voir si [PERSON_NAME] souhaite réaliser l'inscription pour les cours de tennis …"
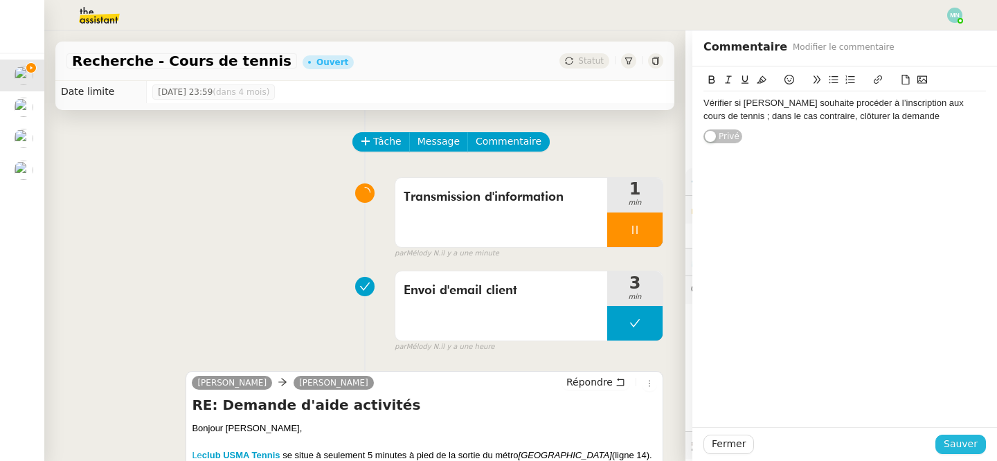
click at [976, 438] on span "Sauver" at bounding box center [961, 444] width 34 height 16
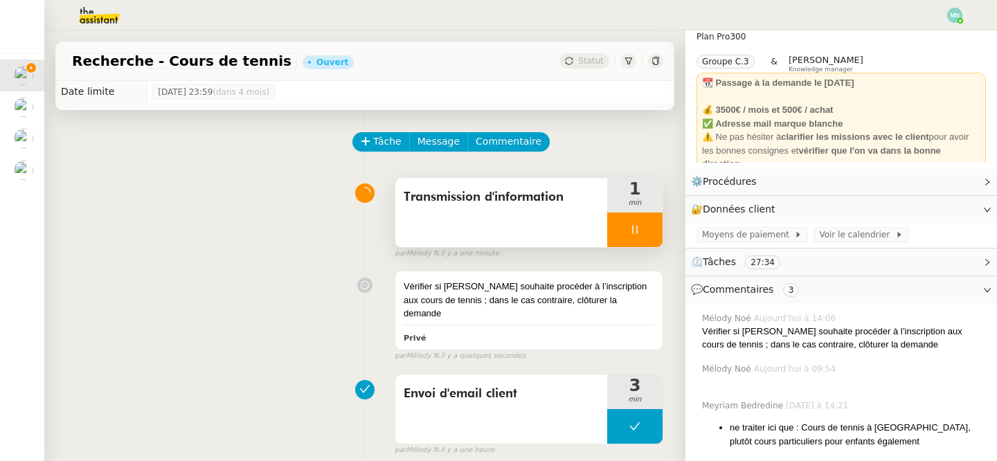
click at [631, 226] on icon at bounding box center [634, 229] width 11 height 11
click at [653, 237] on button at bounding box center [649, 230] width 28 height 35
click at [532, 215] on div "Transmission d'information" at bounding box center [501, 212] width 212 height 69
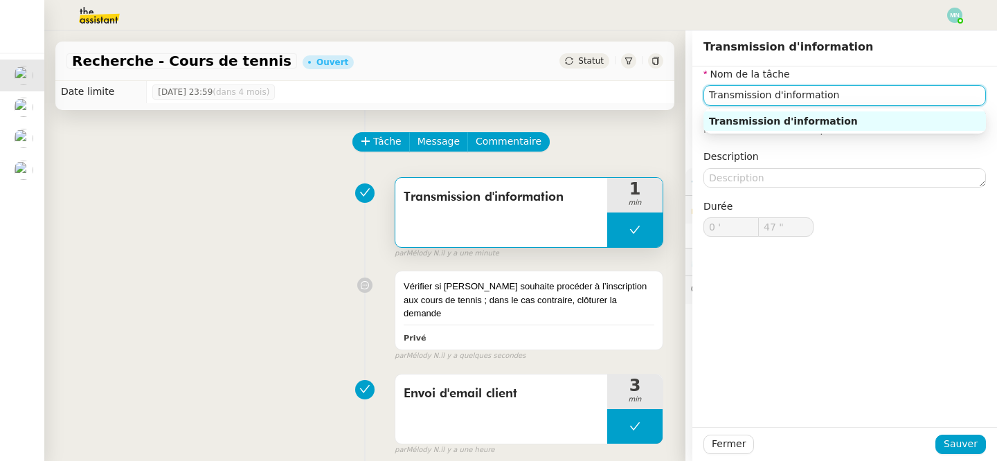
drag, startPoint x: 846, startPoint y: 97, endPoint x: 693, endPoint y: 96, distance: 153.0
click at [693, 96] on div "Nom de la tâche Transmission d'information ⚠️ Privilégiez un titre clair et exp…" at bounding box center [844, 162] width 305 height 192
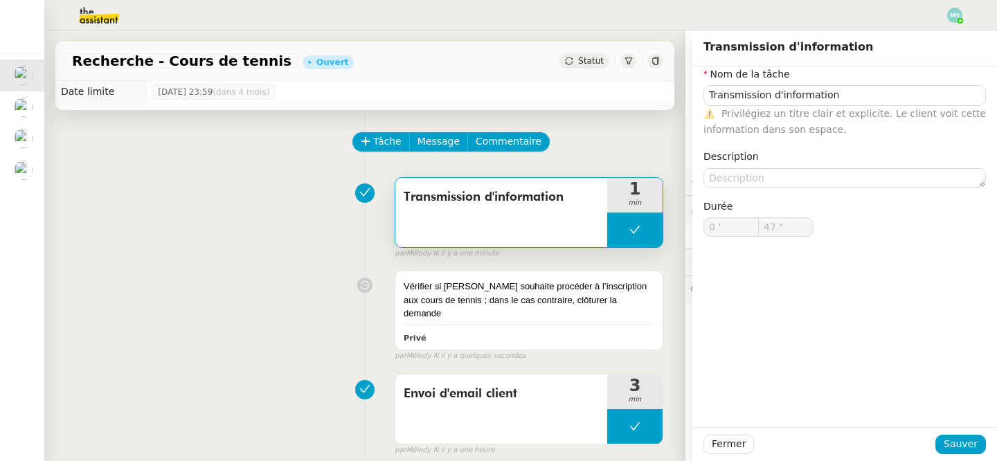
click at [627, 136] on div "Tâche Message Commentaire" at bounding box center [508, 148] width 309 height 33
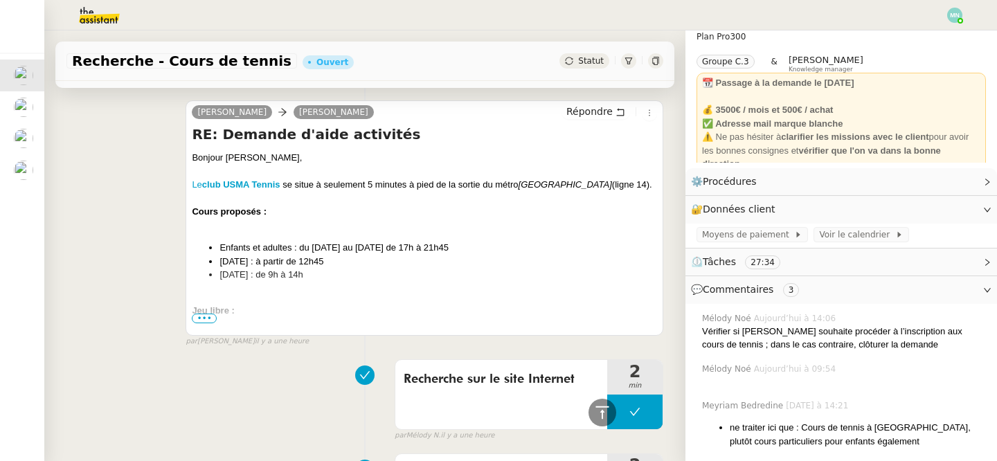
scroll to position [236, 0]
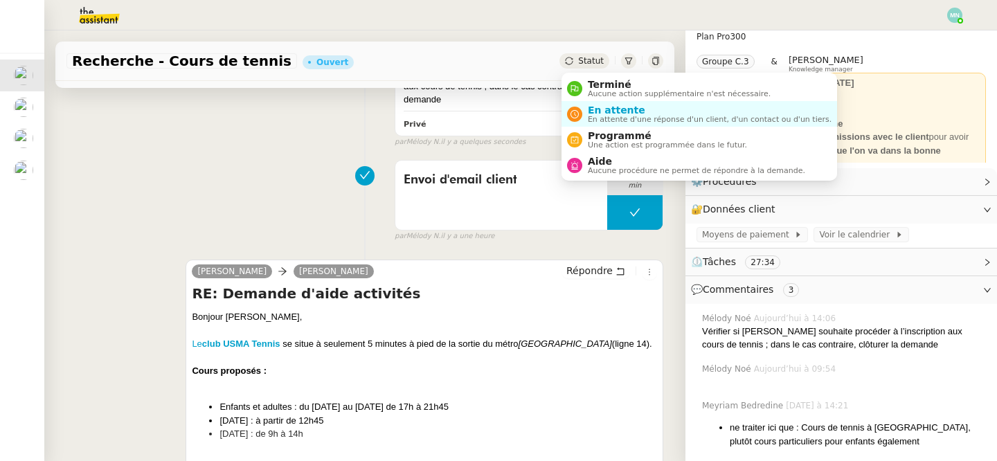
click at [580, 56] on span "Statut" at bounding box center [591, 61] width 26 height 10
click at [616, 111] on span "En attente" at bounding box center [710, 110] width 244 height 11
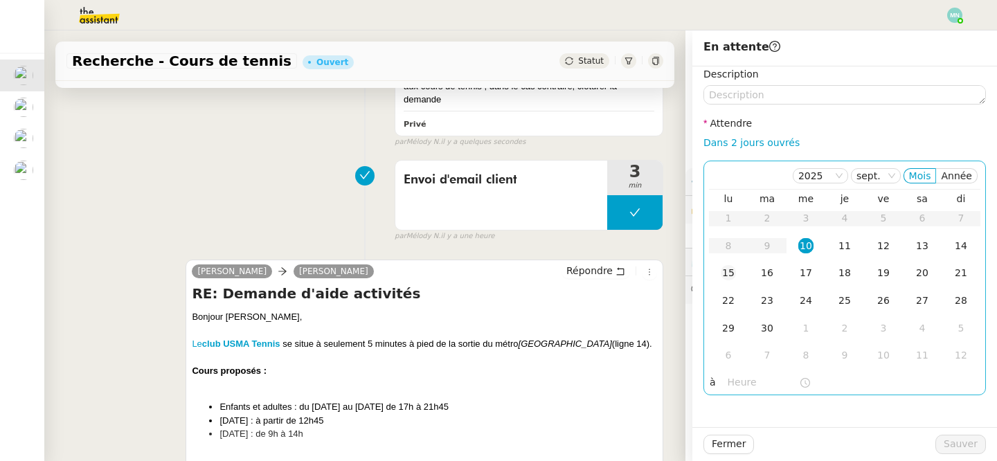
click at [730, 276] on div "15" at bounding box center [728, 272] width 15 height 15
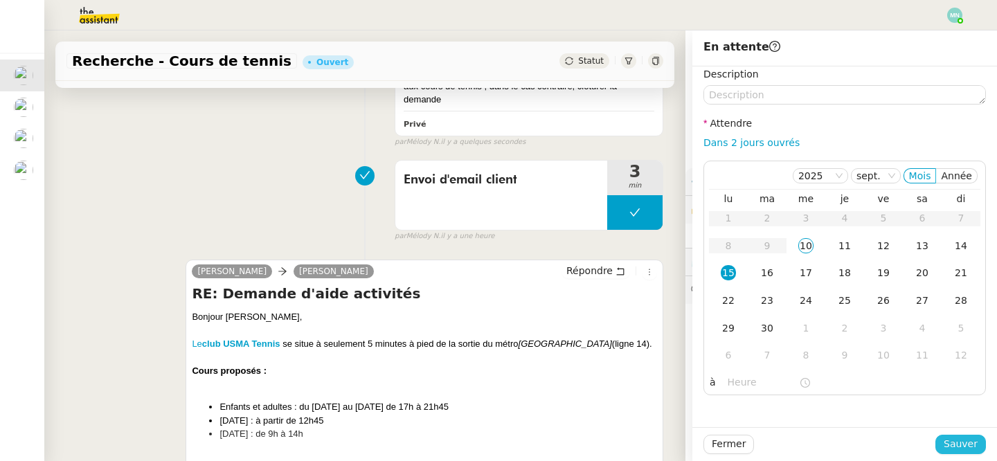
click at [964, 445] on span "Sauver" at bounding box center [961, 444] width 34 height 16
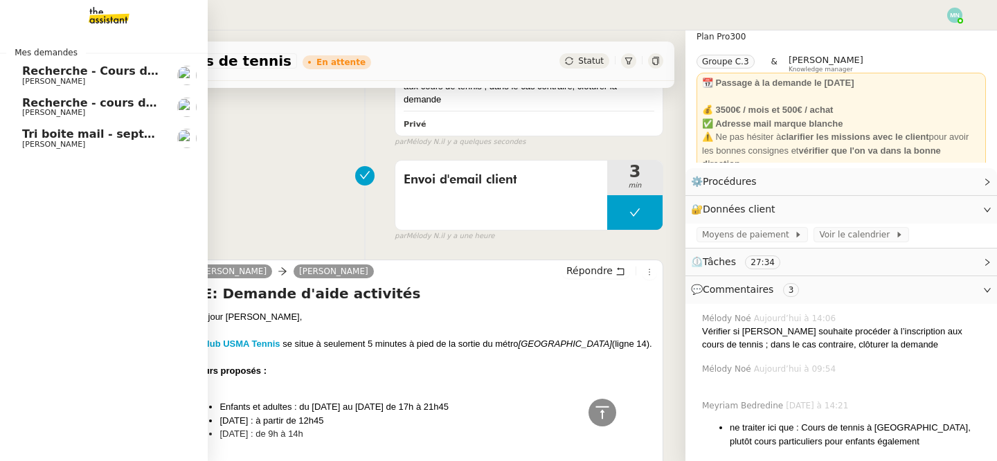
click at [84, 73] on span "Recherche - Cours de batterie pour enfant" at bounding box center [154, 70] width 264 height 13
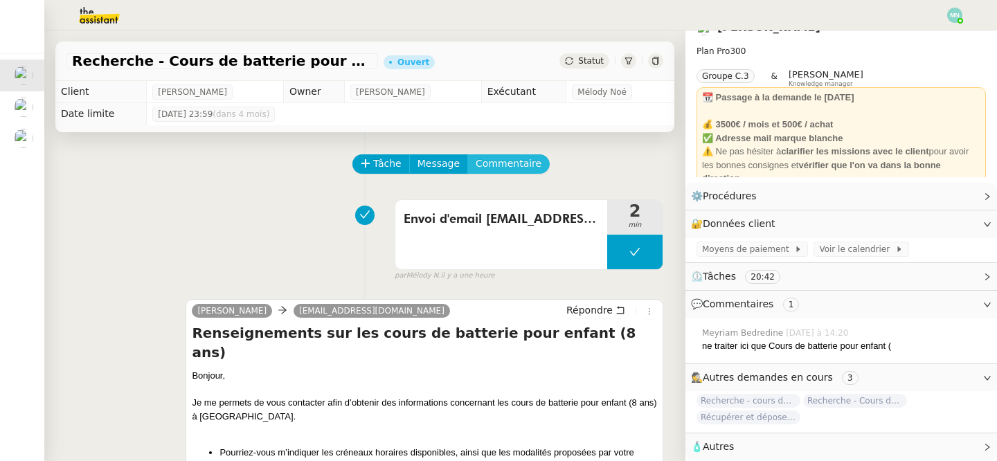
click at [528, 163] on span "Commentaire" at bounding box center [509, 164] width 66 height 16
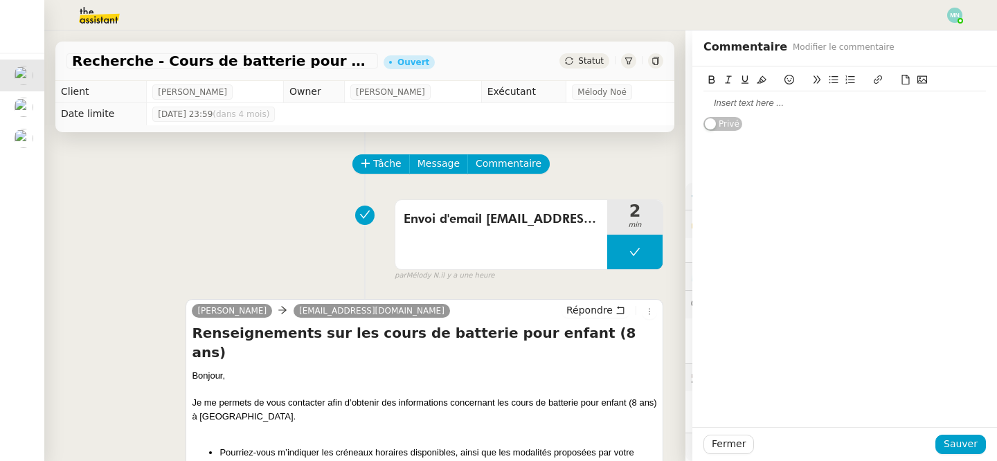
click at [741, 106] on div at bounding box center [844, 103] width 282 height 12
drag, startPoint x: 836, startPoint y: 103, endPoint x: 618, endPoint y: 101, distance: 218.1
click at [616, 102] on app-ticket "Recherche - Cours de batterie pour enfant Ouvert Statut Client [PERSON_NAME] Ow…" at bounding box center [520, 245] width 953 height 431
click at [382, 163] on span "Tâche" at bounding box center [387, 164] width 28 height 16
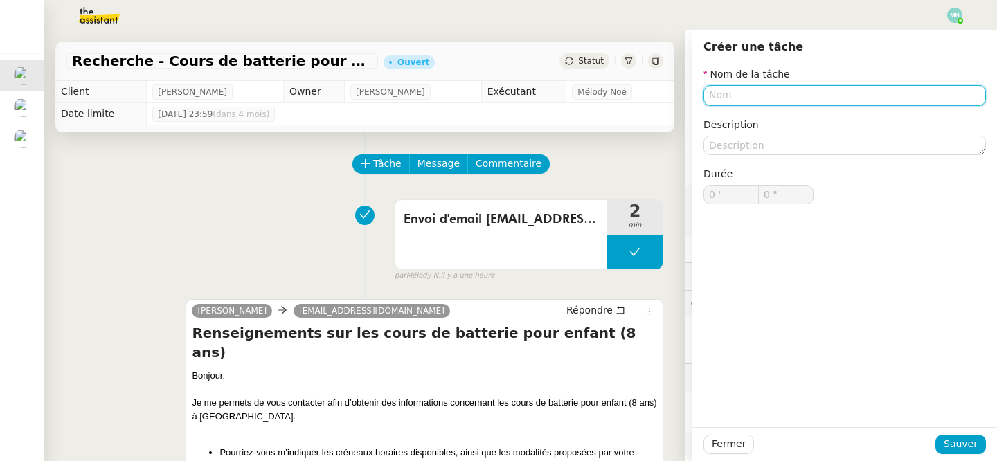
click at [742, 98] on input "text" at bounding box center [844, 95] width 282 height 20
paste input "Transmission d'information"
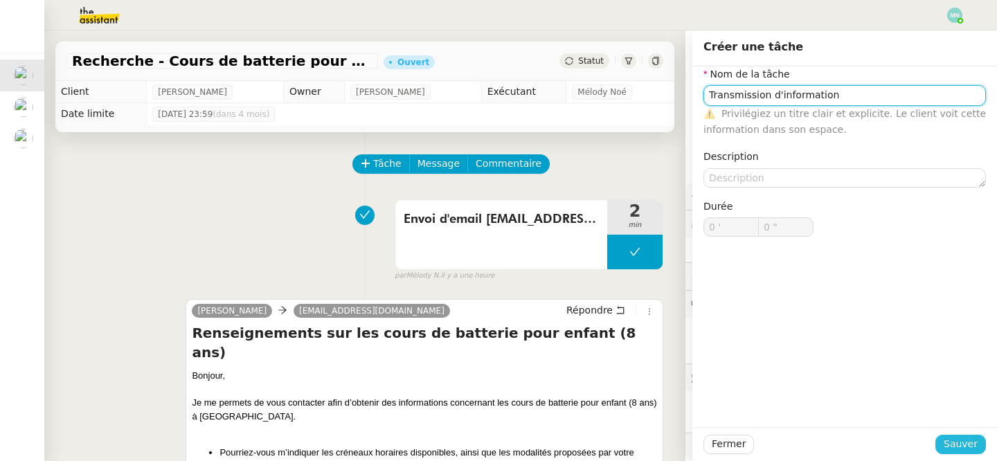
type input "Transmission d'information"
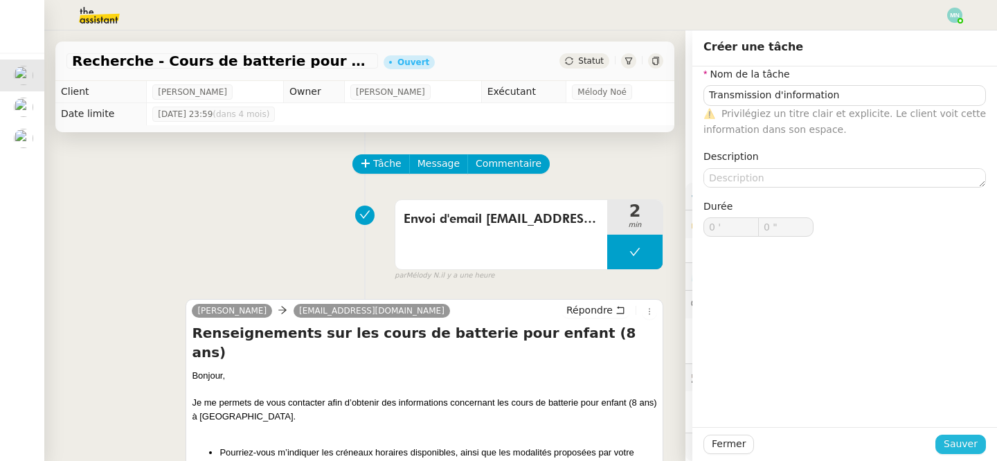
click at [965, 439] on span "Sauver" at bounding box center [961, 444] width 34 height 16
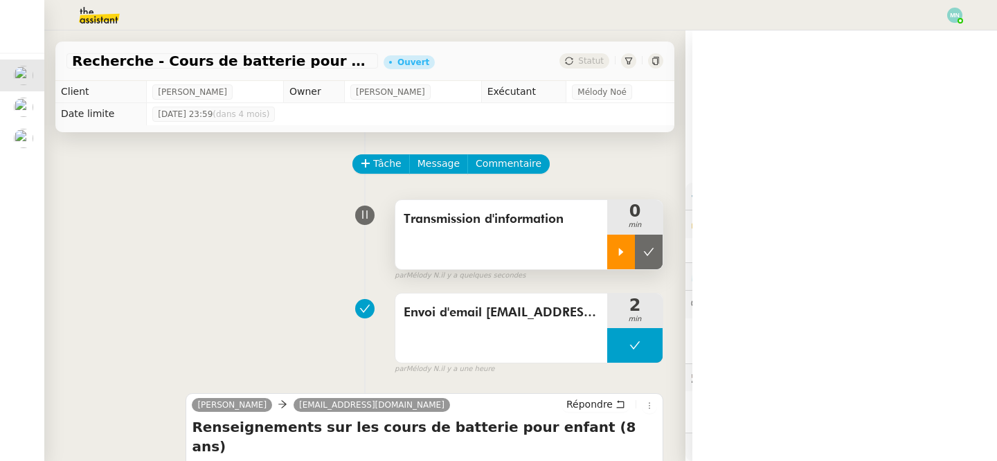
click at [623, 251] on icon at bounding box center [621, 251] width 11 height 11
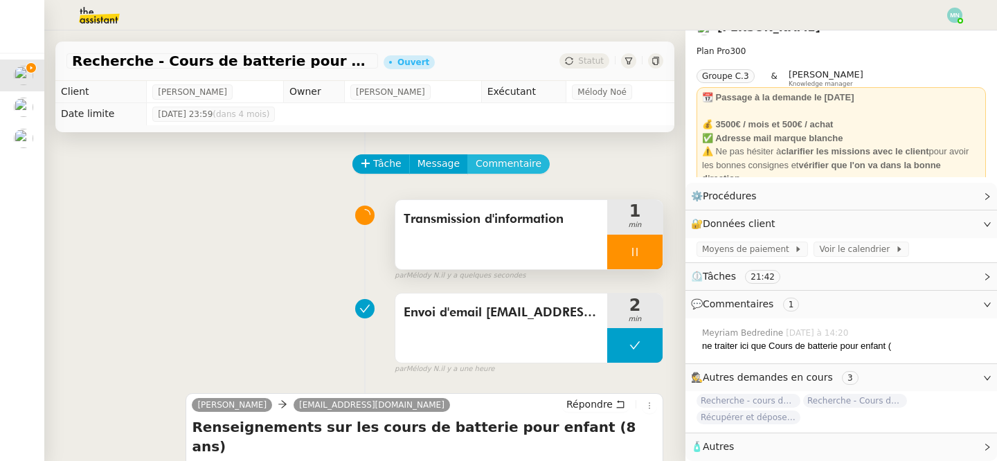
click at [494, 163] on span "Commentaire" at bounding box center [509, 164] width 66 height 16
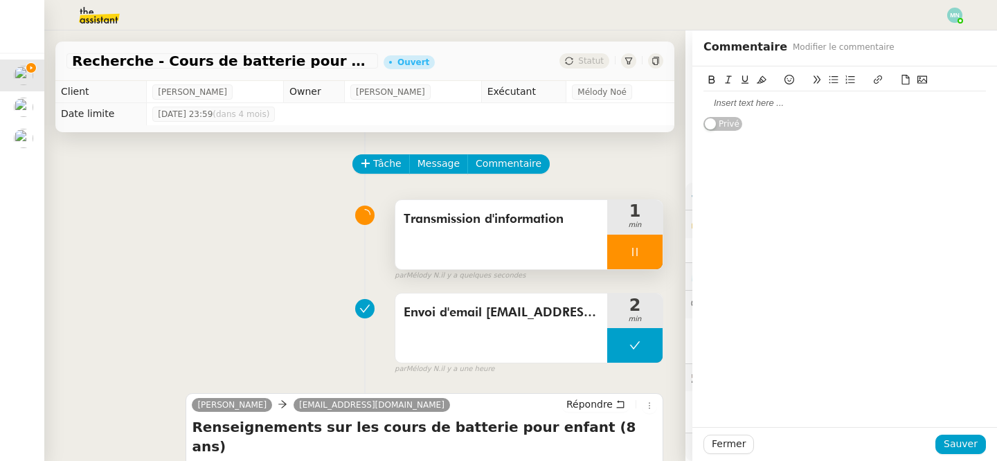
click at [753, 107] on div at bounding box center [844, 103] width 282 height 12
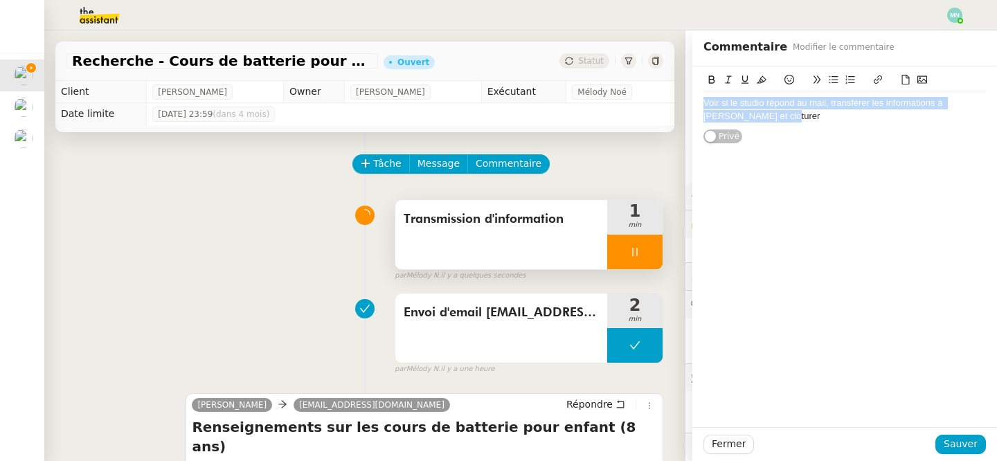
drag, startPoint x: 768, startPoint y: 118, endPoint x: 681, endPoint y: 103, distance: 88.4
click at [681, 103] on app-ticket "Recherche - Cours de batterie pour enfant Ouvert Statut Client [PERSON_NAME] Ow…" at bounding box center [520, 245] width 953 height 431
copy div "Voir si le studio répond au mail, transférer les informations à [PERSON_NAME] e…"
drag, startPoint x: 864, startPoint y: 111, endPoint x: 694, endPoint y: 99, distance: 170.7
click at [694, 99] on div "Vérifier si le studio a répondu au mail, transmettre les informations à [PERSON…" at bounding box center [844, 105] width 305 height 78
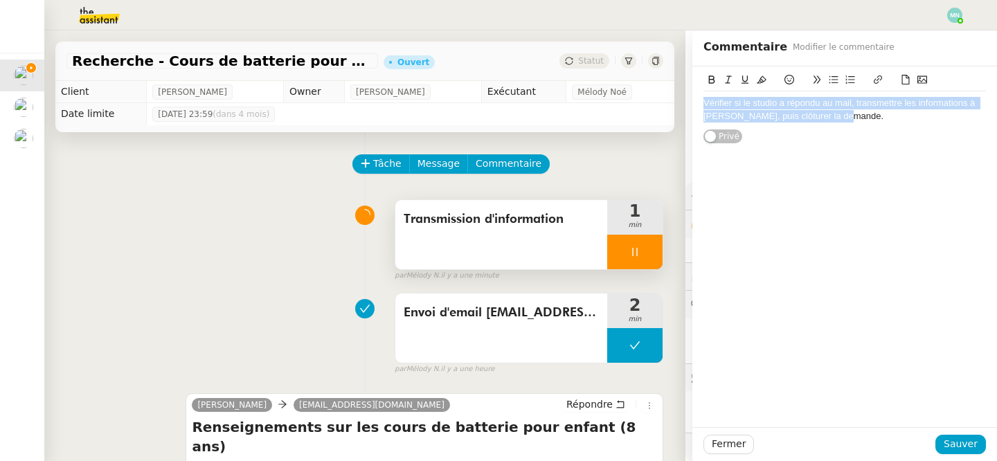
click at [761, 78] on icon at bounding box center [762, 80] width 10 height 8
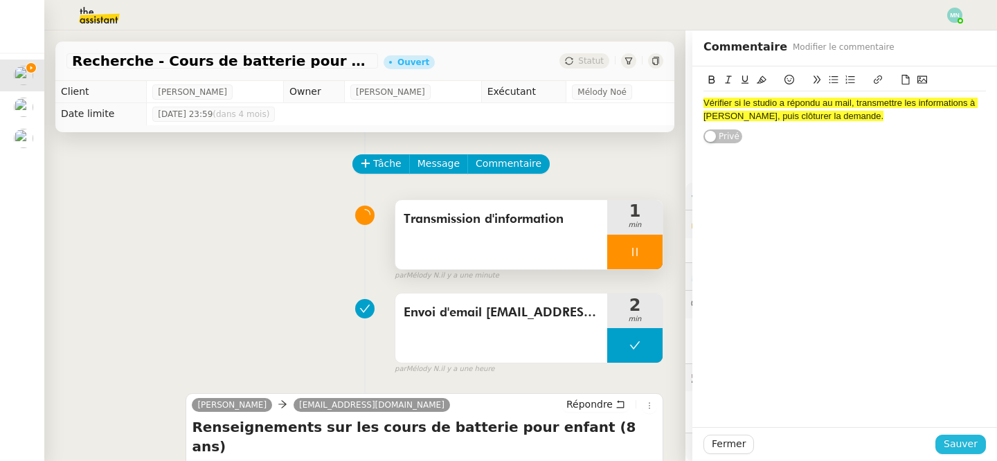
click at [959, 447] on span "Sauver" at bounding box center [961, 444] width 34 height 16
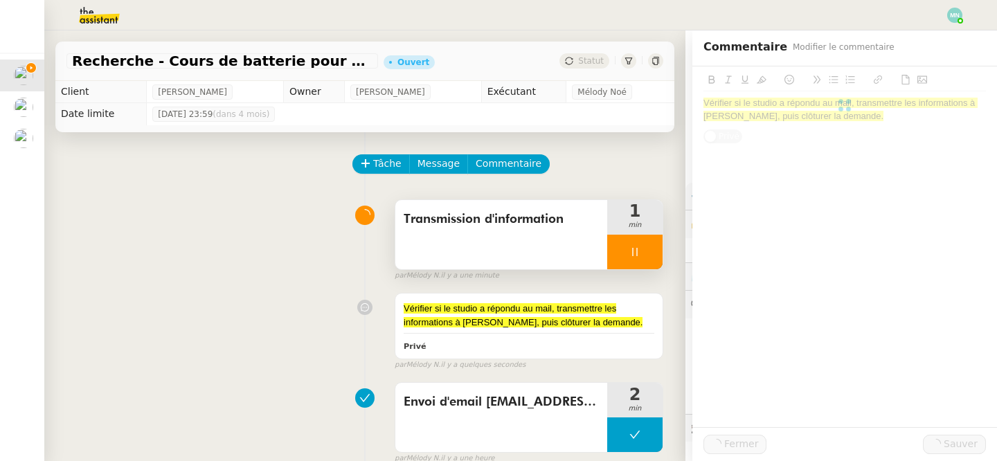
scroll to position [34, 0]
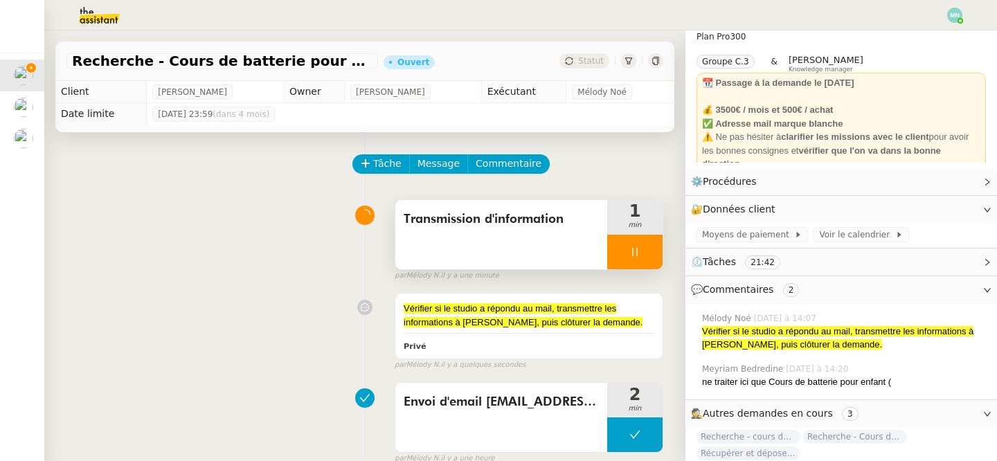
click at [632, 239] on div at bounding box center [634, 252] width 55 height 35
click at [653, 255] on icon at bounding box center [648, 251] width 11 height 11
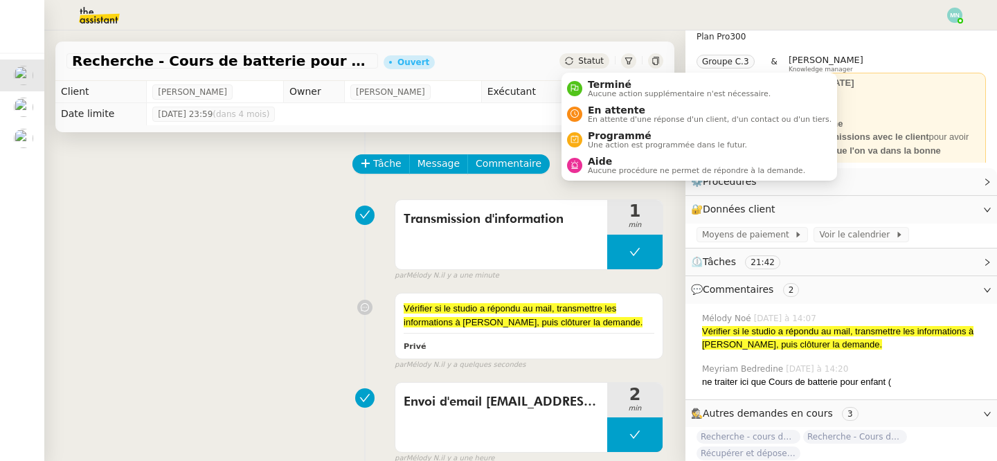
click at [590, 61] on span "Statut" at bounding box center [591, 61] width 26 height 10
click at [627, 116] on span "En attente d'une réponse d'un client, d'un contact ou d'un tiers." at bounding box center [710, 120] width 244 height 8
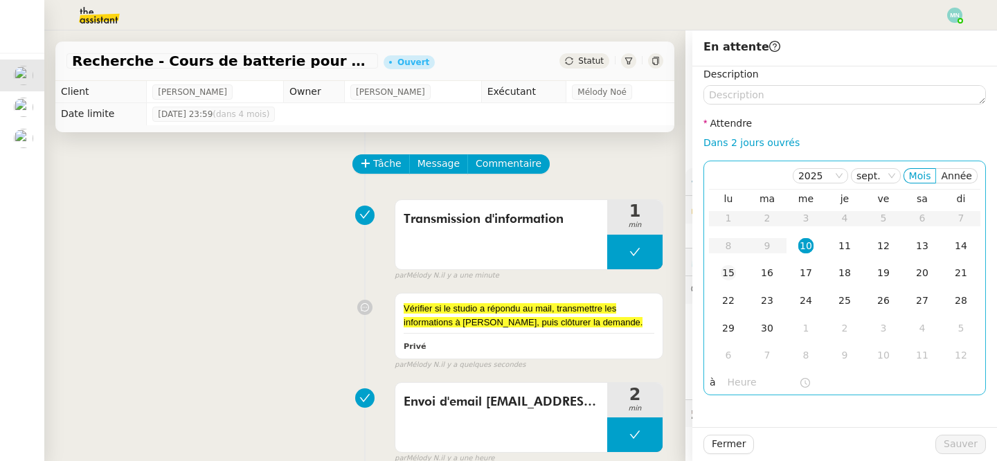
click at [728, 274] on div "15" at bounding box center [728, 272] width 15 height 15
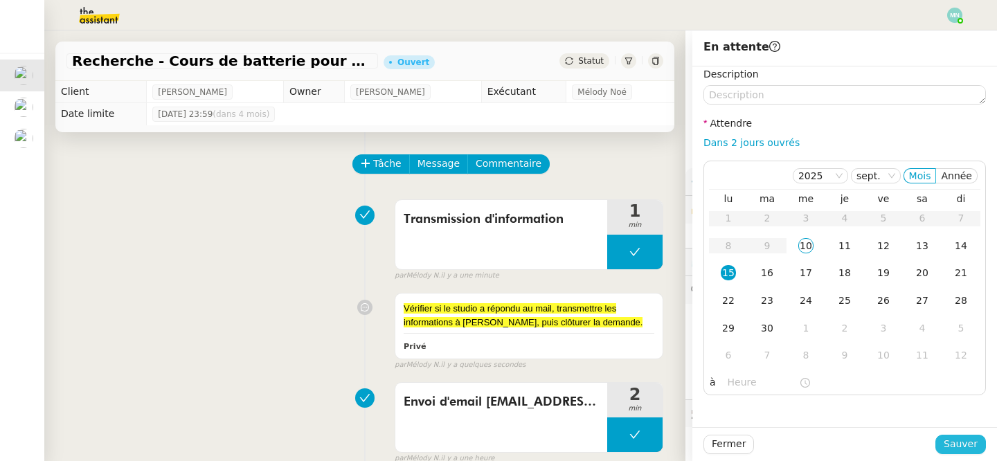
click at [954, 447] on span "Sauver" at bounding box center [961, 444] width 34 height 16
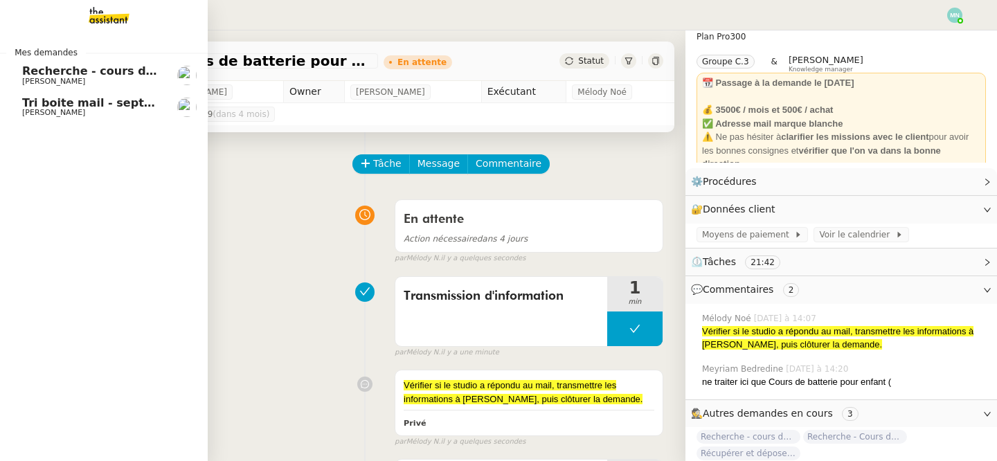
click at [47, 71] on span "Recherche - cours de piano adulte" at bounding box center [128, 70] width 213 height 13
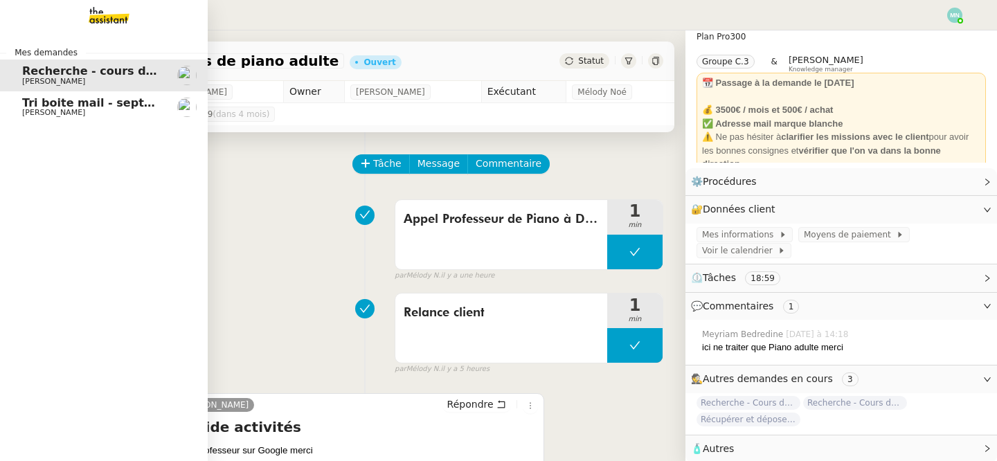
click at [37, 111] on span "[PERSON_NAME]" at bounding box center [53, 112] width 63 height 9
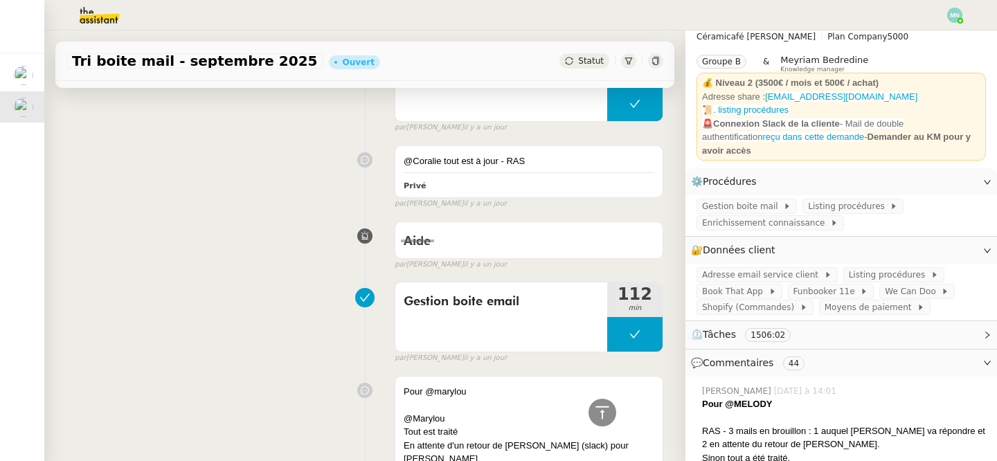
scroll to position [1480, 0]
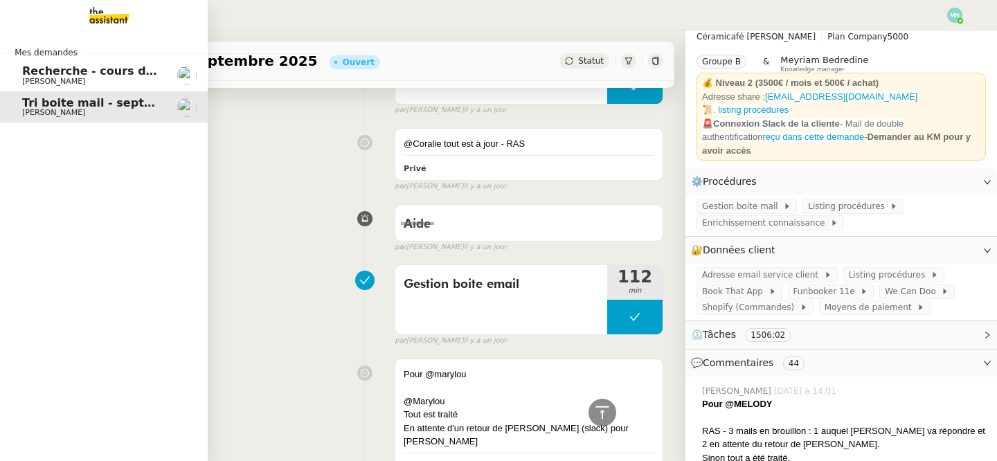
click at [65, 64] on link "Recherche - cours de piano adulte [PERSON_NAME]" at bounding box center [104, 76] width 208 height 32
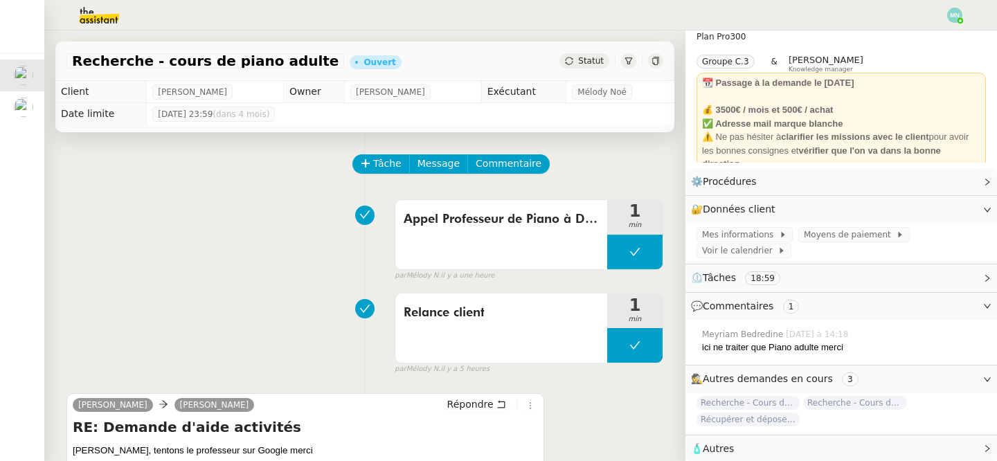
click at [620, 267] on button at bounding box center [634, 252] width 55 height 35
click at [655, 254] on button at bounding box center [649, 252] width 28 height 35
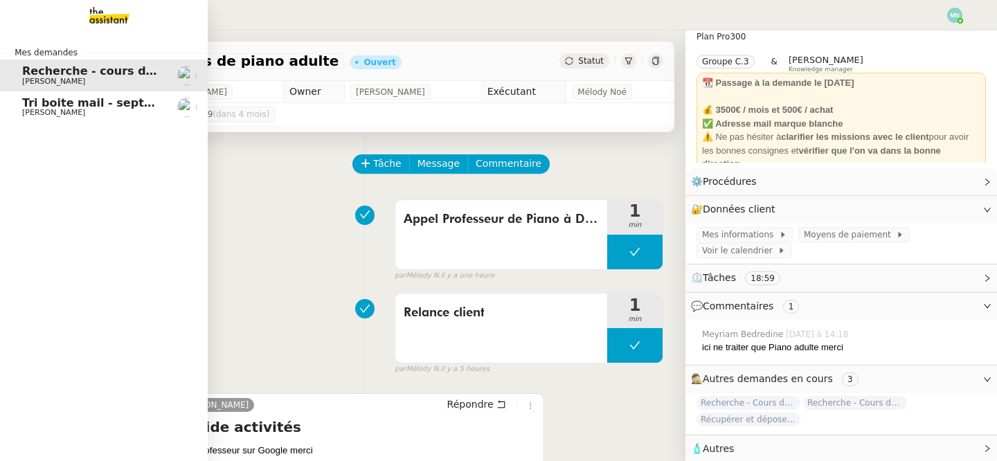
click at [42, 110] on span "[PERSON_NAME]" at bounding box center [53, 112] width 63 height 9
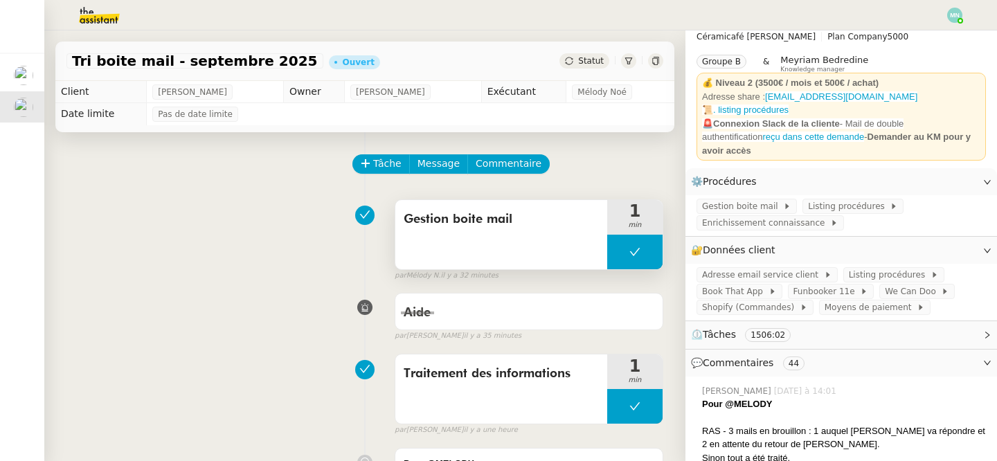
click at [608, 252] on button at bounding box center [634, 252] width 55 height 35
click at [614, 253] on div at bounding box center [621, 252] width 28 height 35
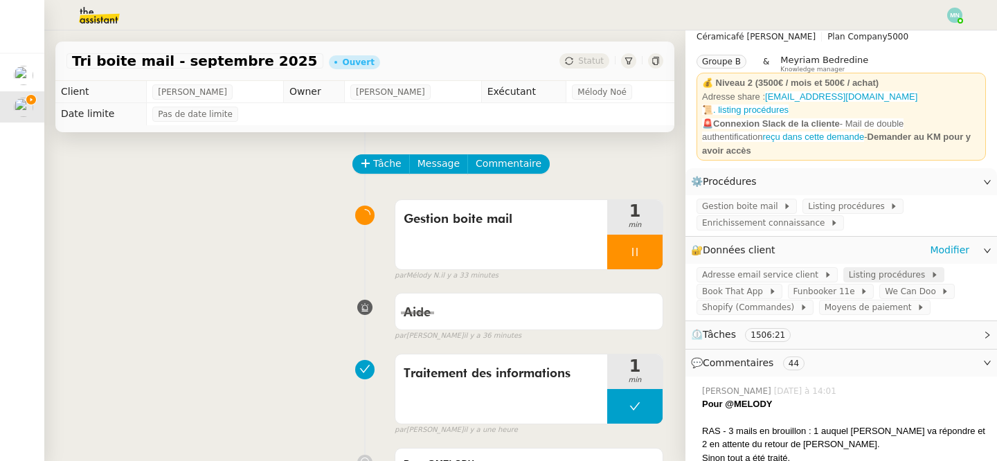
click at [893, 268] on span "Listing procédures" at bounding box center [890, 275] width 82 height 14
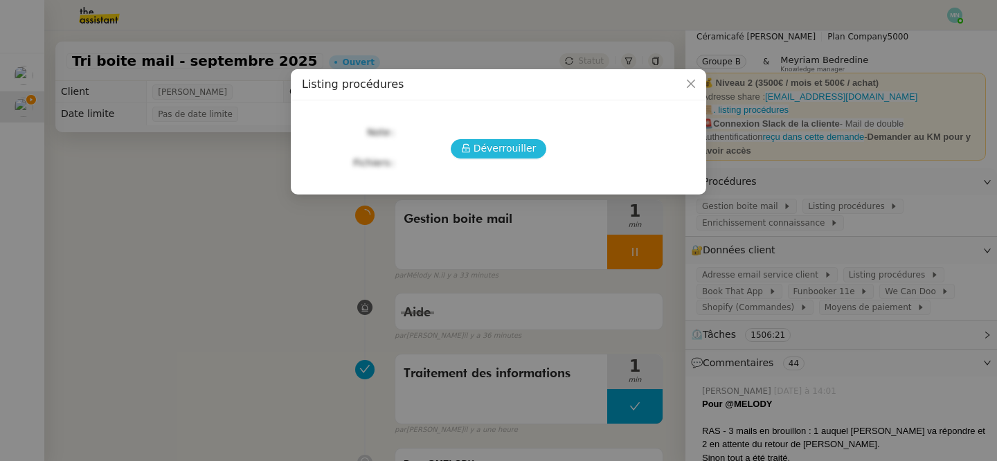
click at [511, 148] on span "Déverrouiller" at bounding box center [505, 149] width 63 height 16
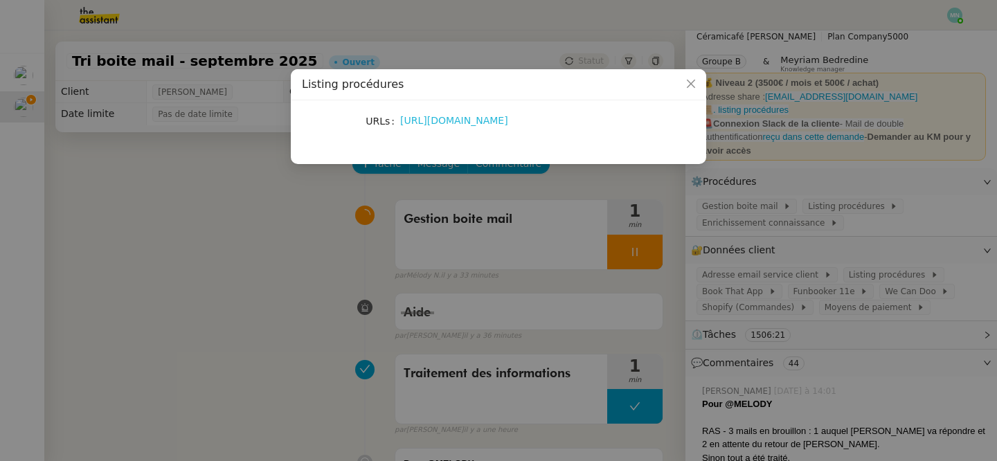
click at [489, 118] on link "[URL][DOMAIN_NAME]" at bounding box center [454, 120] width 108 height 11
click at [692, 79] on icon "Close" at bounding box center [690, 83] width 11 height 11
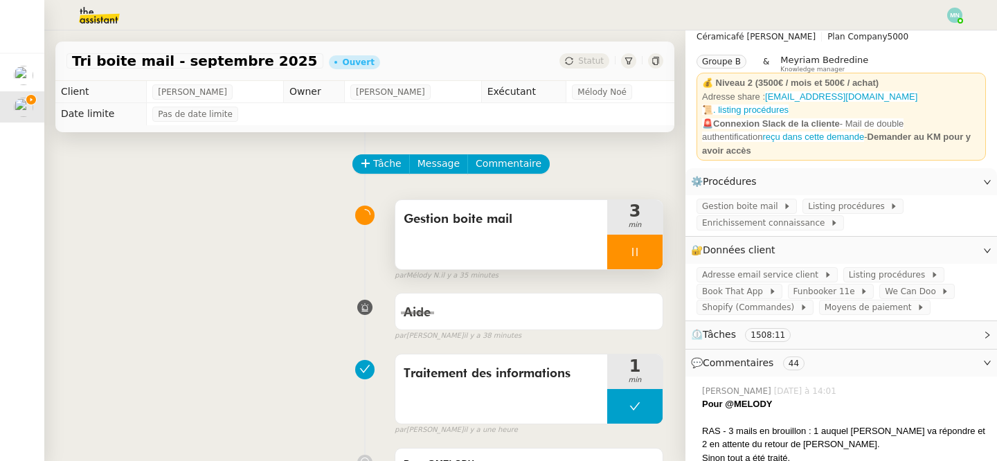
click at [627, 251] on div at bounding box center [634, 252] width 55 height 35
click at [649, 251] on icon at bounding box center [648, 251] width 11 height 11
click at [618, 251] on button at bounding box center [634, 252] width 55 height 35
click at [618, 252] on icon at bounding box center [621, 251] width 11 height 11
click at [764, 300] on span "Shopify (Commandes)" at bounding box center [751, 307] width 98 height 14
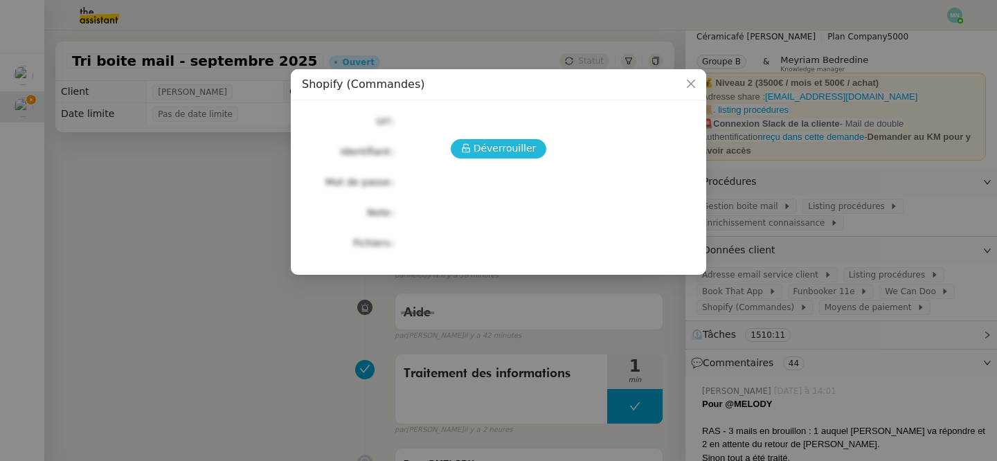
click at [508, 152] on span "Déverrouiller" at bounding box center [505, 149] width 63 height 16
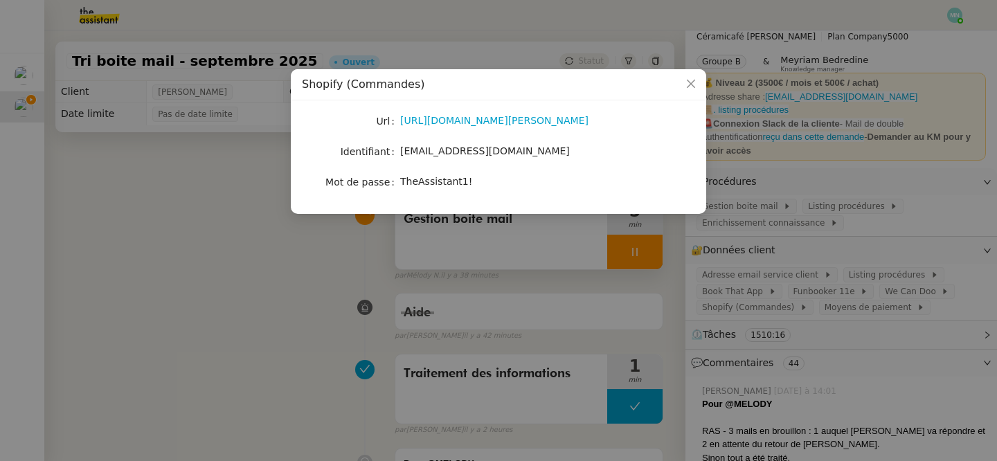
click at [487, 112] on div "[URL][DOMAIN_NAME][PERSON_NAME]" at bounding box center [514, 120] width 229 height 19
click at [483, 118] on link "[URL][DOMAIN_NAME][PERSON_NAME]" at bounding box center [494, 120] width 188 height 11
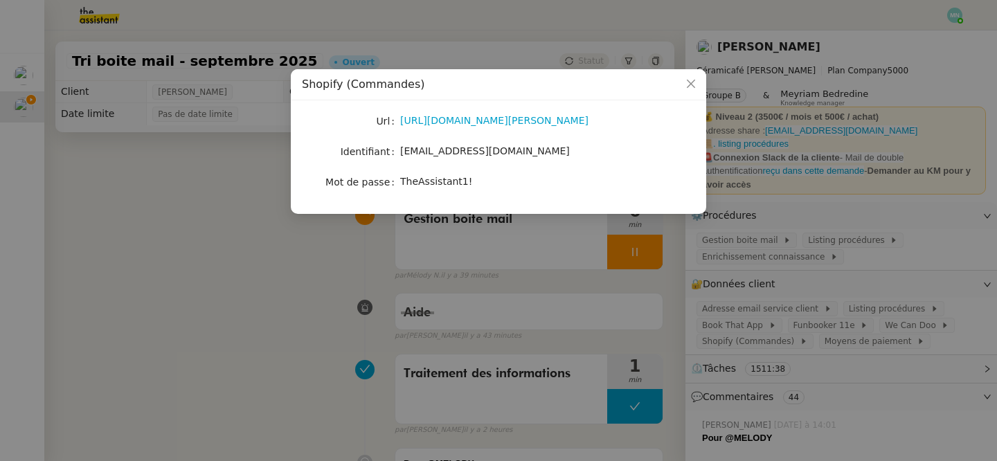
scroll to position [34, 0]
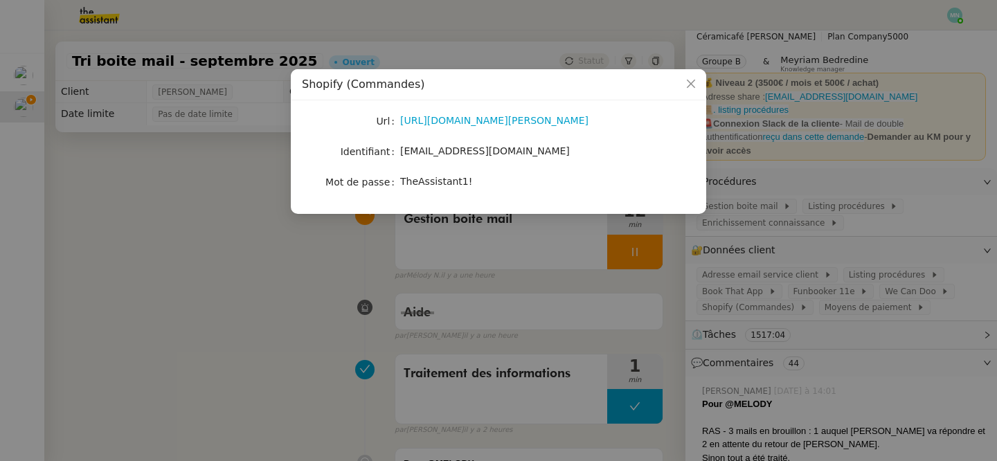
click at [252, 246] on nz-modal-container "Shopify (Commandes) Url [URL][DOMAIN_NAME][PERSON_NAME] Identifiant [EMAIL_ADDR…" at bounding box center [498, 230] width 997 height 461
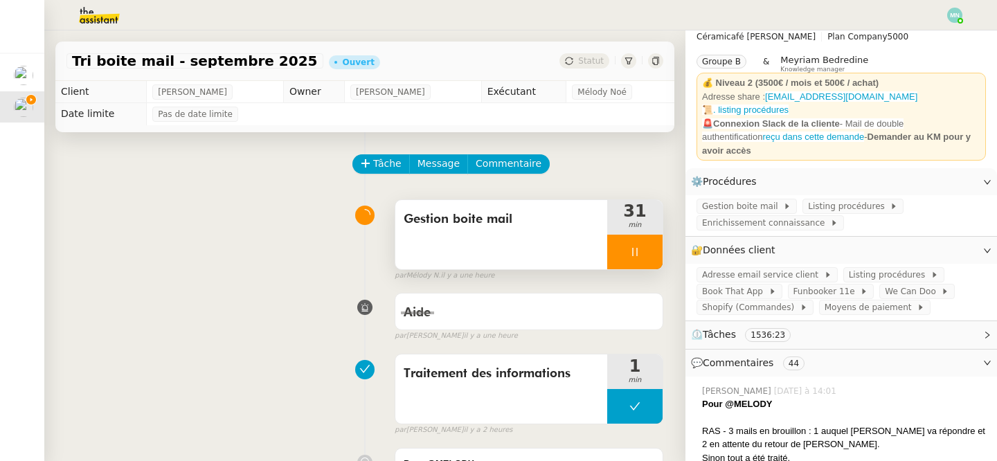
click at [620, 249] on div at bounding box center [634, 252] width 55 height 35
click at [656, 249] on button at bounding box center [649, 252] width 28 height 35
click at [632, 251] on icon at bounding box center [634, 251] width 11 height 11
click at [621, 251] on icon at bounding box center [621, 252] width 5 height 8
click at [623, 236] on div at bounding box center [634, 252] width 55 height 35
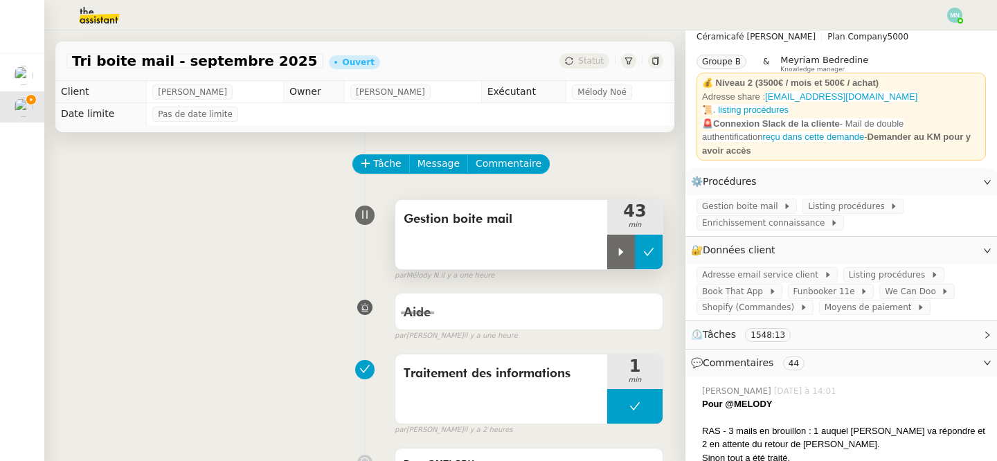
click at [643, 238] on button at bounding box center [649, 252] width 28 height 35
click at [615, 248] on button at bounding box center [634, 252] width 55 height 35
click at [619, 248] on icon at bounding box center [621, 252] width 5 height 8
click at [638, 248] on icon at bounding box center [634, 251] width 11 height 11
click at [659, 249] on button at bounding box center [649, 252] width 28 height 35
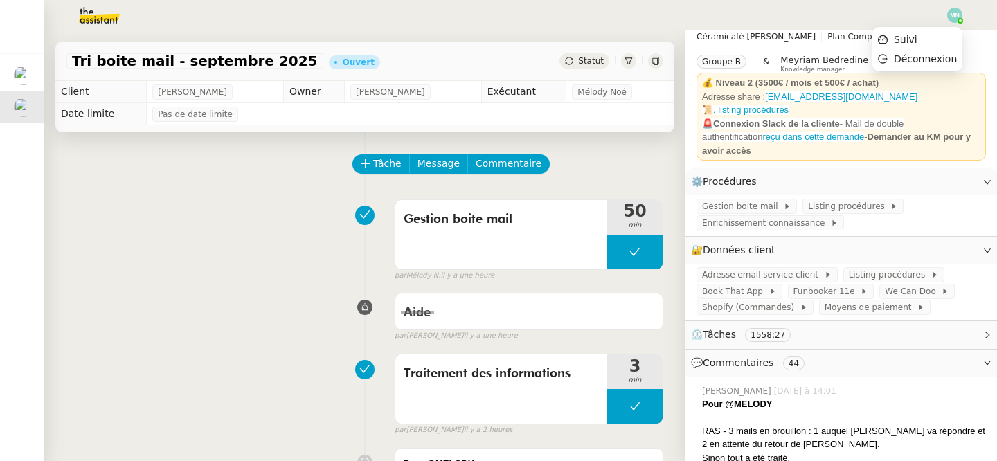
click at [959, 12] on img at bounding box center [954, 15] width 15 height 15
click at [925, 37] on li "Suivi" at bounding box center [917, 39] width 90 height 19
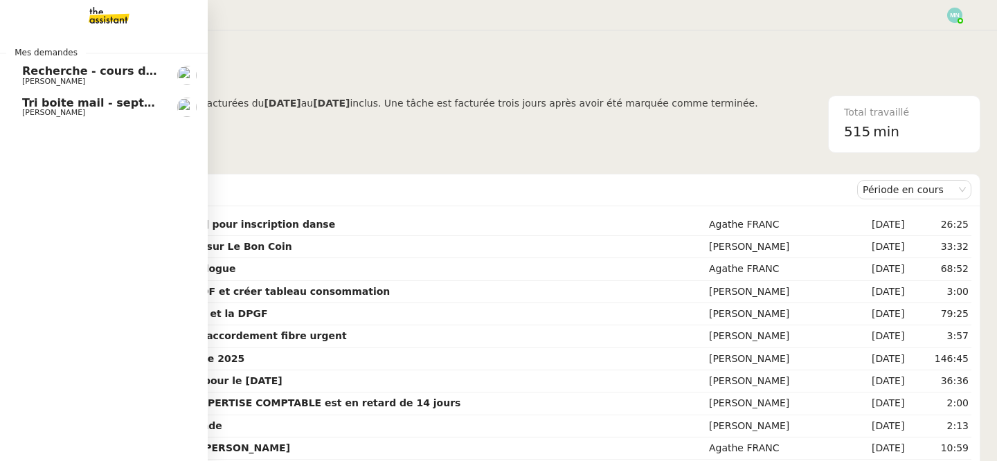
click at [84, 71] on span "Recherche - cours de piano adulte" at bounding box center [128, 70] width 213 height 13
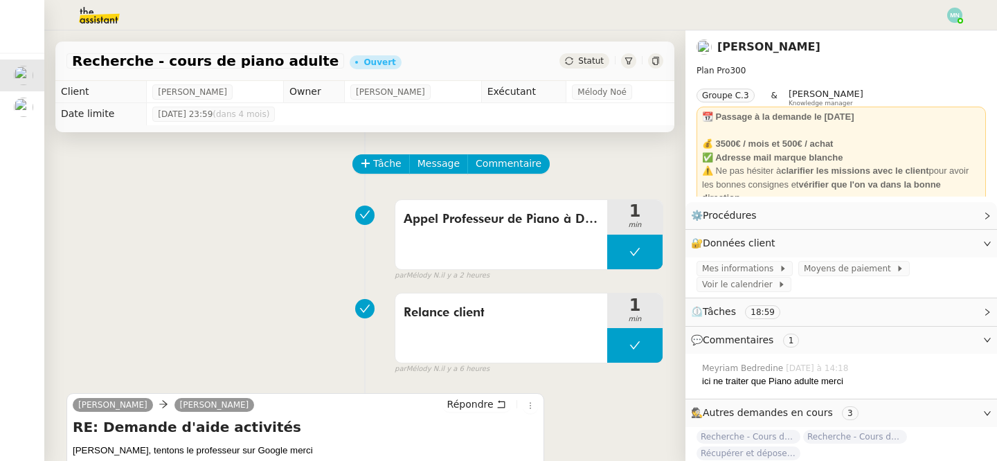
click at [90, 15] on img at bounding box center [88, 15] width 107 height 30
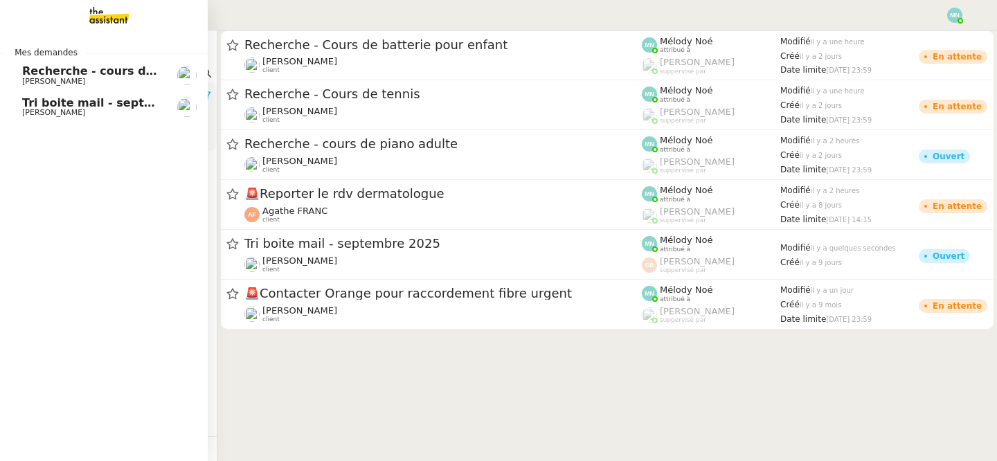
click at [63, 109] on span "[PERSON_NAME]" at bounding box center [53, 112] width 63 height 9
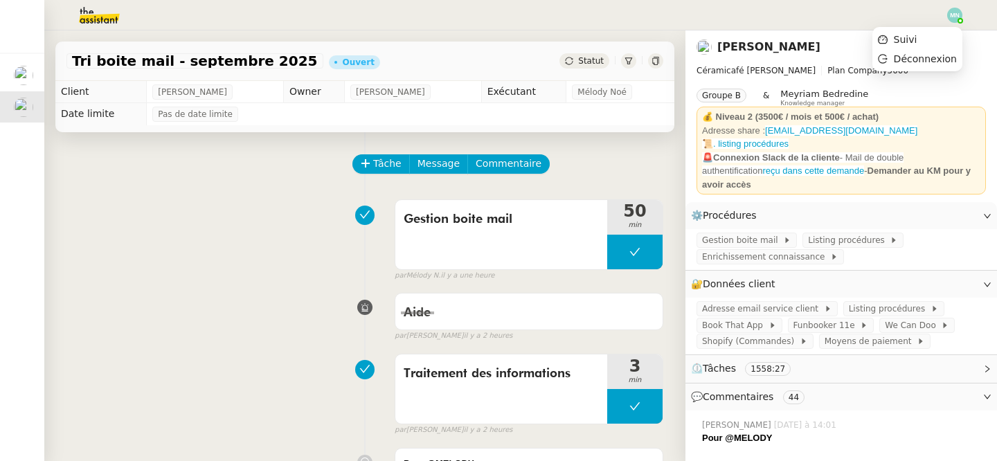
click at [951, 18] on img at bounding box center [954, 15] width 15 height 15
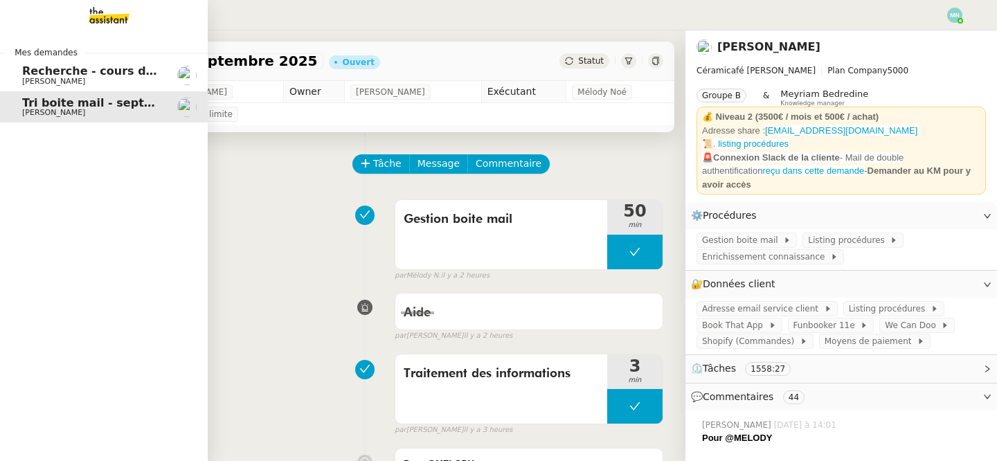
click at [33, 82] on span "[PERSON_NAME]" at bounding box center [53, 81] width 63 height 9
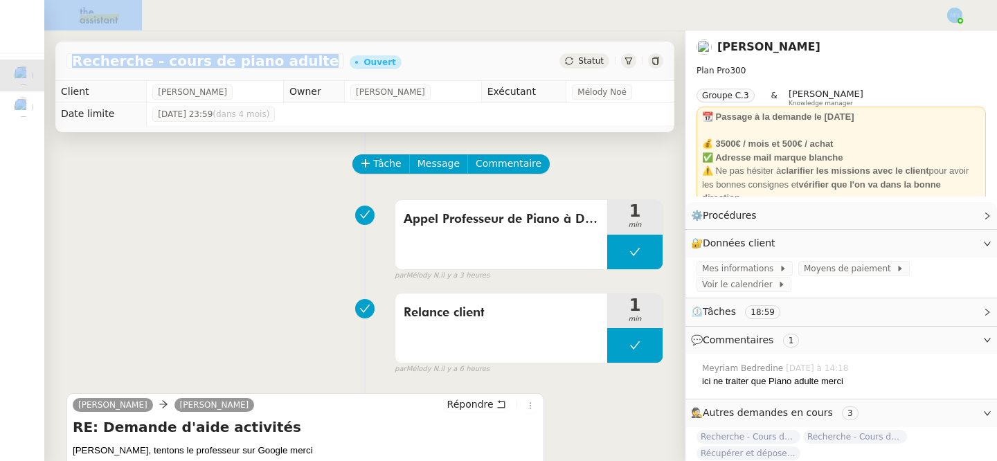
drag, startPoint x: 303, startPoint y: 43, endPoint x: 197, endPoint y: -68, distance: 153.3
click at [197, 0] on html "Mes demandes Recherche - cours de piano adulte Maurice N'Diaye Tri boite mail -…" at bounding box center [498, 230] width 997 height 461
